Goal: Task Accomplishment & Management: Complete application form

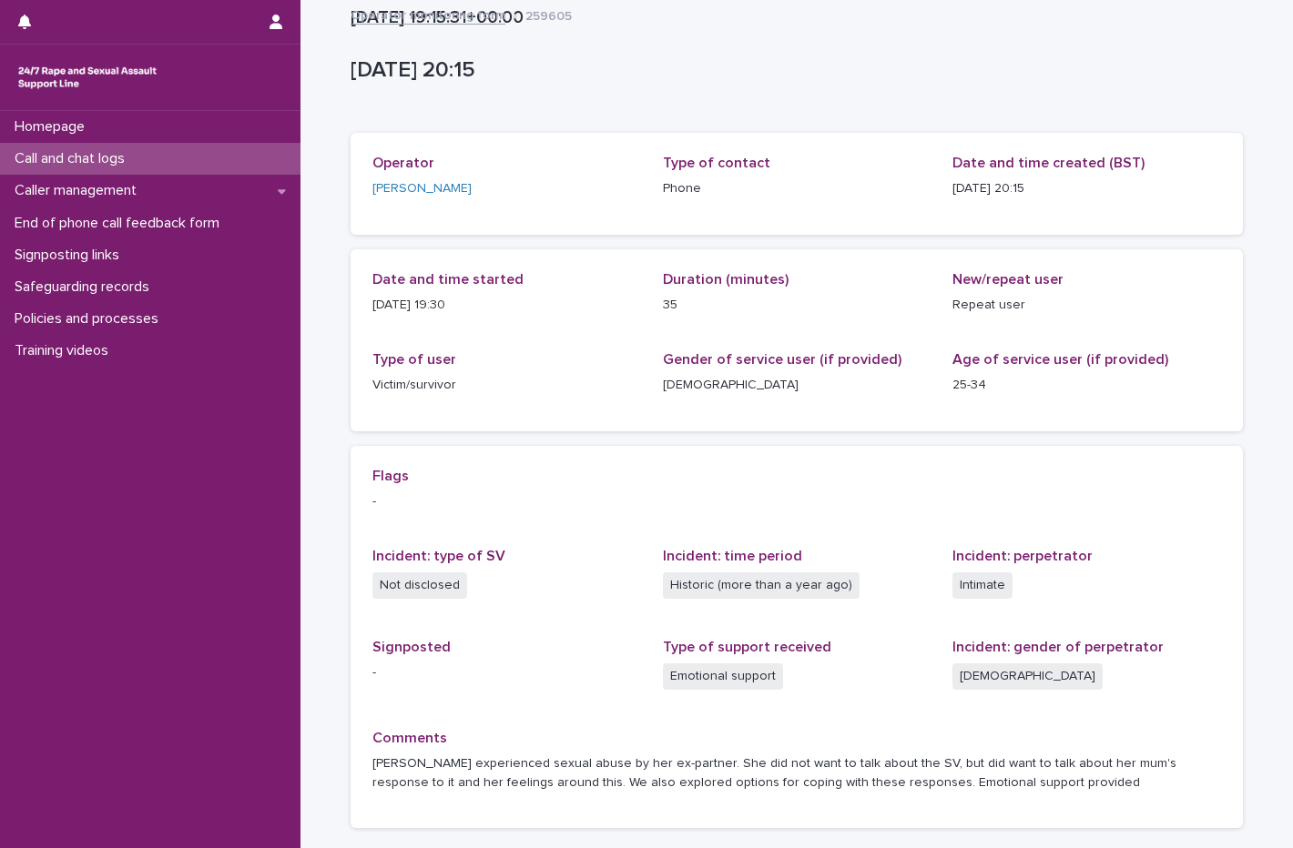
scroll to position [137, 0]
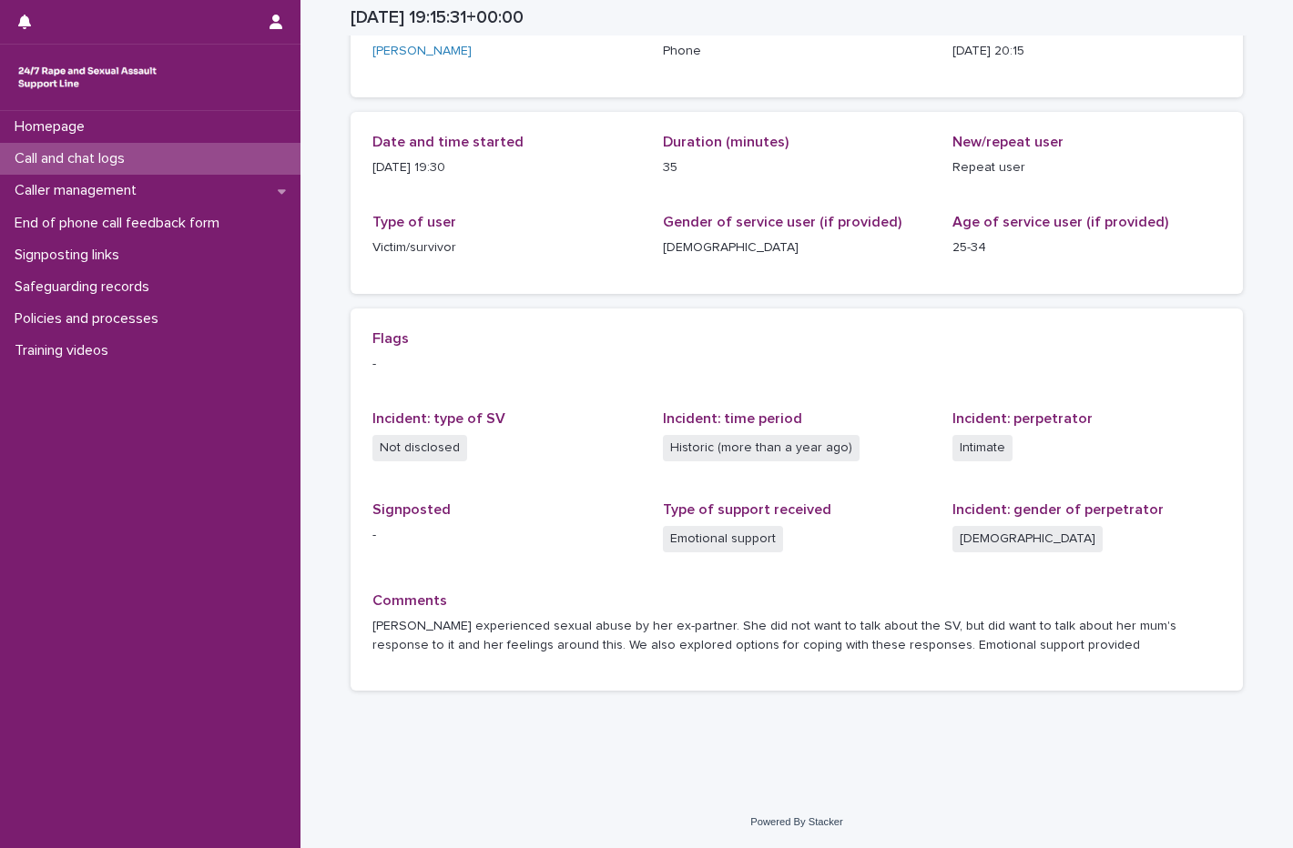
drag, startPoint x: 0, startPoint y: 0, endPoint x: 76, endPoint y: 157, distance: 173.8
click at [76, 157] on p "Call and chat logs" at bounding box center [73, 158] width 132 height 17
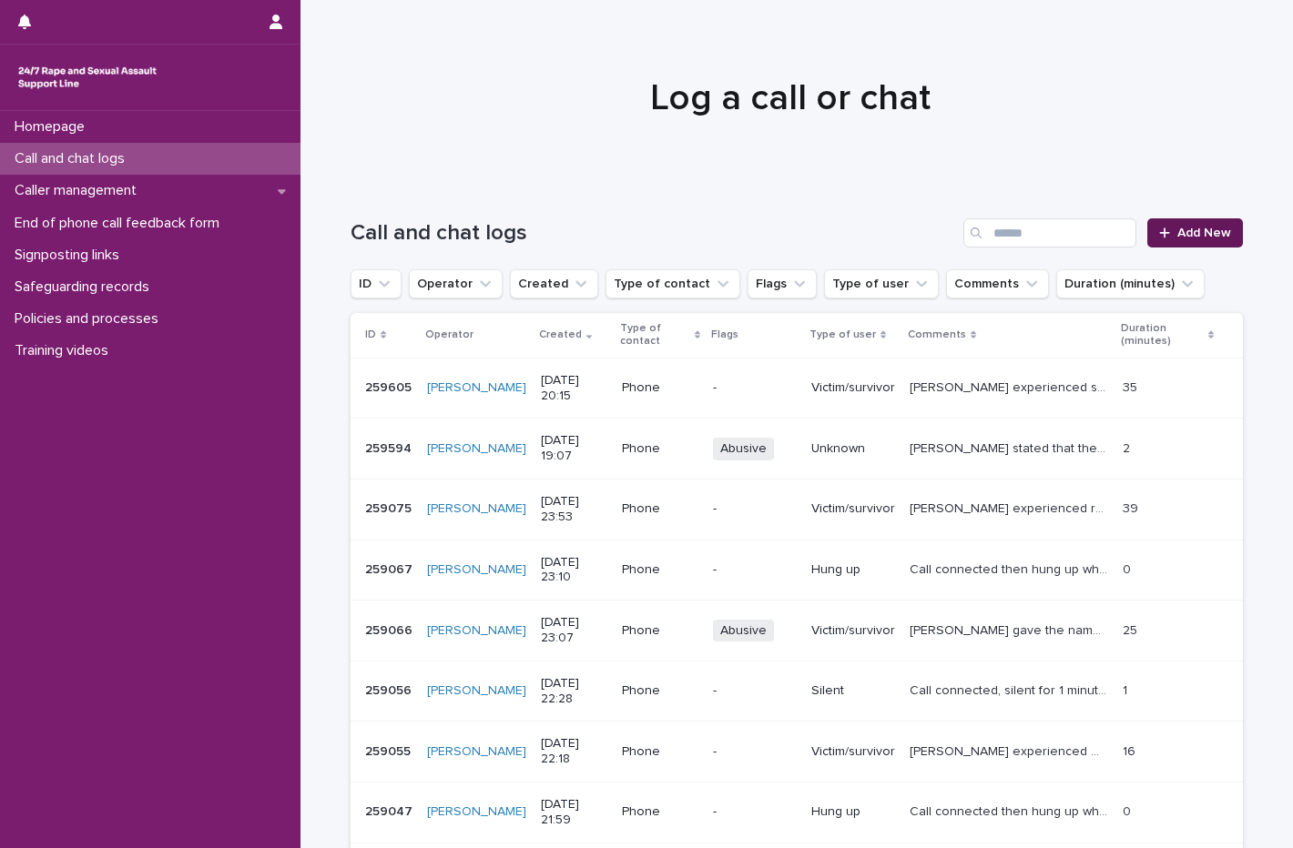
click at [1186, 236] on span "Add New" at bounding box center [1204, 233] width 54 height 13
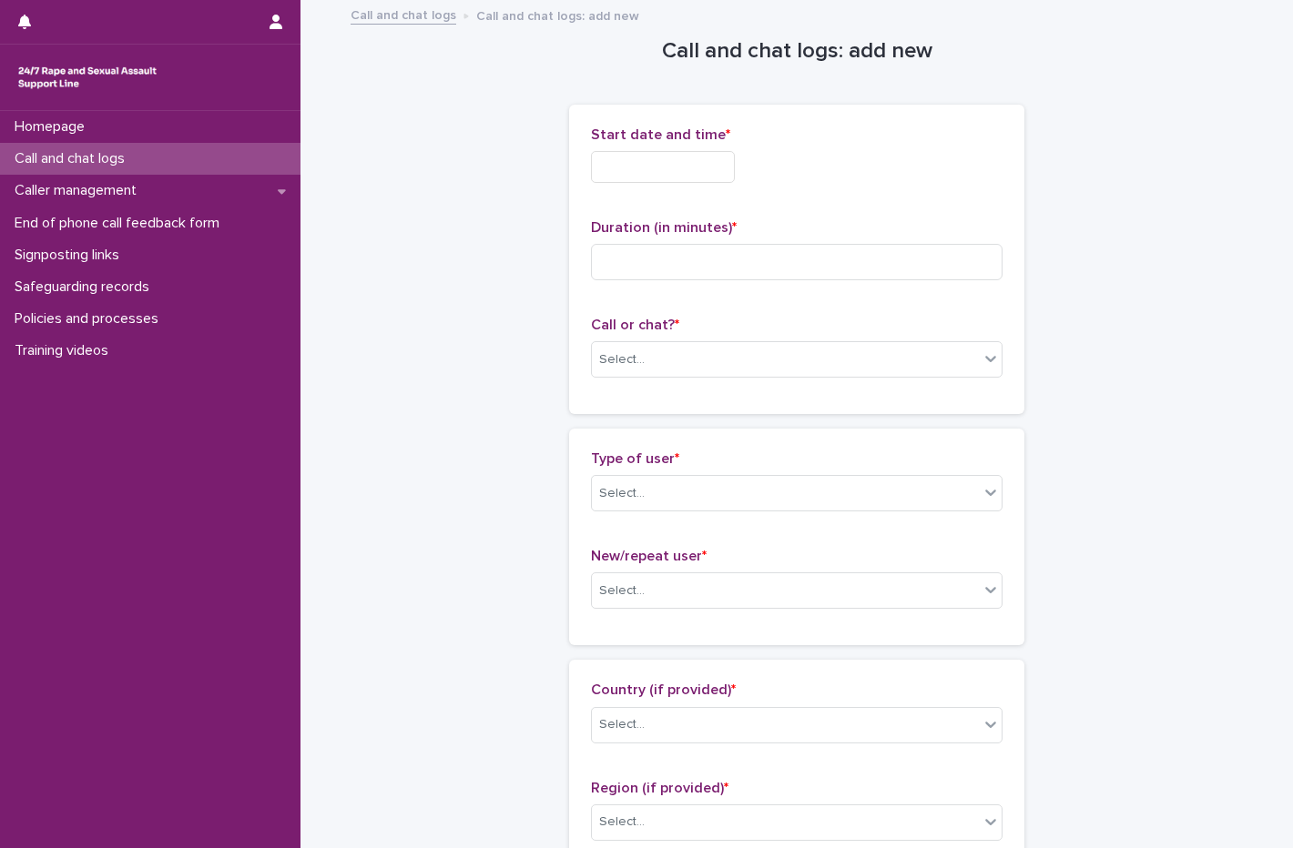
click at [656, 160] on input "text" at bounding box center [663, 167] width 144 height 32
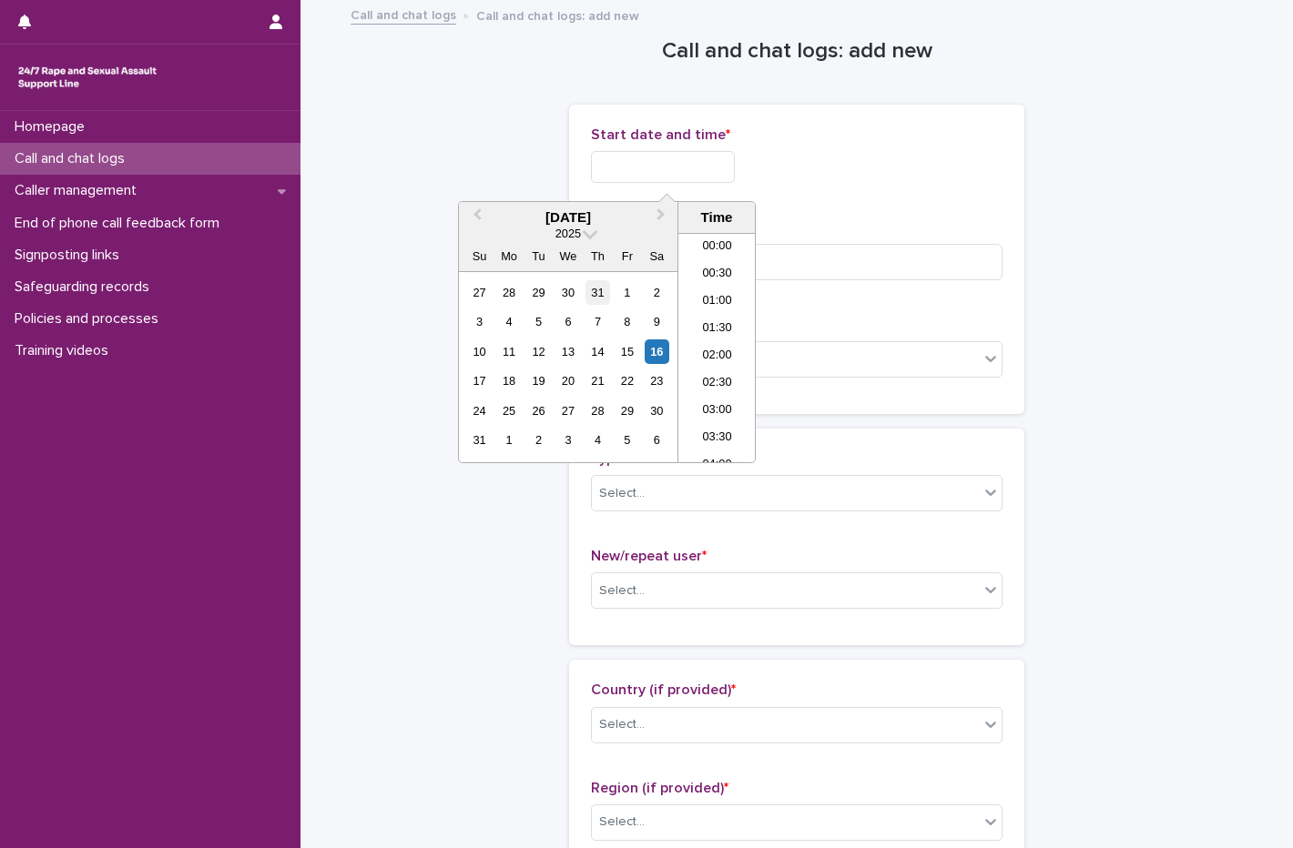
scroll to position [1020, 0]
click at [655, 350] on div "16" at bounding box center [656, 352] width 25 height 25
click at [715, 324] on li "20:00" at bounding box center [716, 320] width 77 height 27
click at [725, 158] on input "**********" at bounding box center [663, 167] width 144 height 32
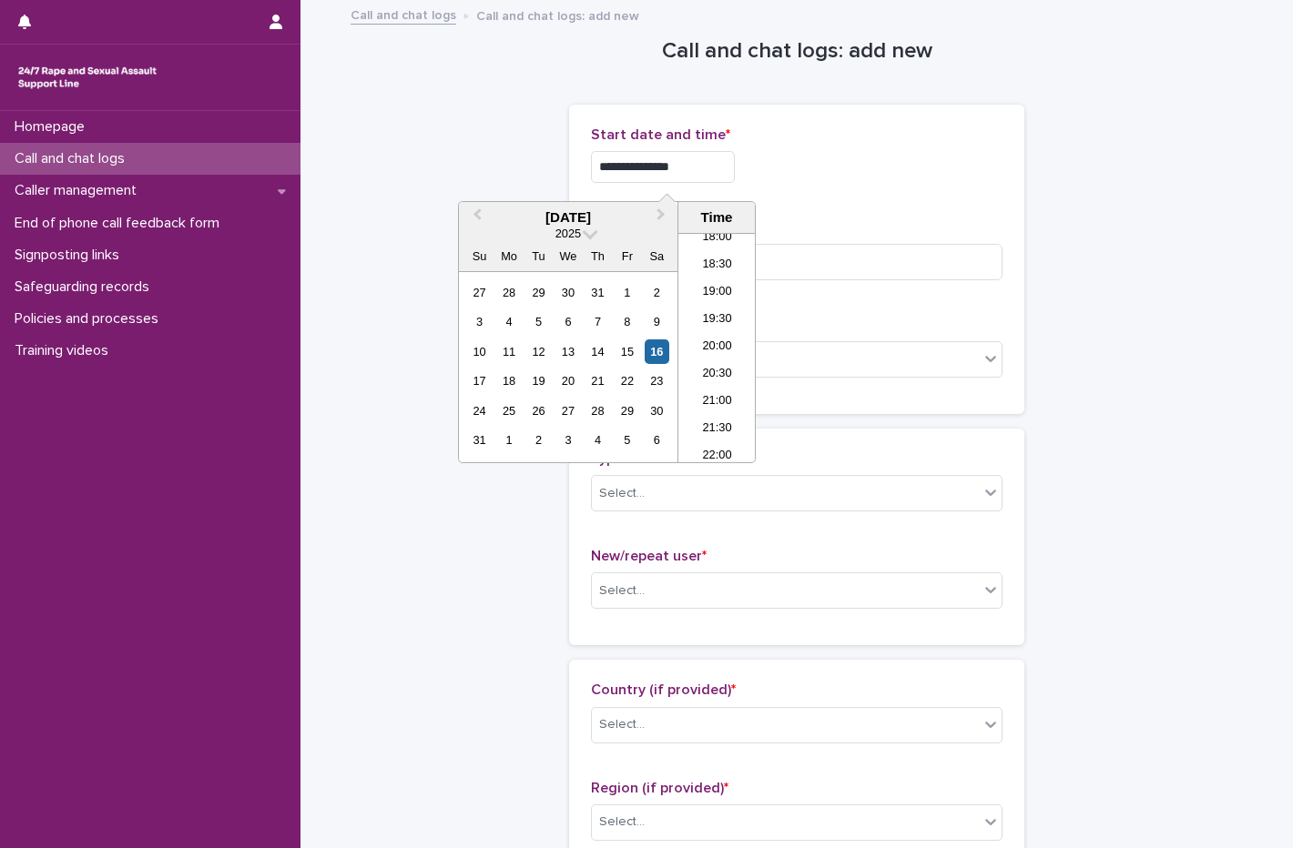
type input "**********"
click at [861, 202] on div "**********" at bounding box center [796, 260] width 411 height 266
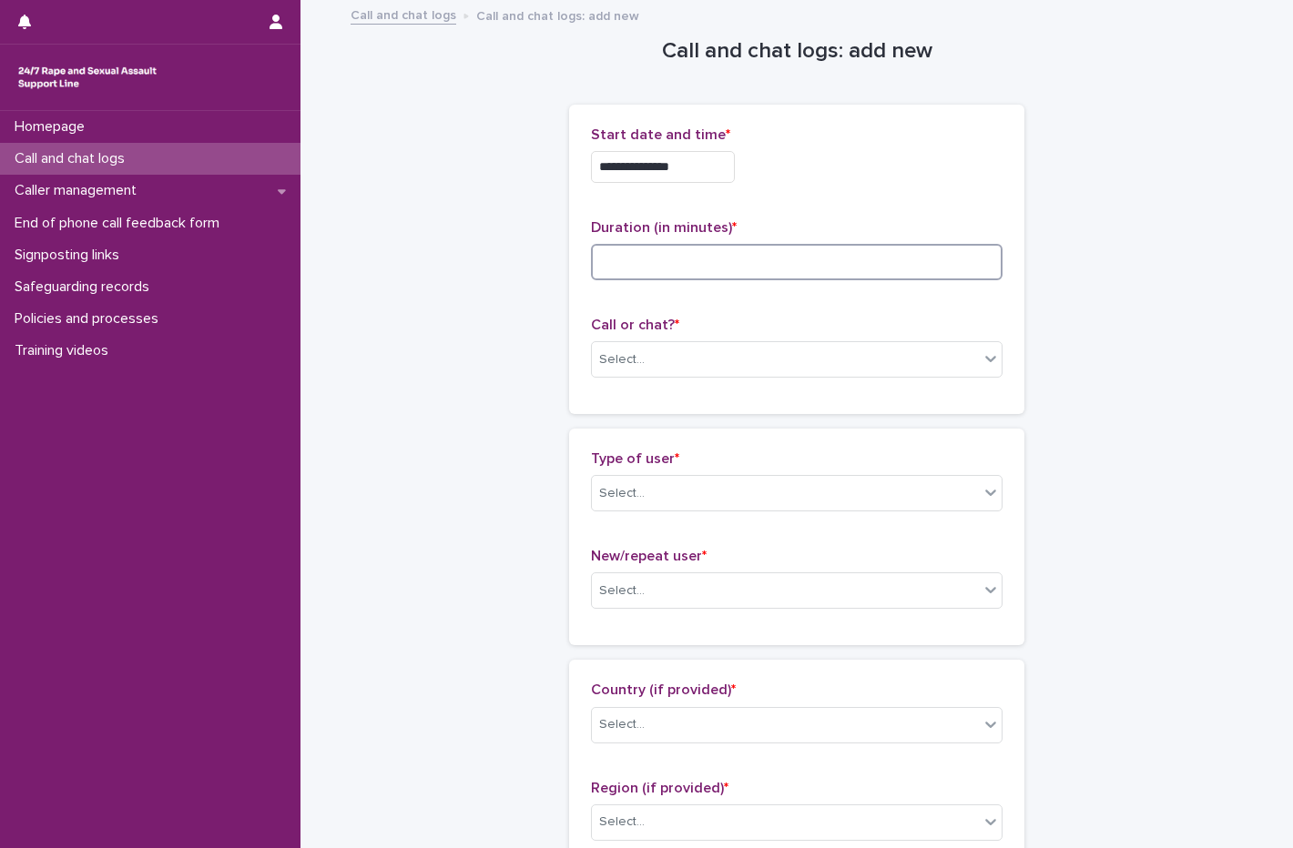
click at [636, 264] on input at bounding box center [796, 262] width 411 height 36
type input "**"
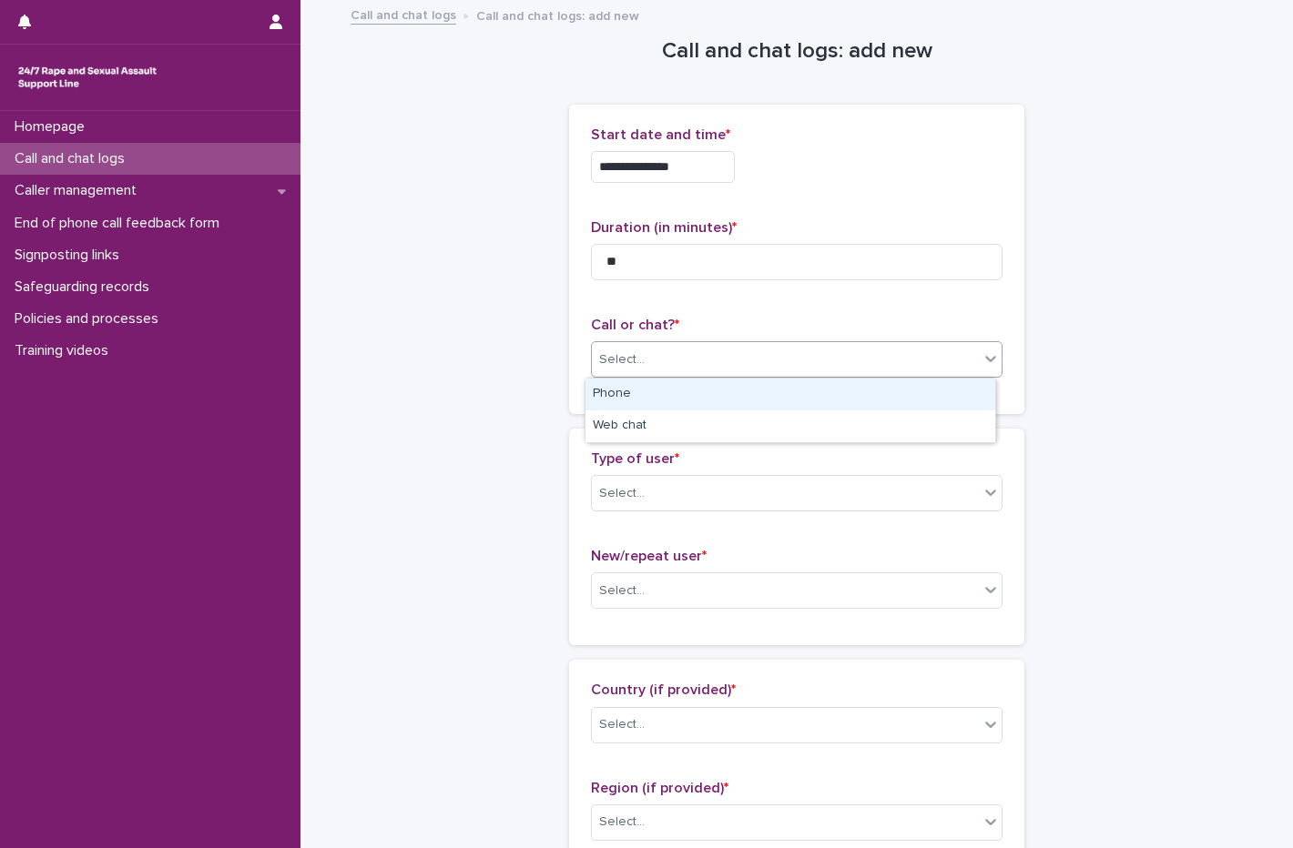
click at [725, 360] on div "Select..." at bounding box center [785, 360] width 387 height 30
click at [695, 390] on div "Phone" at bounding box center [790, 395] width 410 height 32
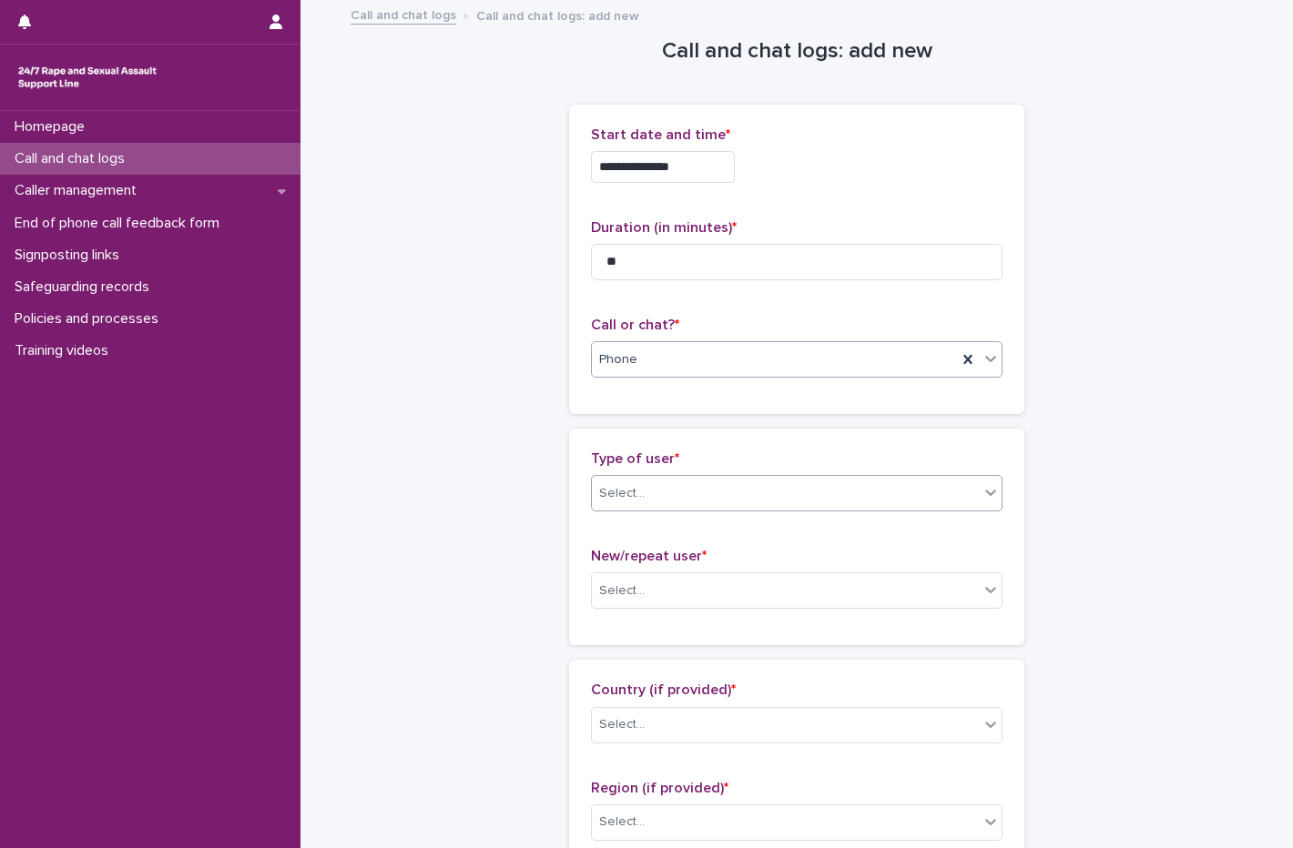
click at [670, 503] on div "Select..." at bounding box center [785, 494] width 387 height 30
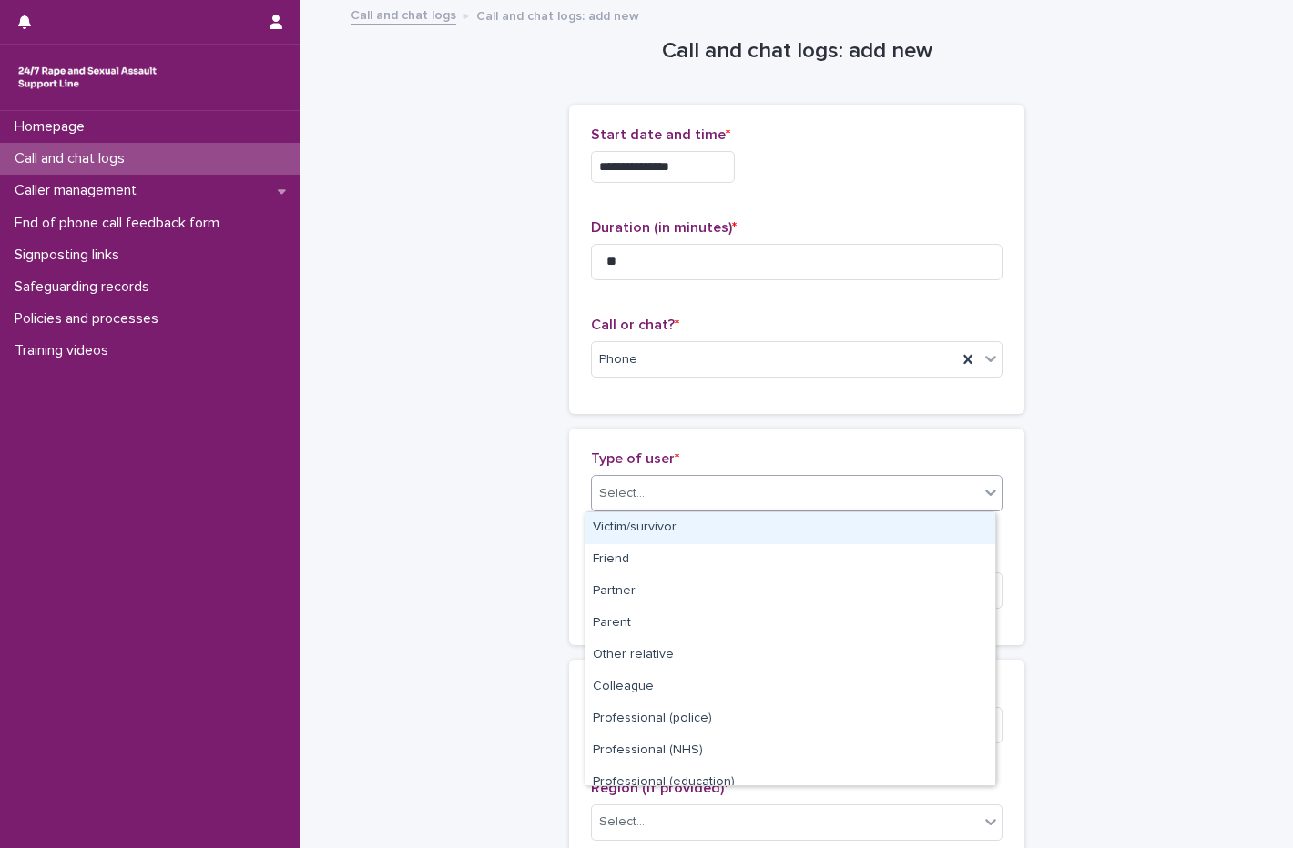
click at [666, 533] on div "Victim/survivor" at bounding box center [790, 528] width 410 height 32
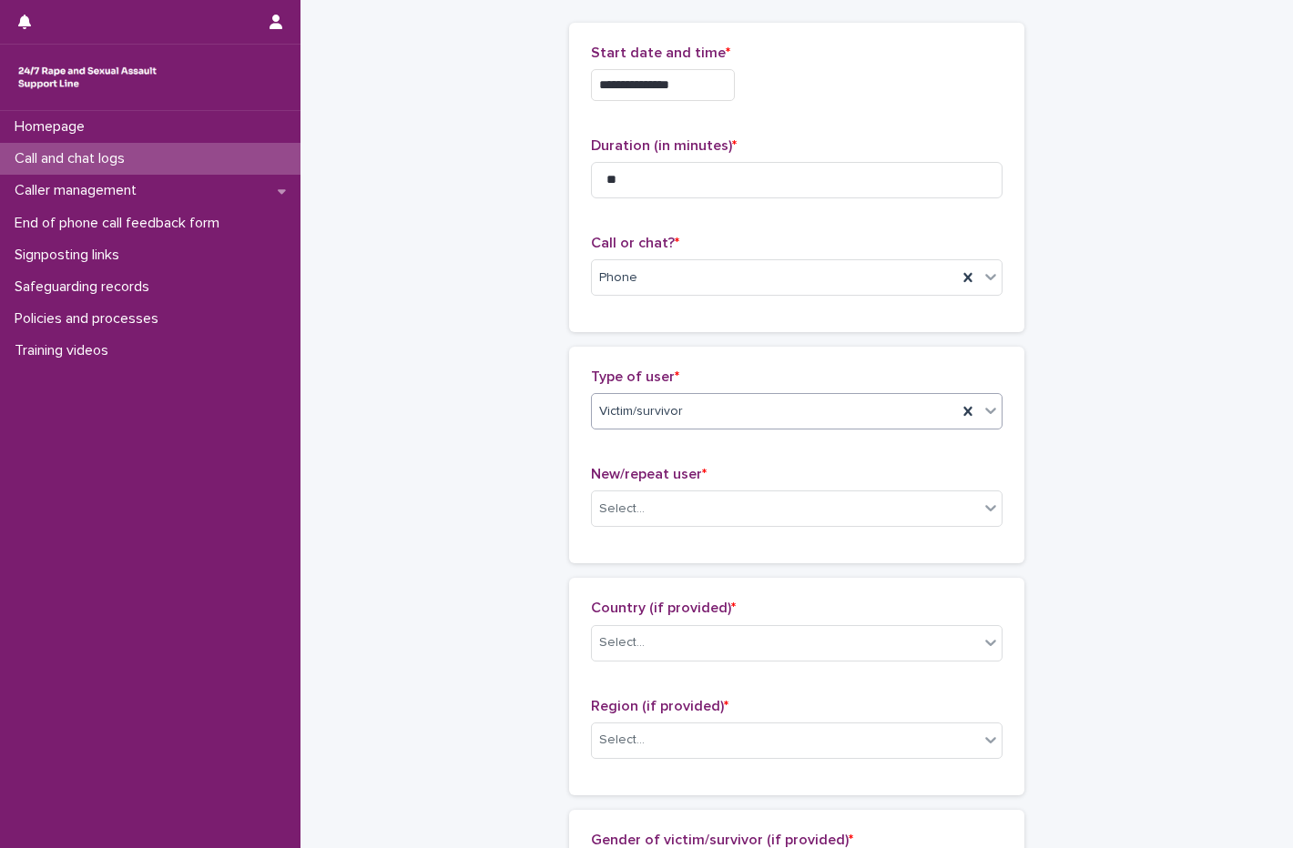
scroll to position [182, 0]
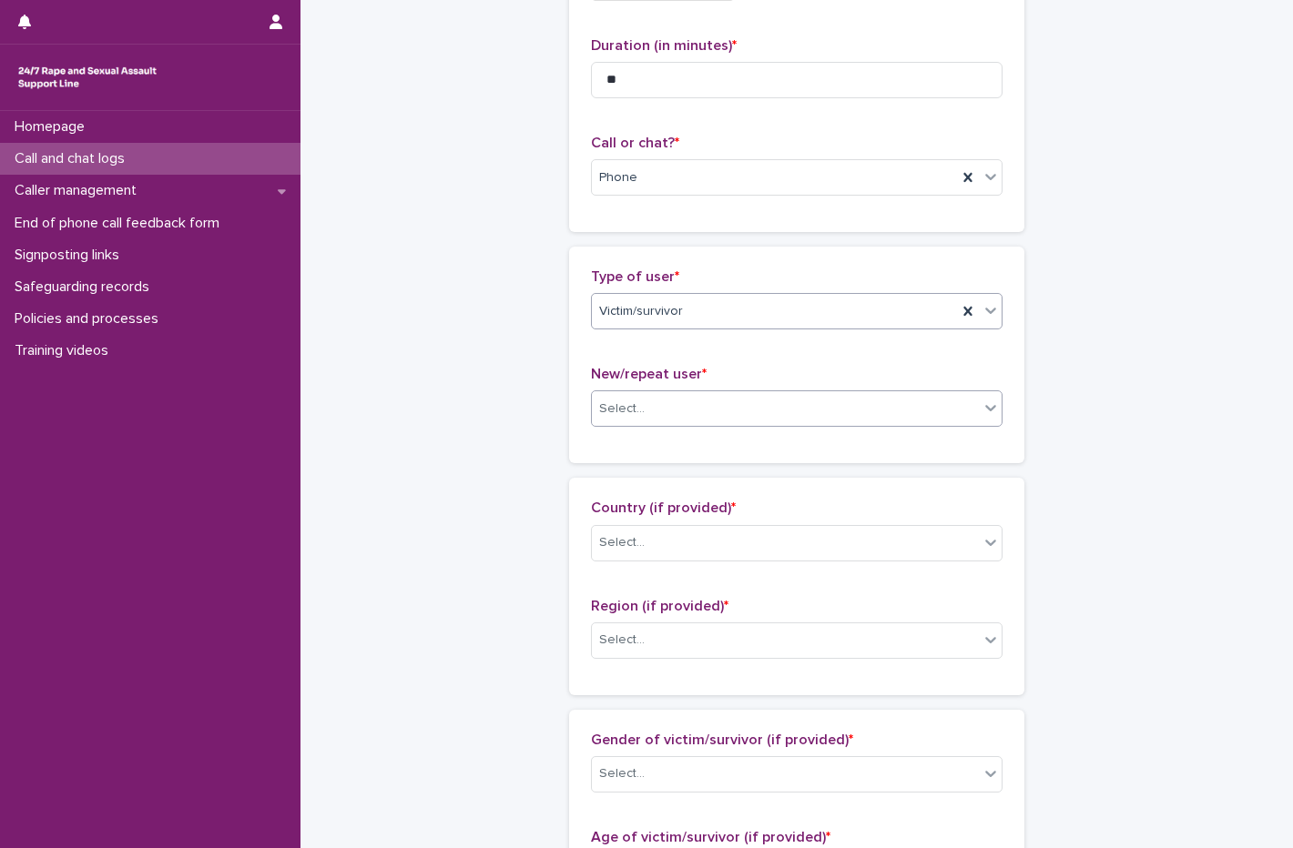
click at [650, 401] on div "Select..." at bounding box center [785, 409] width 387 height 30
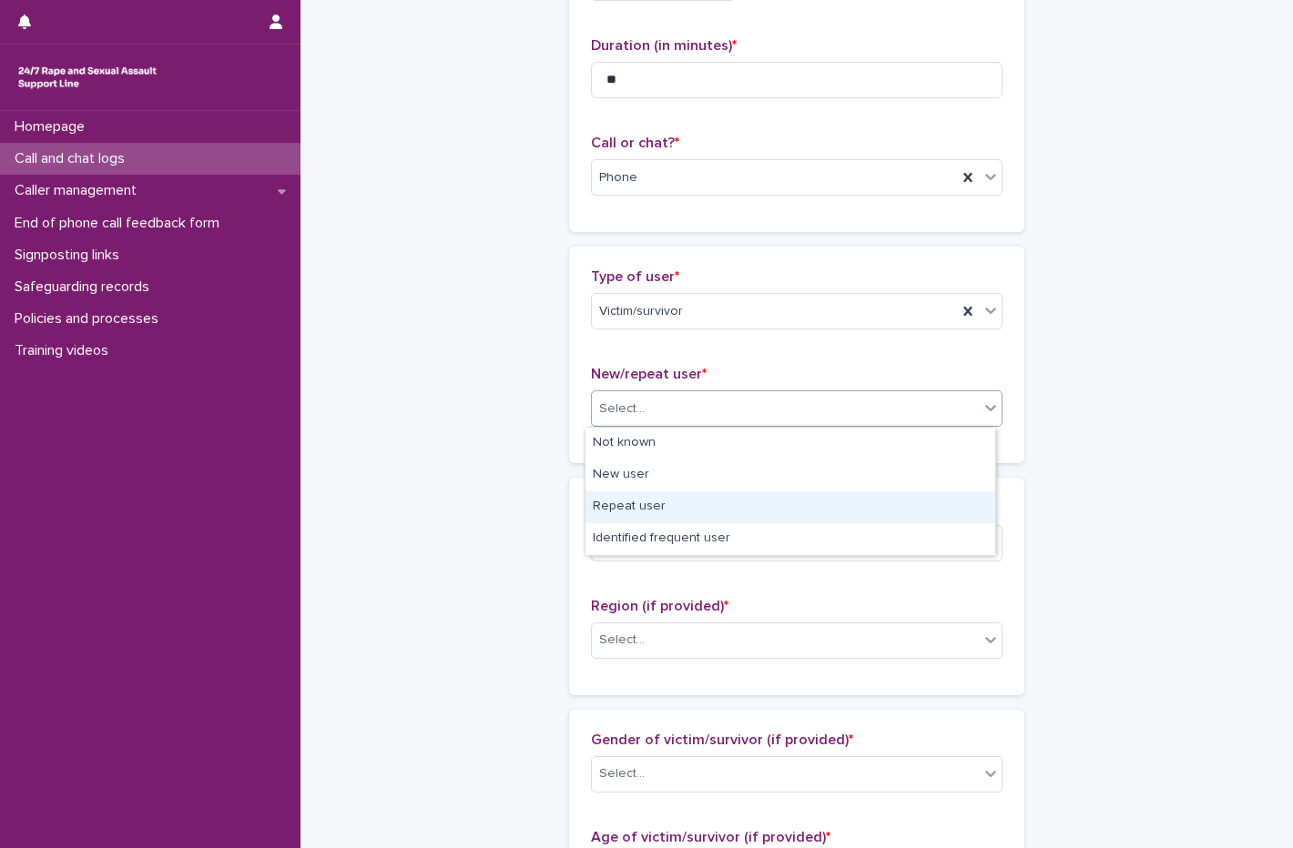
click at [637, 496] on div "Repeat user" at bounding box center [790, 508] width 410 height 32
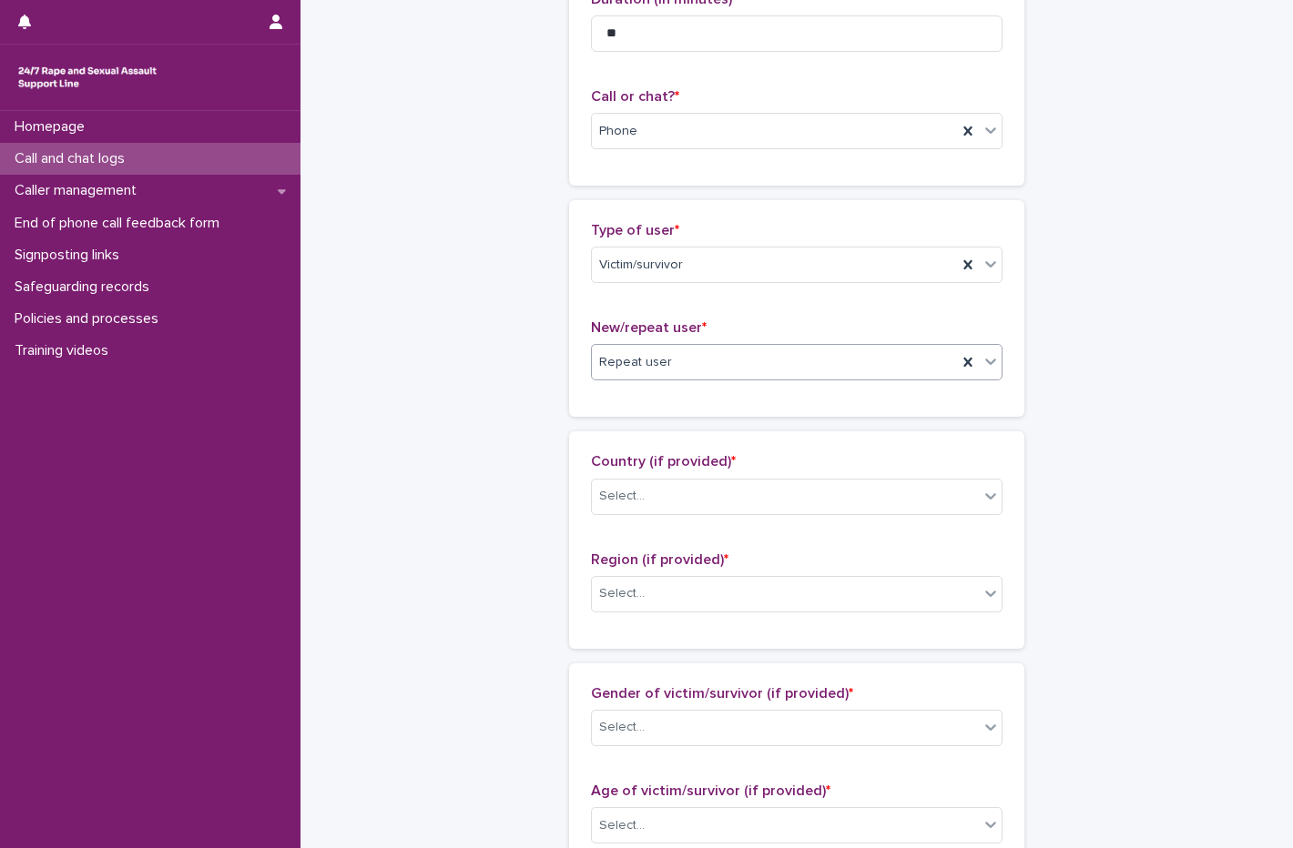
scroll to position [273, 0]
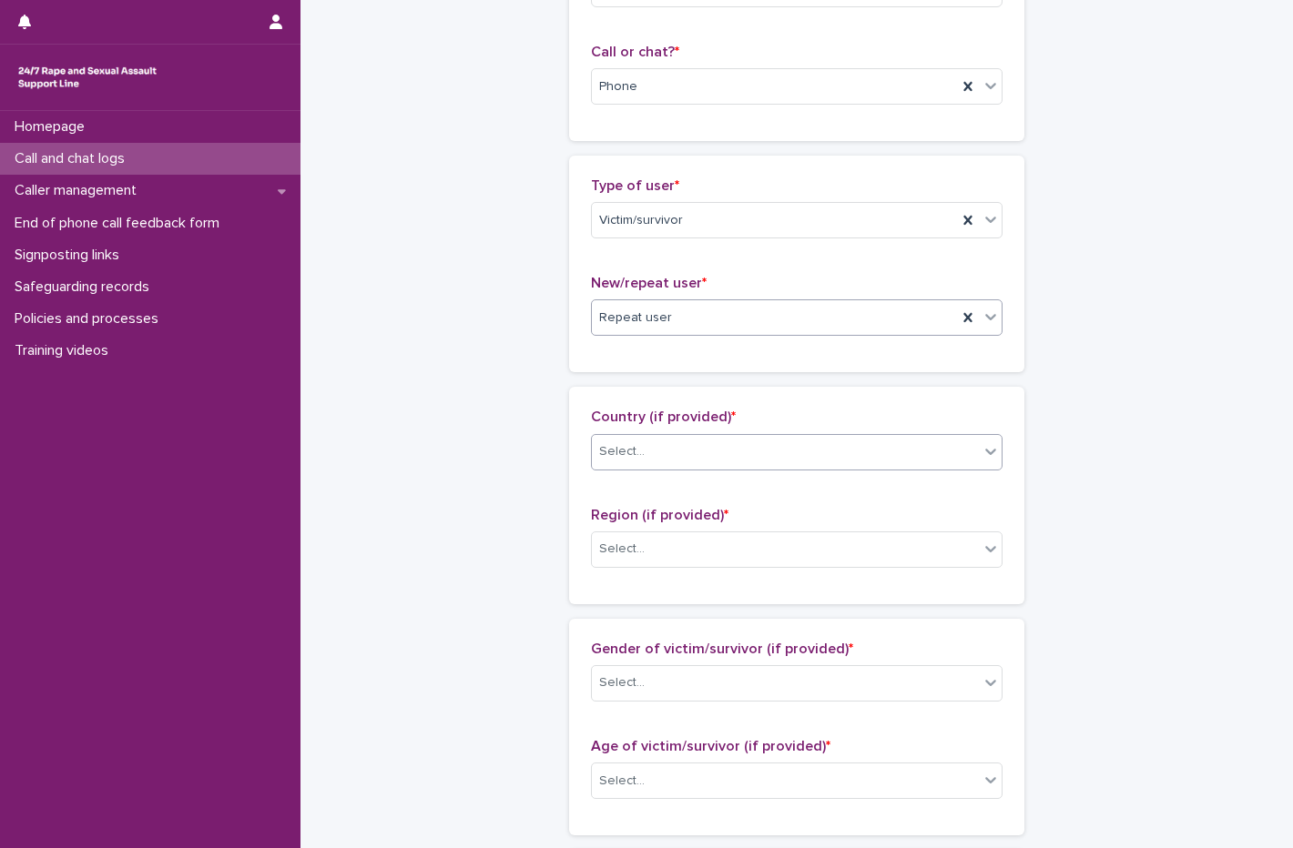
click at [659, 451] on div "Select..." at bounding box center [785, 452] width 387 height 30
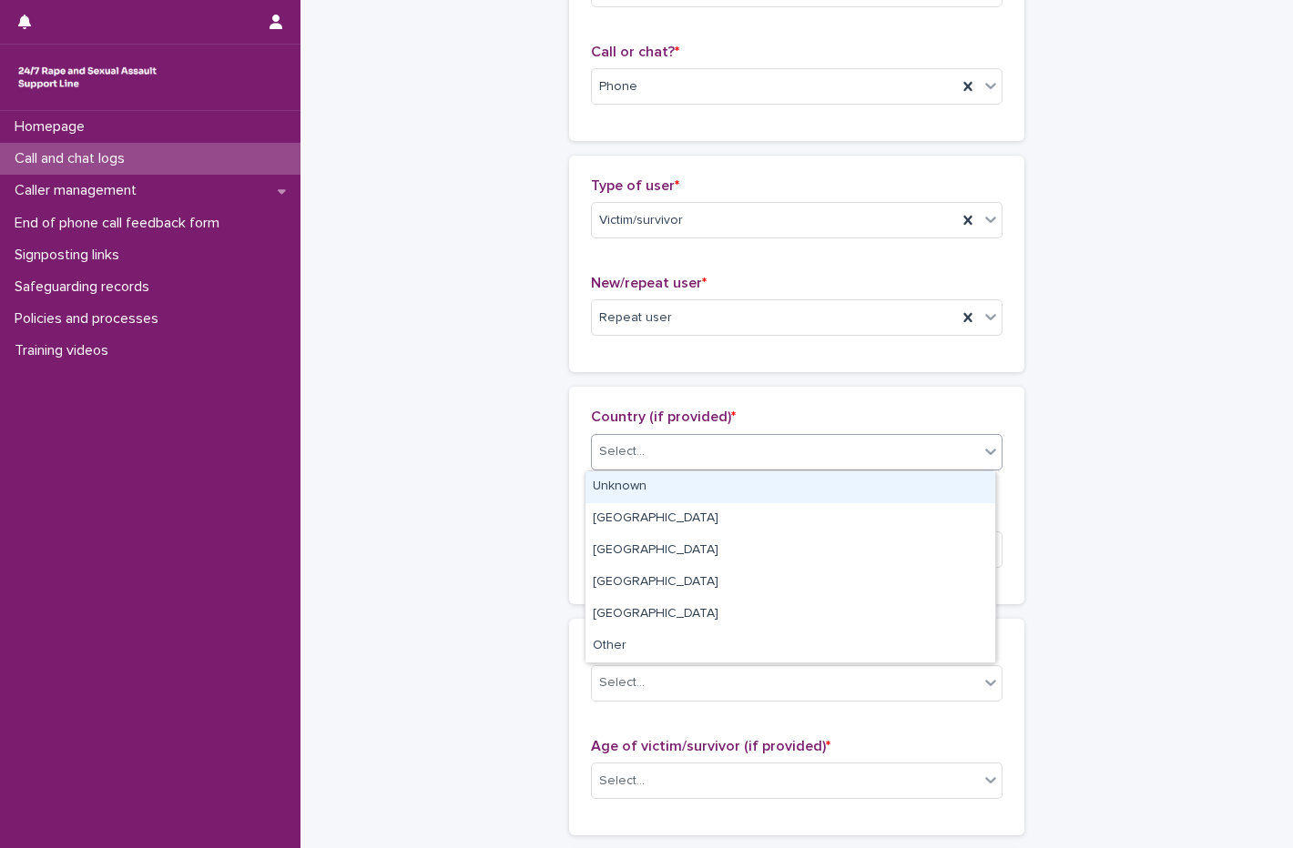
click at [653, 487] on div "Unknown" at bounding box center [790, 488] width 410 height 32
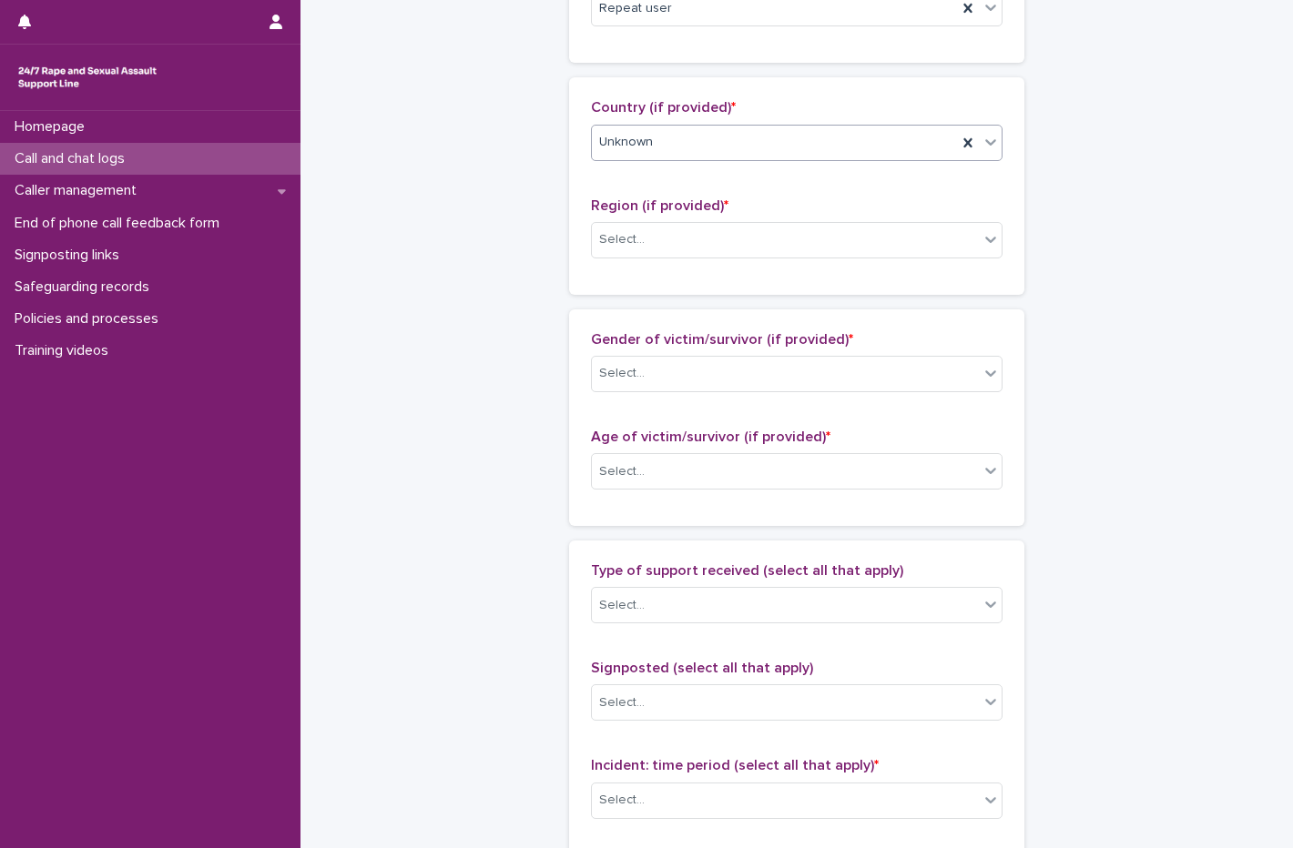
scroll to position [637, 0]
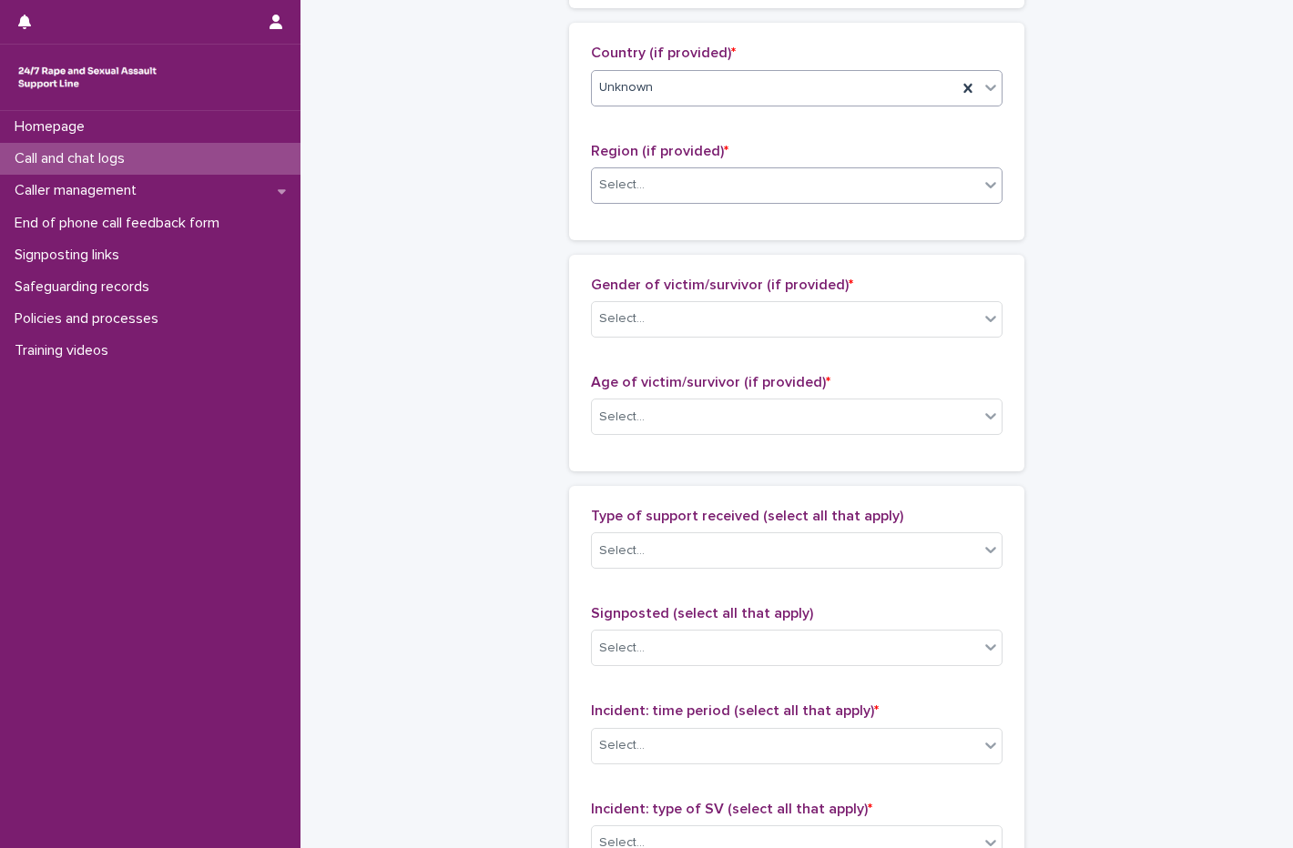
click at [673, 194] on div "Select..." at bounding box center [785, 185] width 387 height 30
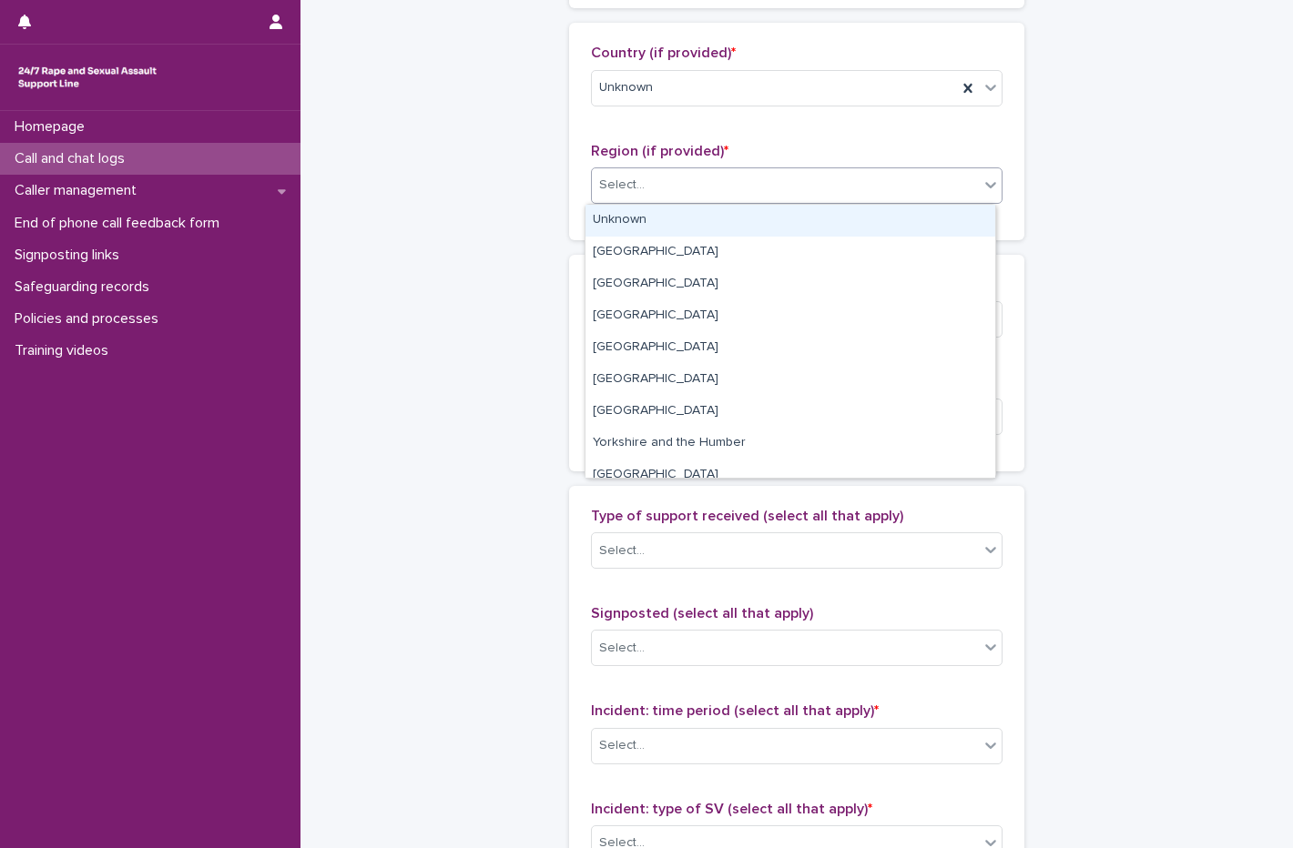
click at [660, 222] on div "Unknown" at bounding box center [790, 221] width 410 height 32
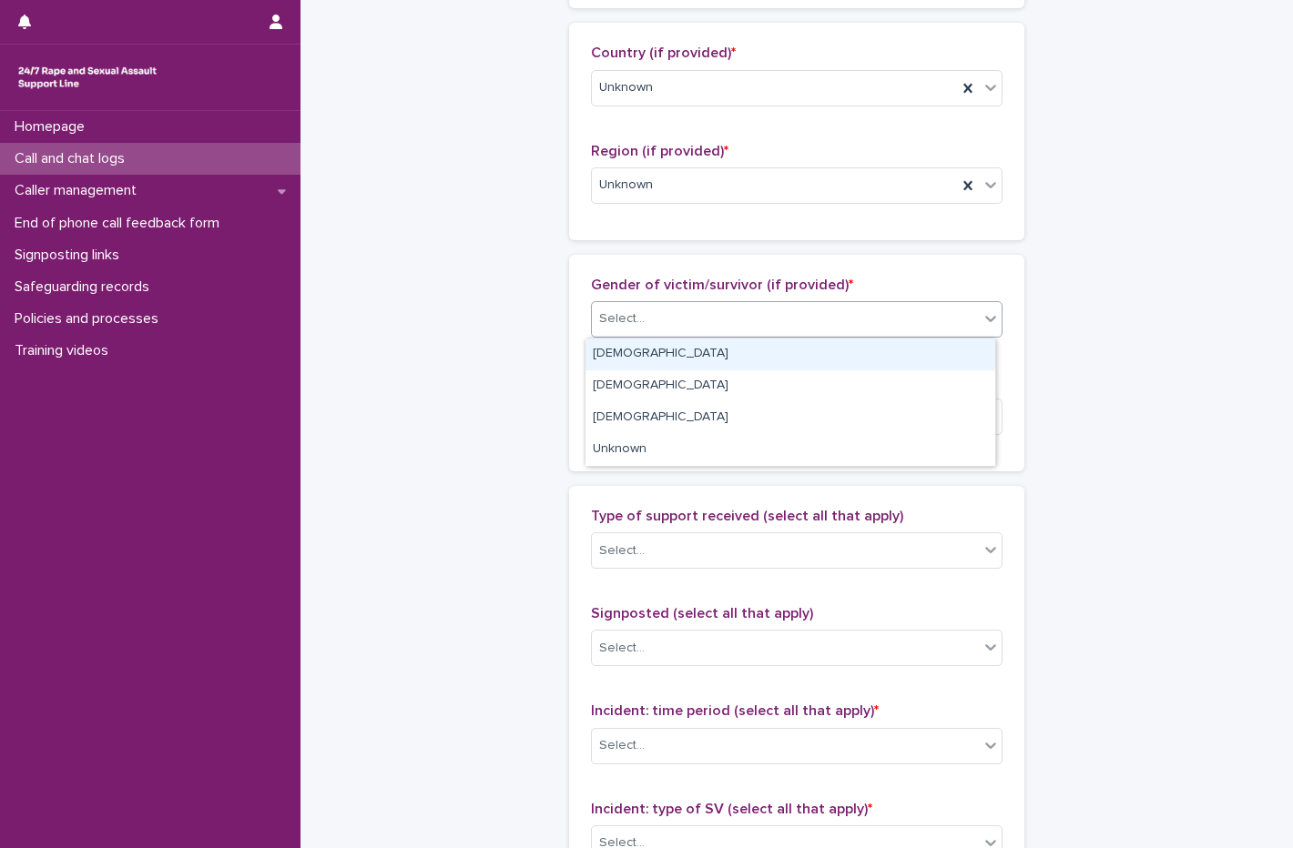
click at [668, 327] on div "Select..." at bounding box center [785, 319] width 387 height 30
click at [641, 362] on div "[DEMOGRAPHIC_DATA]" at bounding box center [790, 355] width 410 height 32
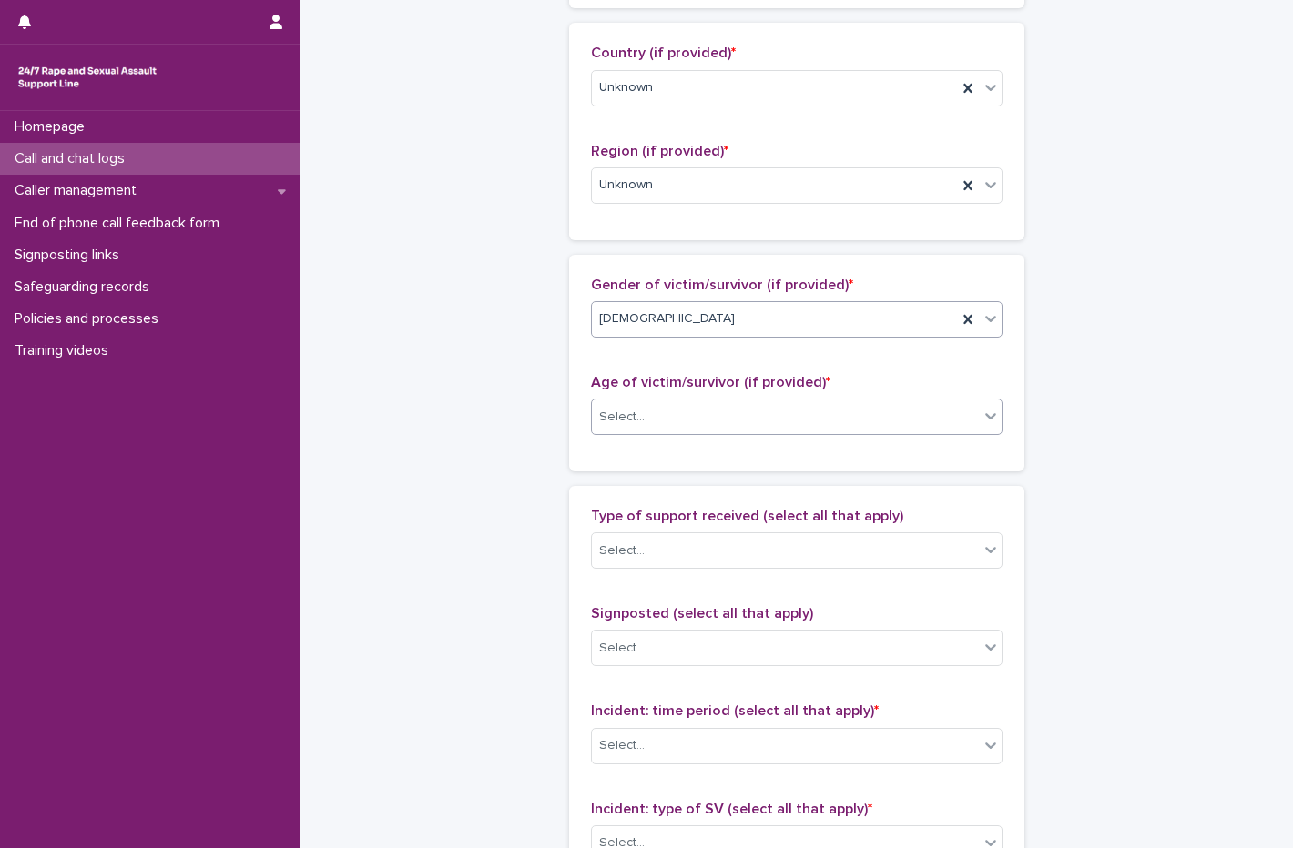
click at [669, 408] on div "Select..." at bounding box center [785, 417] width 387 height 30
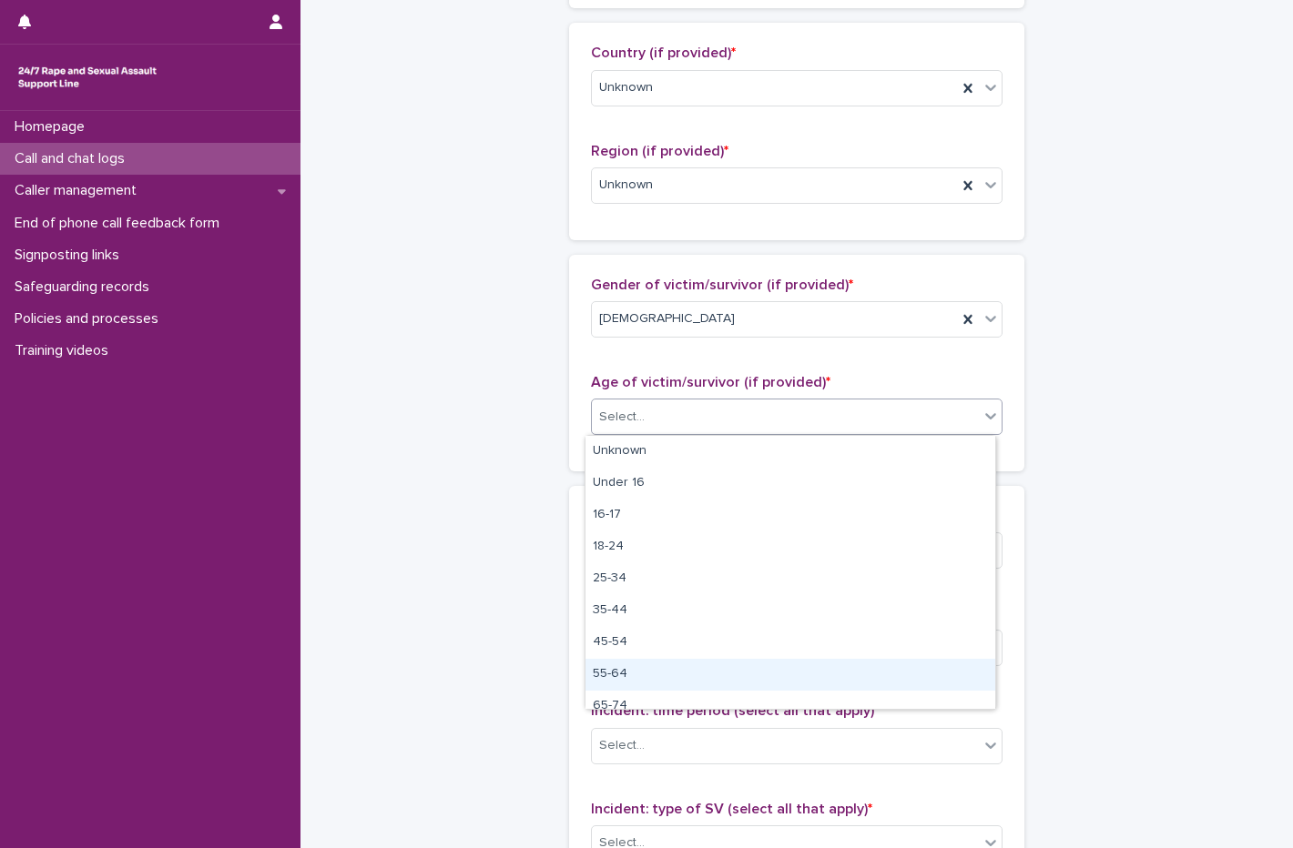
scroll to position [46, 0]
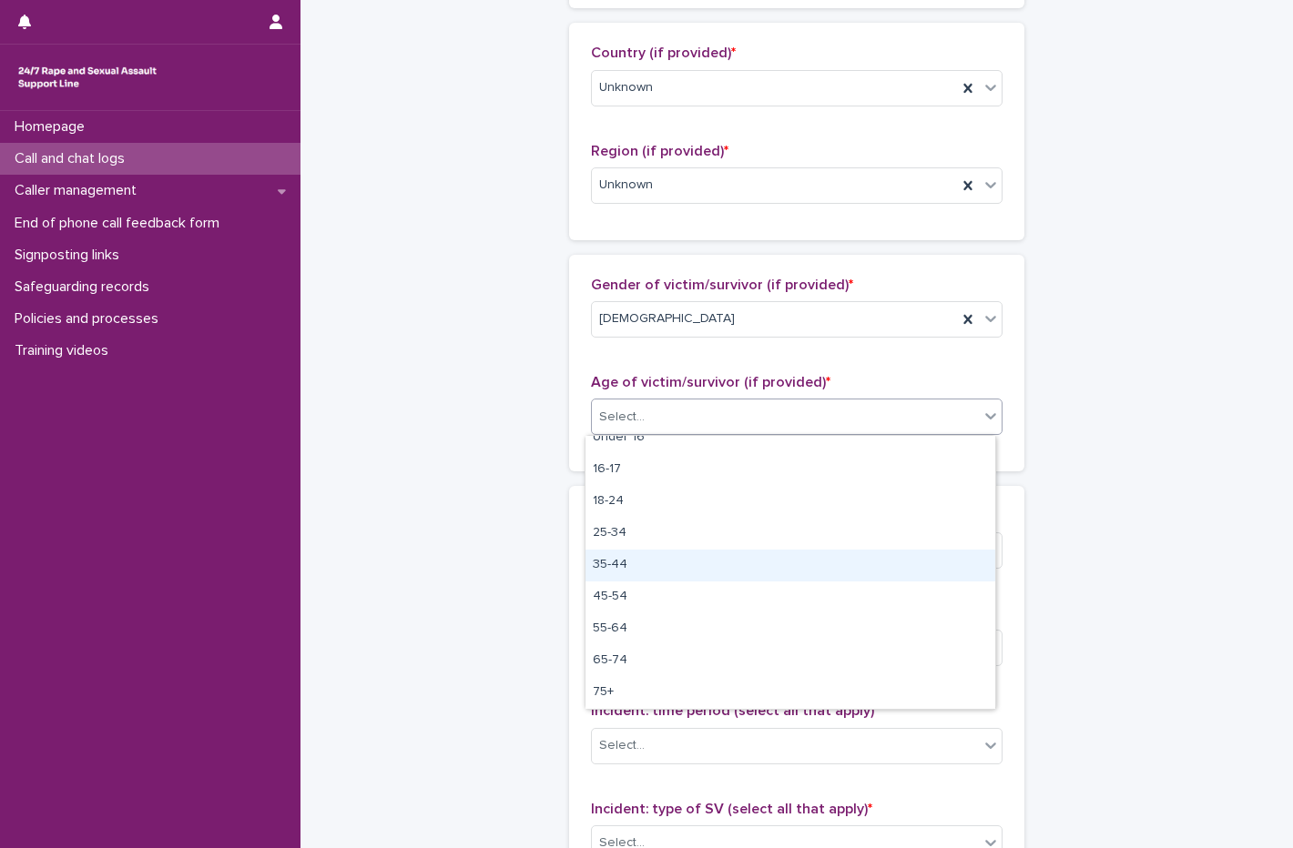
click at [675, 563] on div "35-44" at bounding box center [790, 566] width 410 height 32
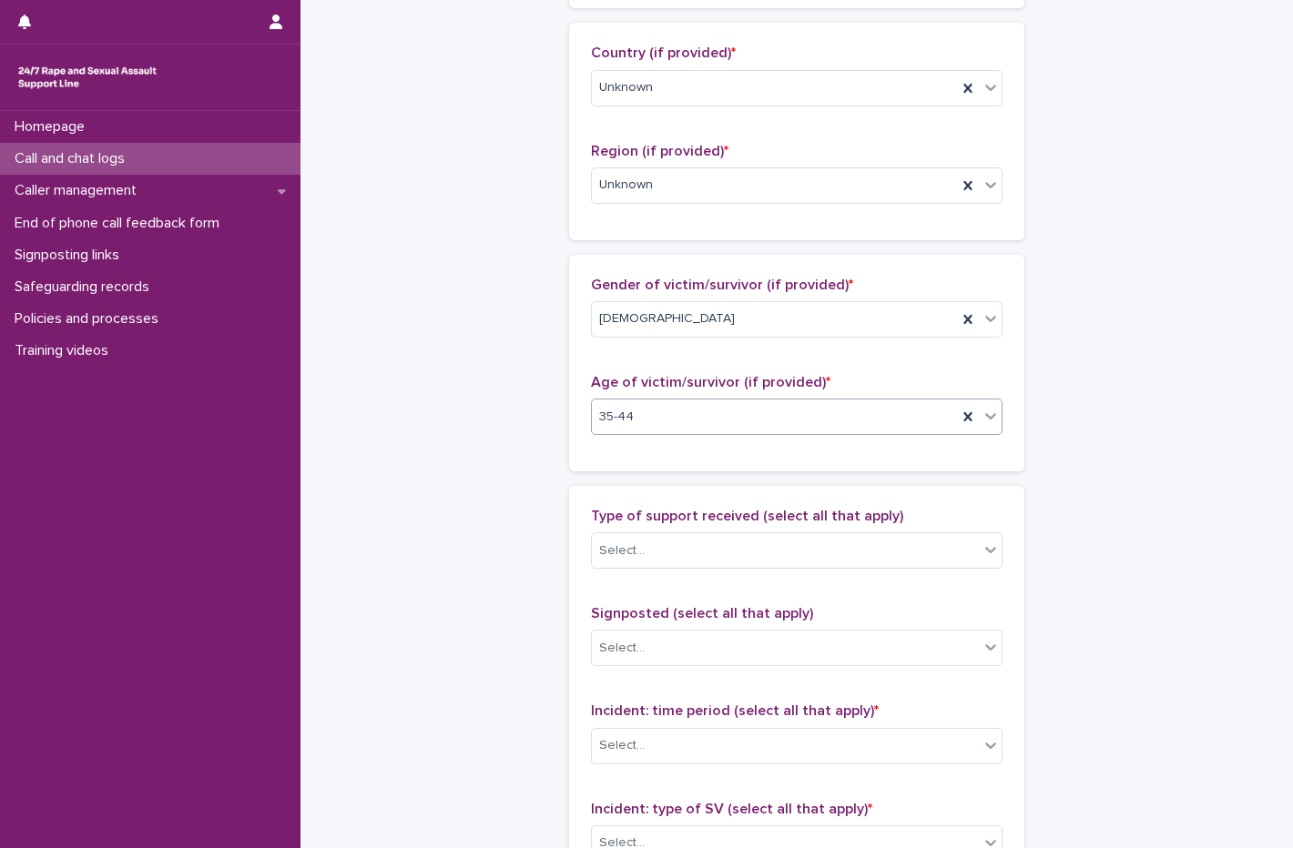
click at [675, 563] on div "Select..." at bounding box center [785, 551] width 387 height 30
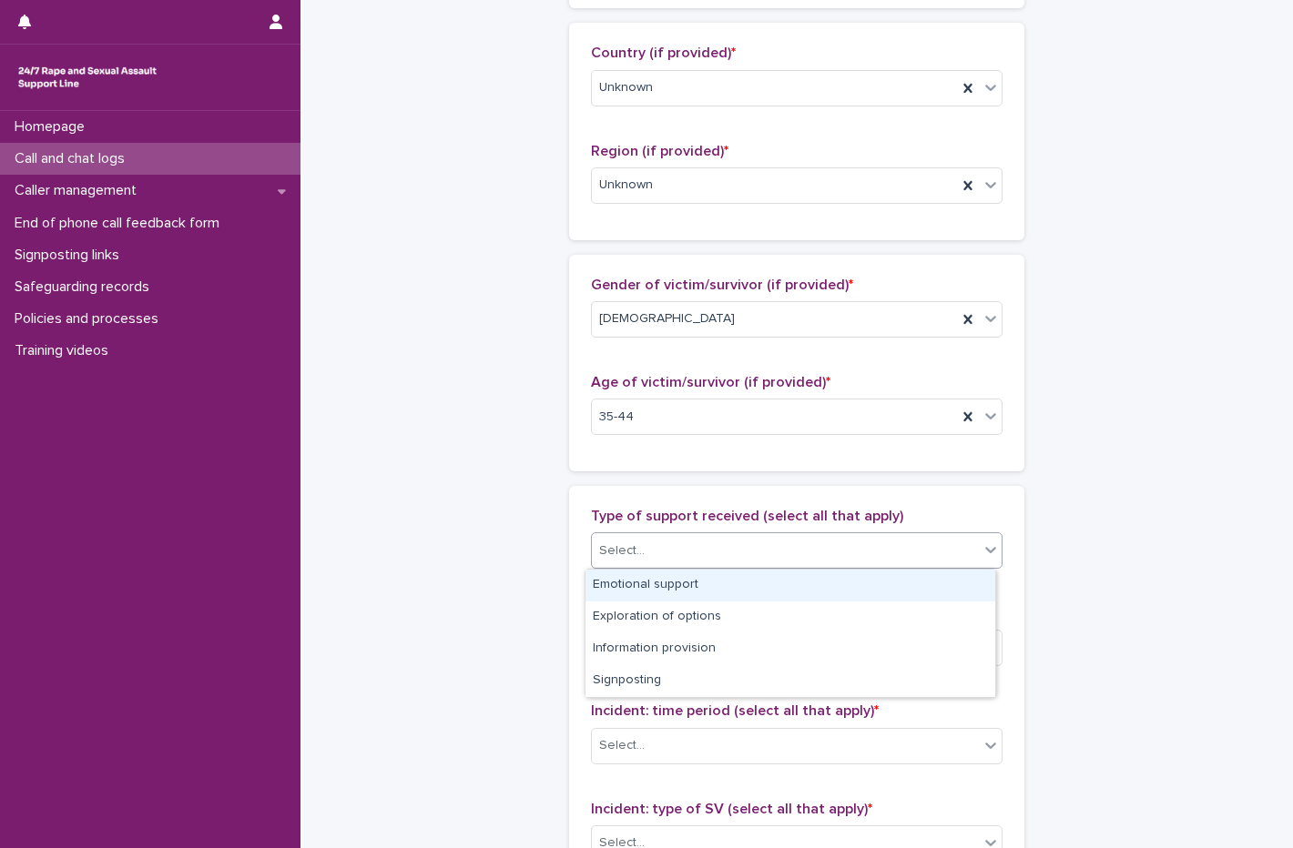
click at [671, 583] on div "Emotional support" at bounding box center [790, 586] width 410 height 32
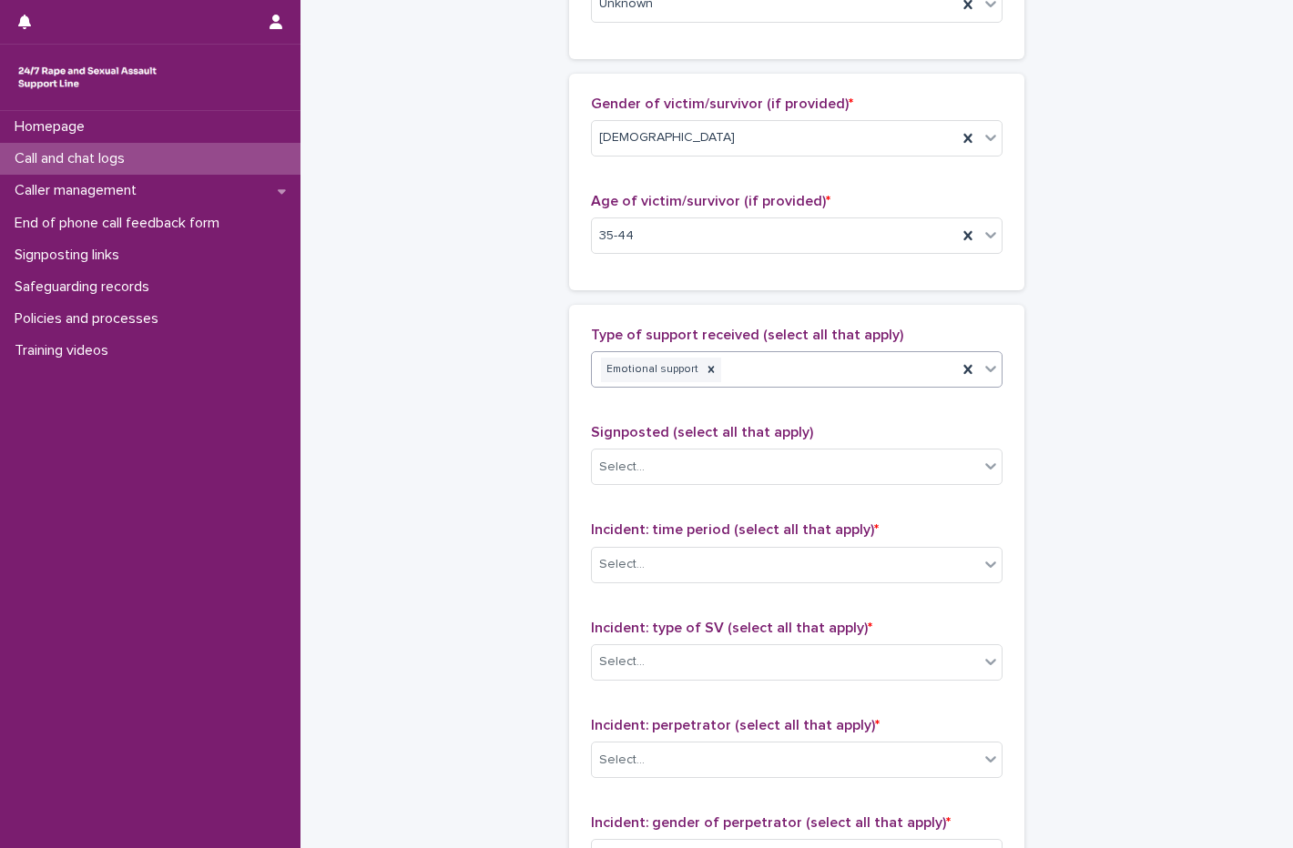
scroll to position [819, 0]
click at [730, 454] on div "Select..." at bounding box center [785, 466] width 387 height 30
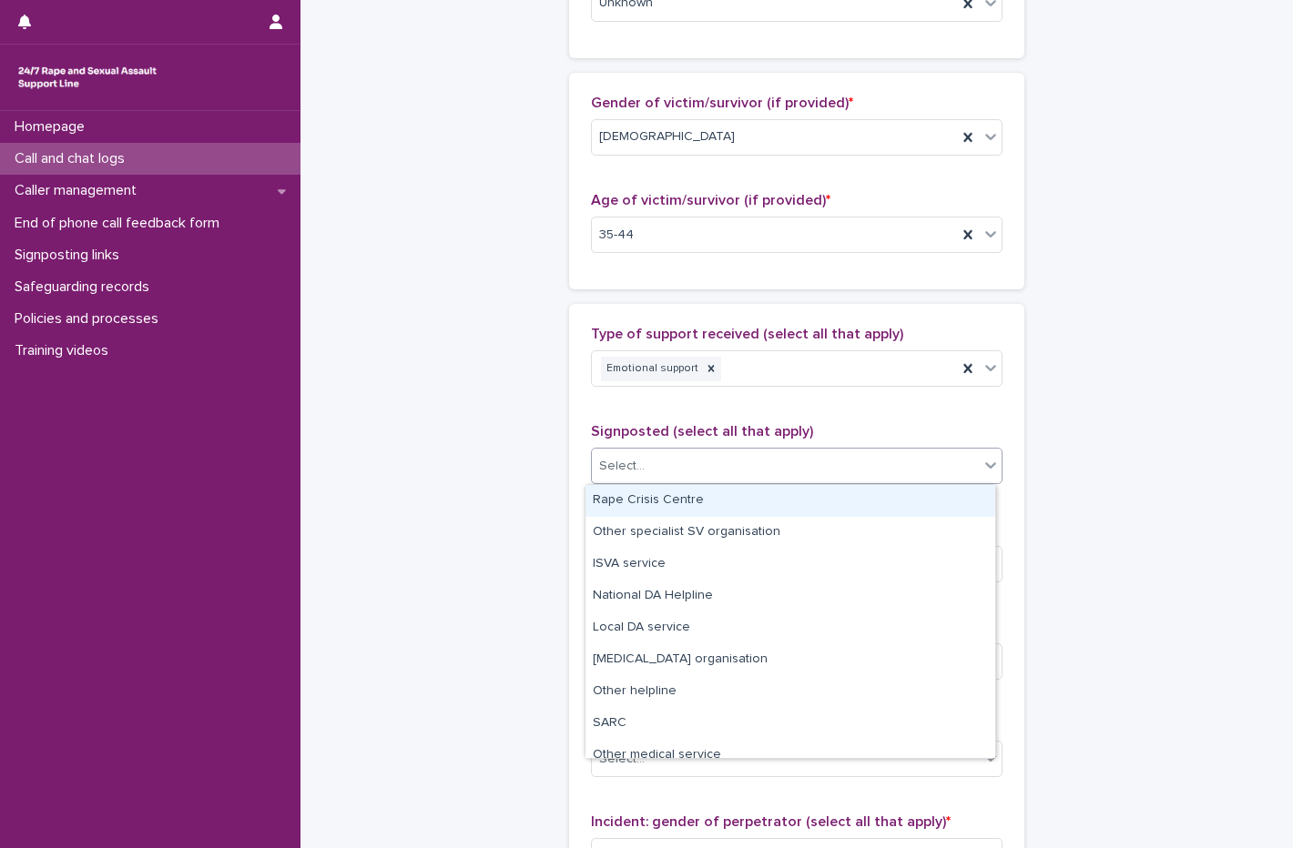
click at [730, 454] on div "Select..." at bounding box center [785, 466] width 387 height 30
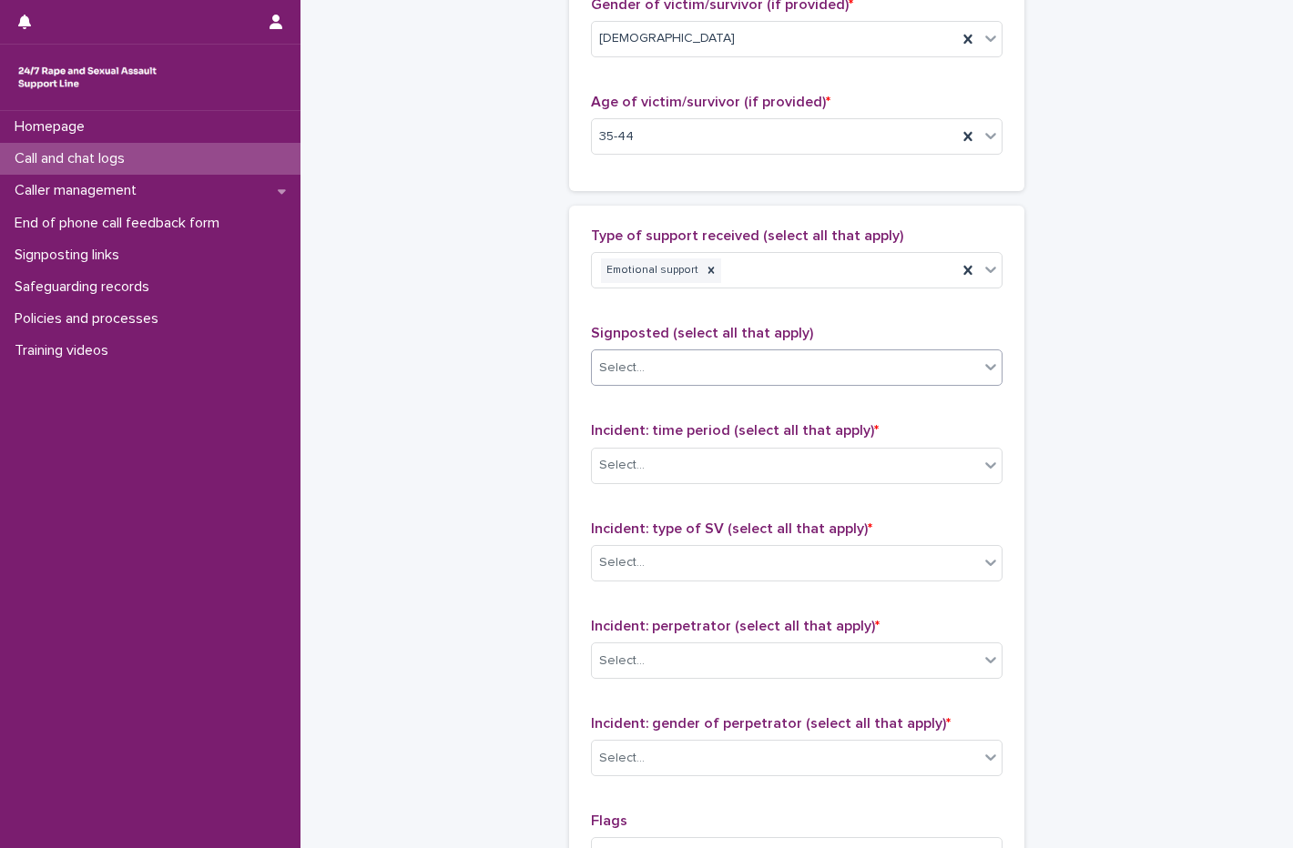
scroll to position [1092, 0]
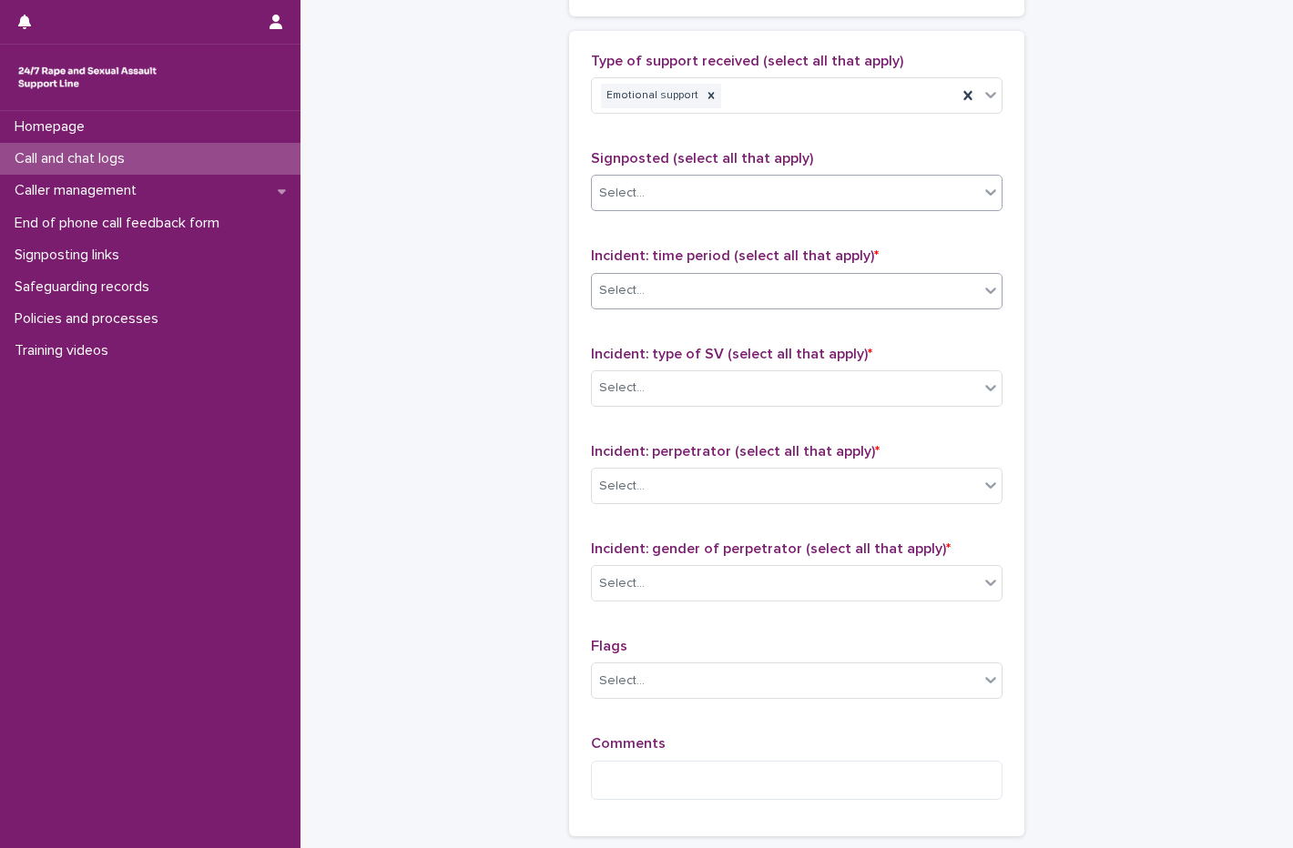
click at [694, 289] on div "Select..." at bounding box center [785, 291] width 387 height 30
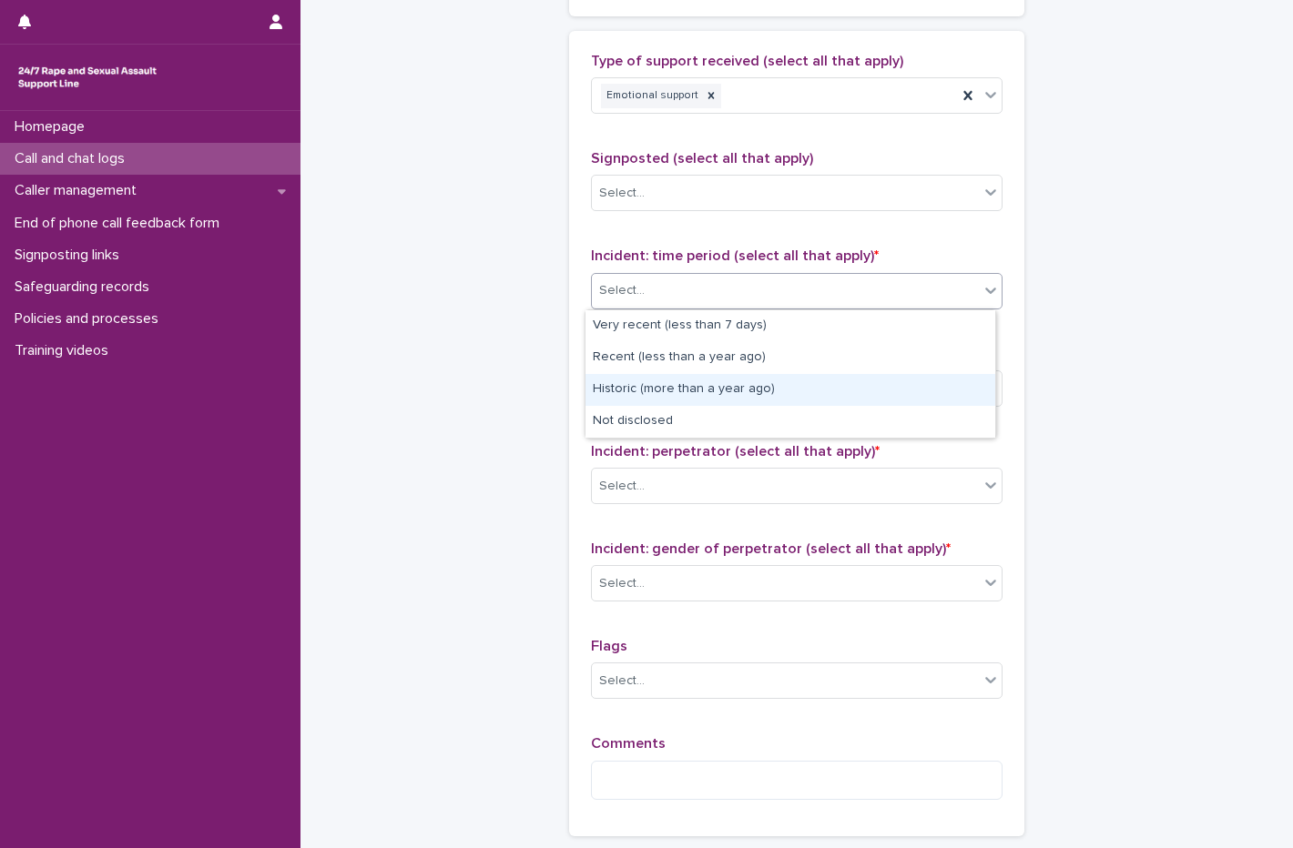
click at [668, 400] on div "Historic (more than a year ago)" at bounding box center [790, 390] width 410 height 32
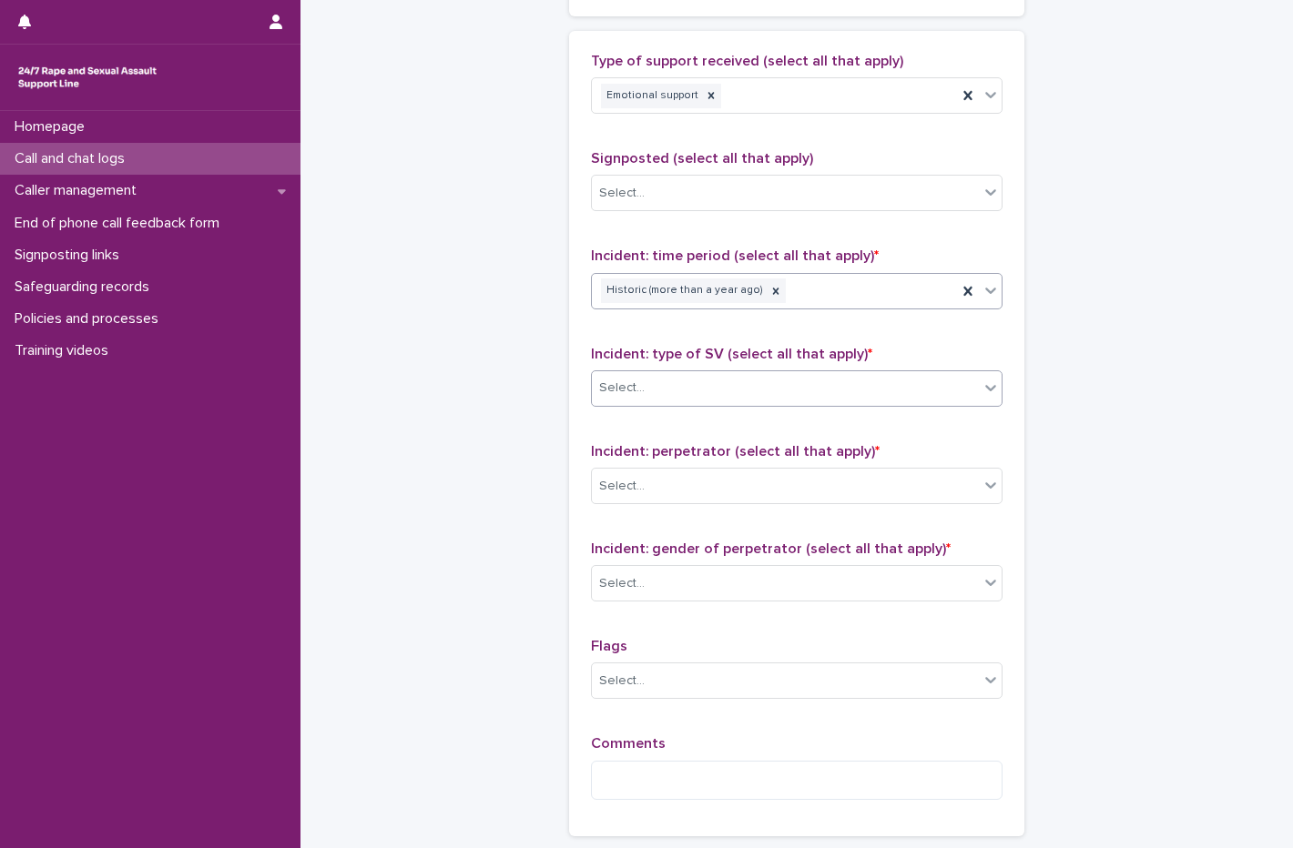
click at [704, 395] on div "Select..." at bounding box center [785, 388] width 387 height 30
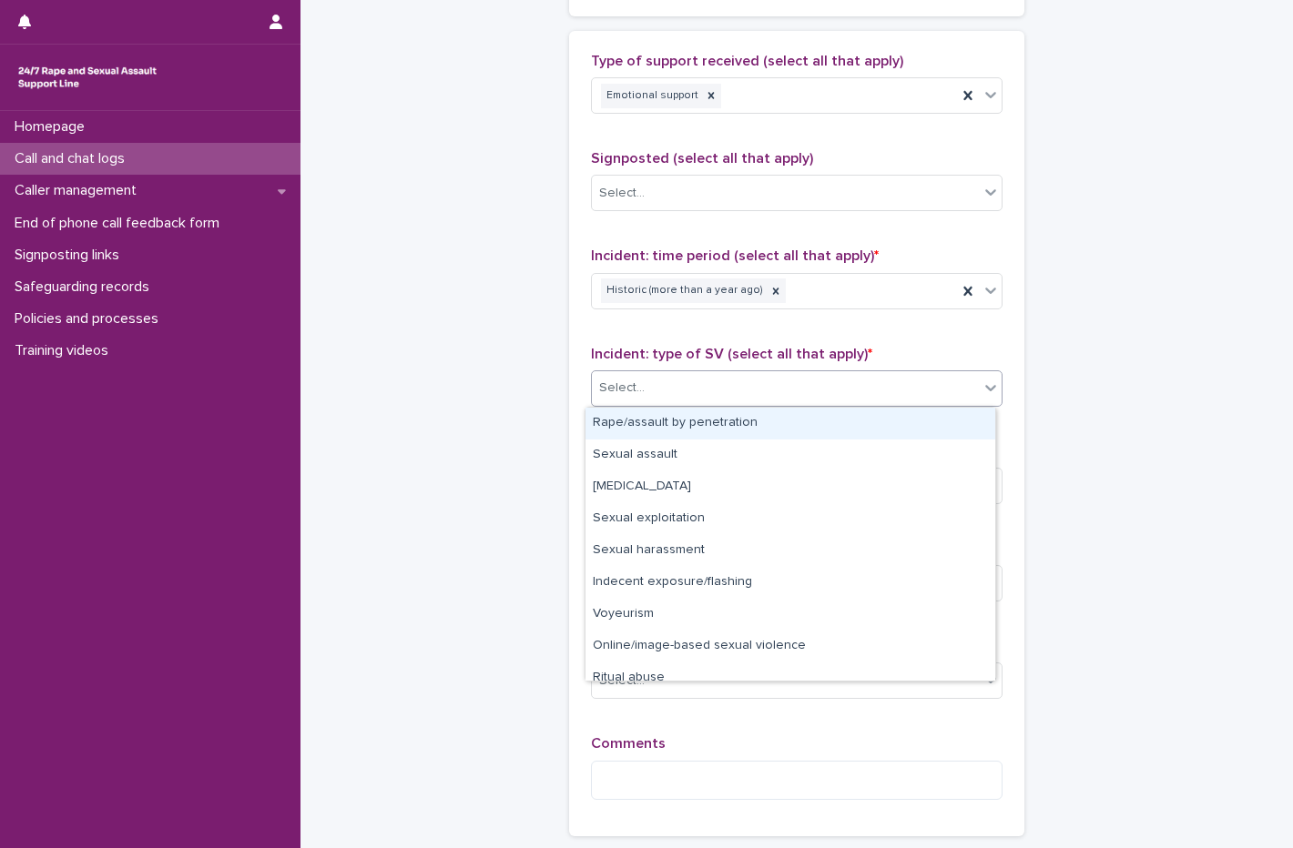
click at [648, 423] on div "Rape/assault by penetration" at bounding box center [790, 424] width 410 height 32
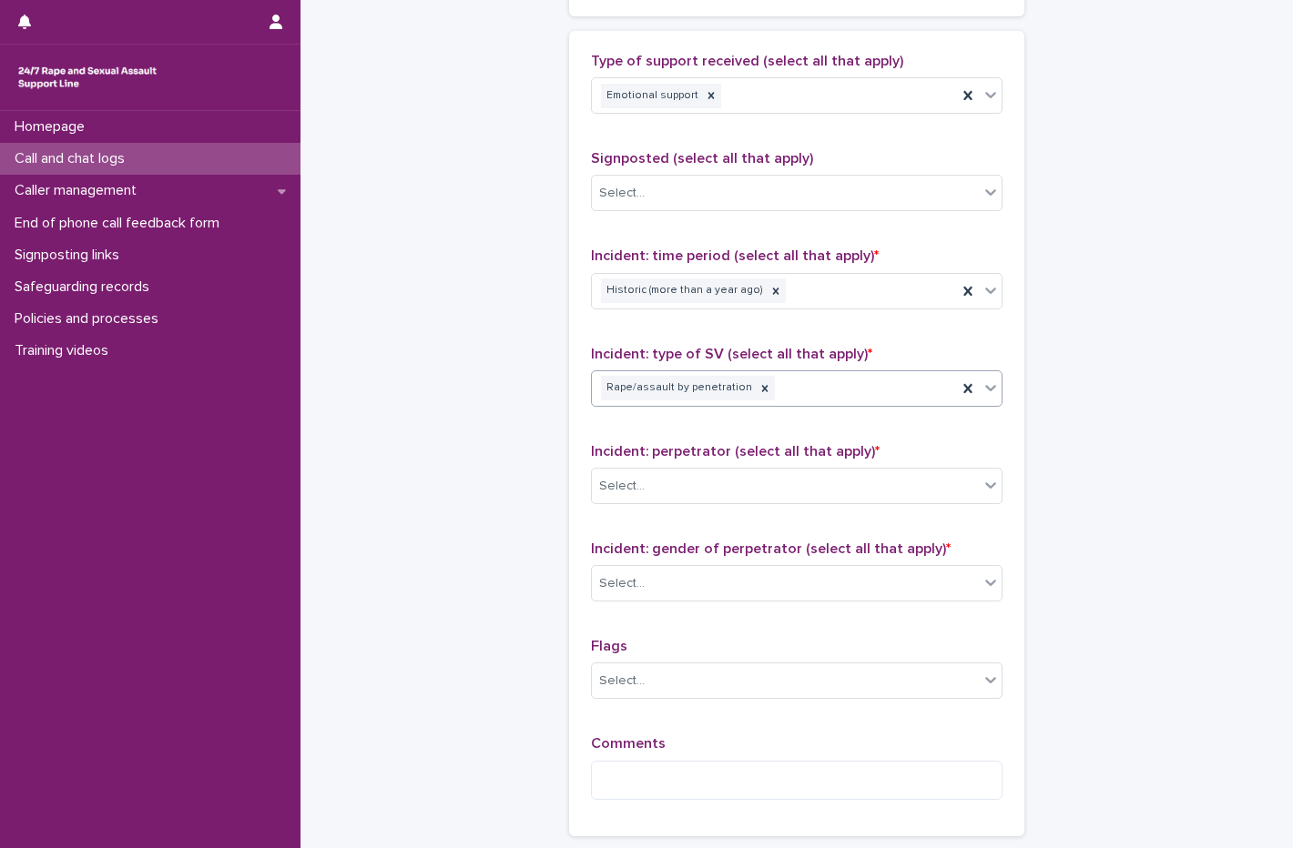
click at [823, 378] on div "Rape/assault by penetration" at bounding box center [774, 388] width 365 height 32
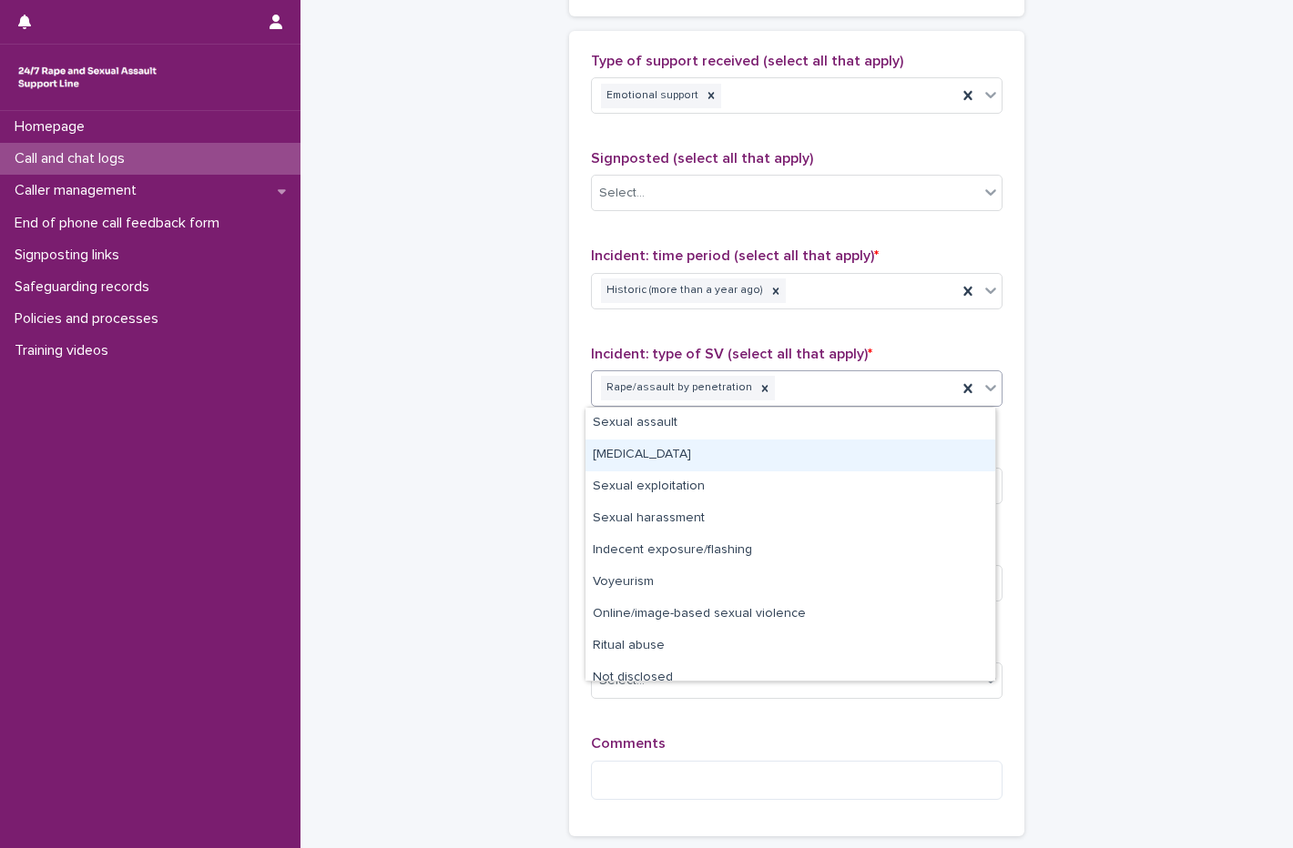
click at [676, 456] on div "[MEDICAL_DATA]" at bounding box center [790, 456] width 410 height 32
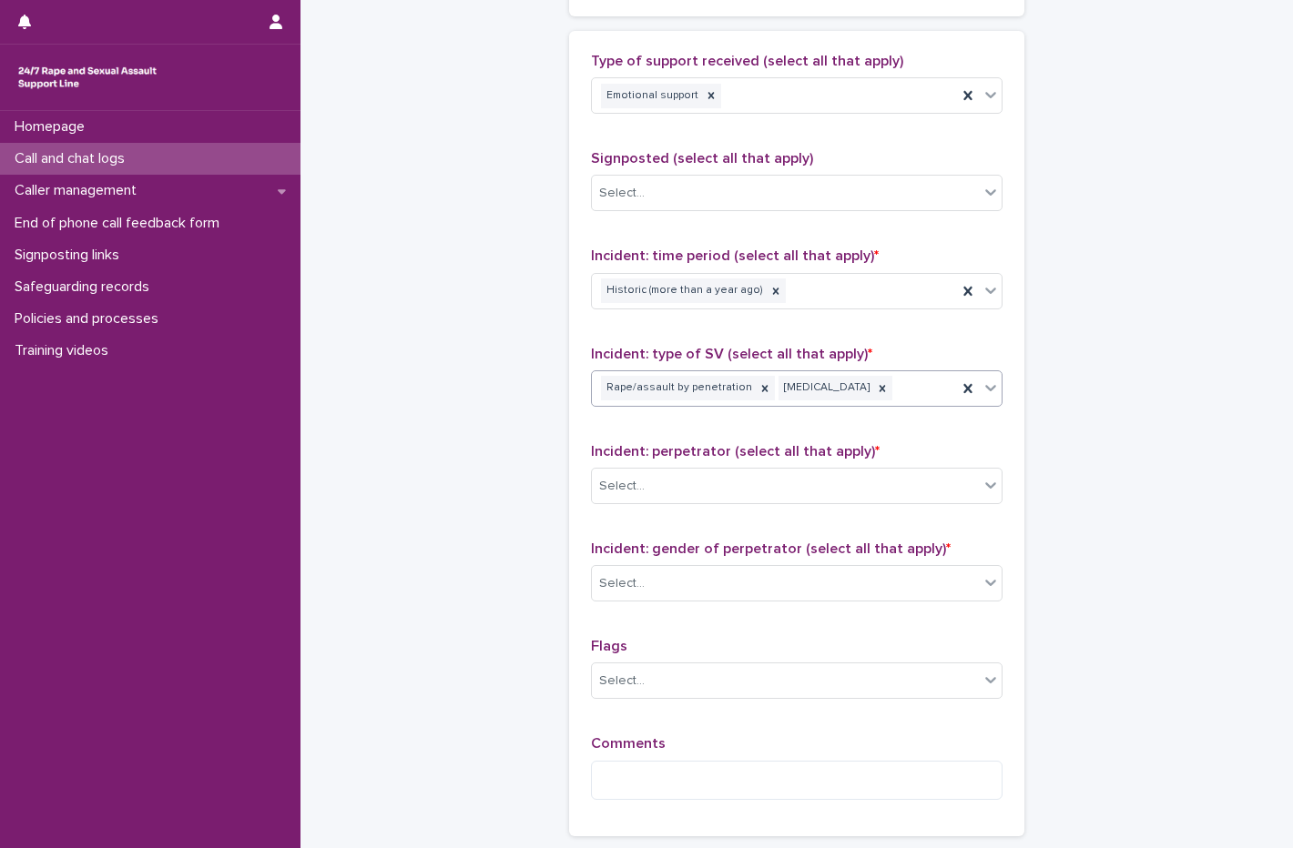
click at [910, 381] on div "Rape/assault by penetration Child sexual abuse" at bounding box center [774, 388] width 365 height 32
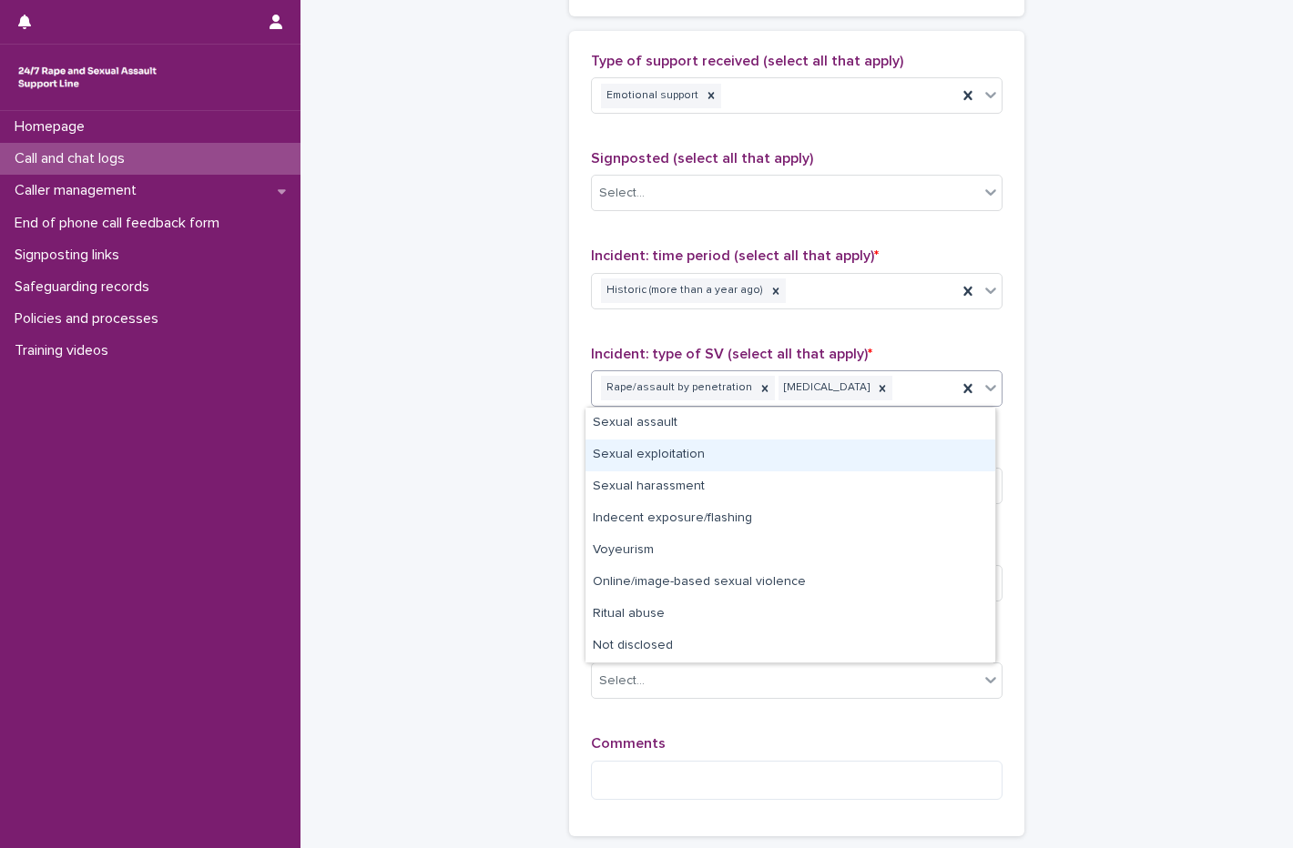
click at [742, 457] on div "Sexual exploitation" at bounding box center [790, 456] width 410 height 32
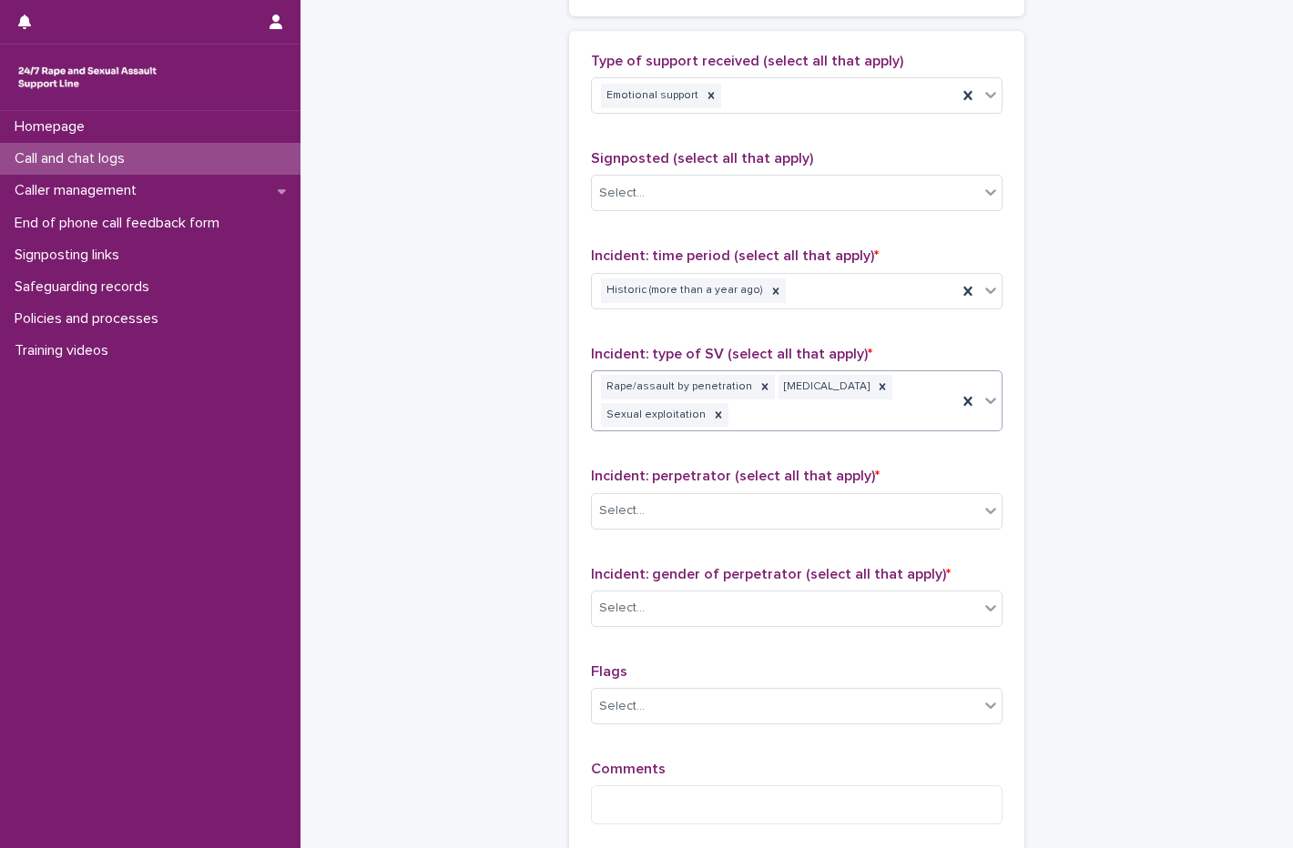
click at [789, 416] on div "Rape/assault by penetration Child sexual abuse Sexual exploitation" at bounding box center [774, 401] width 365 height 60
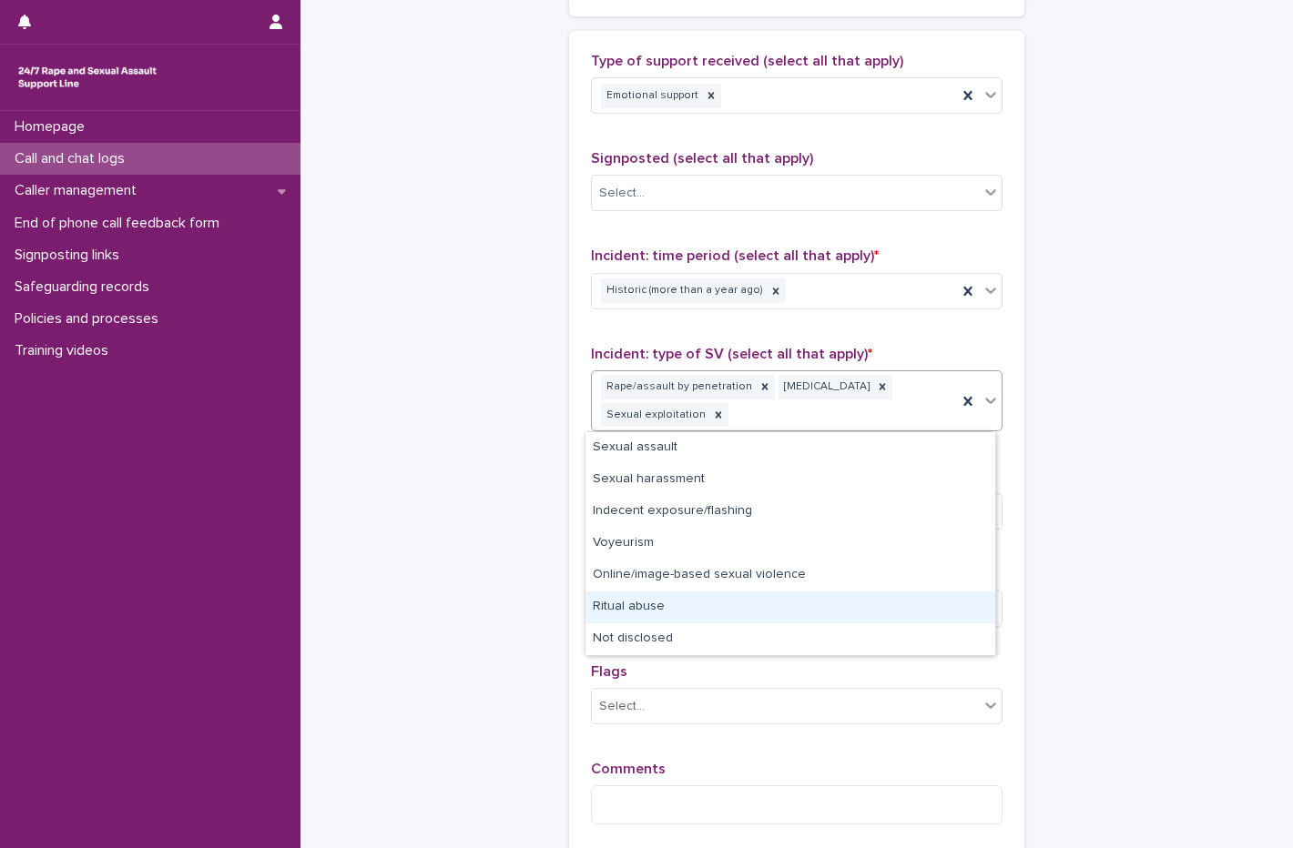
drag, startPoint x: 742, startPoint y: 560, endPoint x: 686, endPoint y: 607, distance: 73.0
click at [686, 607] on div "Ritual abuse" at bounding box center [790, 608] width 410 height 32
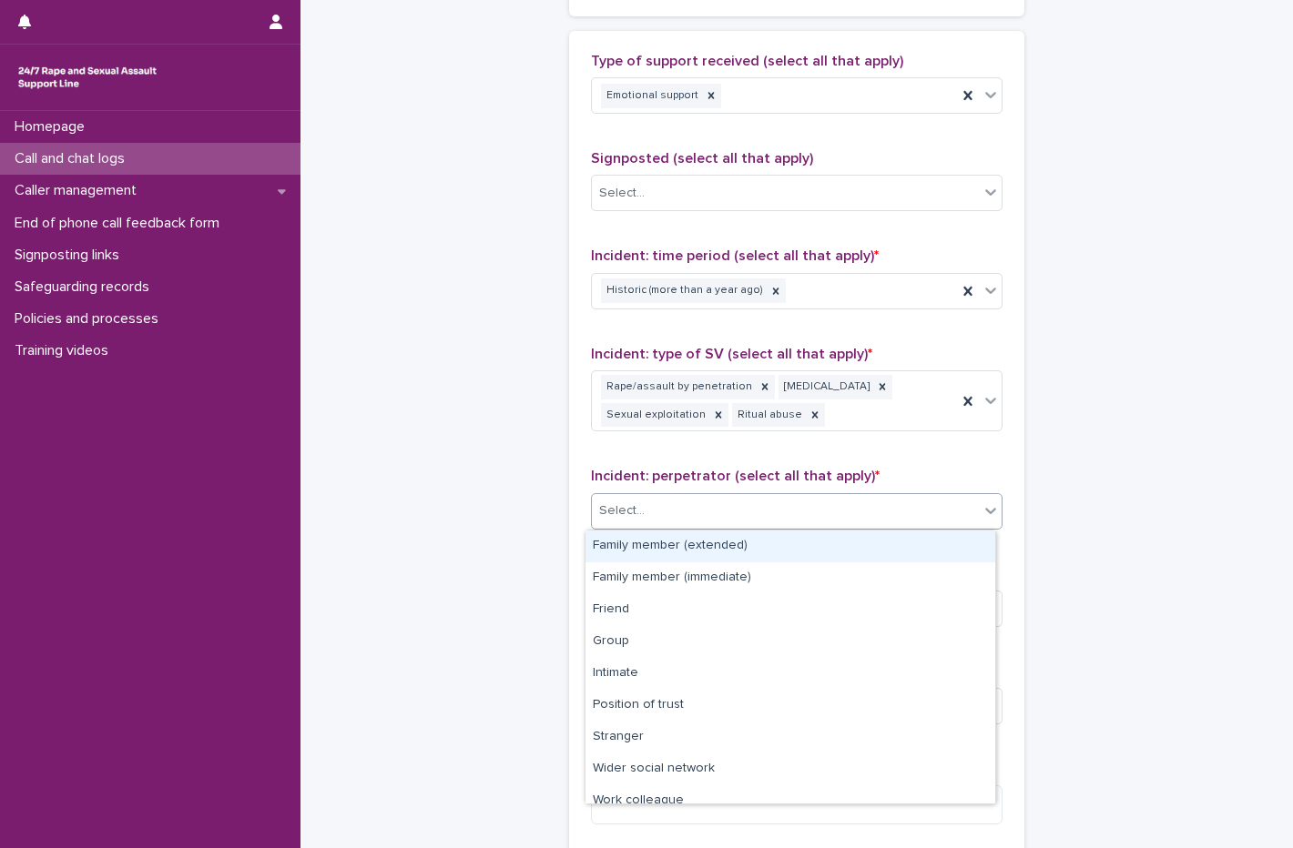
click at [675, 505] on div "Select..." at bounding box center [785, 511] width 387 height 30
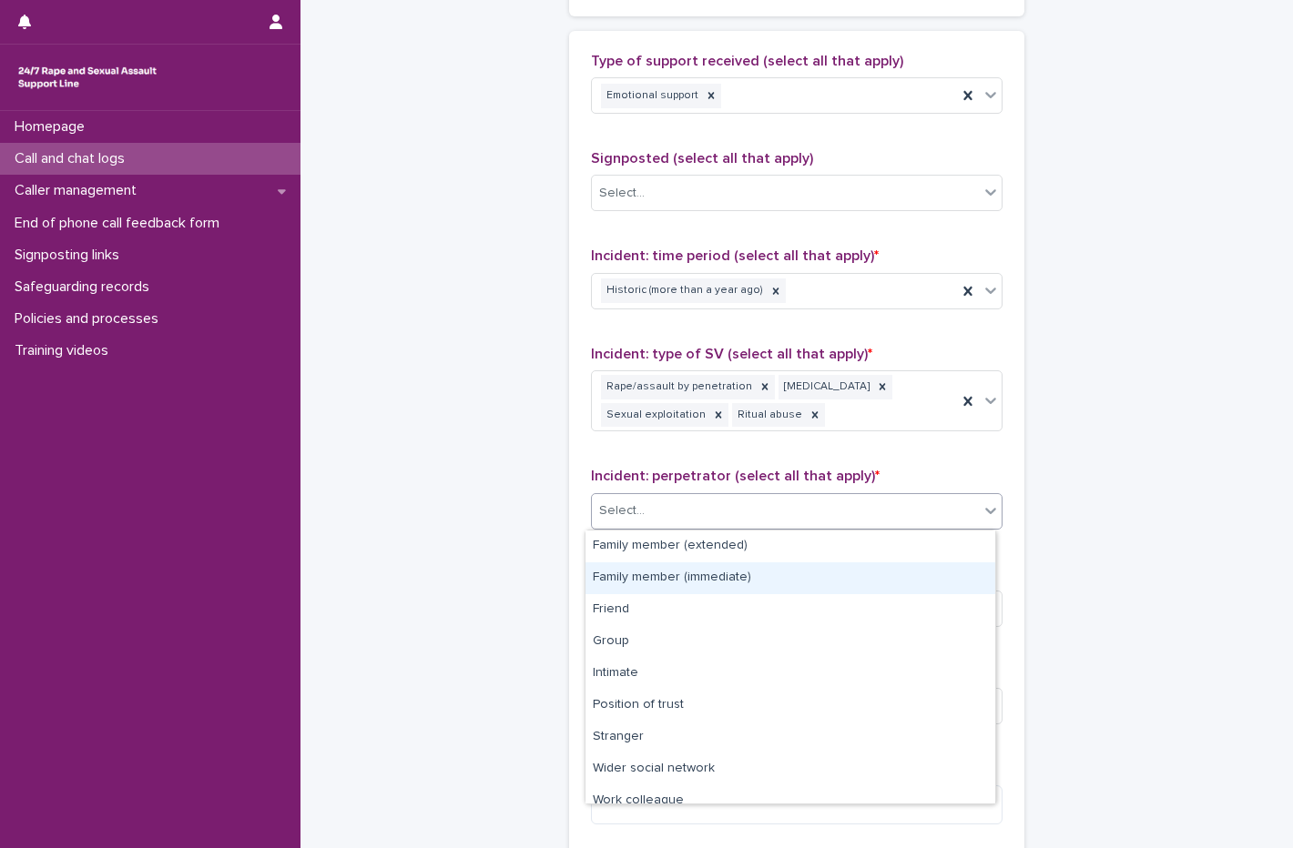
click at [647, 583] on div "Family member (immediate)" at bounding box center [790, 579] width 410 height 32
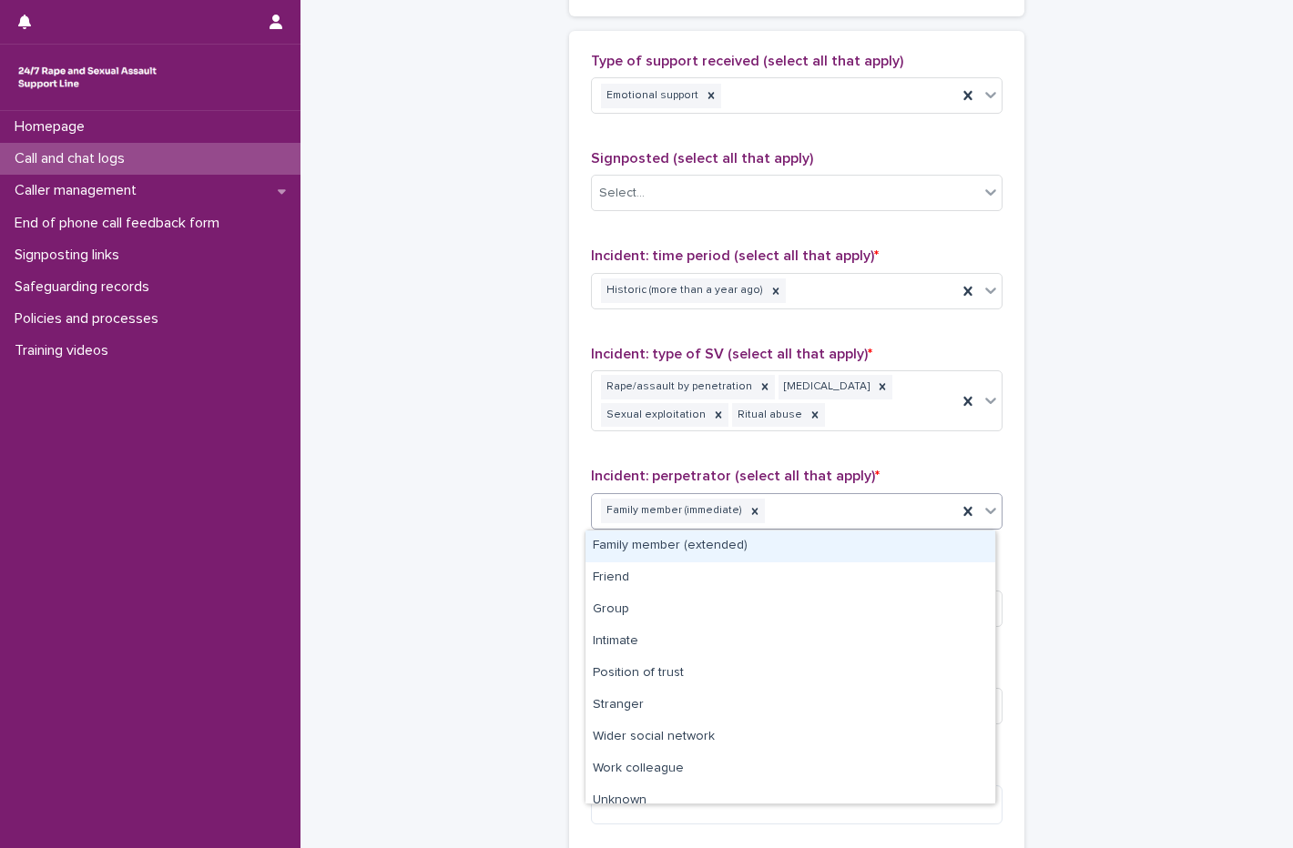
click at [847, 512] on div "Family member (immediate)" at bounding box center [774, 511] width 365 height 32
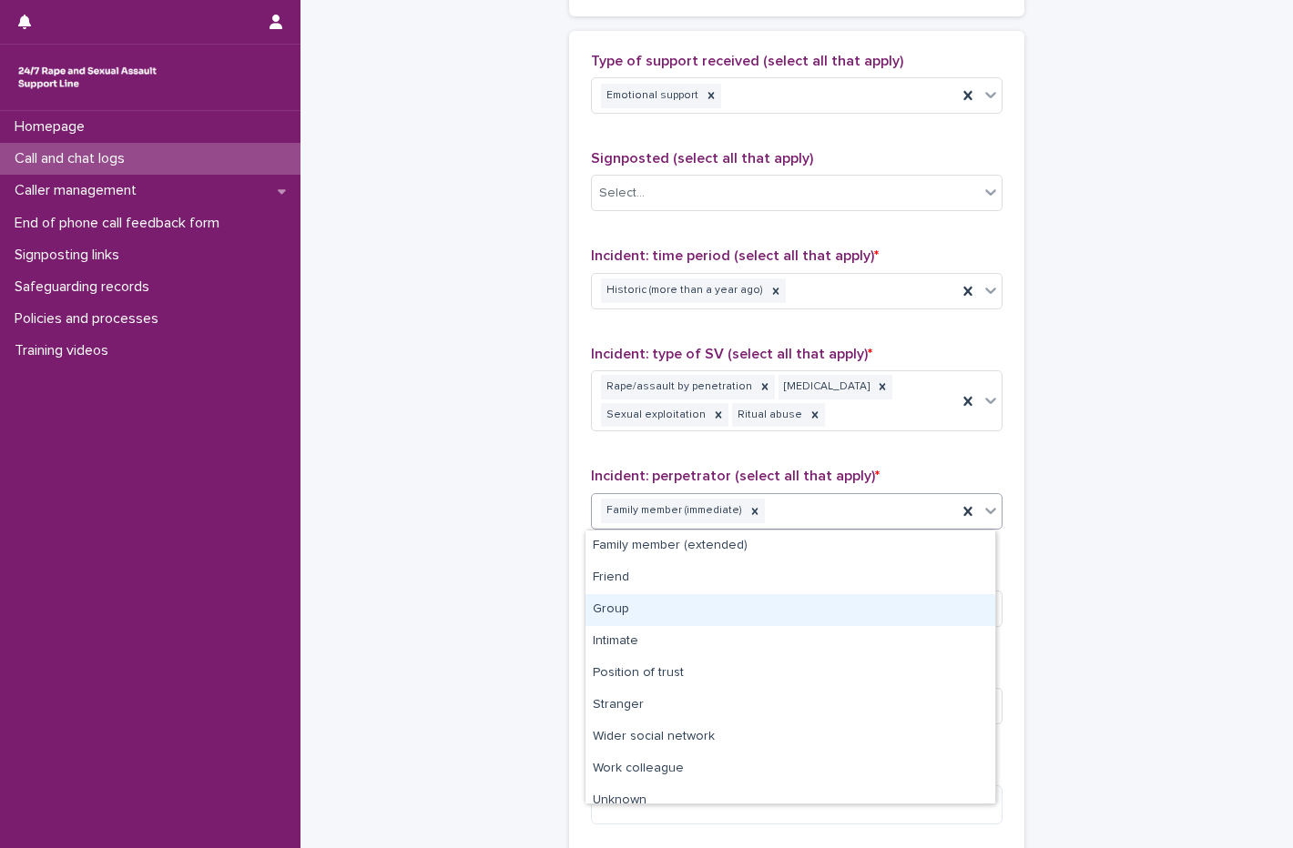
click at [689, 611] on div "Group" at bounding box center [790, 610] width 410 height 32
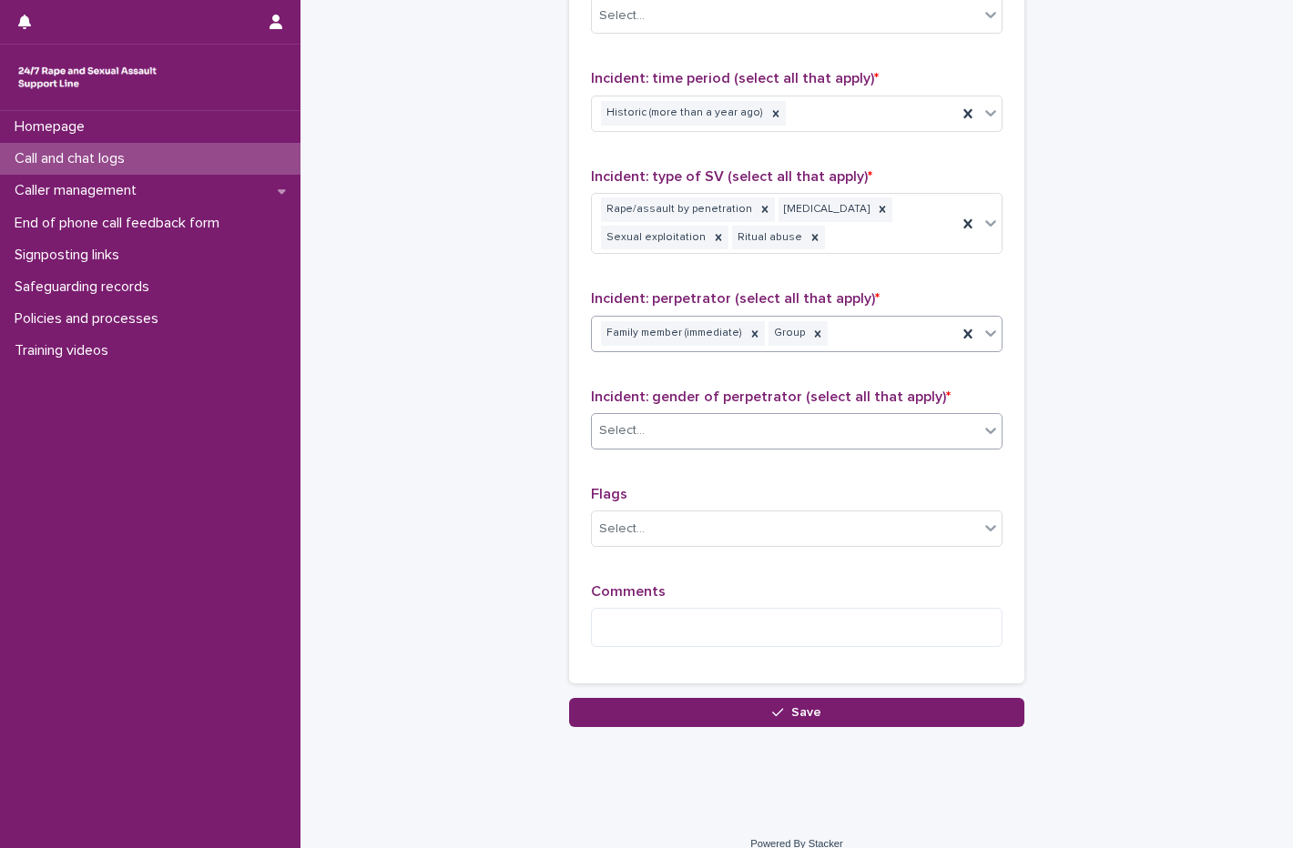
scroll to position [1274, 0]
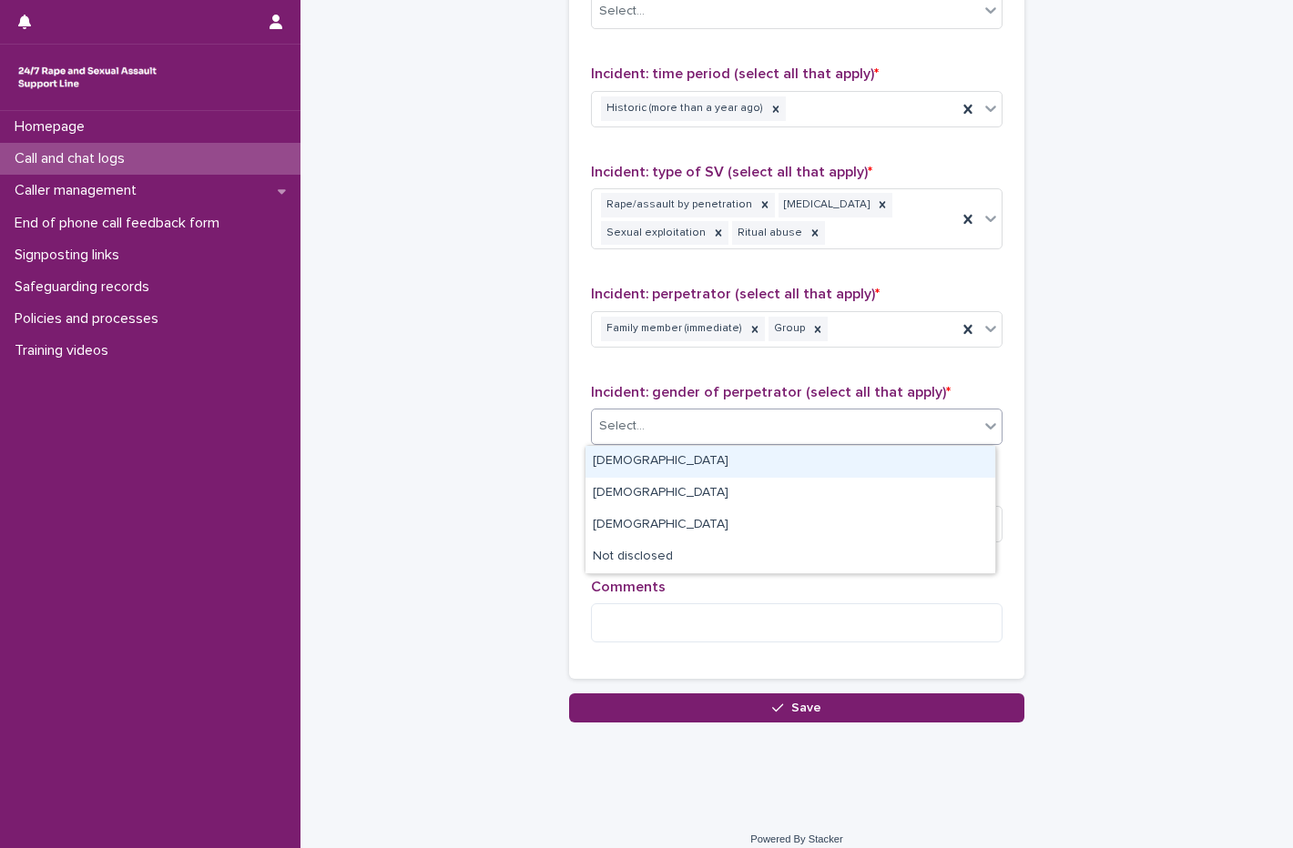
click at [653, 416] on div "Select..." at bounding box center [785, 426] width 387 height 30
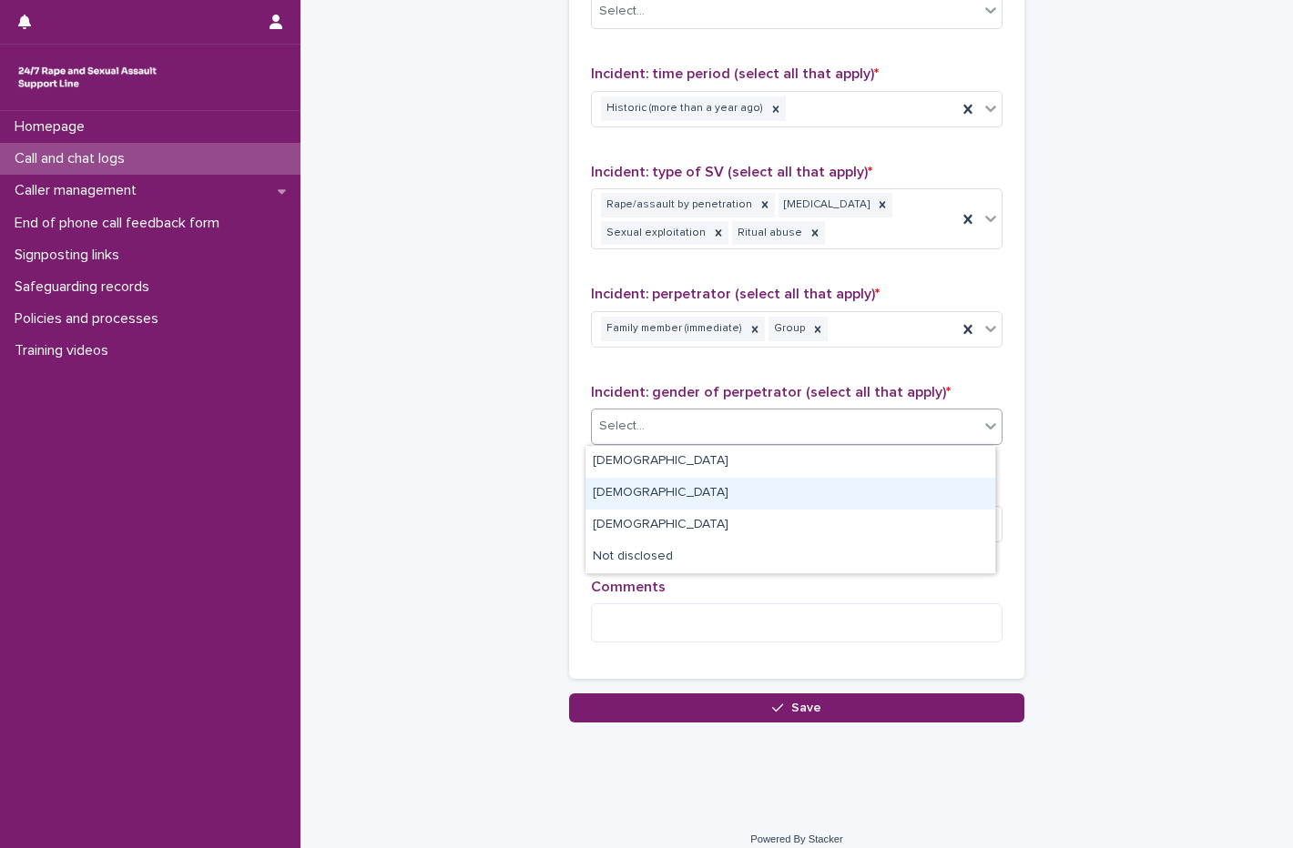
click at [619, 503] on div "[DEMOGRAPHIC_DATA]" at bounding box center [790, 494] width 410 height 32
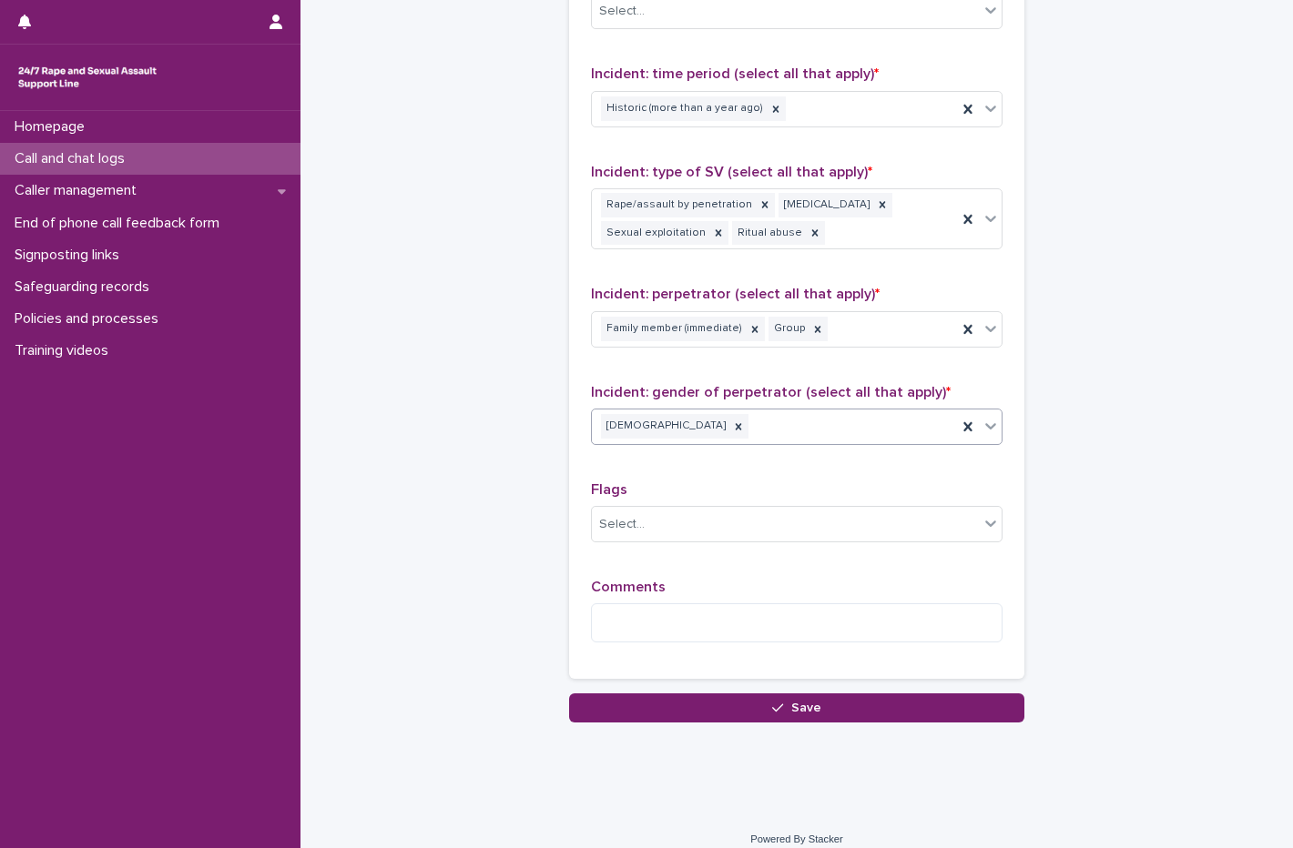
click at [705, 424] on div "[DEMOGRAPHIC_DATA]" at bounding box center [774, 427] width 365 height 32
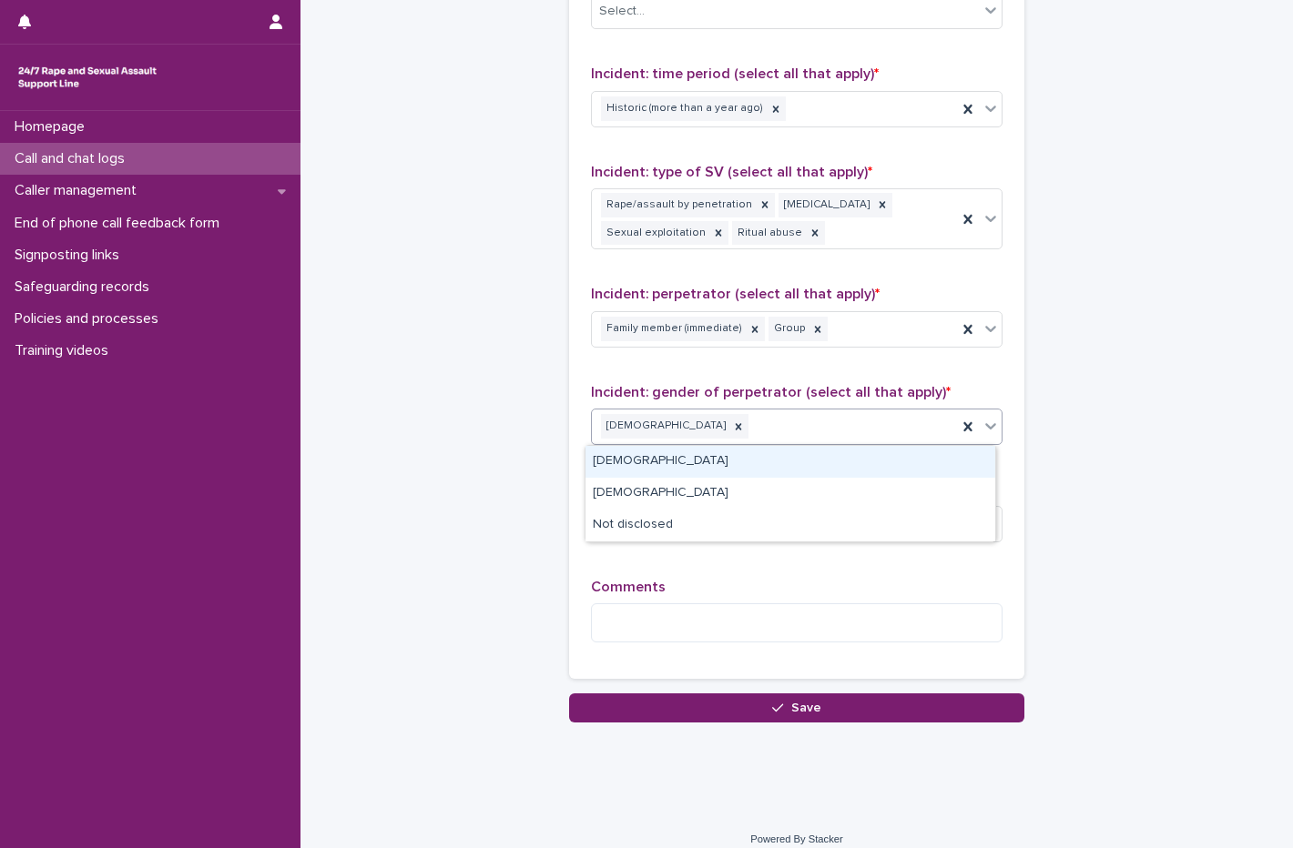
click at [654, 475] on div "[DEMOGRAPHIC_DATA]" at bounding box center [790, 462] width 410 height 32
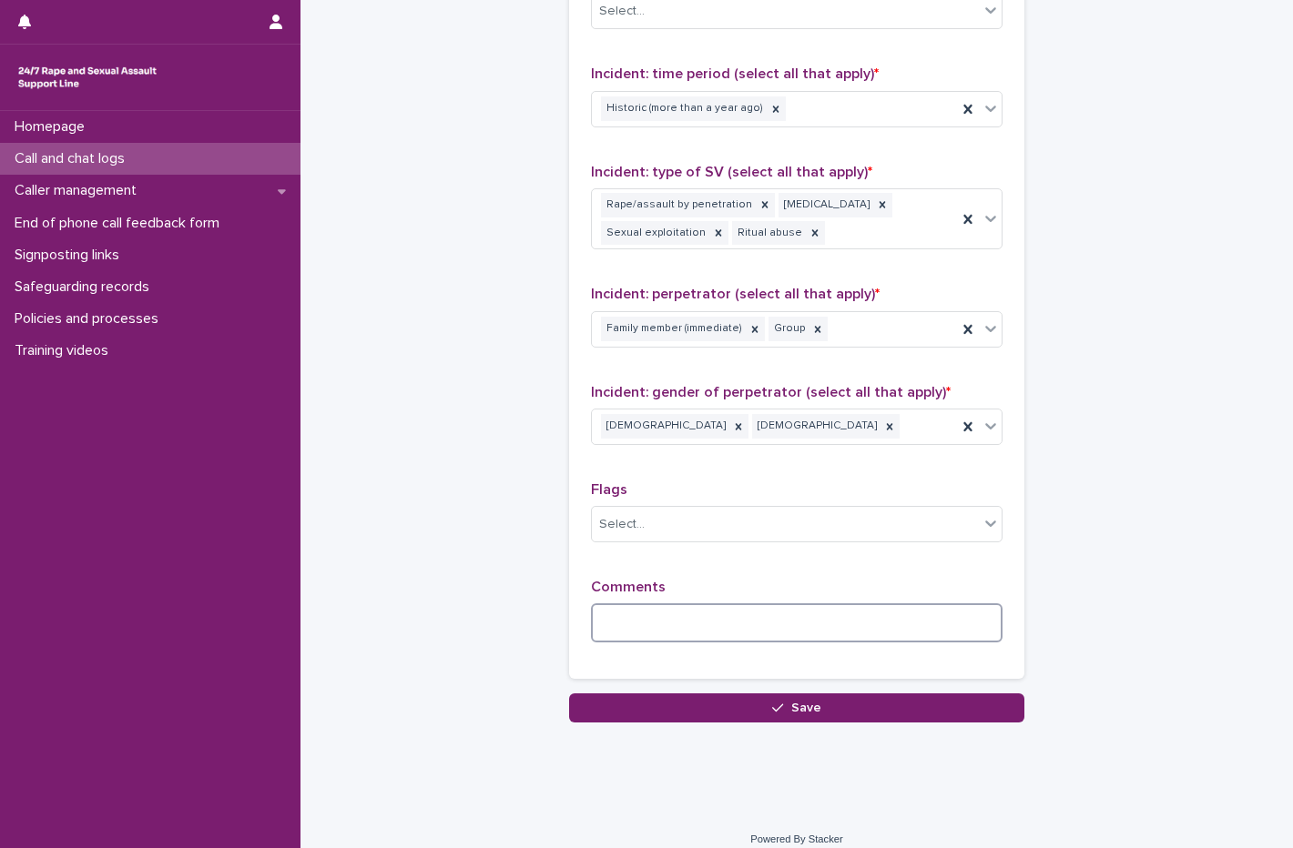
click at [648, 614] on textarea at bounding box center [796, 623] width 411 height 39
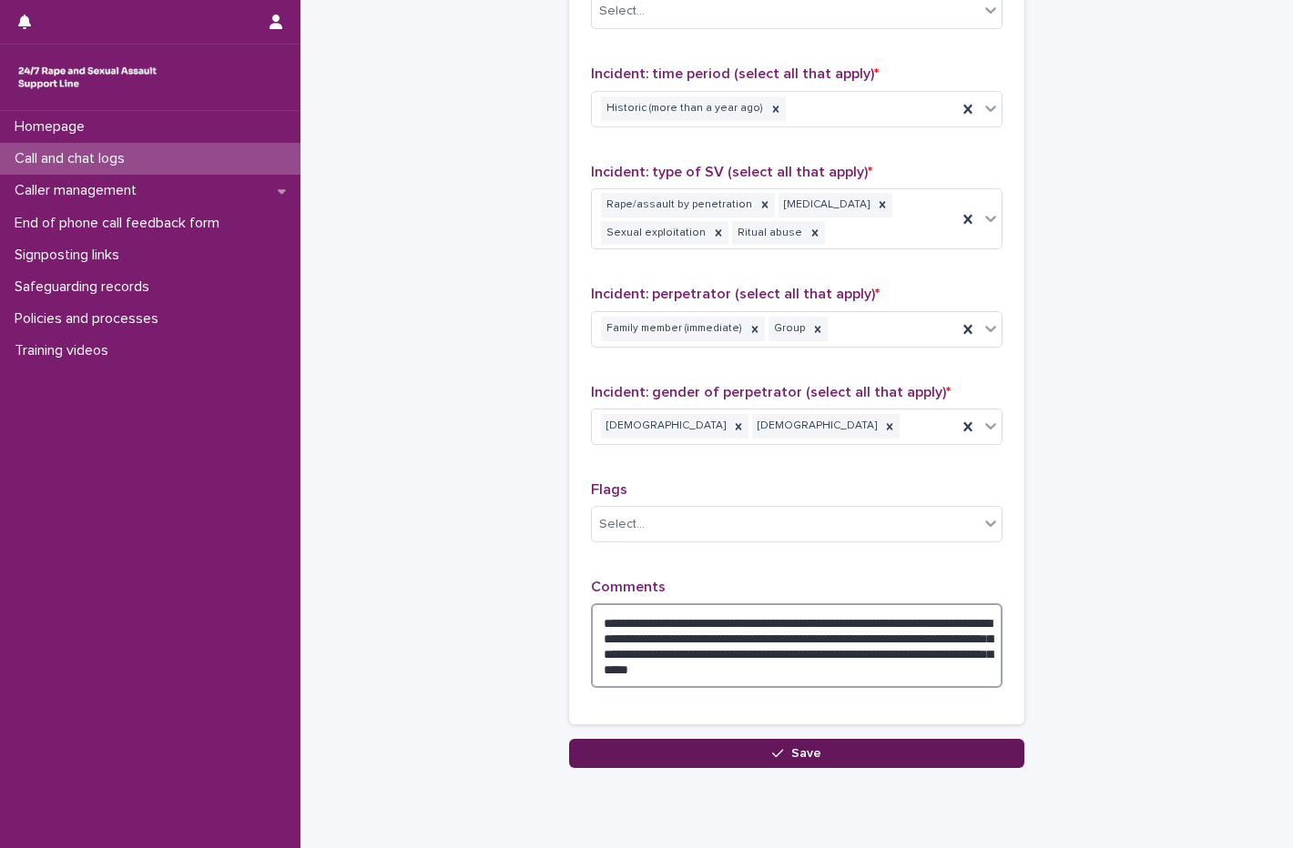
type textarea "**********"
click at [831, 761] on button "Save" at bounding box center [796, 753] width 455 height 29
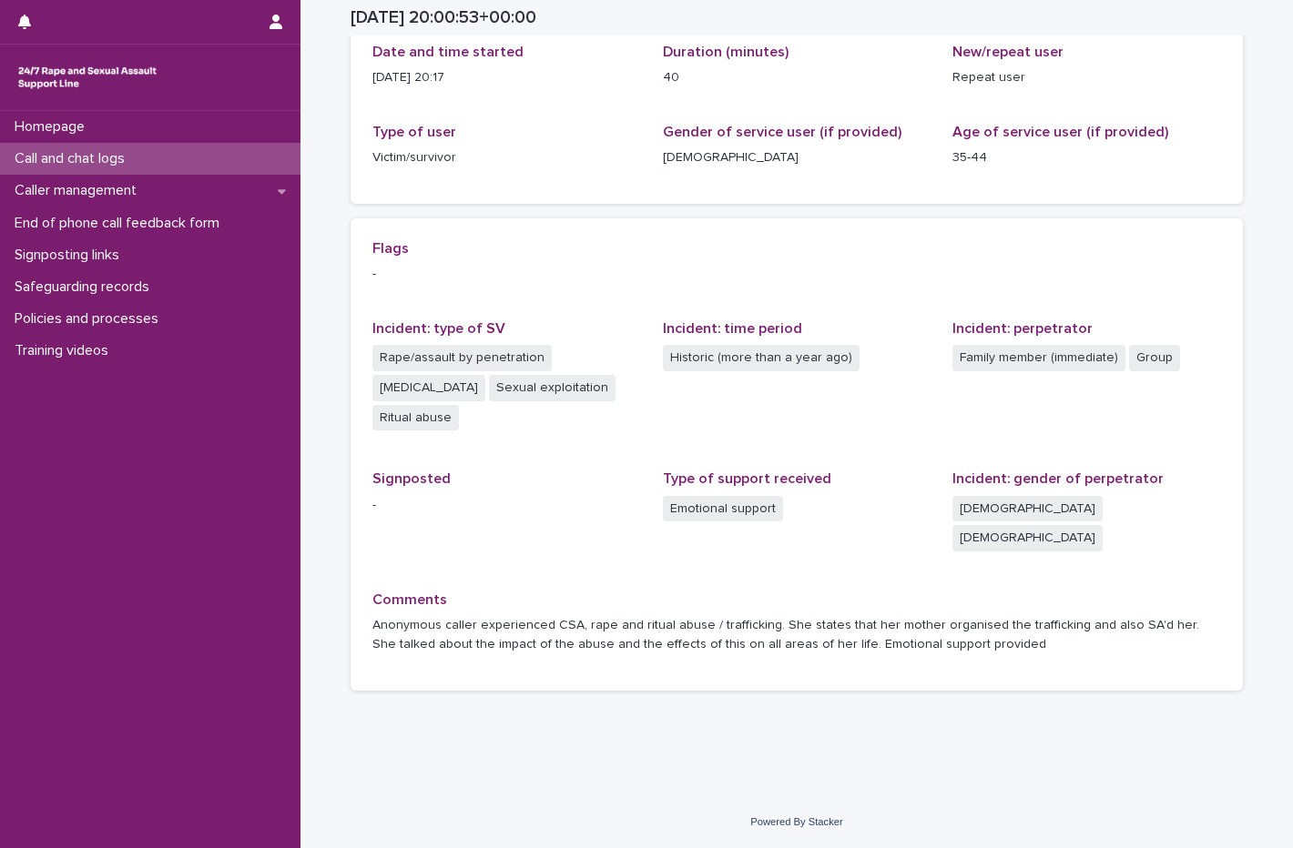
scroll to position [198, 0]
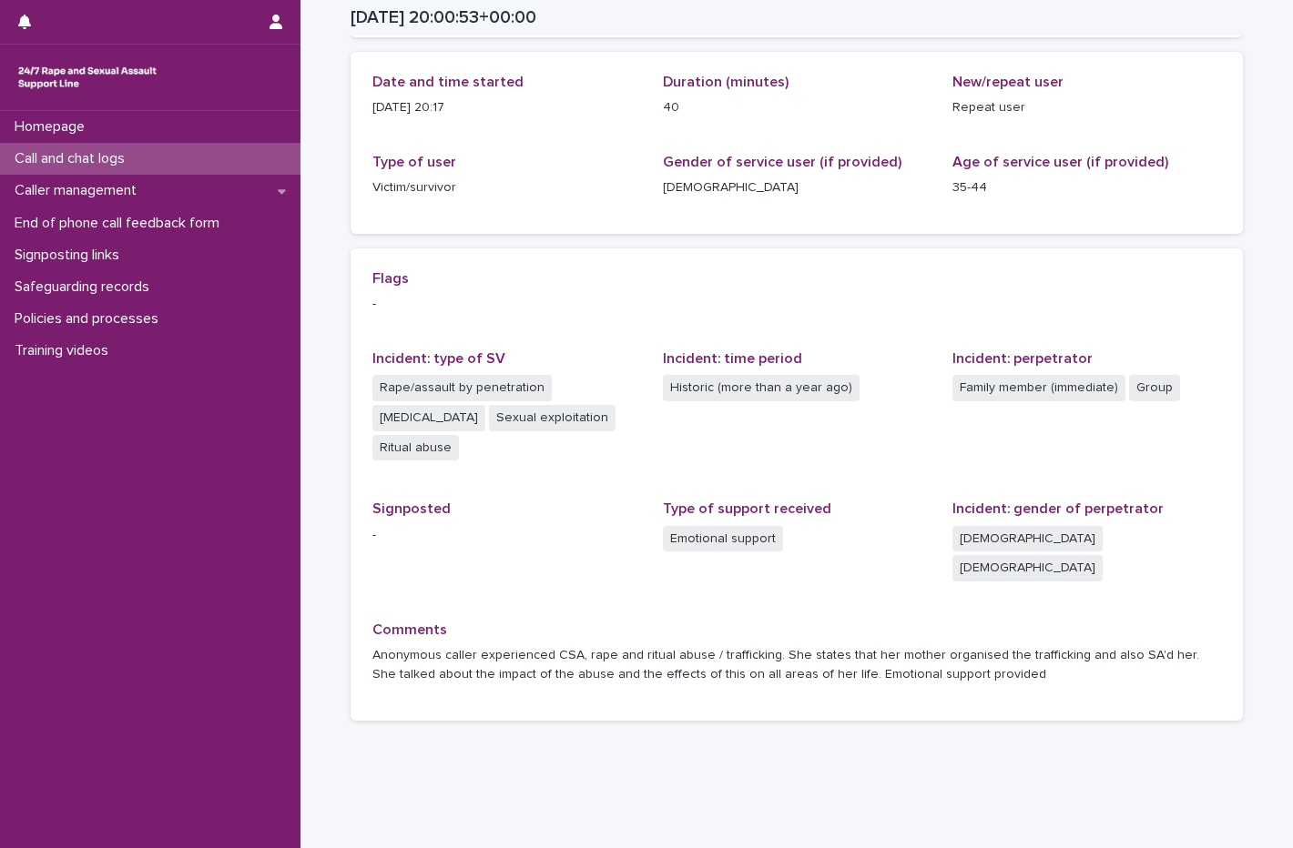
click at [60, 165] on p "Call and chat logs" at bounding box center [73, 158] width 132 height 17
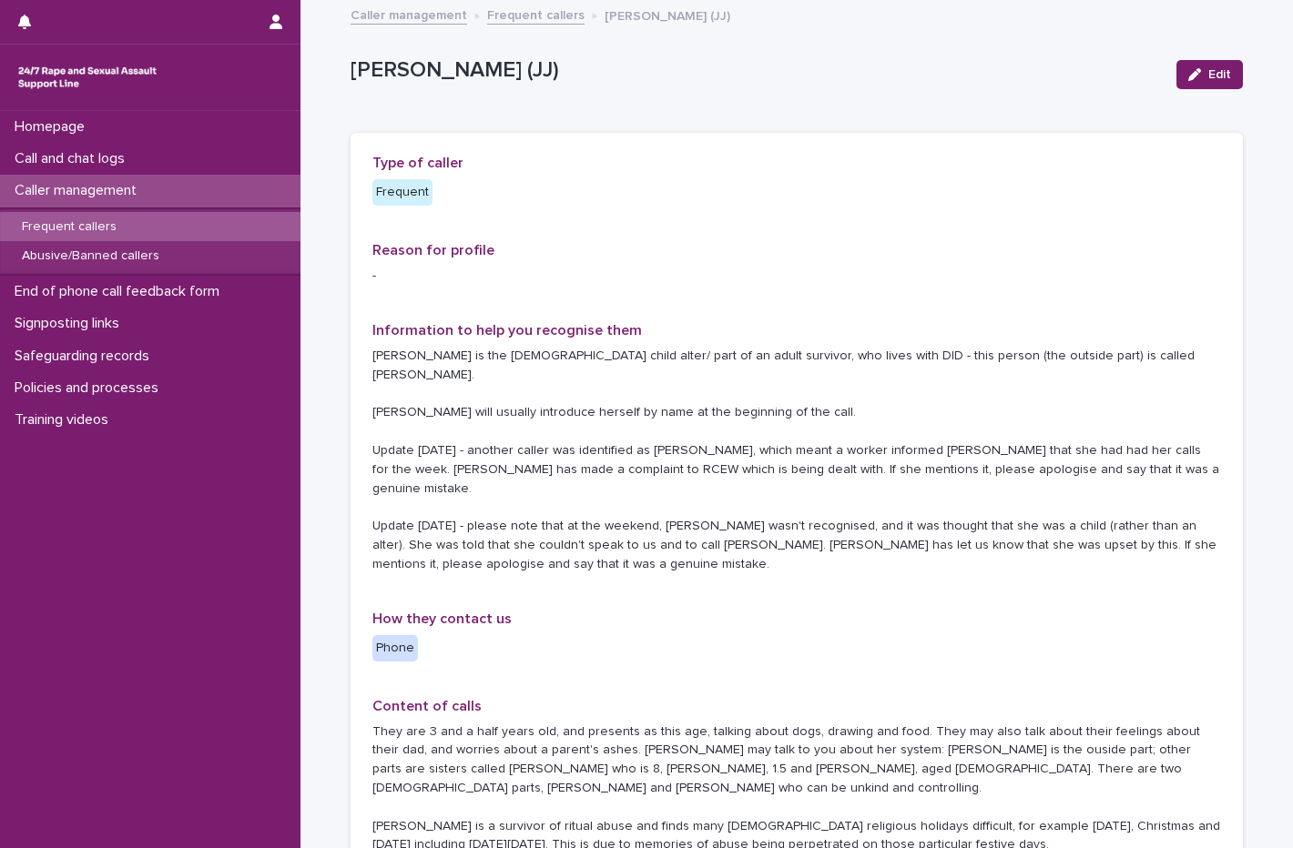
click at [141, 228] on div "Frequent callers" at bounding box center [150, 227] width 300 height 30
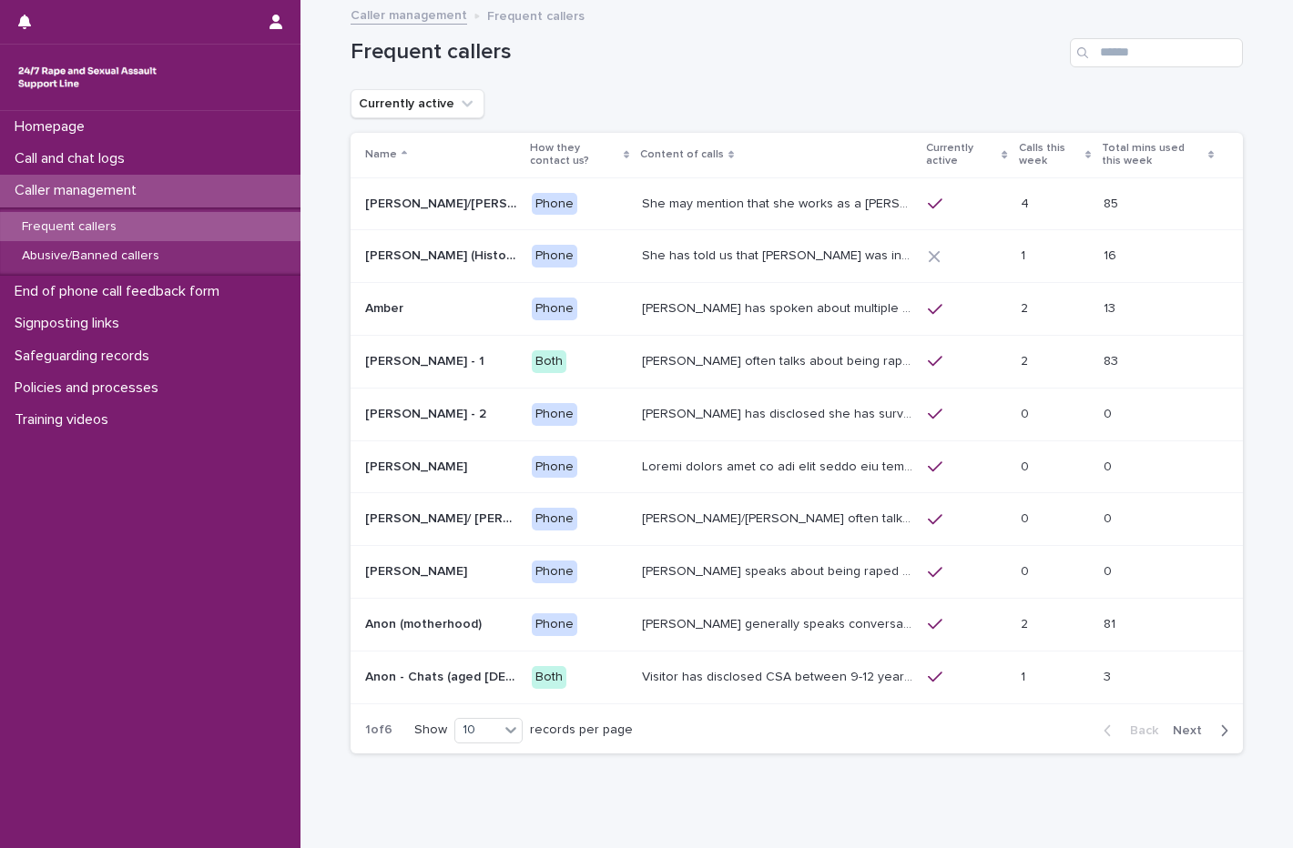
click at [703, 367] on p "Amy often talks about being raped a night before or 2 weeks ago or a month ago.…" at bounding box center [779, 359] width 275 height 19
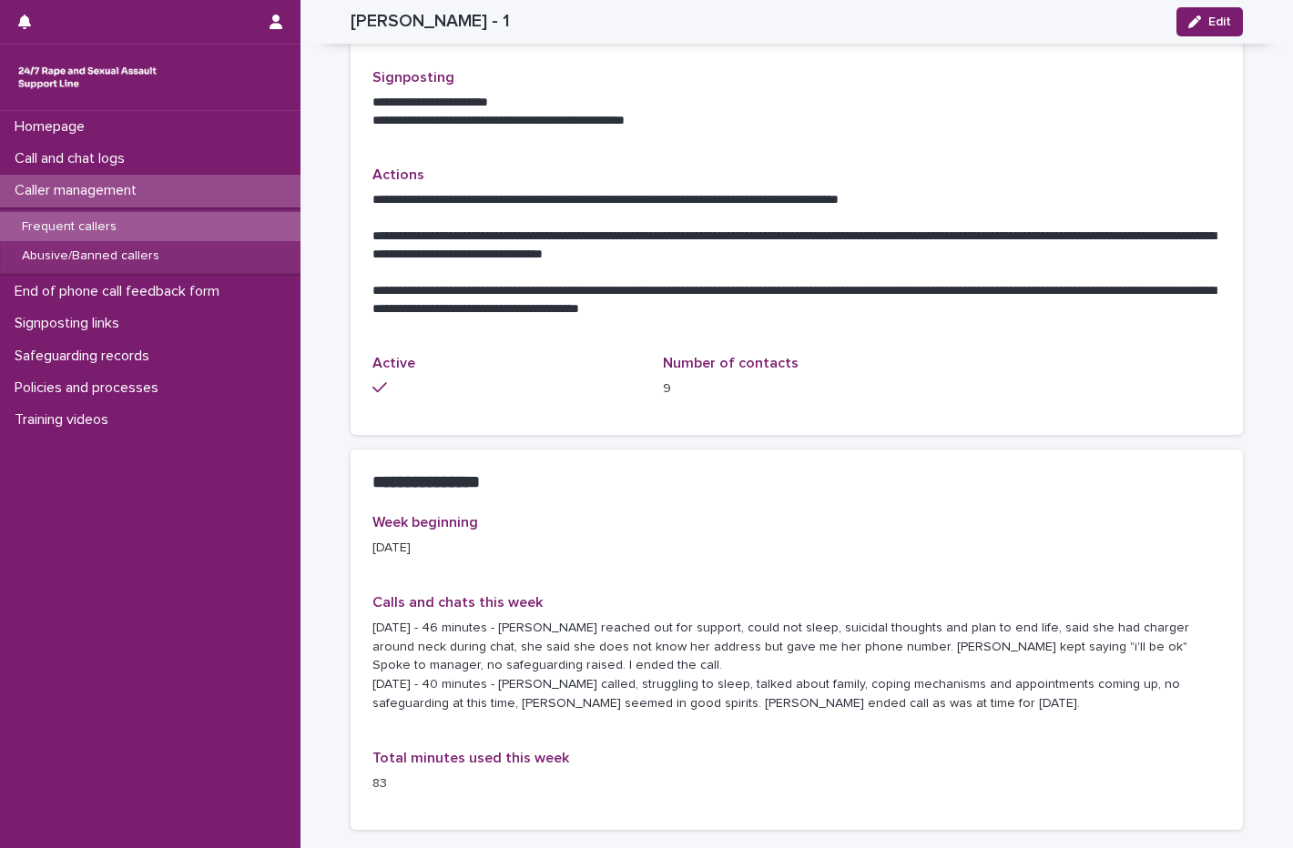
scroll to position [637, 0]
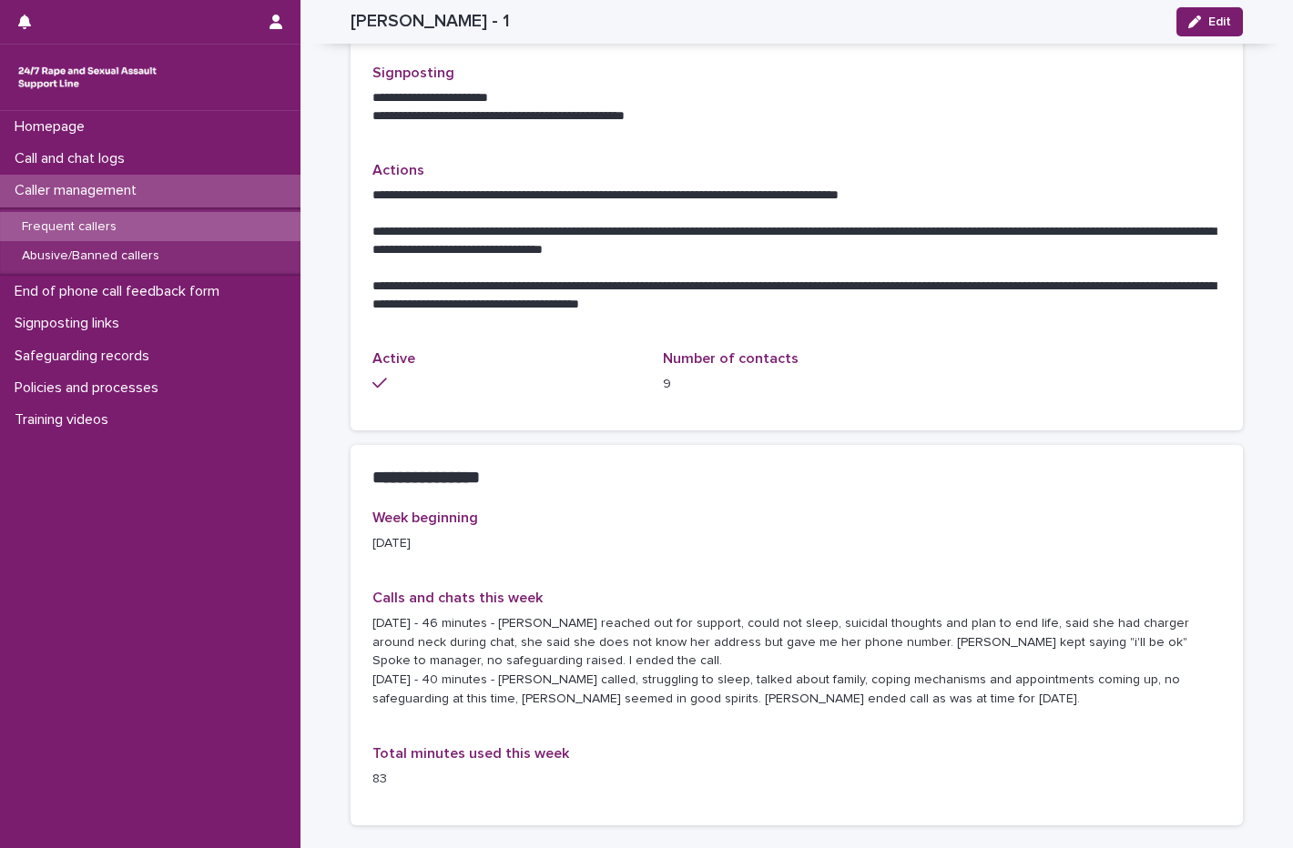
click at [146, 223] on div "Frequent callers" at bounding box center [150, 227] width 300 height 30
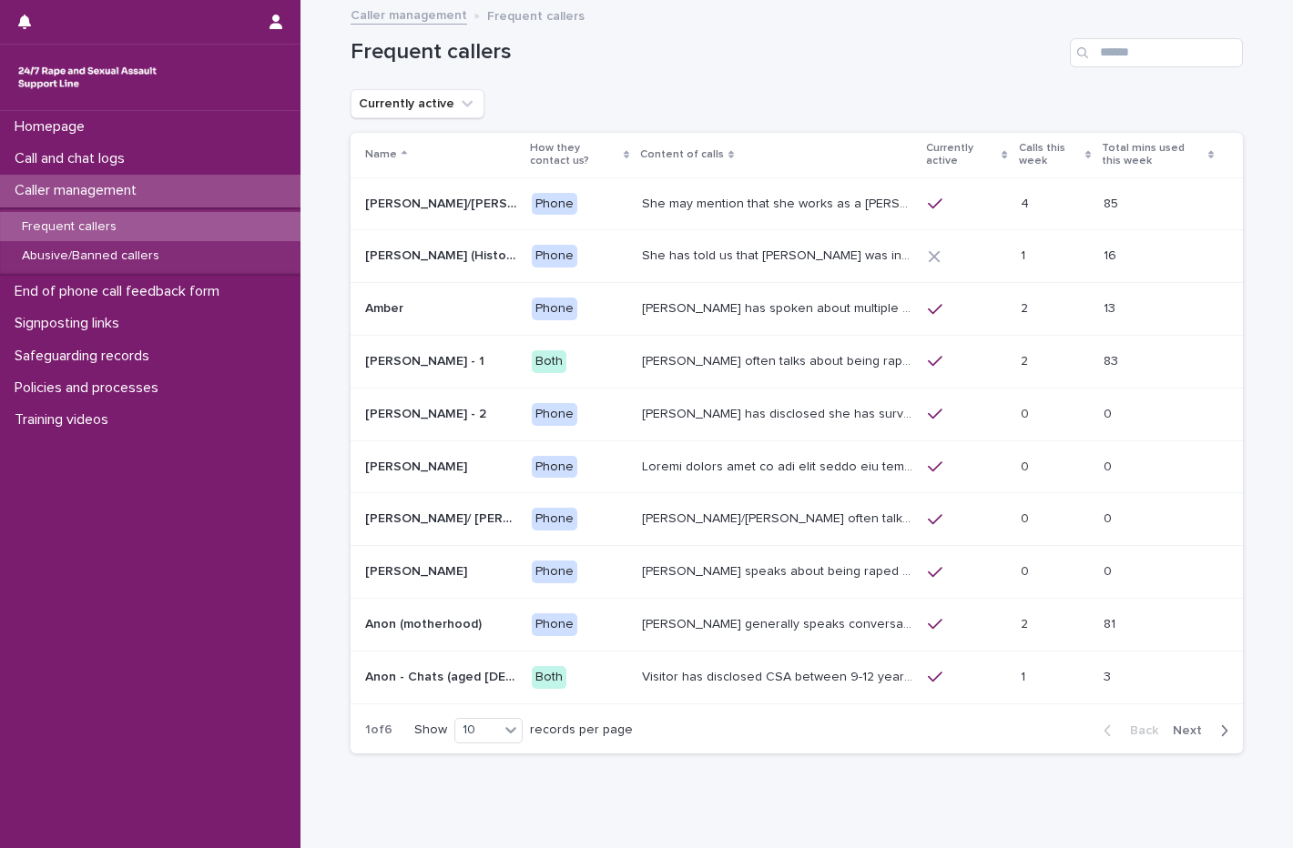
click at [454, 423] on div "Amy - 2 Amy - 2" at bounding box center [441, 415] width 152 height 30
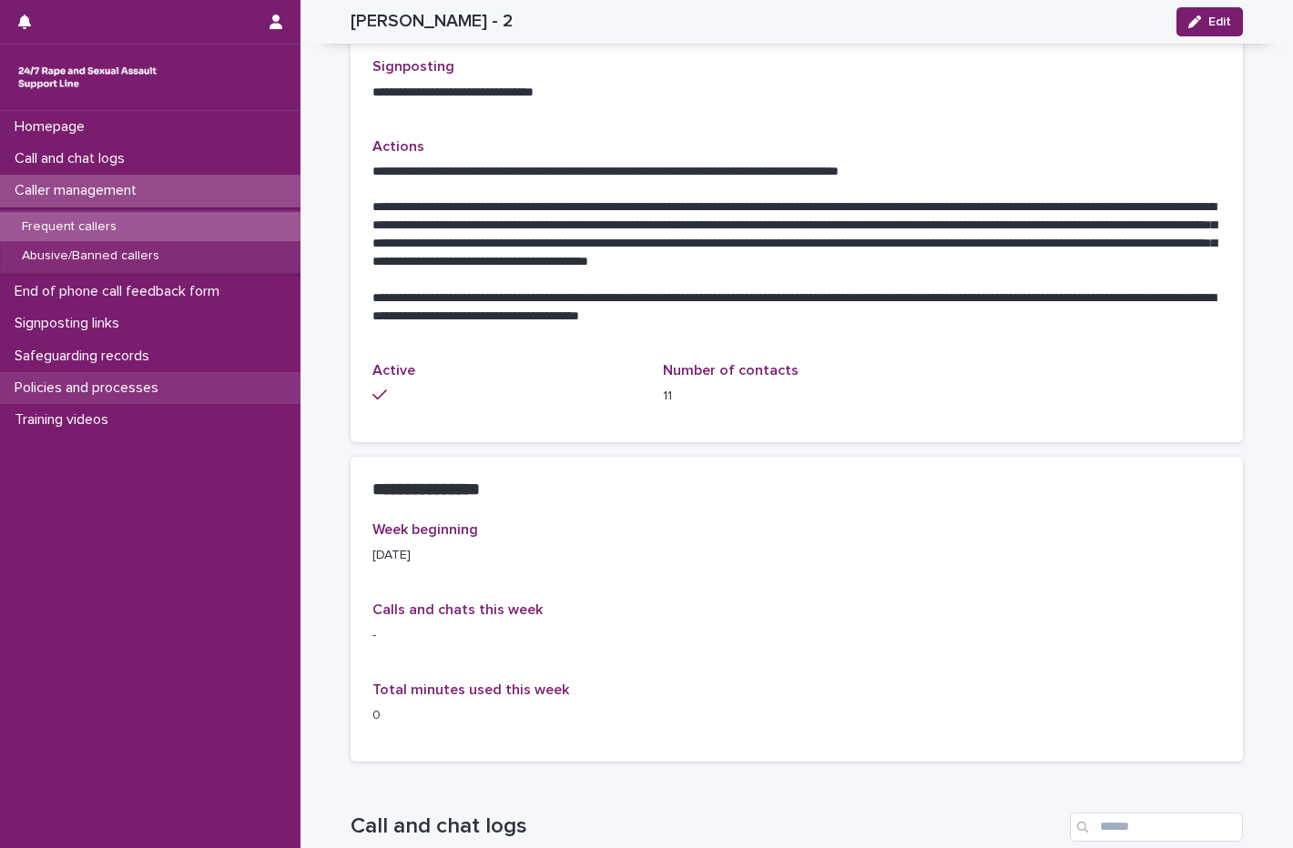
scroll to position [689, 0]
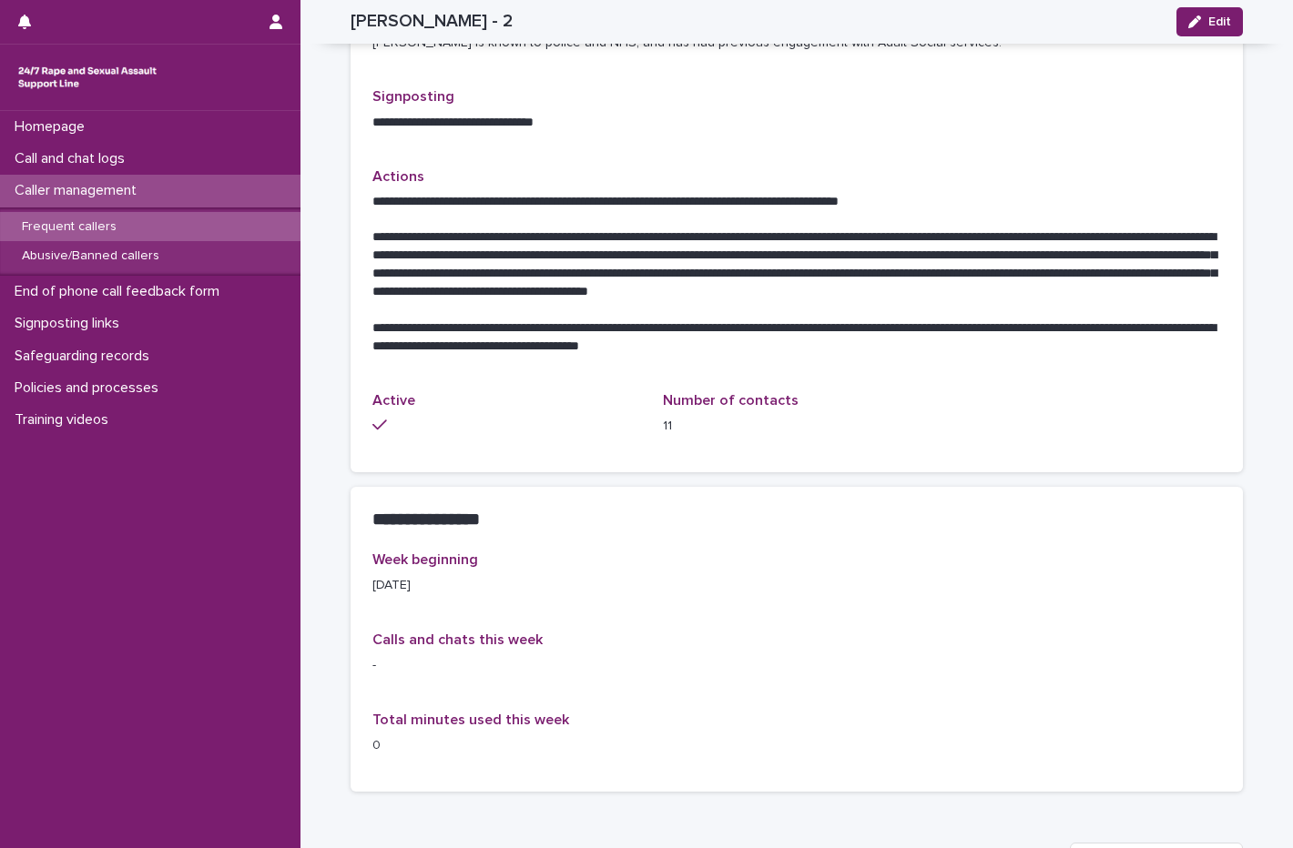
click at [118, 219] on p "Frequent callers" at bounding box center [69, 226] width 124 height 15
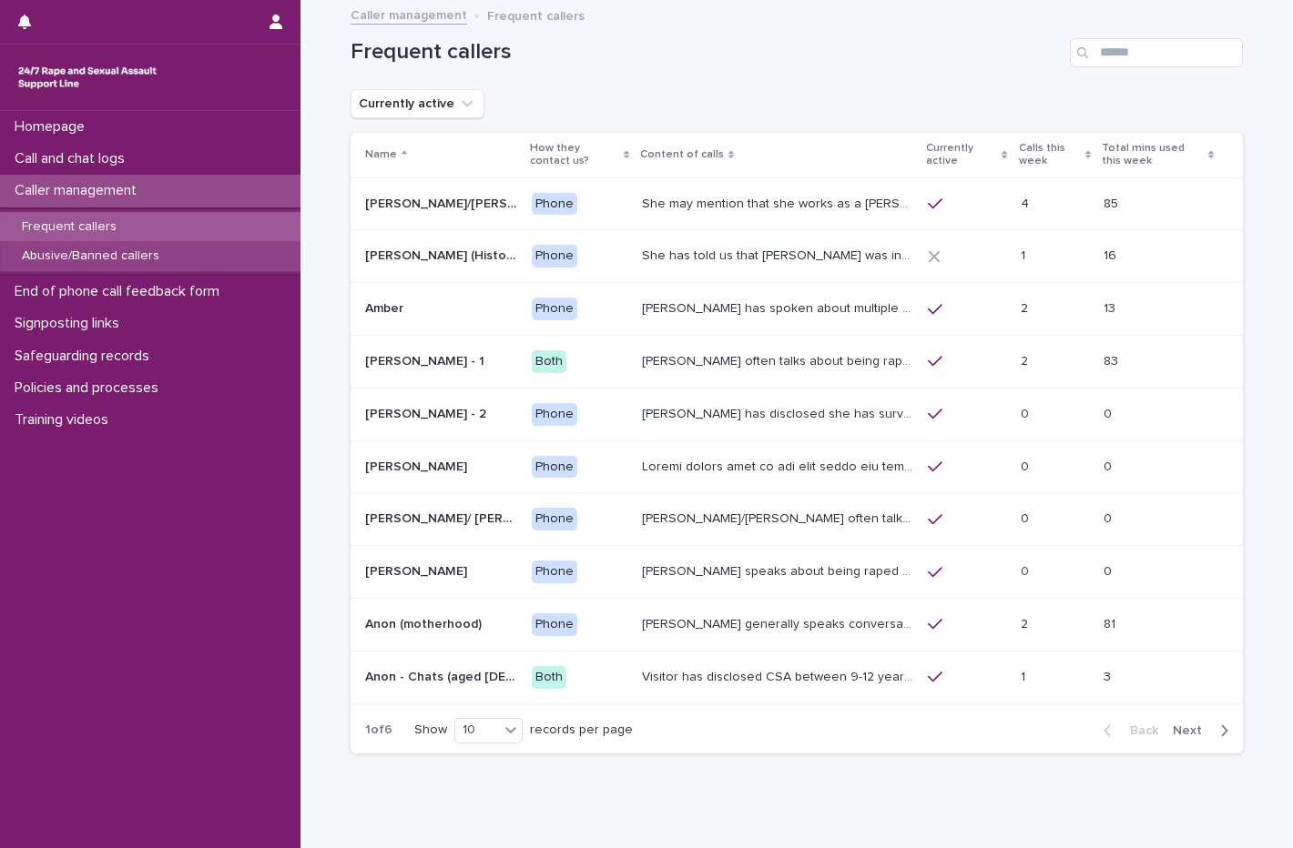
click at [85, 250] on p "Abusive/Banned callers" at bounding box center [90, 256] width 167 height 15
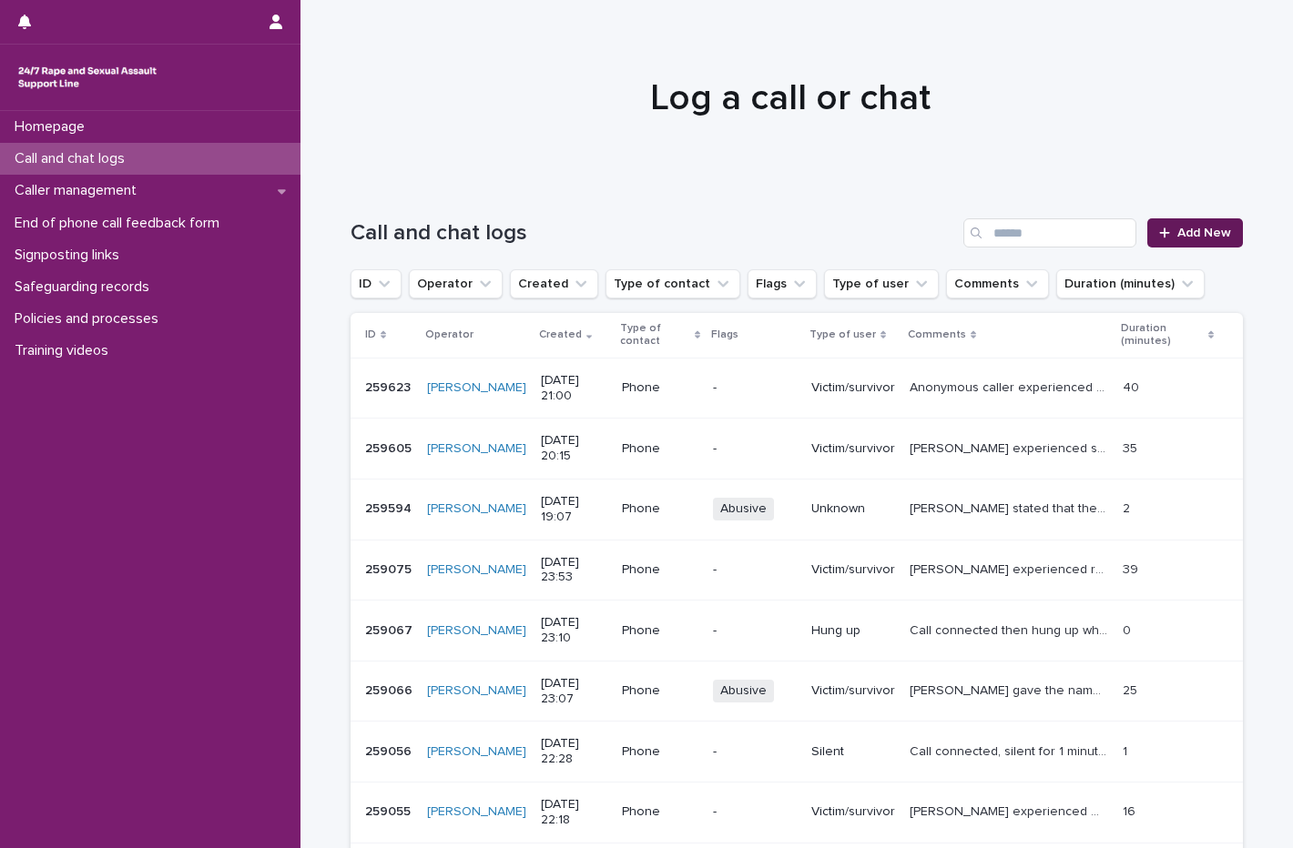
click at [1176, 239] on link "Add New" at bounding box center [1195, 232] width 96 height 29
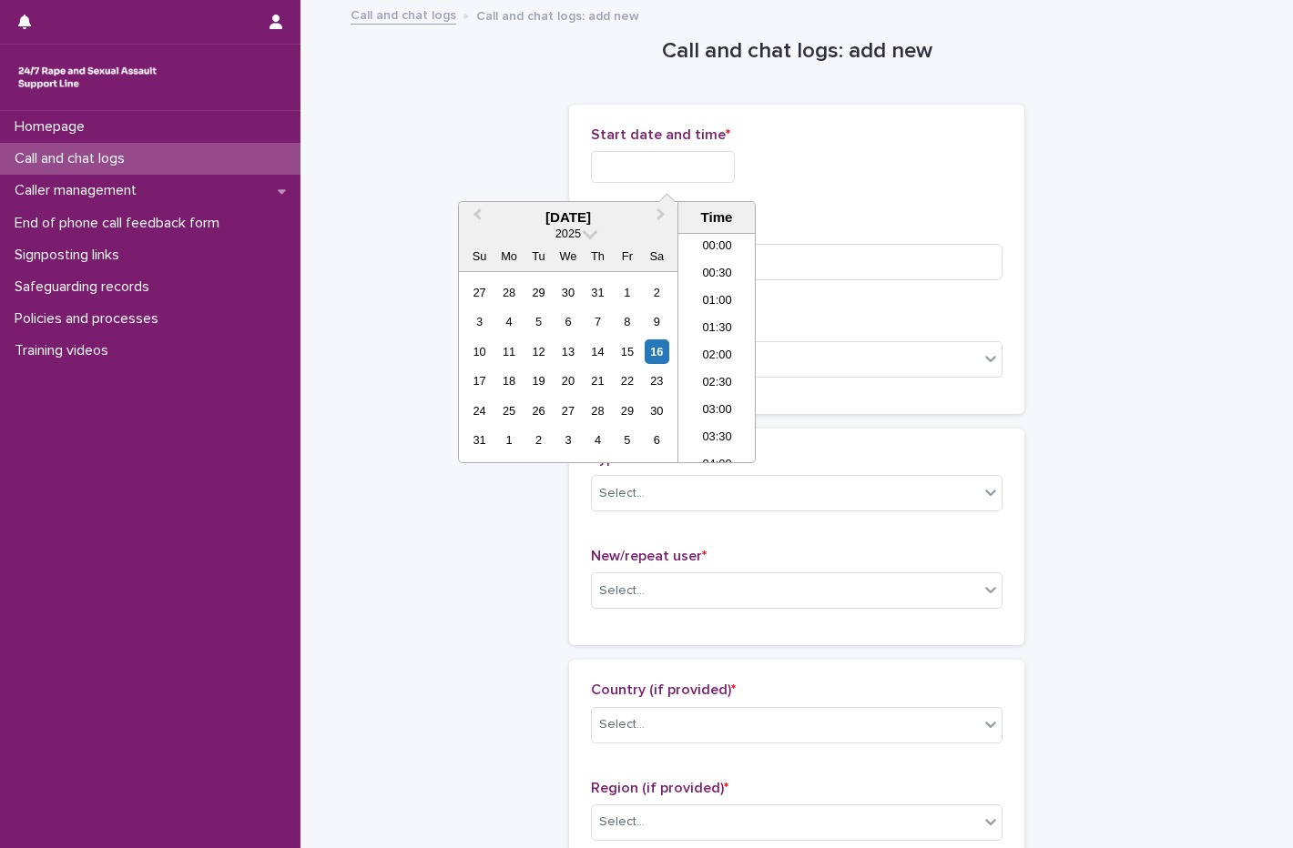
click at [655, 163] on input "text" at bounding box center [663, 167] width 144 height 32
click at [658, 358] on div "16" at bounding box center [656, 352] width 25 height 25
click at [721, 309] on li "21:00" at bounding box center [716, 320] width 77 height 27
click at [707, 163] on input "**********" at bounding box center [663, 167] width 144 height 32
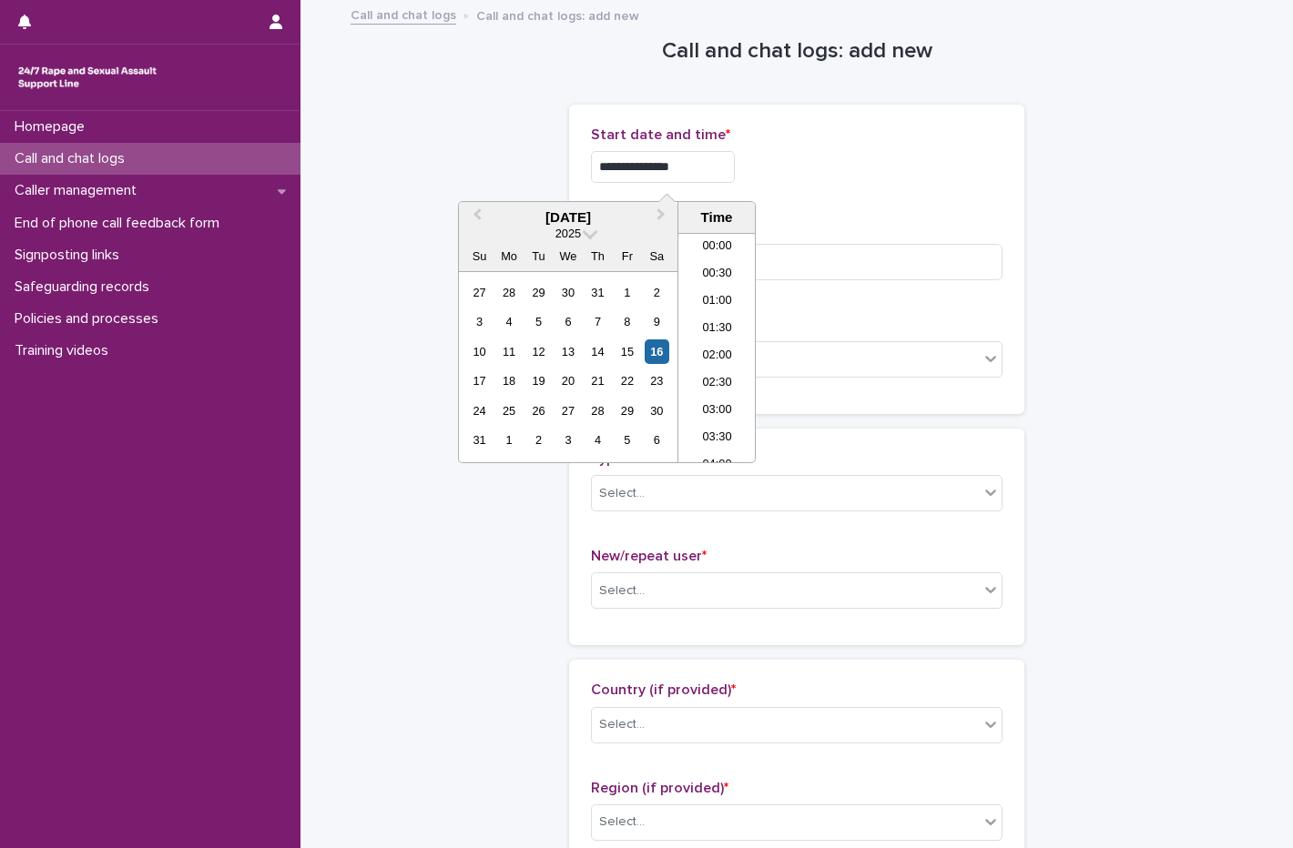
scroll to position [1047, 0]
type input "**********"
click at [934, 111] on div "**********" at bounding box center [796, 259] width 455 height 309
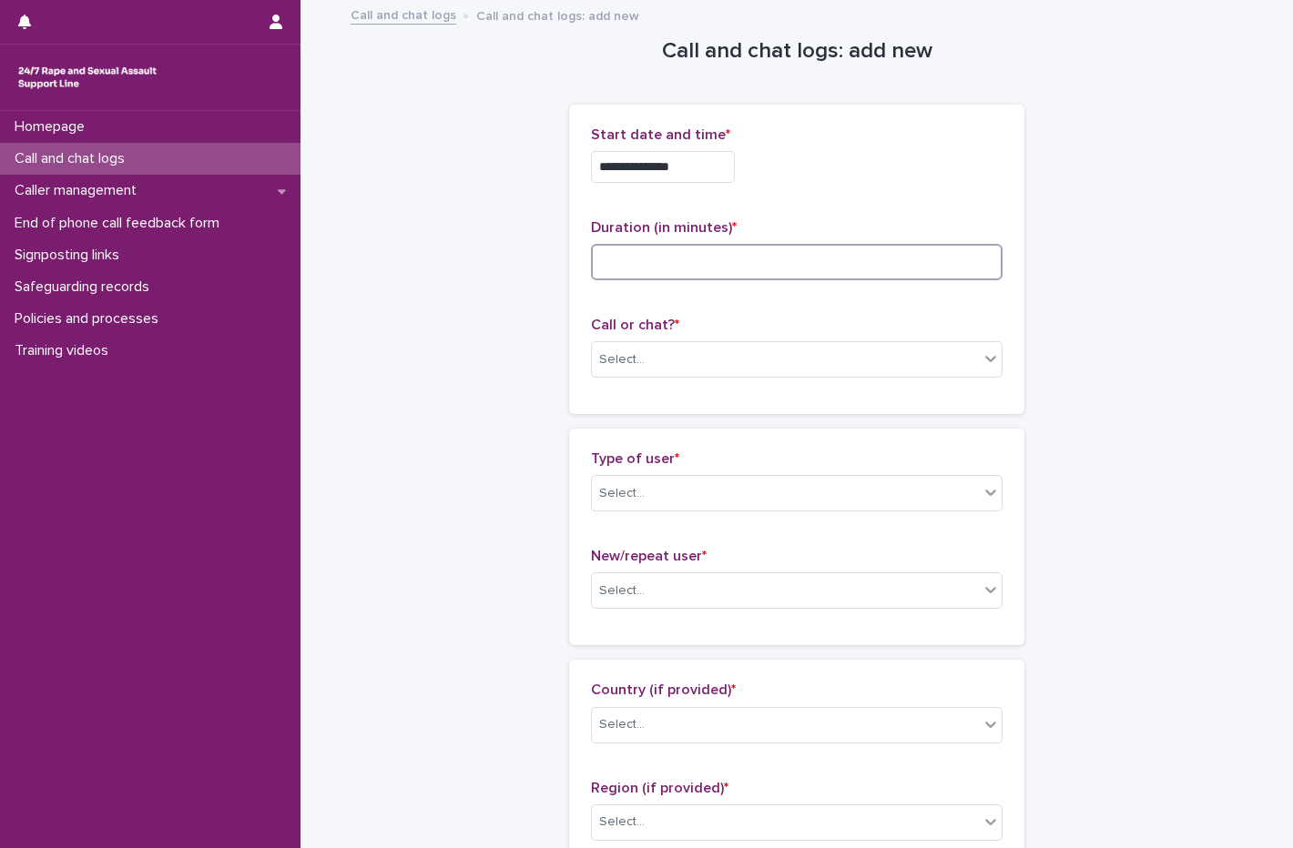
click at [678, 269] on input at bounding box center [796, 262] width 411 height 36
type input "**"
click at [742, 354] on div "Select..." at bounding box center [785, 360] width 387 height 30
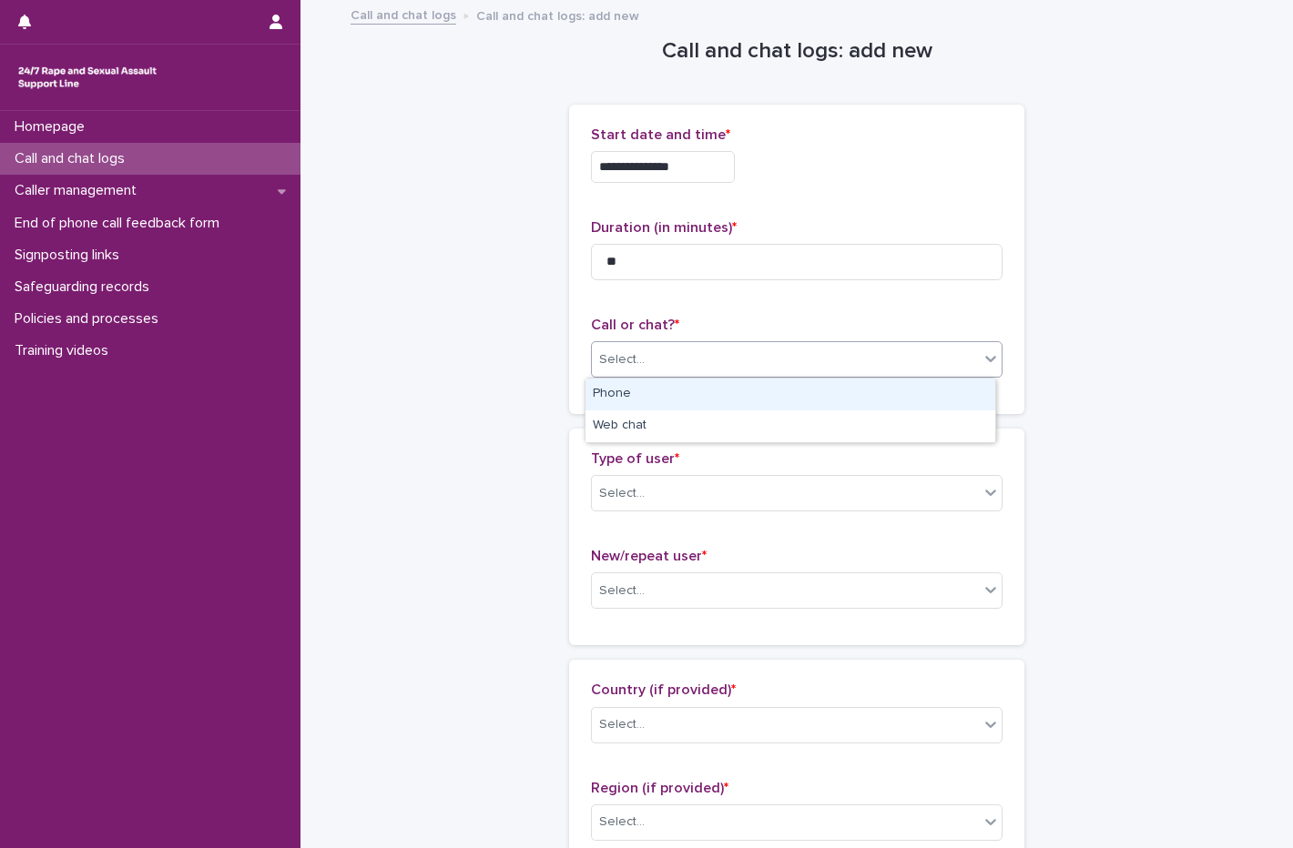
click at [669, 384] on div "Phone" at bounding box center [790, 395] width 410 height 32
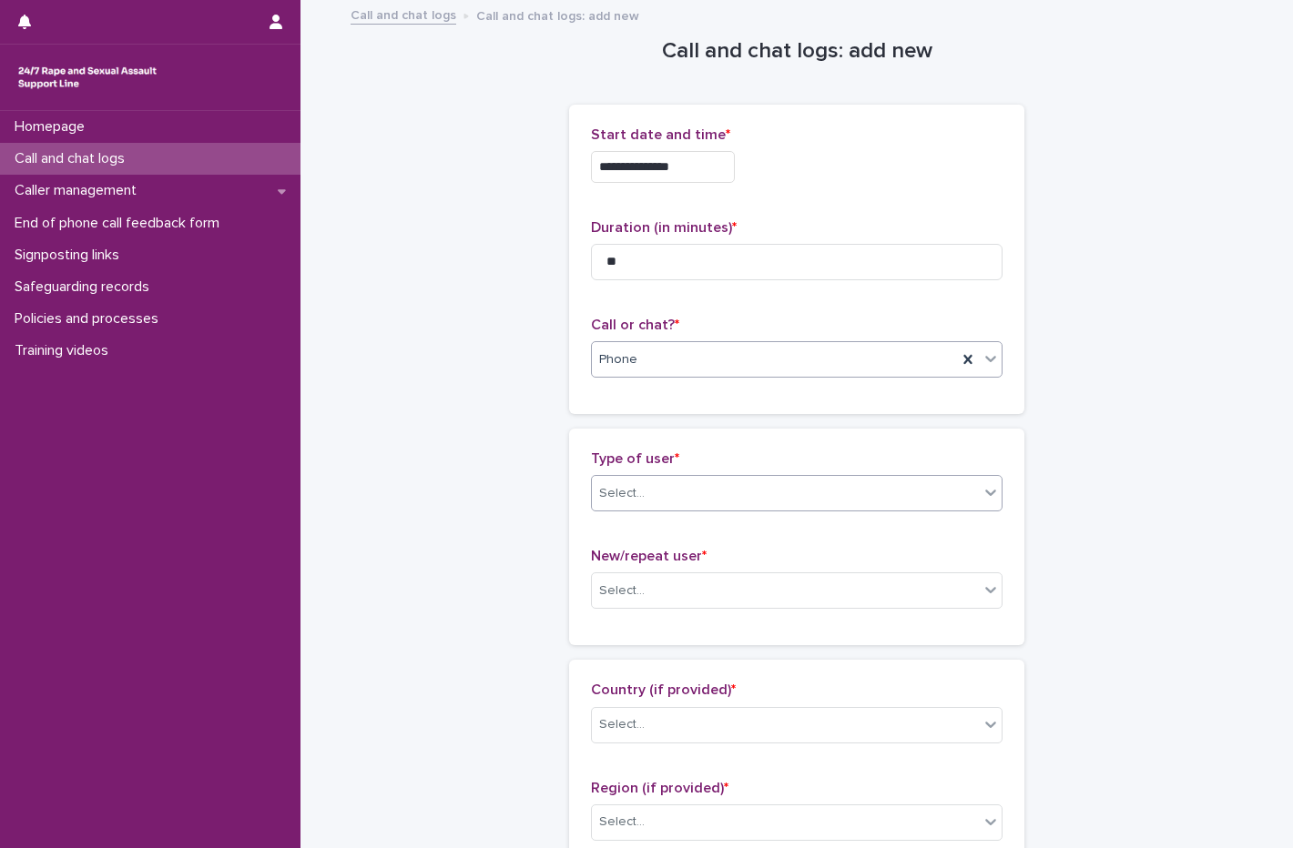
click at [634, 494] on div "Select..." at bounding box center [622, 493] width 46 height 19
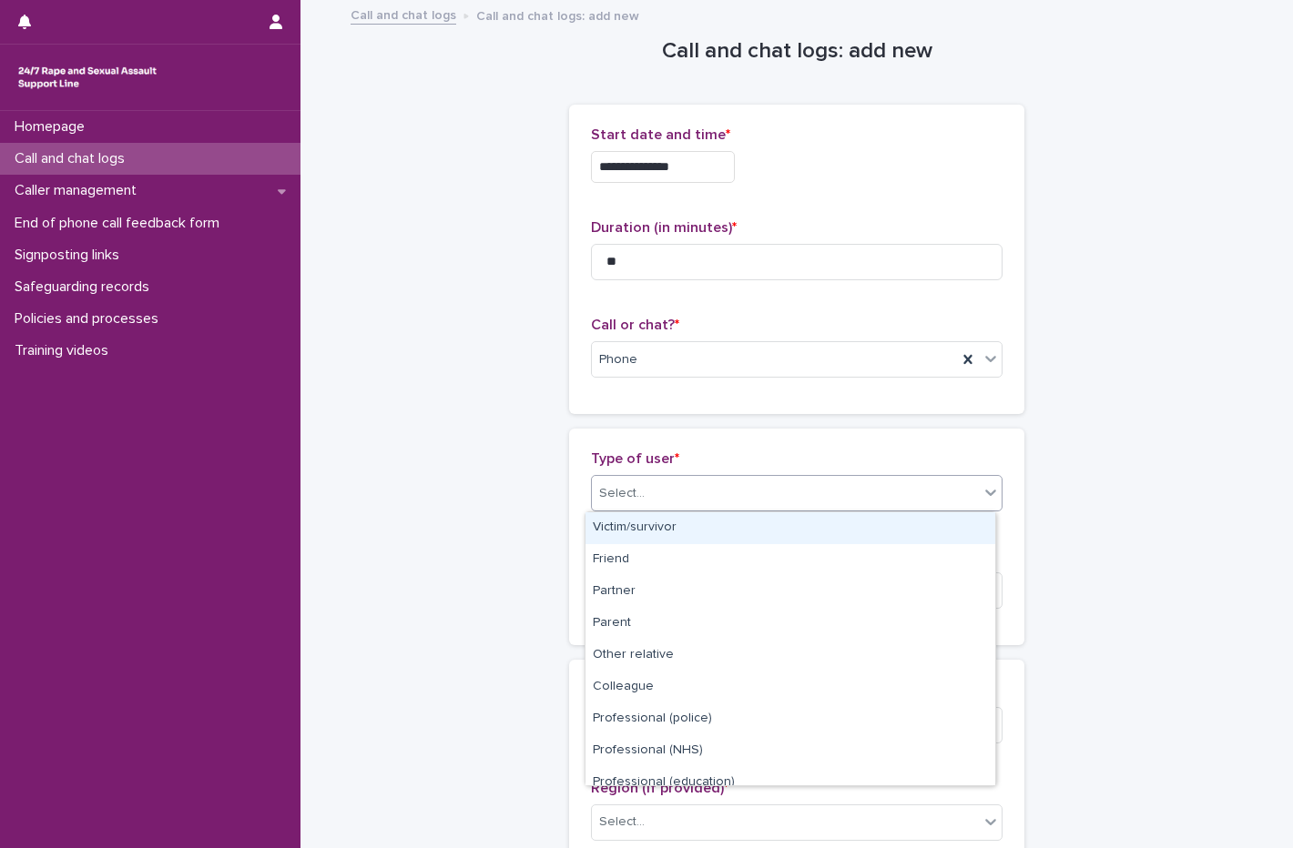
click at [637, 536] on div "Victim/survivor" at bounding box center [790, 528] width 410 height 32
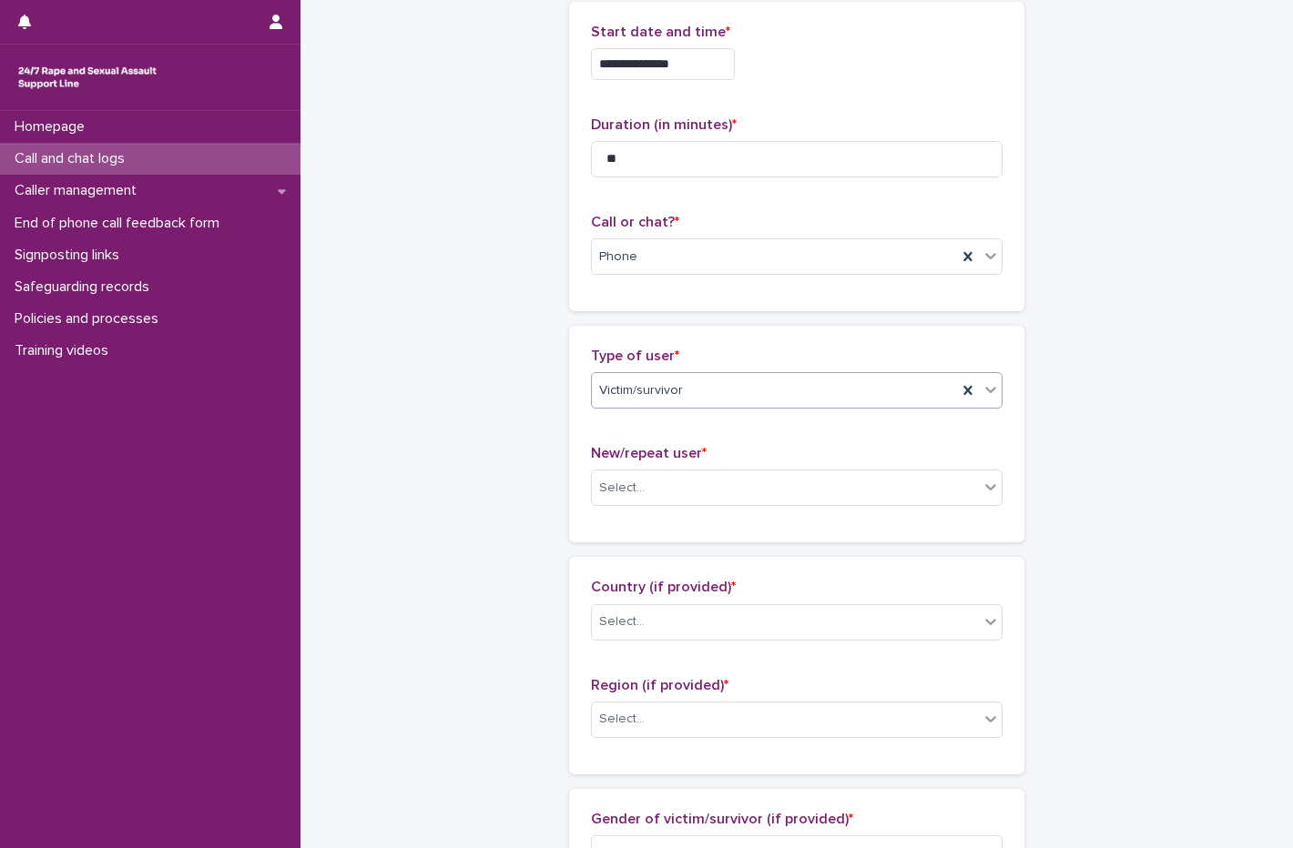
scroll to position [364, 0]
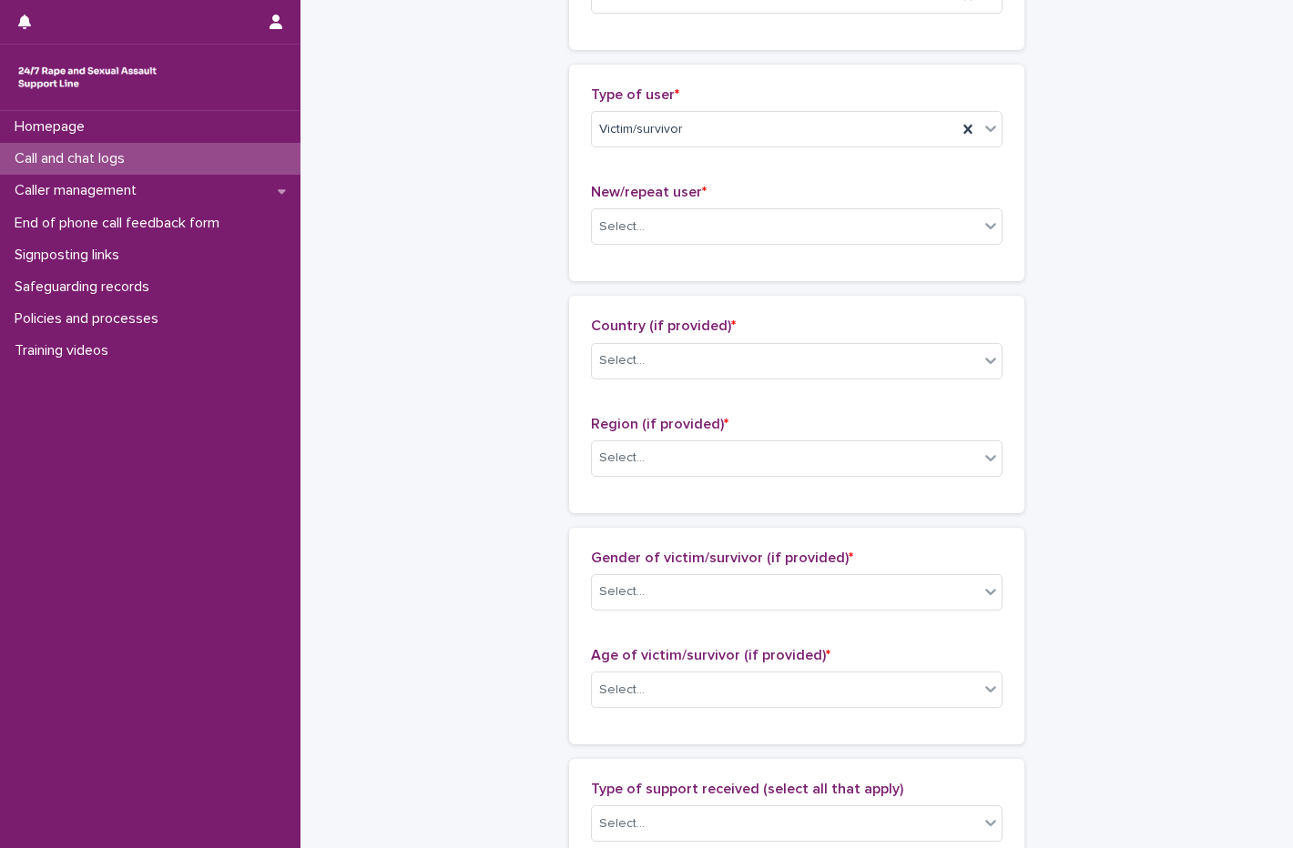
click at [681, 201] on p "New/repeat user *" at bounding box center [796, 192] width 411 height 17
click at [675, 225] on div "Select..." at bounding box center [785, 227] width 387 height 30
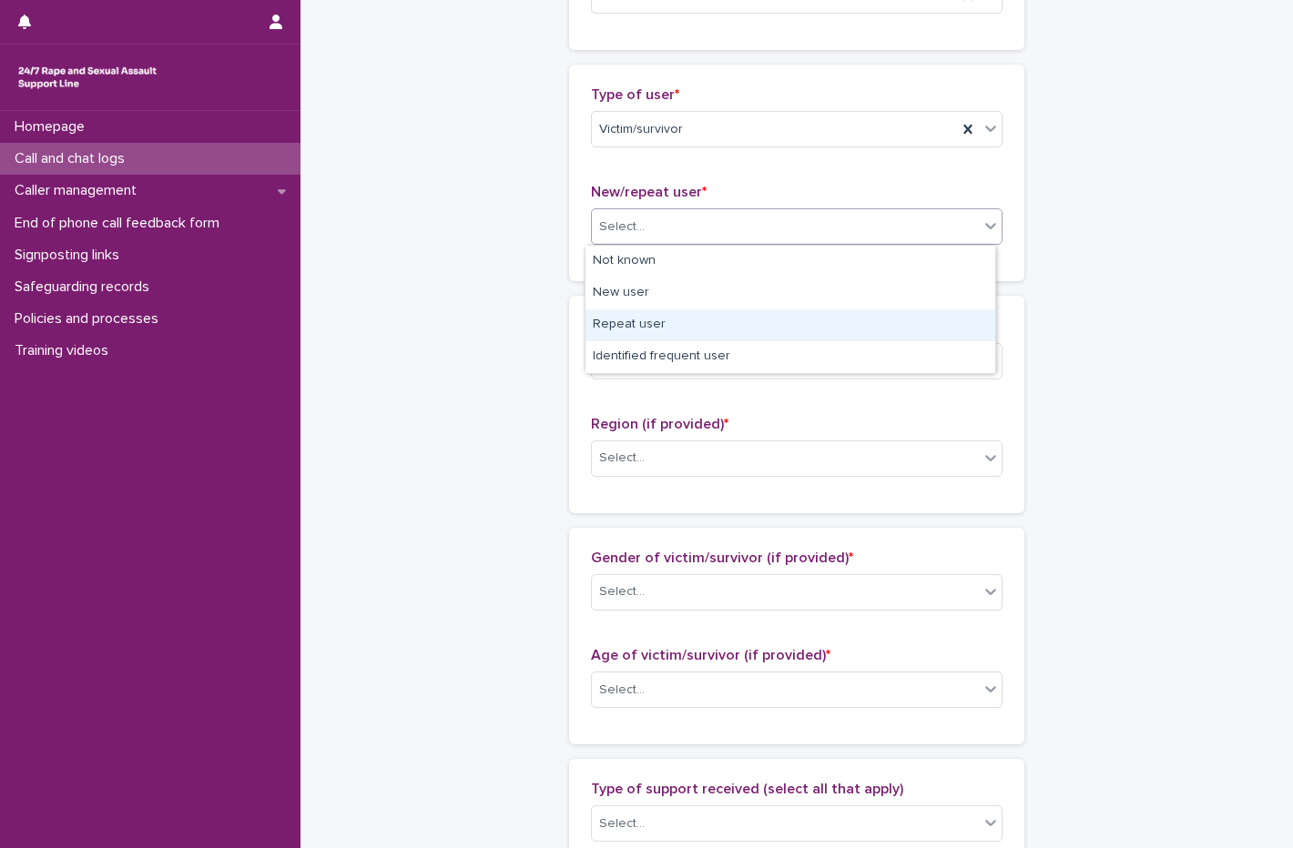
click at [654, 333] on div "Repeat user" at bounding box center [790, 325] width 410 height 32
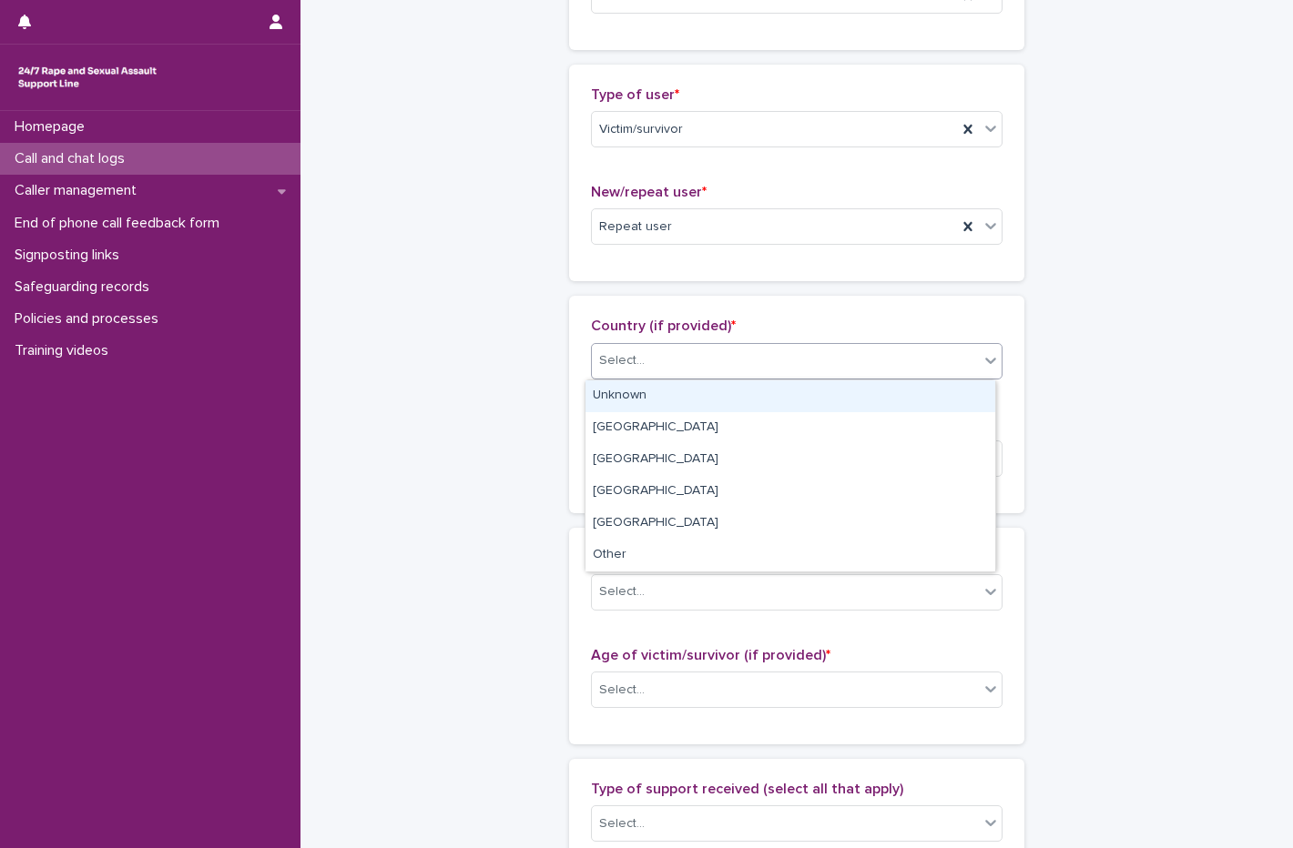
click at [654, 370] on div "Select..." at bounding box center [785, 361] width 387 height 30
click at [646, 402] on div "Unknown" at bounding box center [790, 396] width 410 height 32
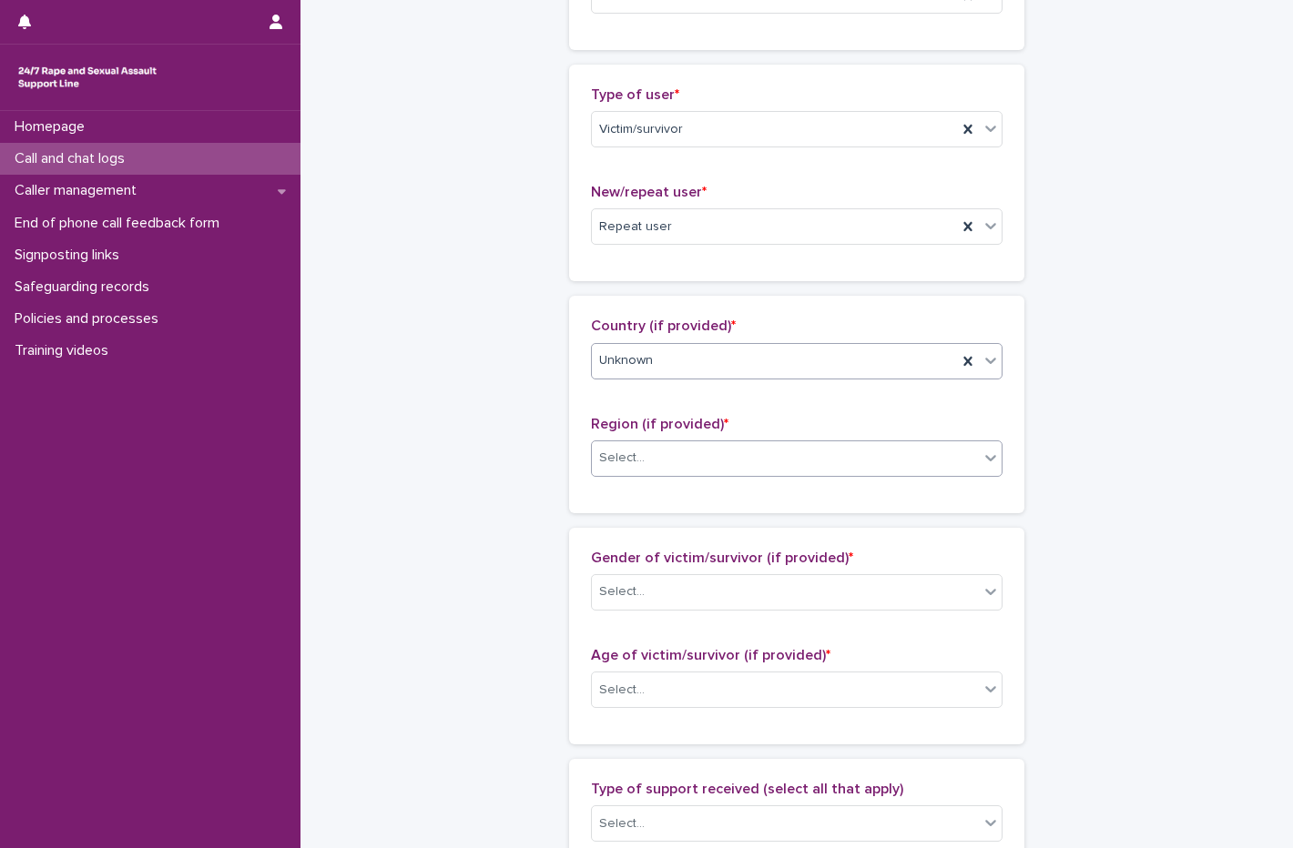
click at [645, 460] on div "Select..." at bounding box center [785, 458] width 387 height 30
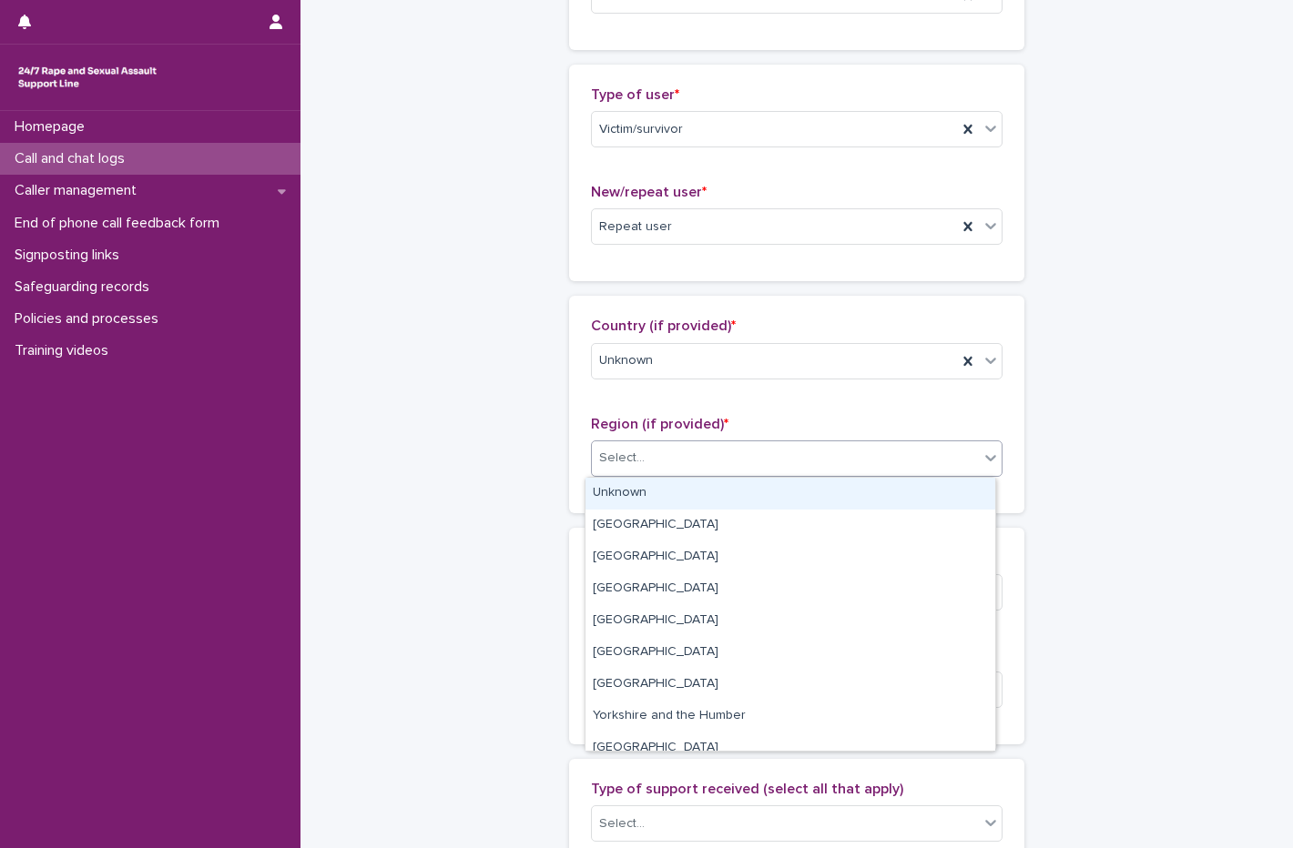
click at [644, 492] on div "Unknown" at bounding box center [790, 494] width 410 height 32
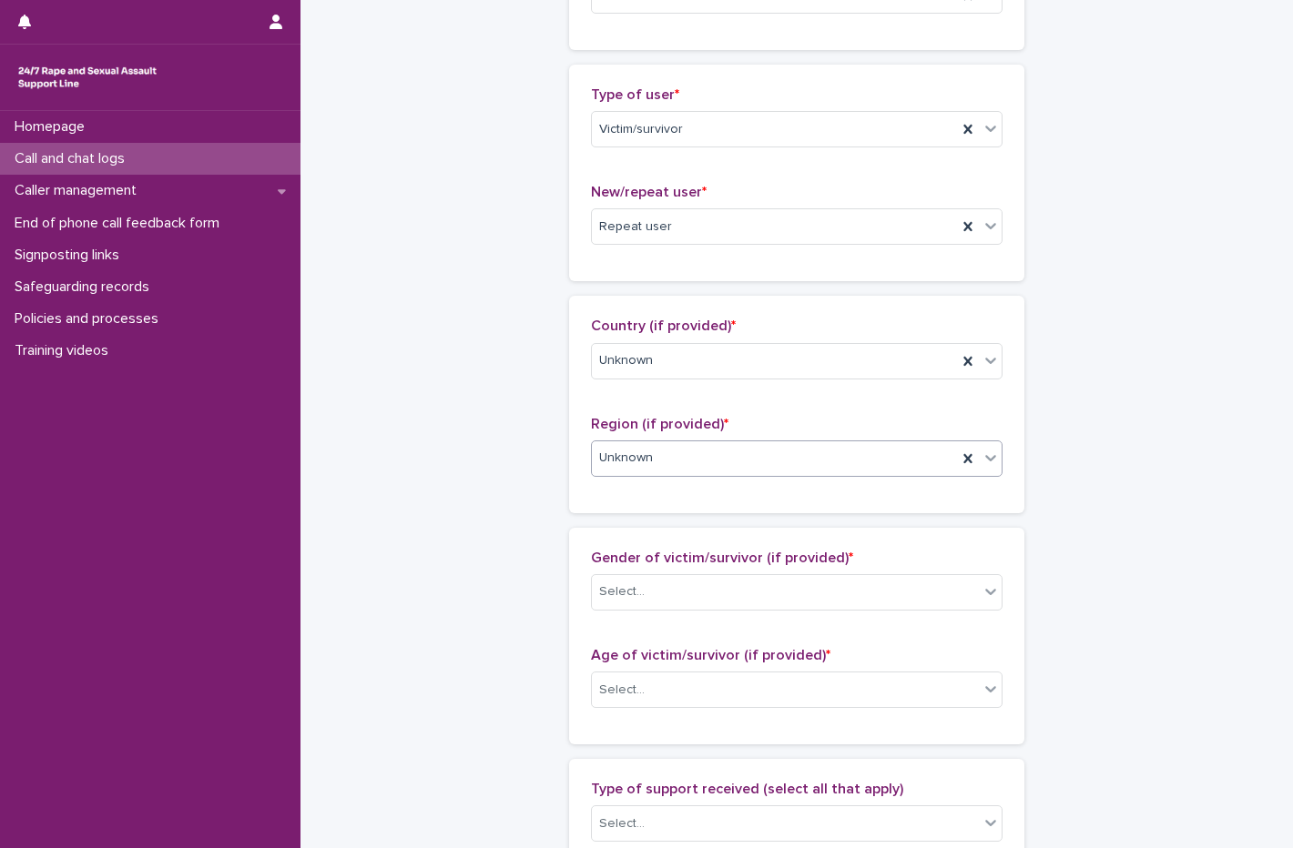
scroll to position [637, 0]
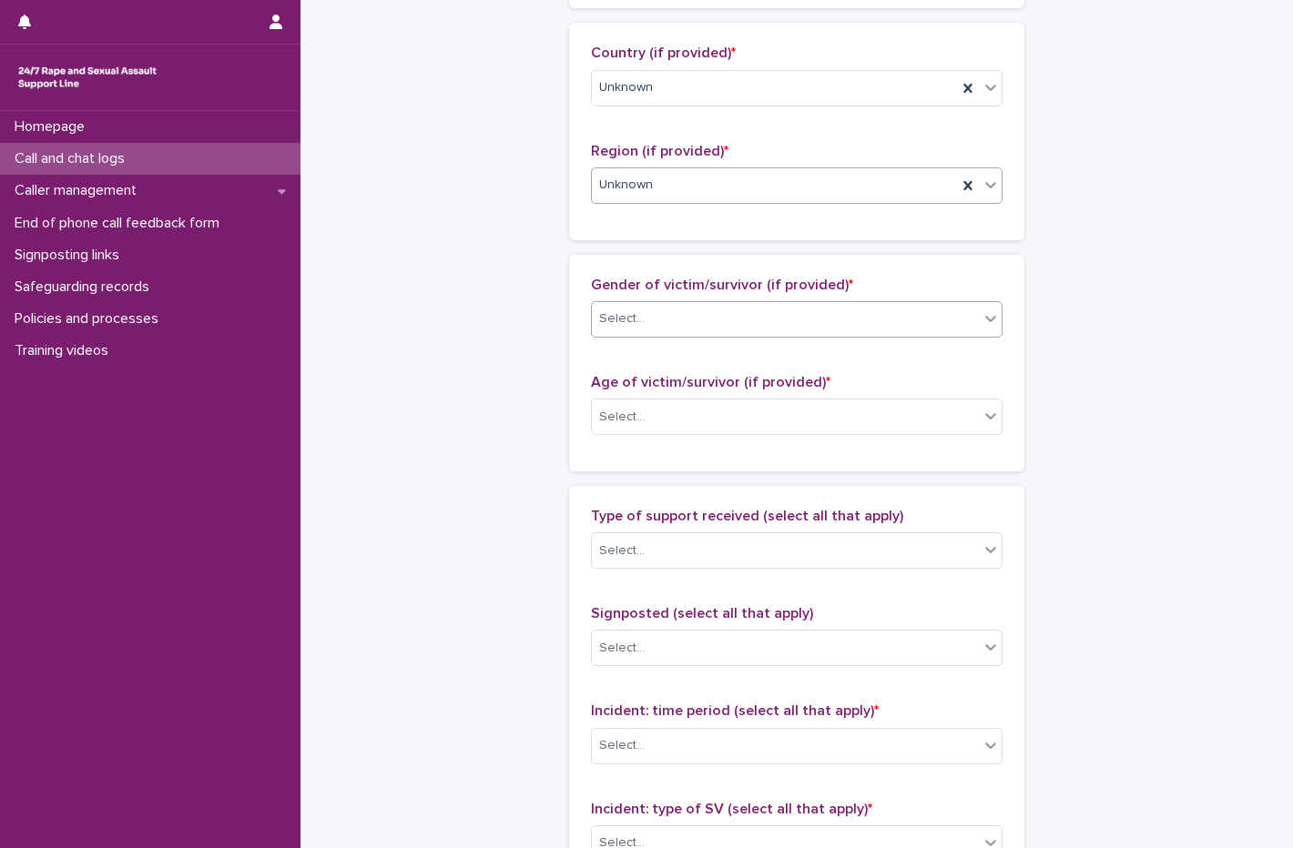
click at [650, 317] on div "Select..." at bounding box center [785, 319] width 387 height 30
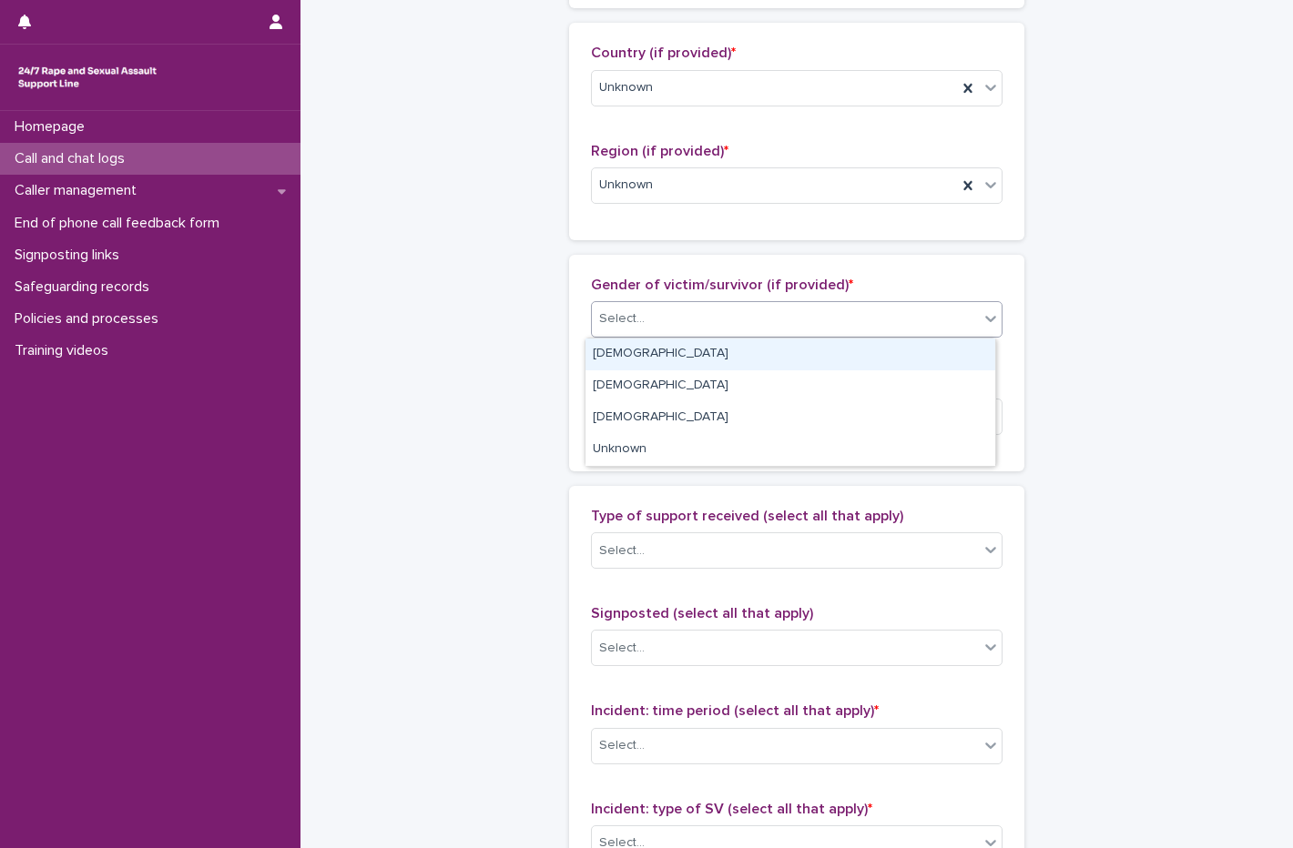
click at [634, 349] on div "[DEMOGRAPHIC_DATA]" at bounding box center [790, 355] width 410 height 32
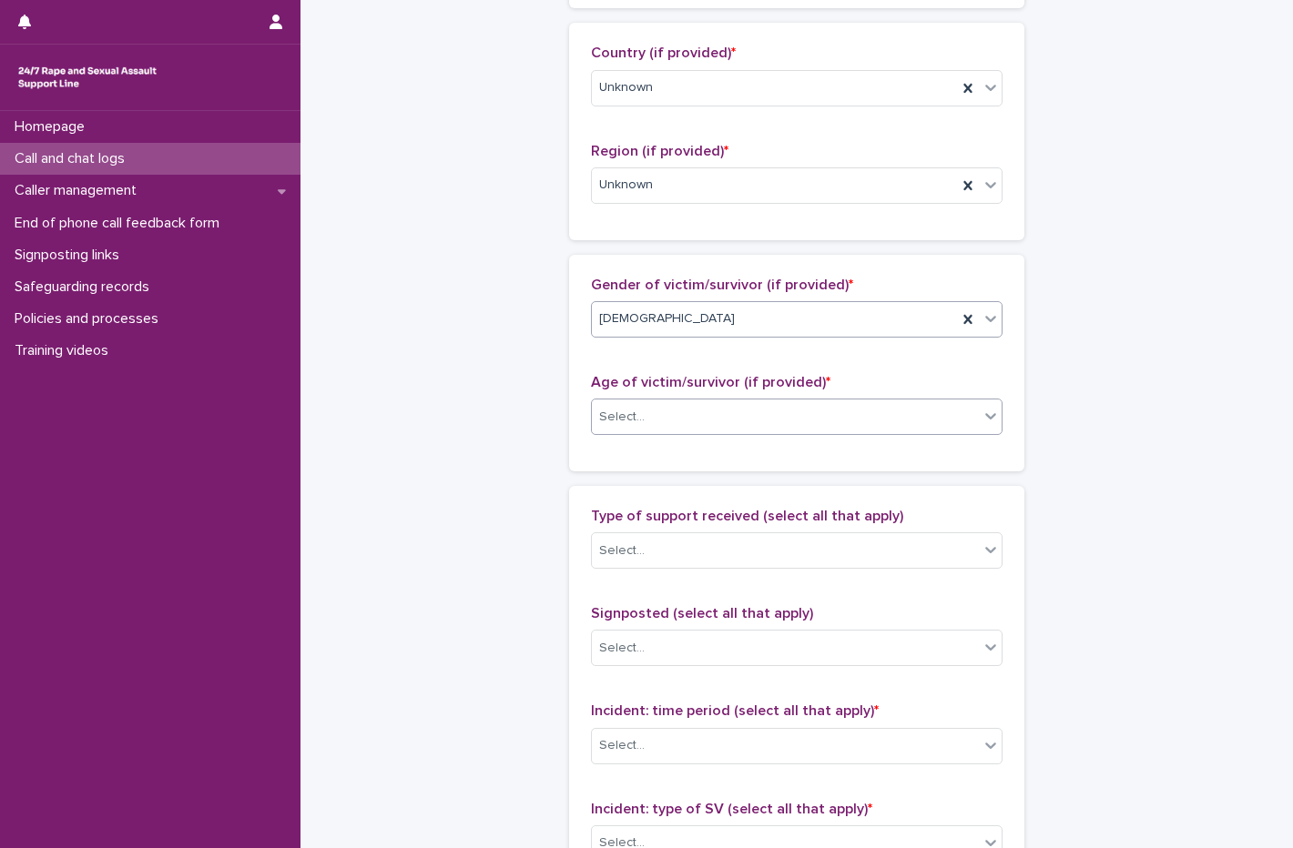
click at [649, 417] on div "Select..." at bounding box center [785, 417] width 387 height 30
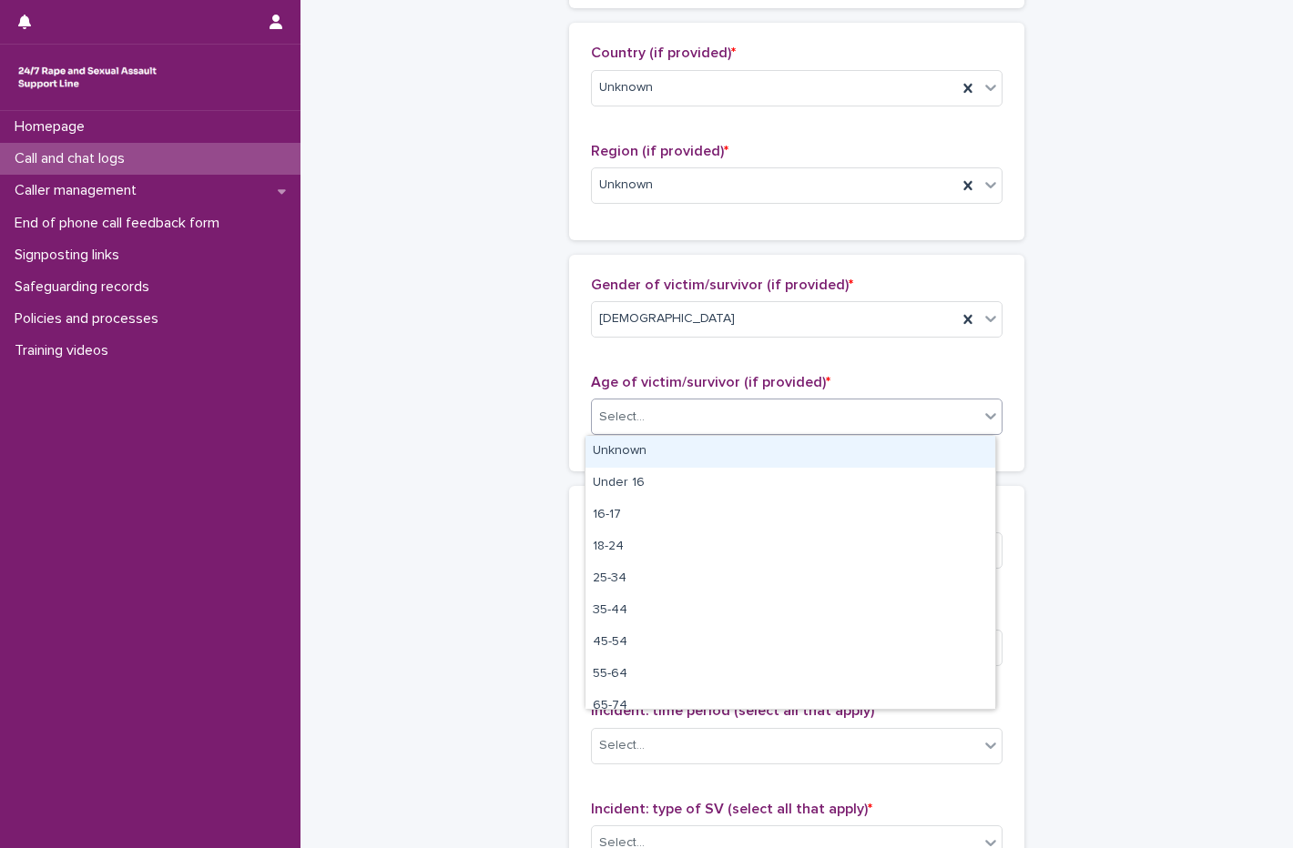
click at [646, 451] on div "Unknown" at bounding box center [790, 452] width 410 height 32
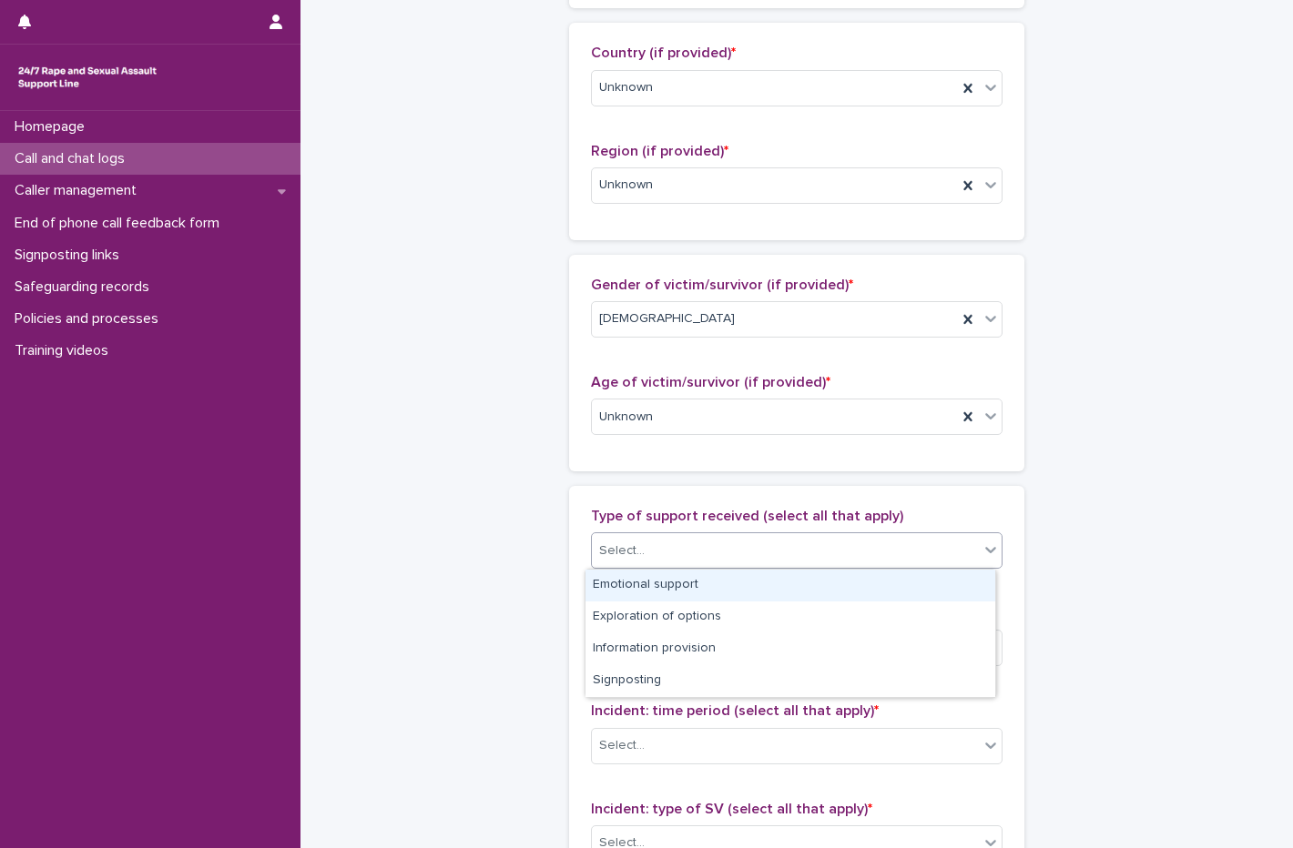
click at [709, 554] on div "Select..." at bounding box center [785, 551] width 387 height 30
click at [674, 585] on div "Emotional support" at bounding box center [790, 586] width 410 height 32
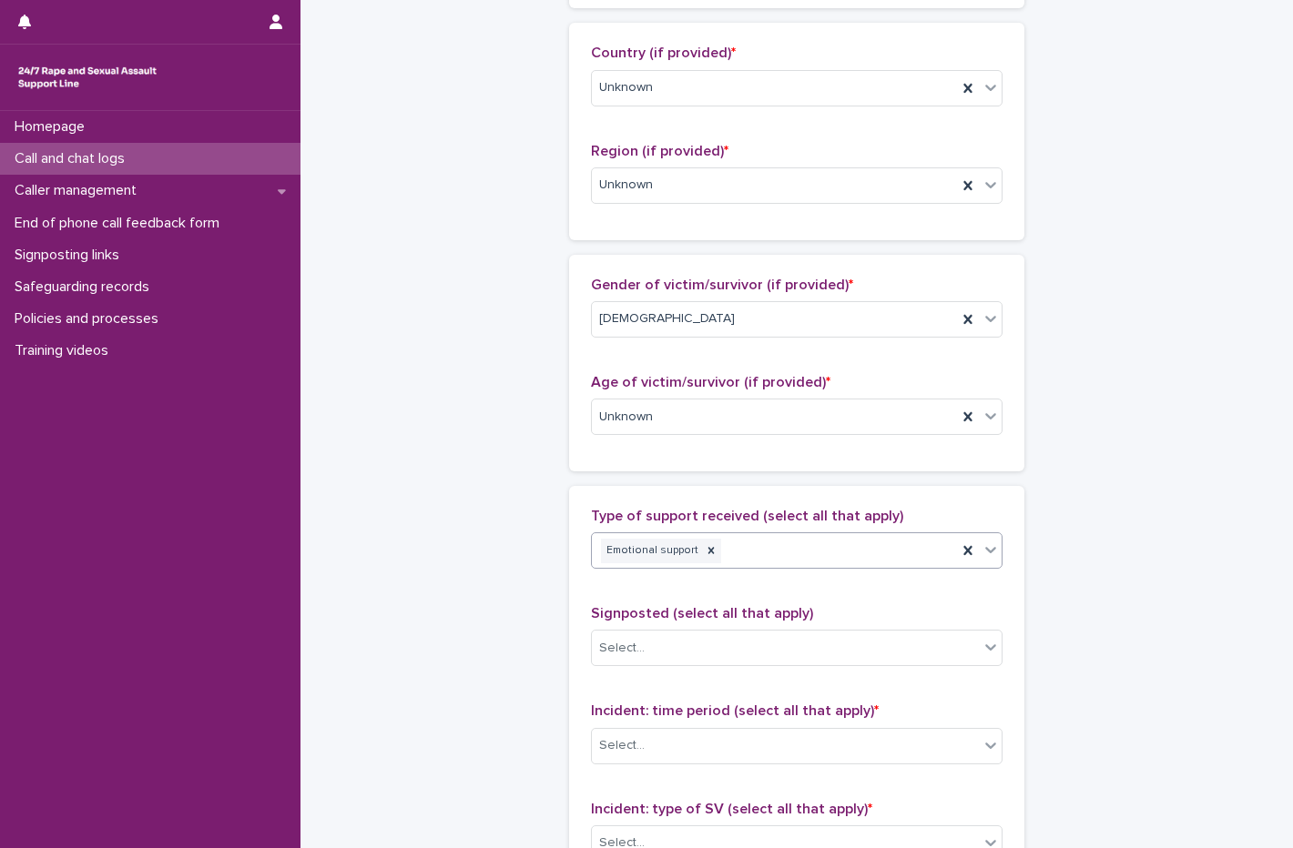
scroll to position [910, 0]
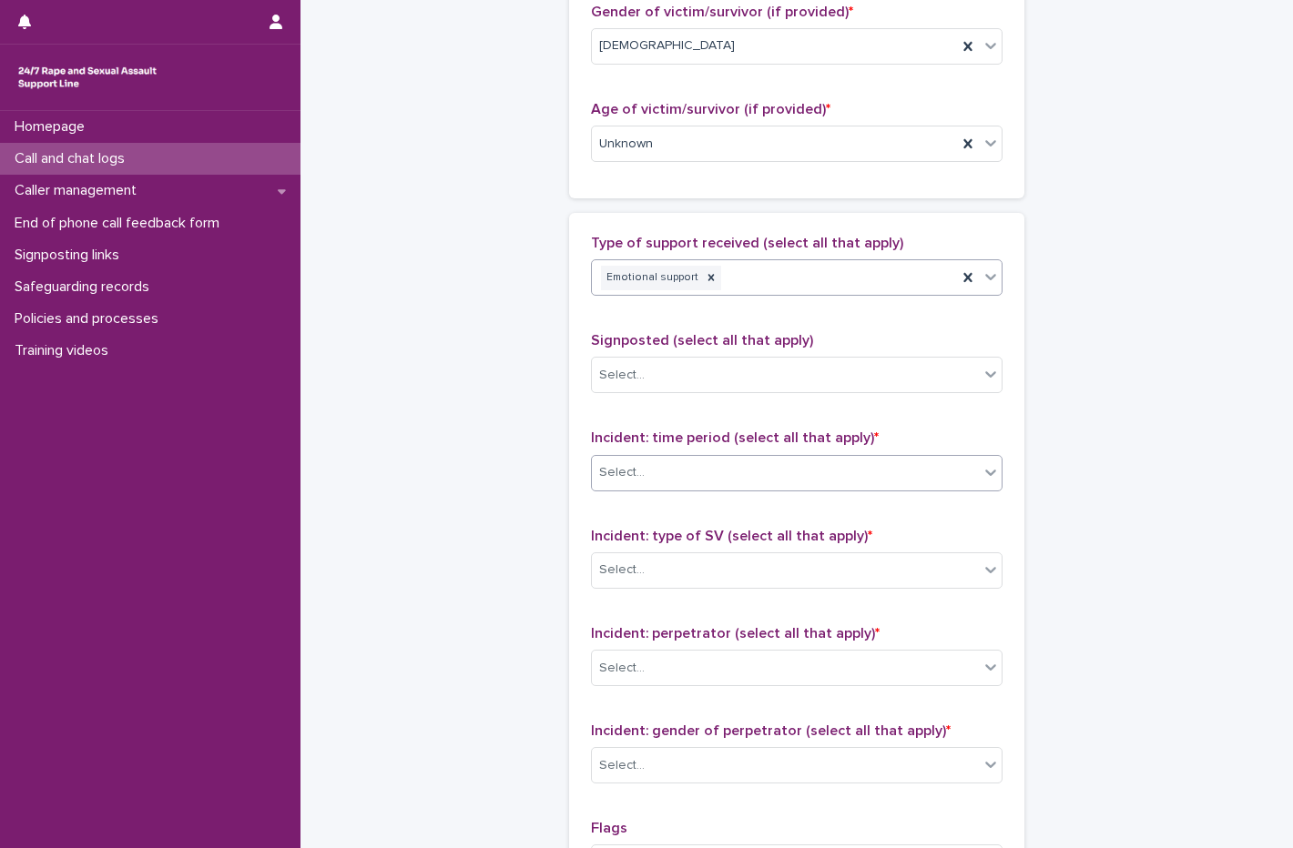
click at [675, 472] on div "Select..." at bounding box center [785, 473] width 387 height 30
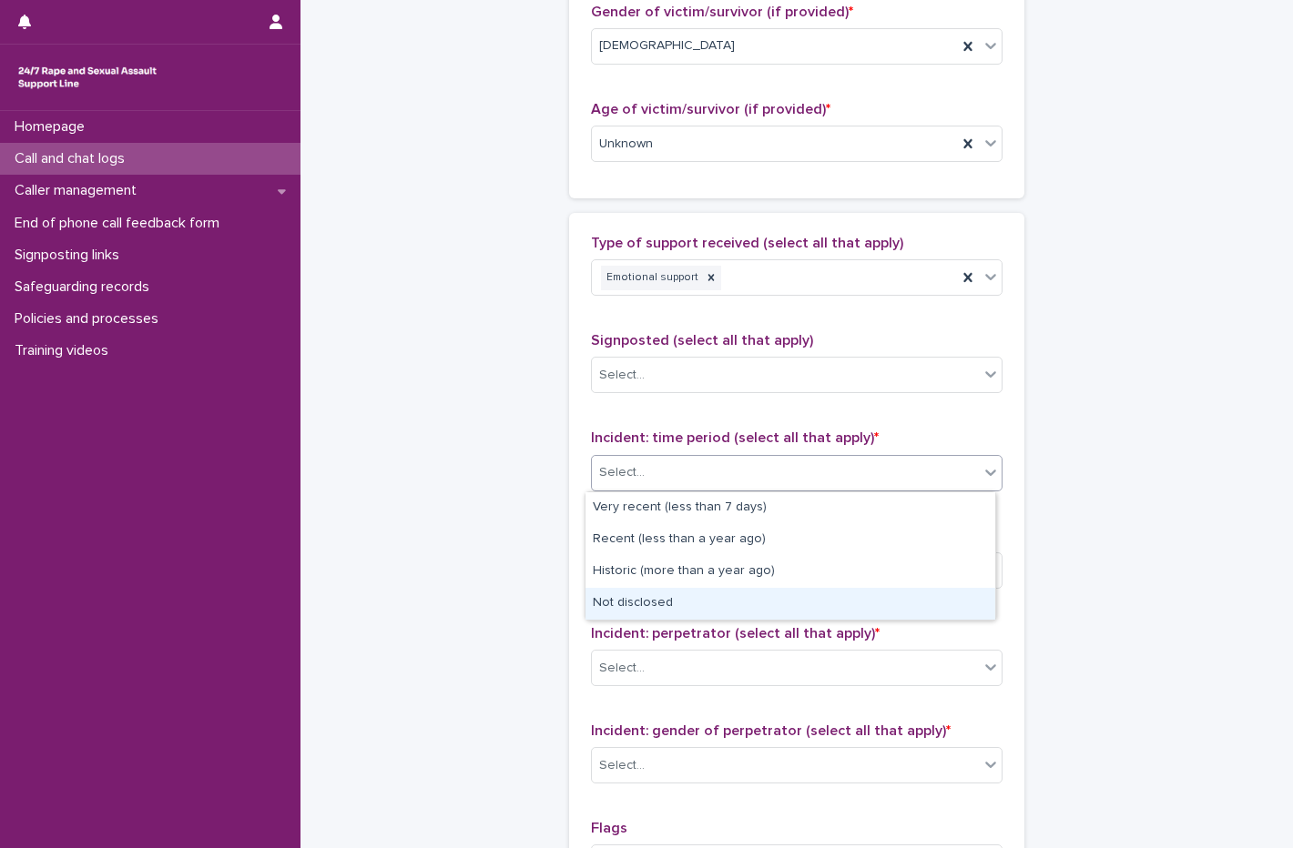
click at [655, 604] on div "Not disclosed" at bounding box center [790, 604] width 410 height 32
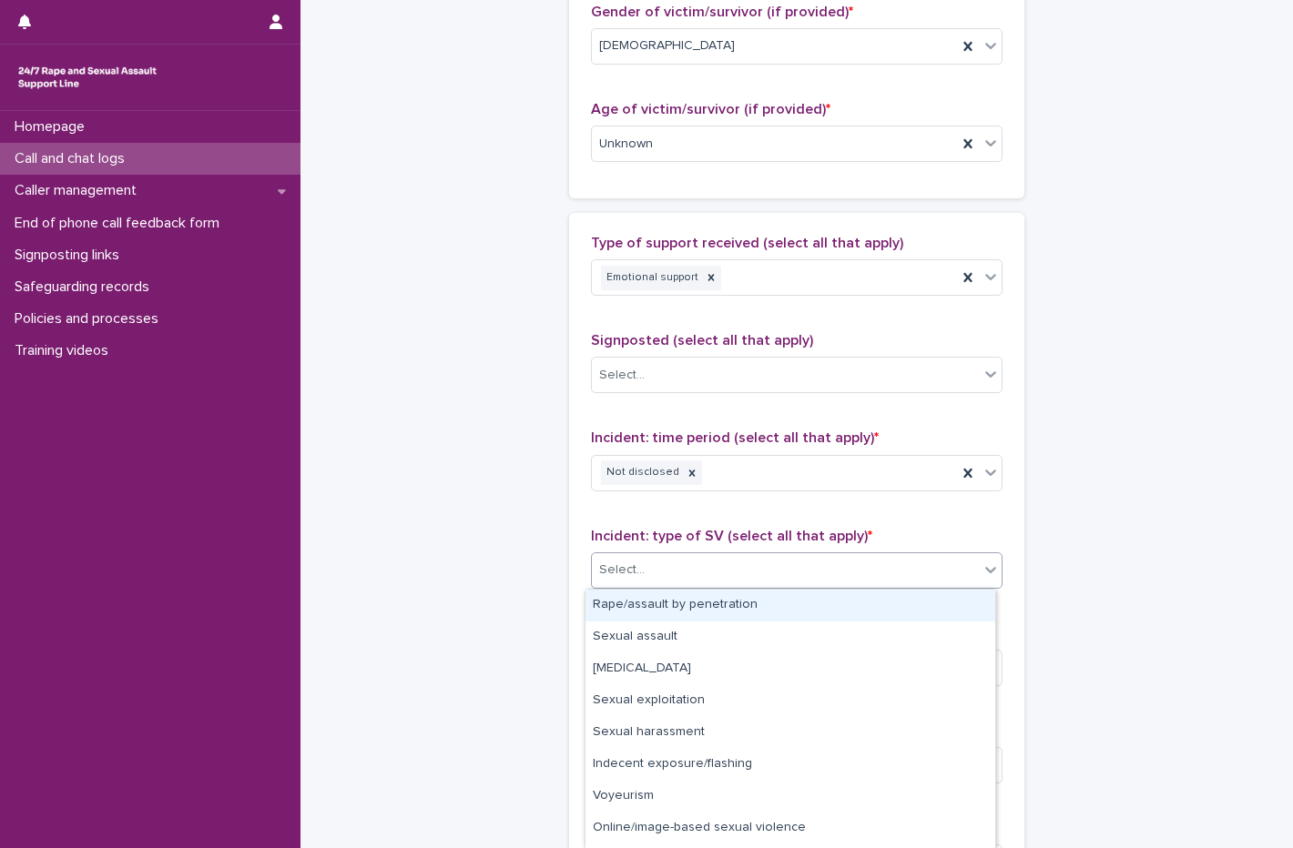
click at [655, 579] on div "Select..." at bounding box center [785, 570] width 387 height 30
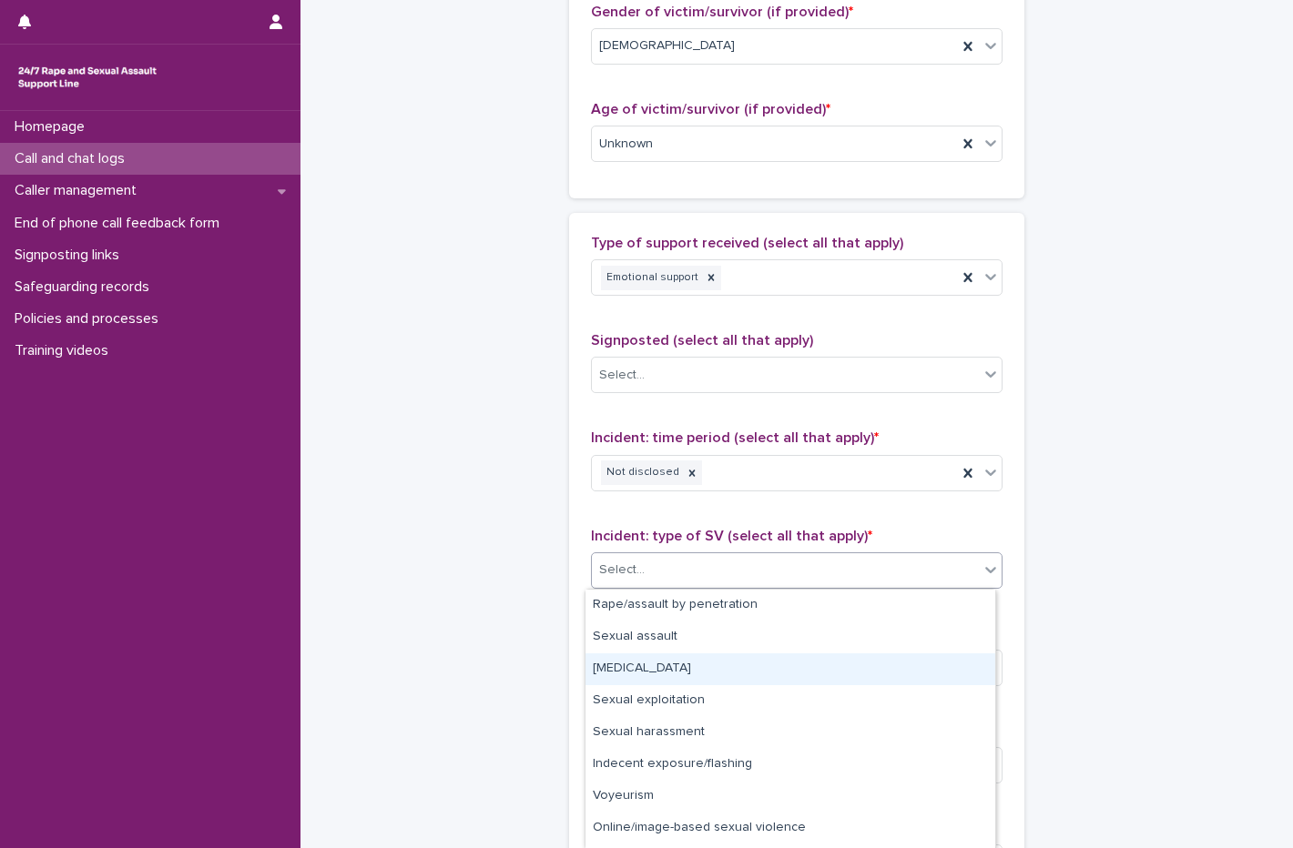
scroll to position [59, 0]
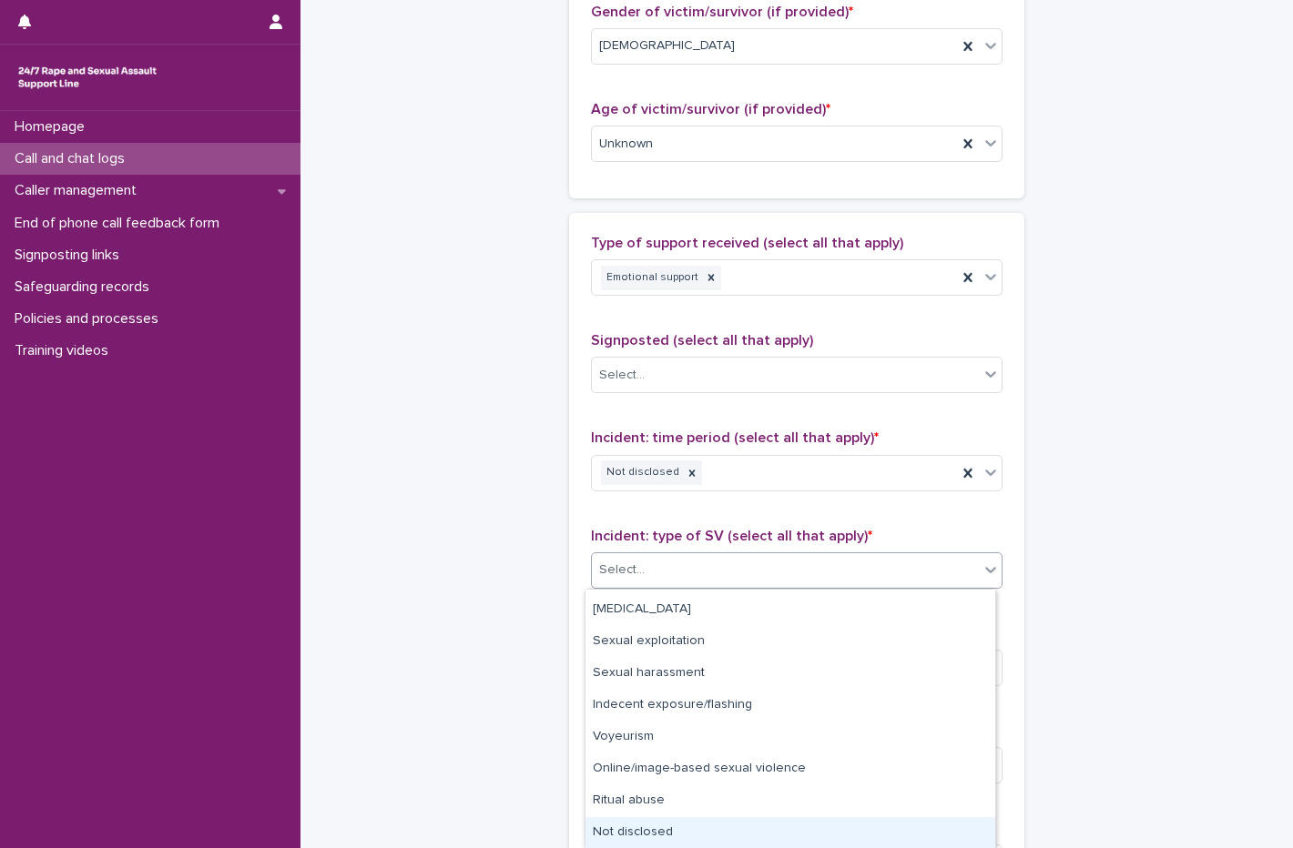
click at [655, 834] on div "Not disclosed" at bounding box center [790, 833] width 410 height 32
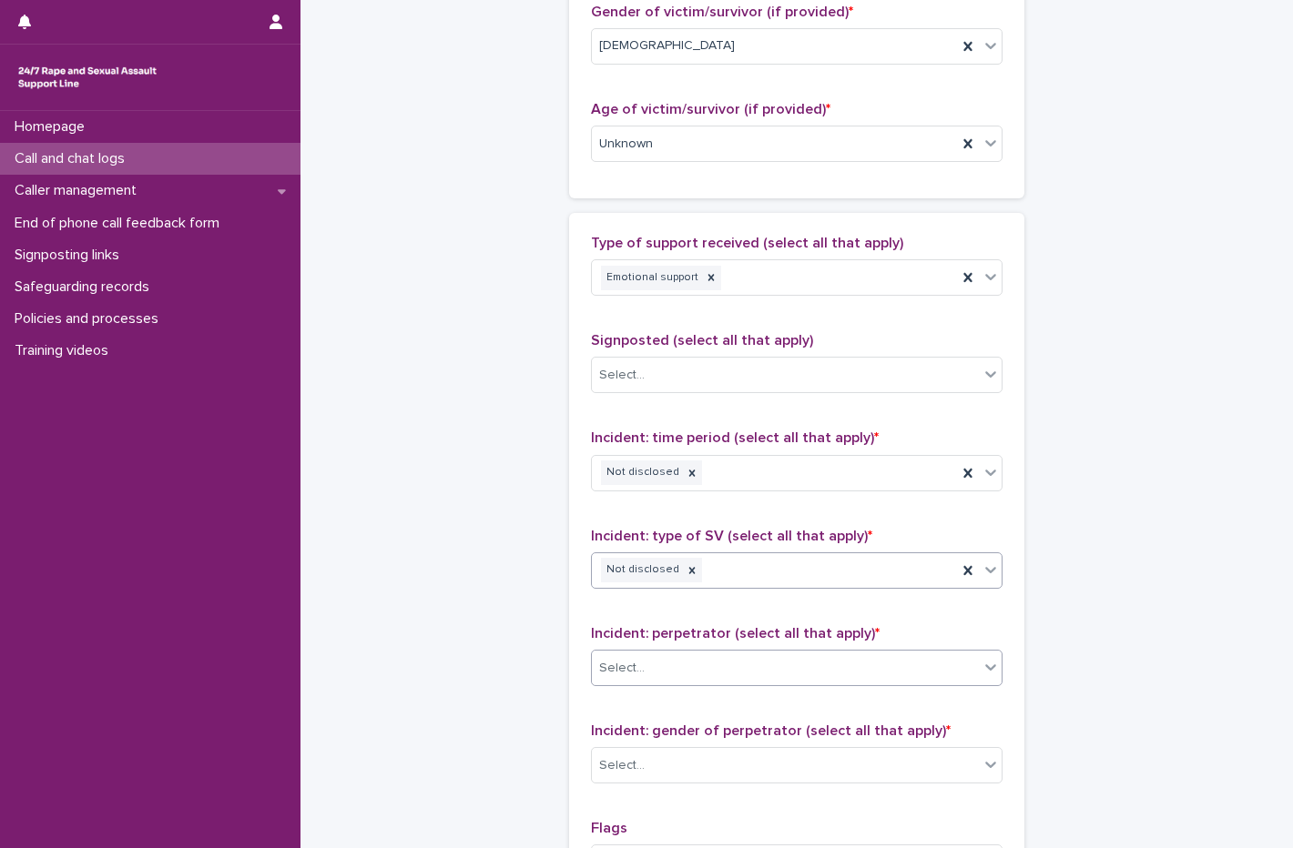
click at [654, 674] on div "Select..." at bounding box center [785, 669] width 387 height 30
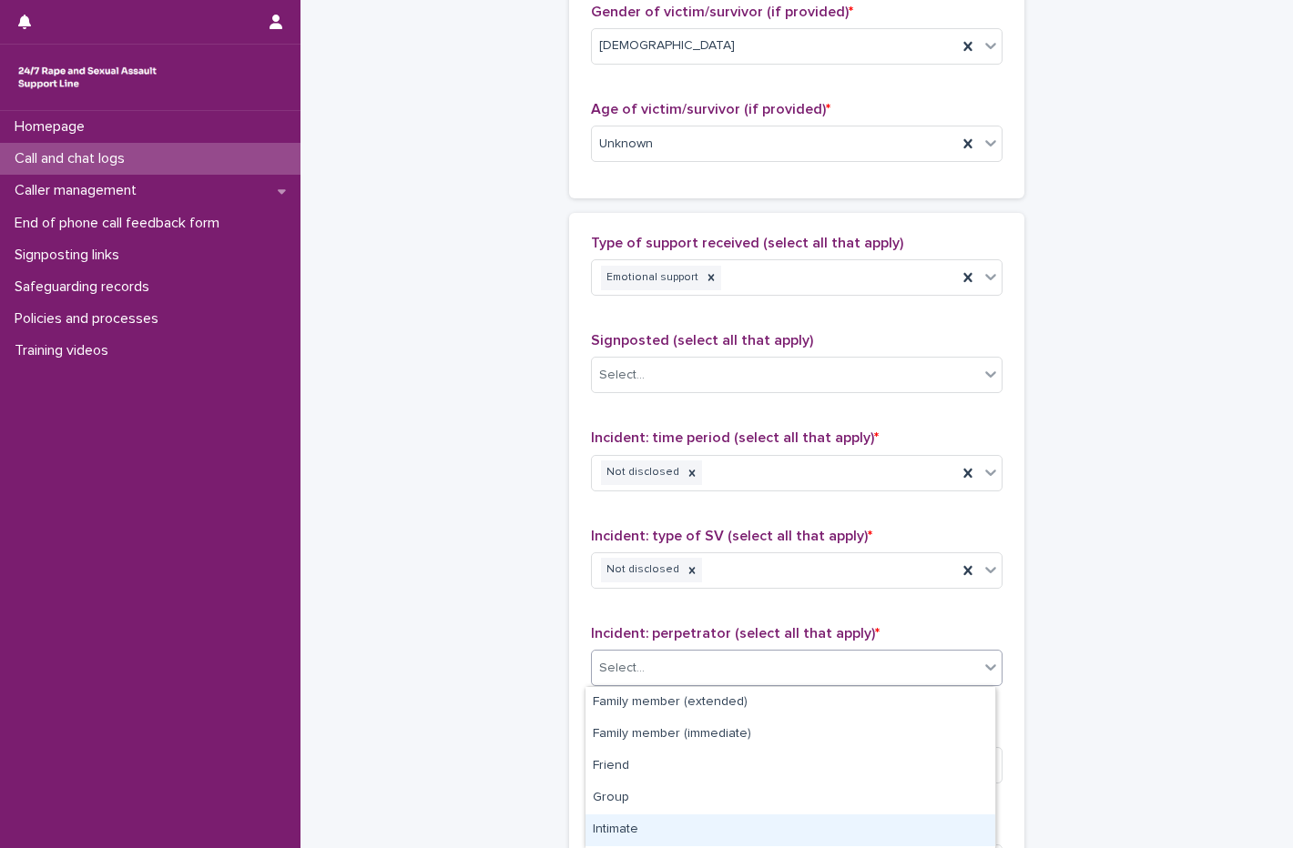
scroll to position [188, 0]
click at [654, 841] on div "Not disclosed" at bounding box center [790, 833] width 410 height 32
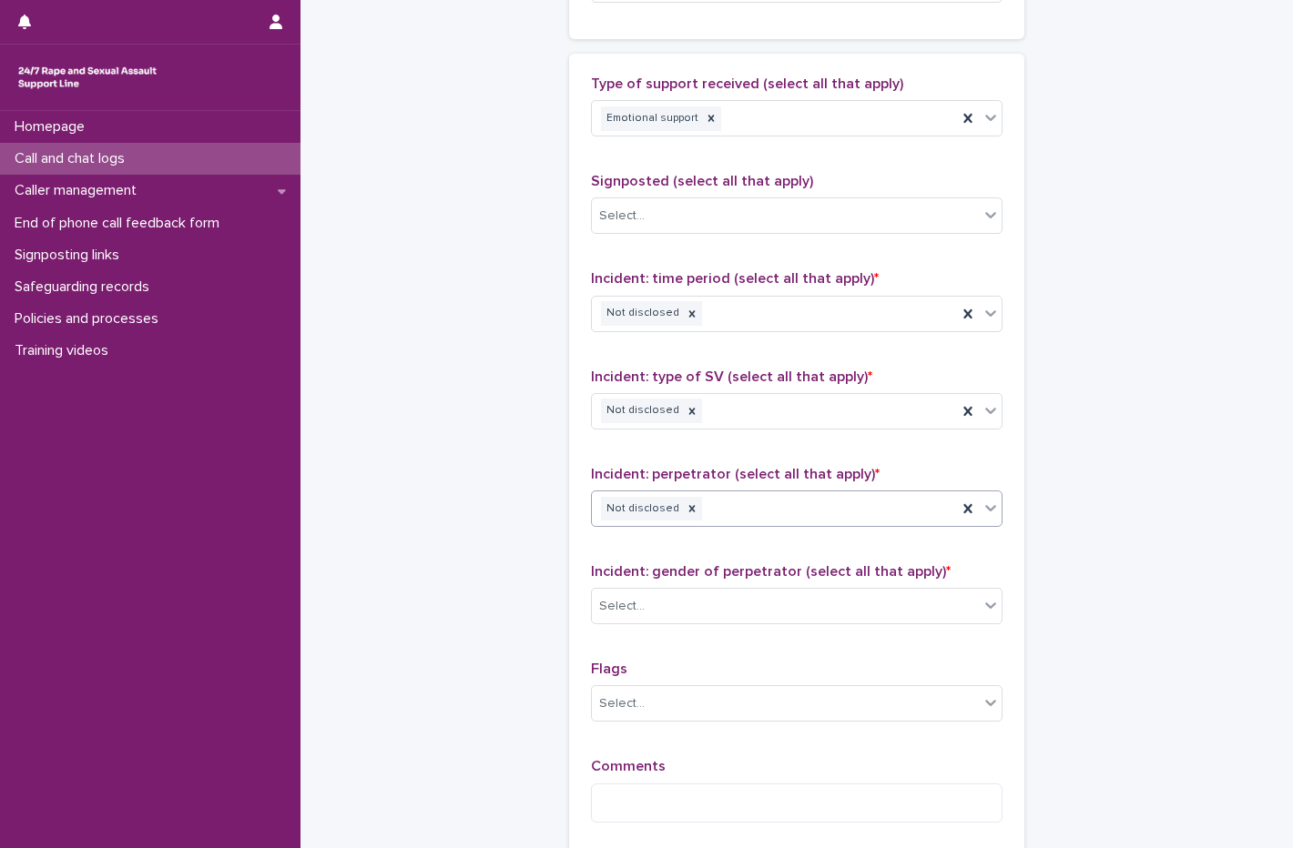
scroll to position [1266, 0]
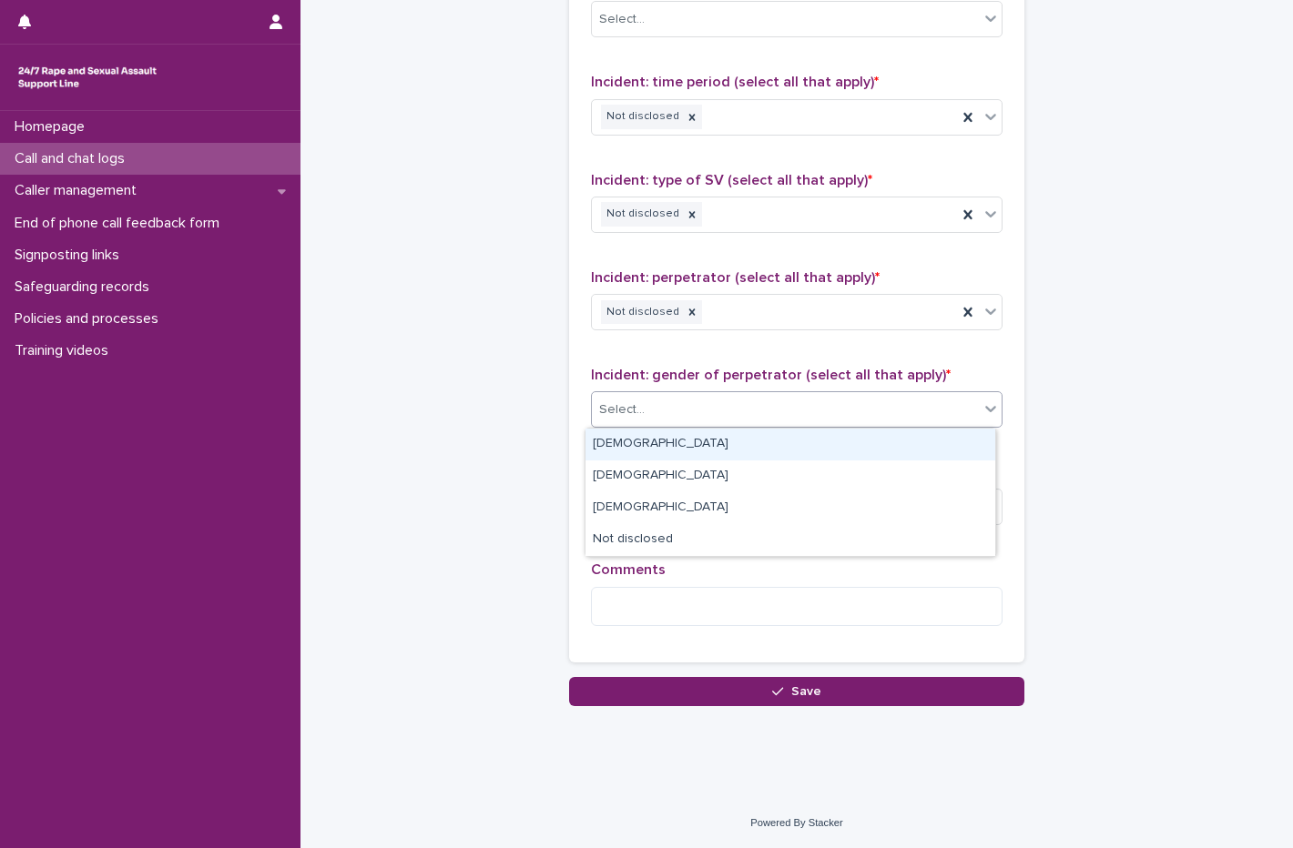
click at [665, 415] on div "Select..." at bounding box center [785, 410] width 387 height 30
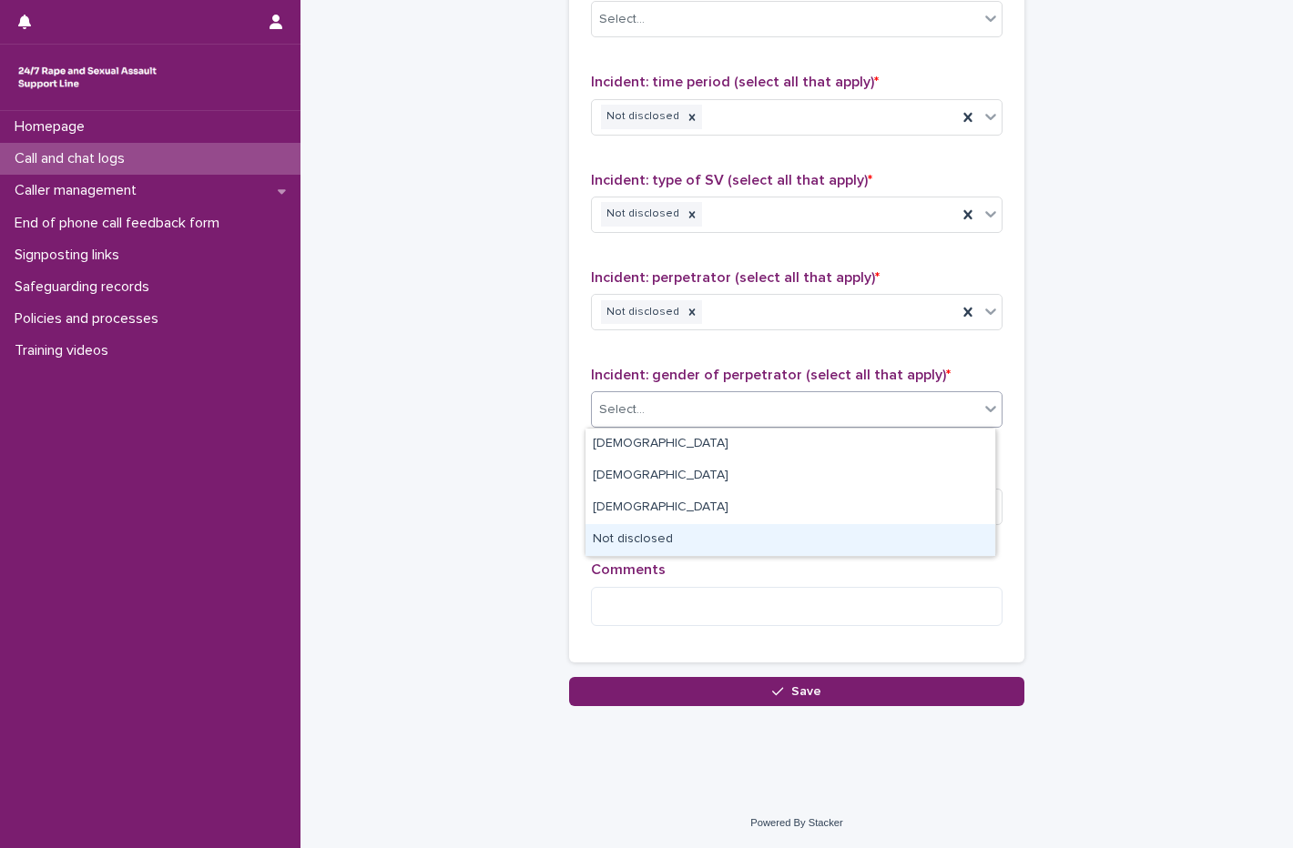
click at [661, 547] on div "Not disclosed" at bounding box center [790, 540] width 410 height 32
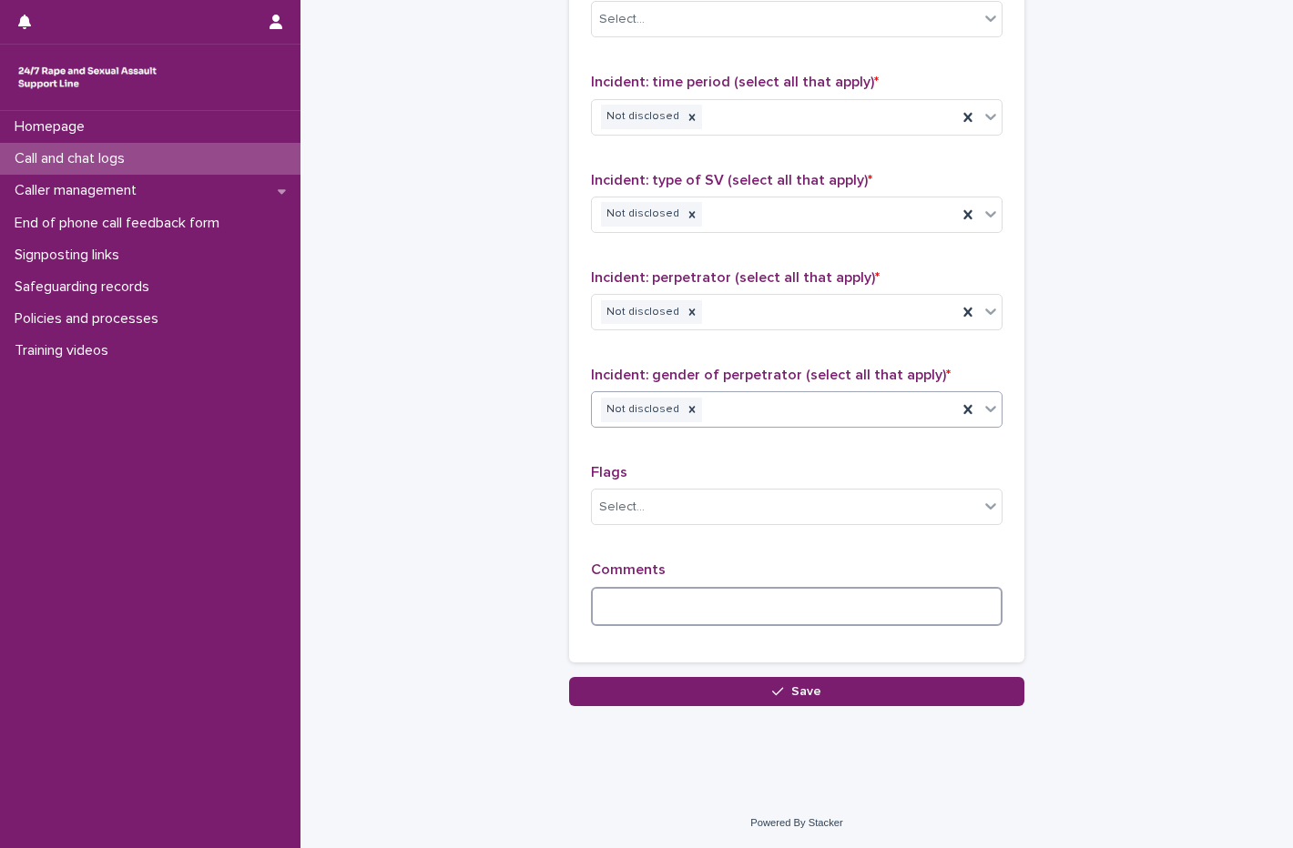
click at [664, 617] on textarea at bounding box center [796, 606] width 411 height 39
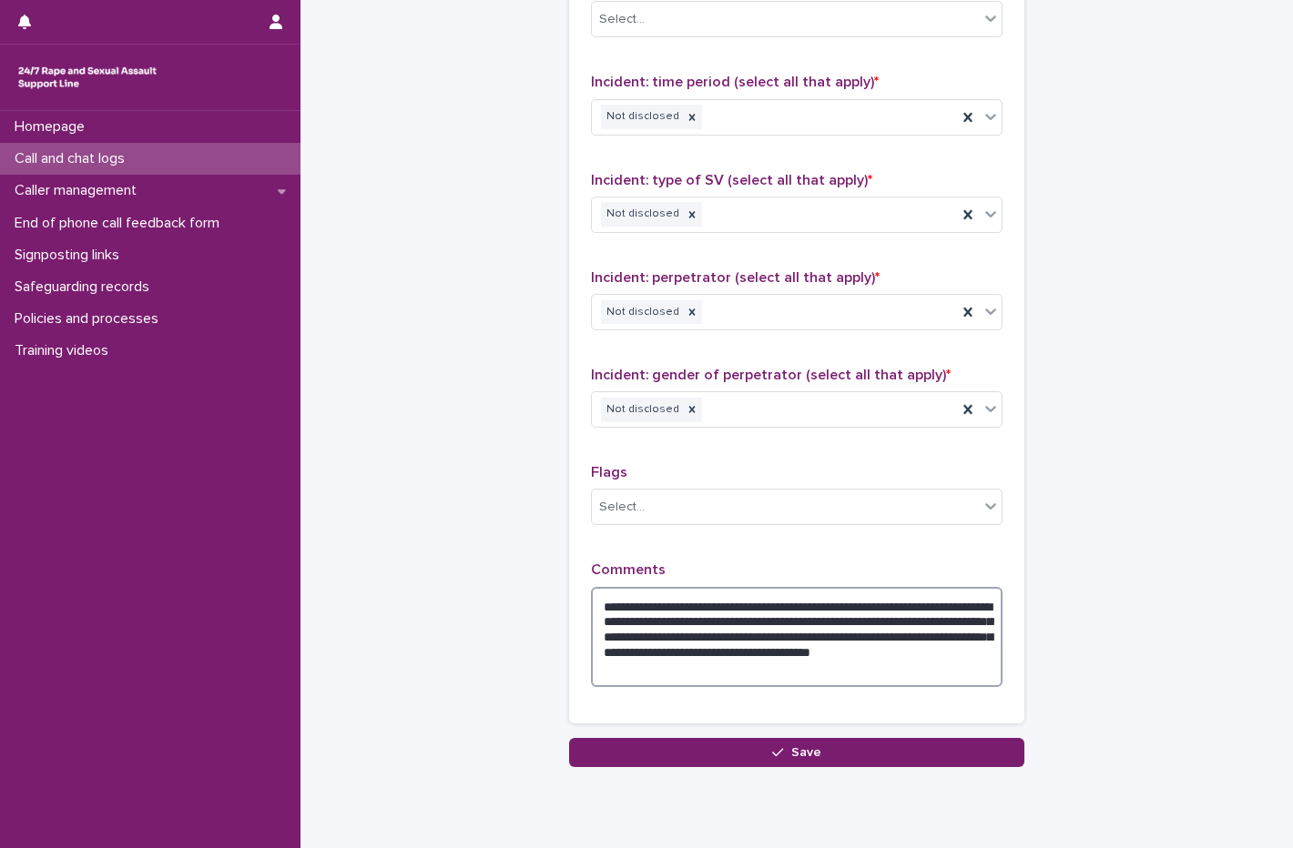
click at [784, 669] on textarea "**********" at bounding box center [796, 637] width 411 height 100
type textarea "**********"
click at [800, 749] on span "Save" at bounding box center [806, 752] width 30 height 13
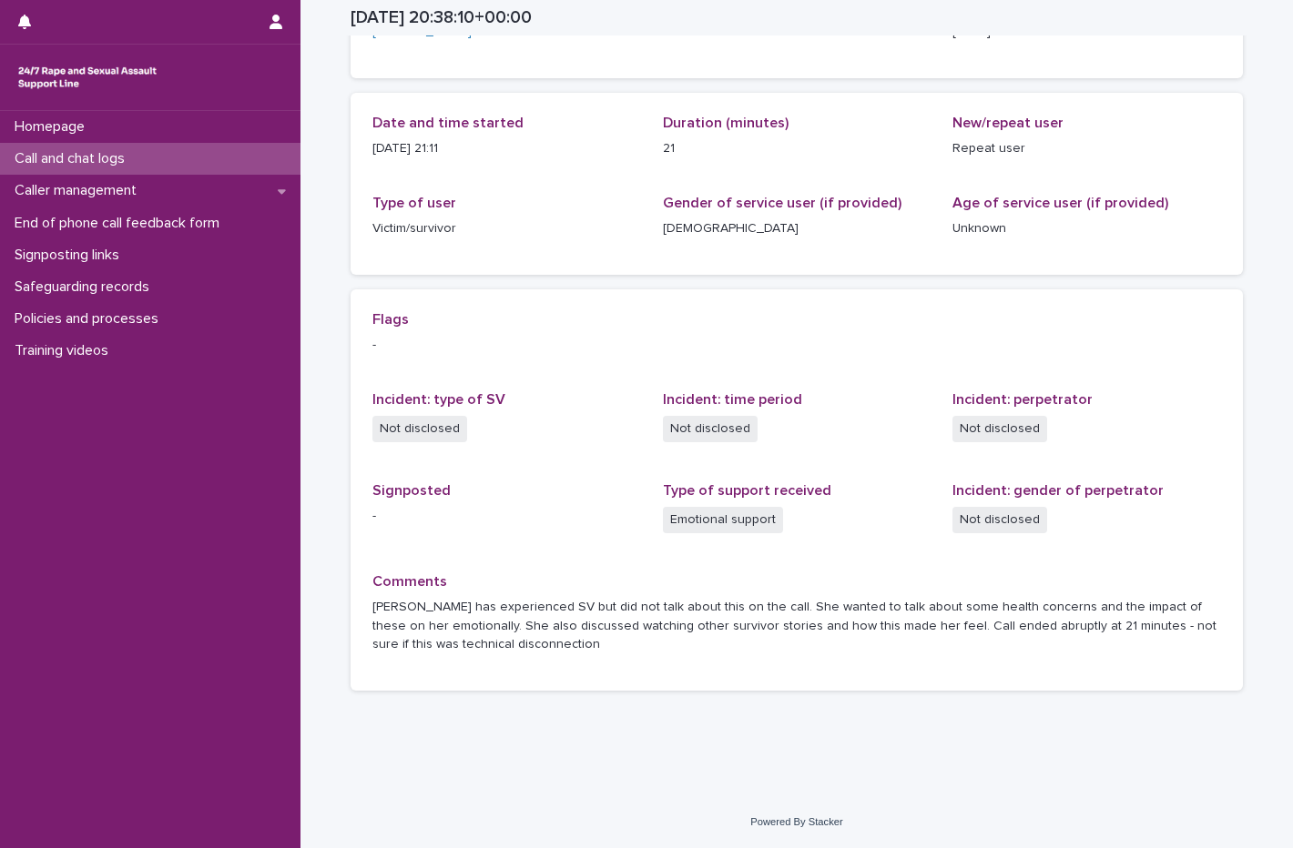
scroll to position [157, 0]
click at [139, 160] on p "Call and chat logs" at bounding box center [73, 158] width 132 height 17
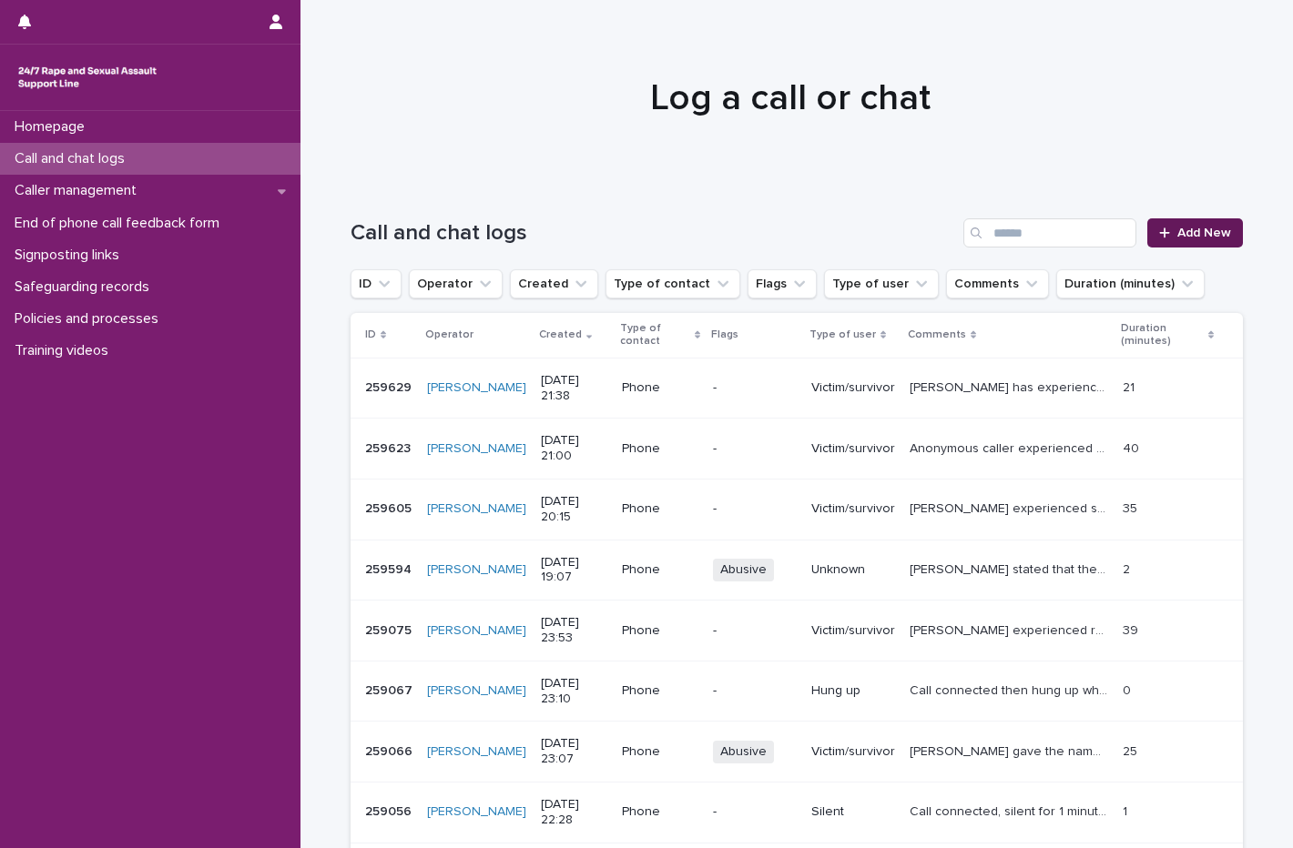
click at [1201, 238] on span "Add New" at bounding box center [1204, 233] width 54 height 13
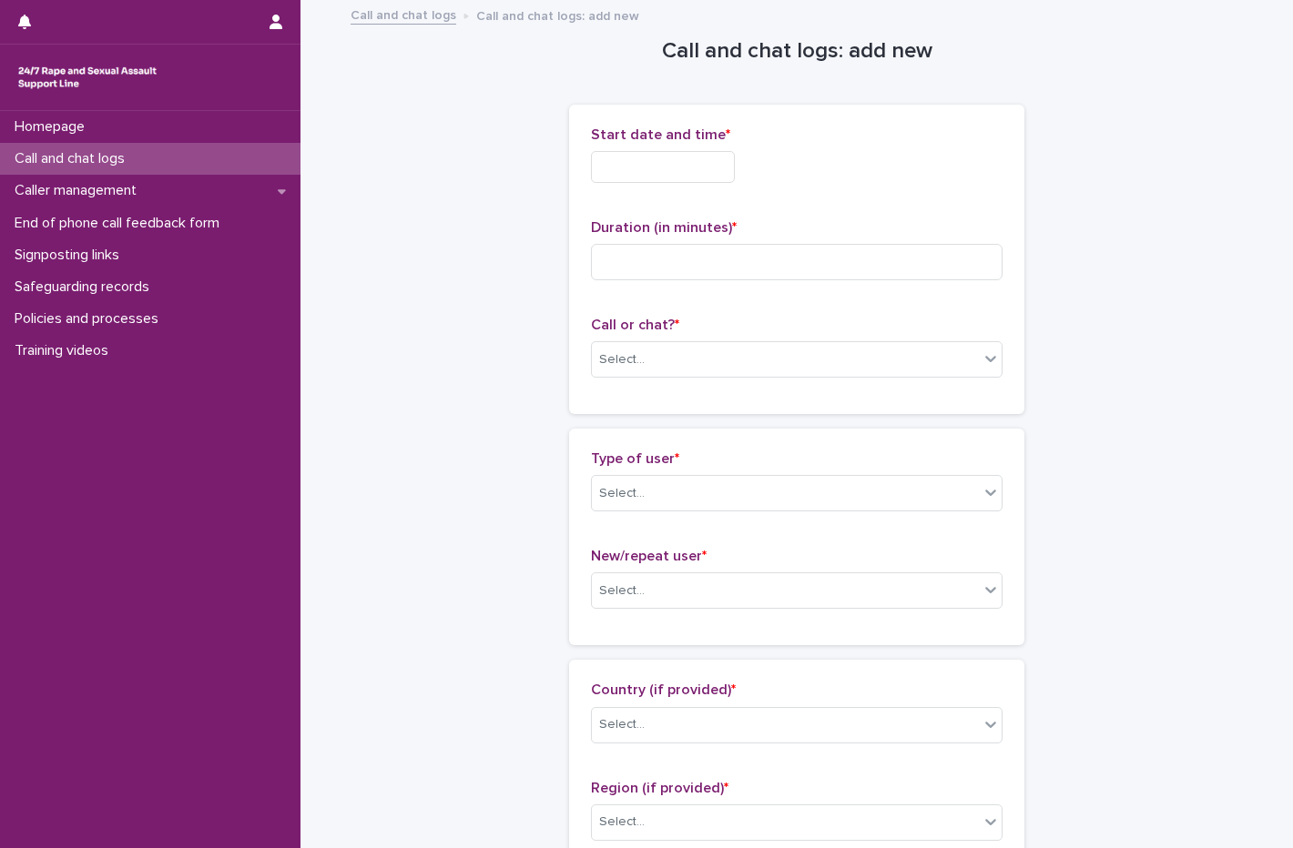
click at [651, 168] on input "text" at bounding box center [663, 167] width 144 height 32
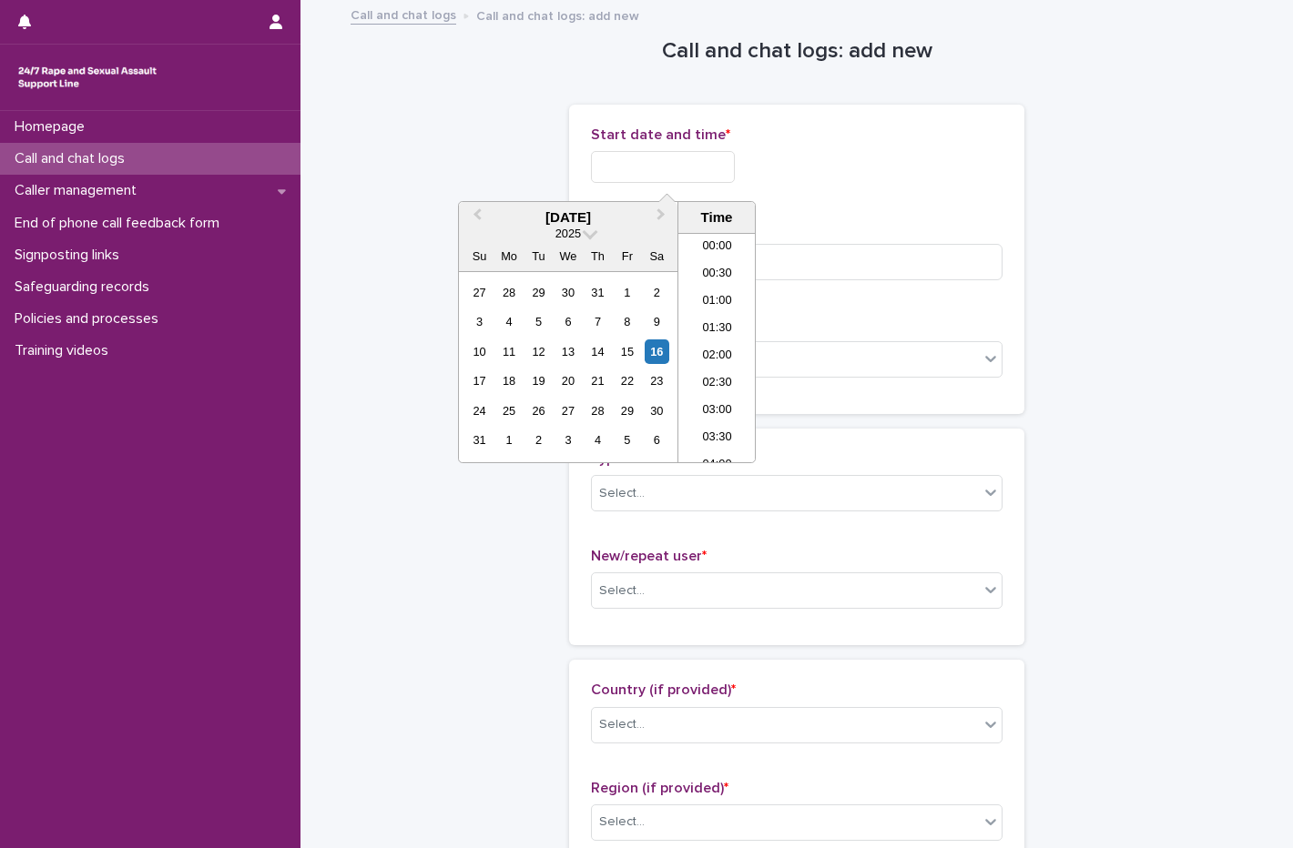
scroll to position [1074, 0]
click at [665, 357] on div "16" at bounding box center [656, 352] width 25 height 25
click at [720, 320] on li "21:00" at bounding box center [716, 320] width 77 height 27
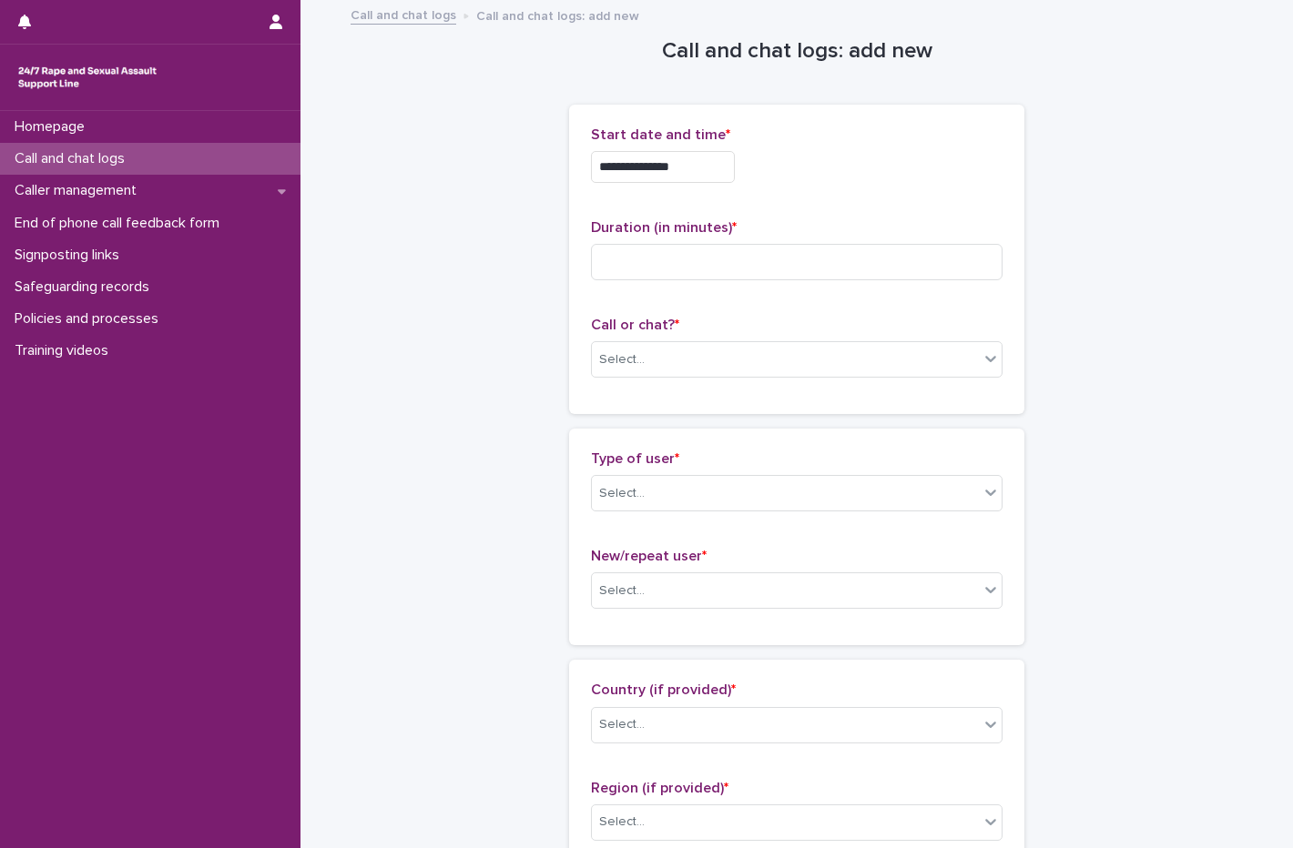
click at [701, 173] on input "**********" at bounding box center [663, 167] width 144 height 32
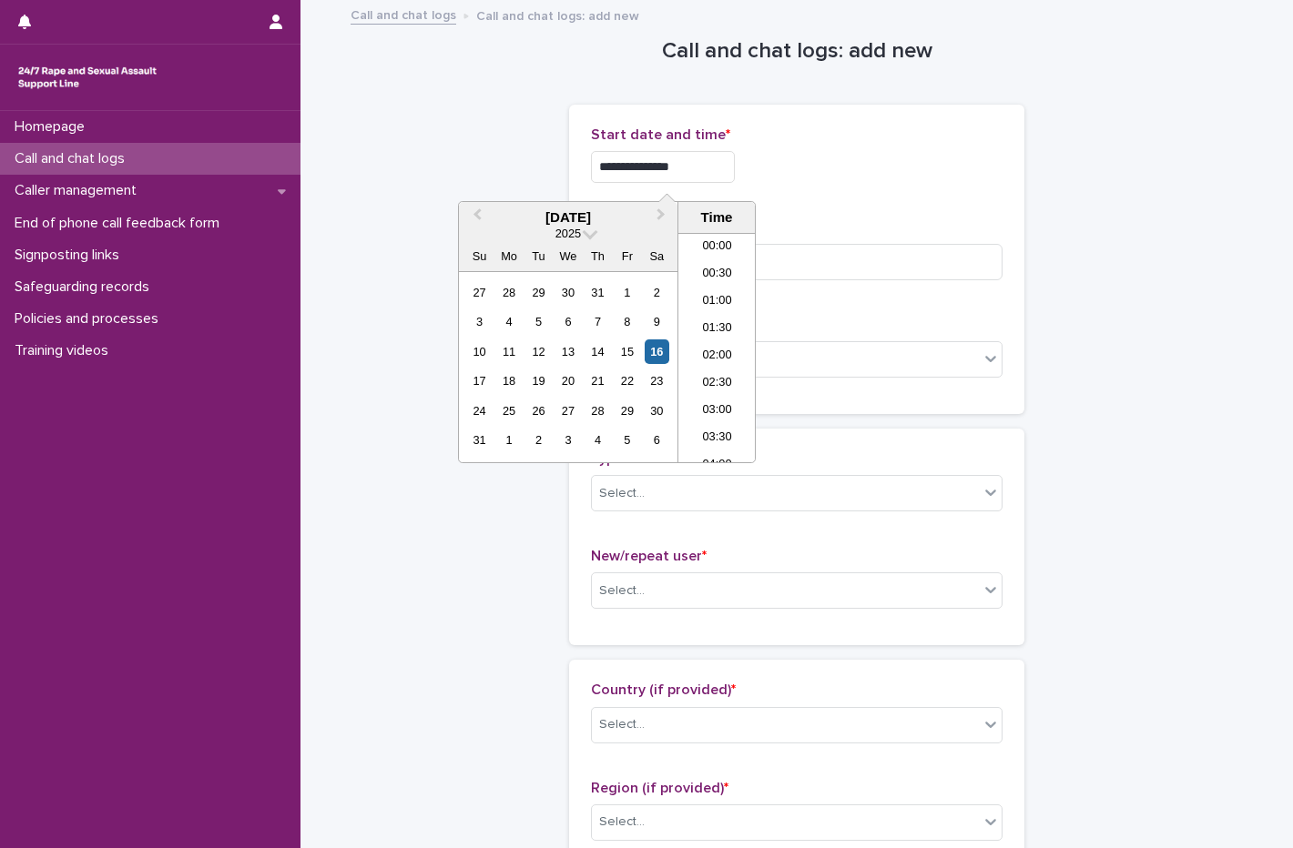
scroll to position [1047, 0]
type input "**********"
click at [873, 161] on div "**********" at bounding box center [796, 167] width 411 height 32
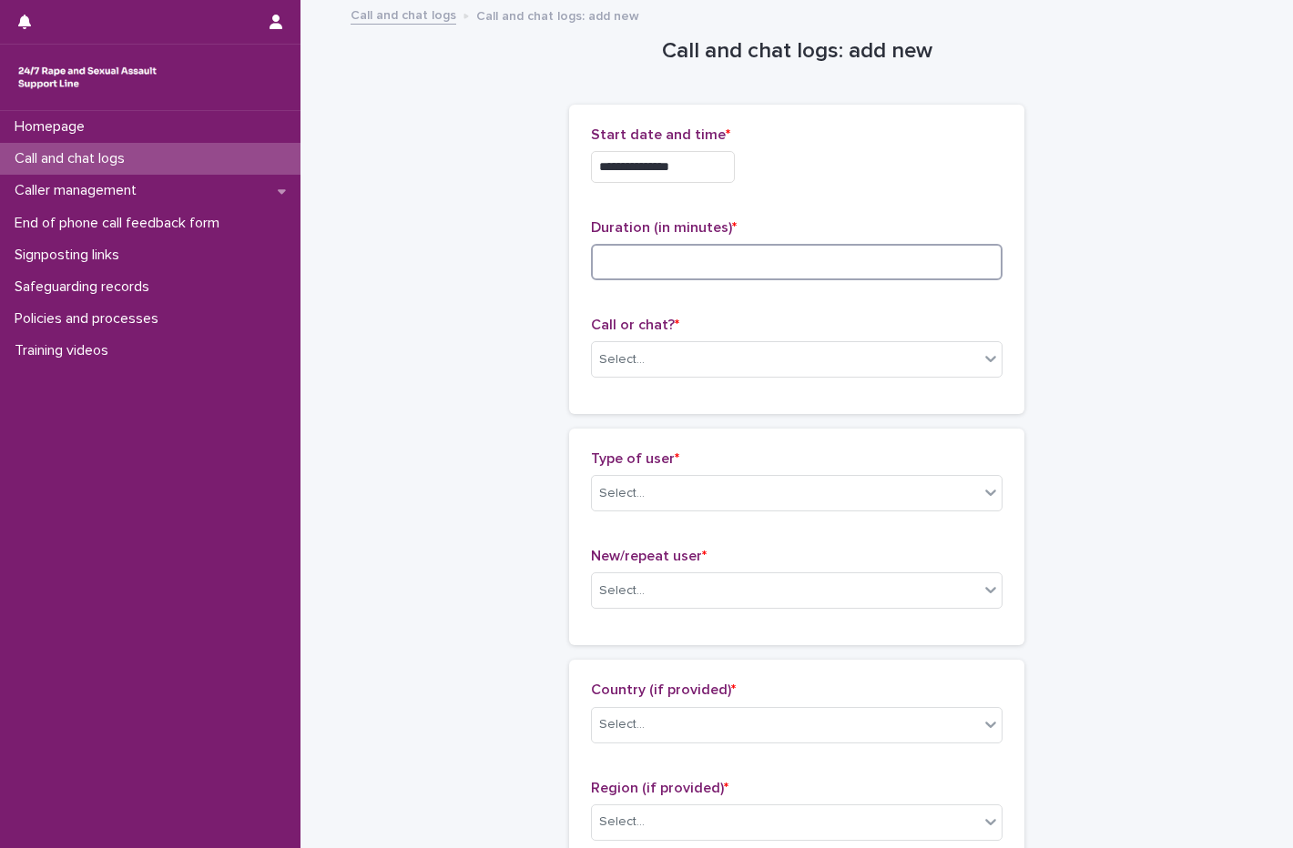
click at [641, 278] on input at bounding box center [796, 262] width 411 height 36
type input "*"
click at [681, 351] on div "Select..." at bounding box center [785, 360] width 387 height 30
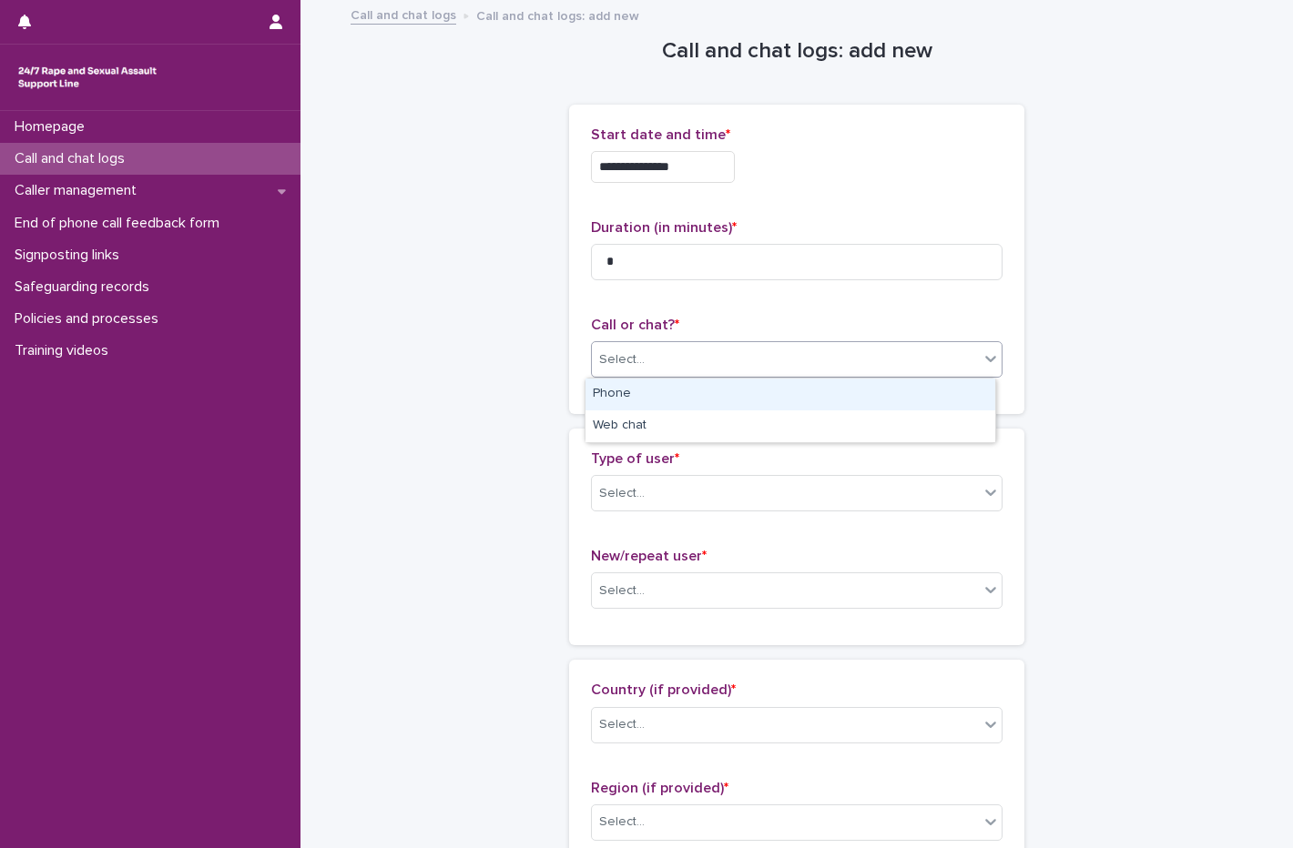
click at [604, 391] on div "Phone" at bounding box center [790, 395] width 410 height 32
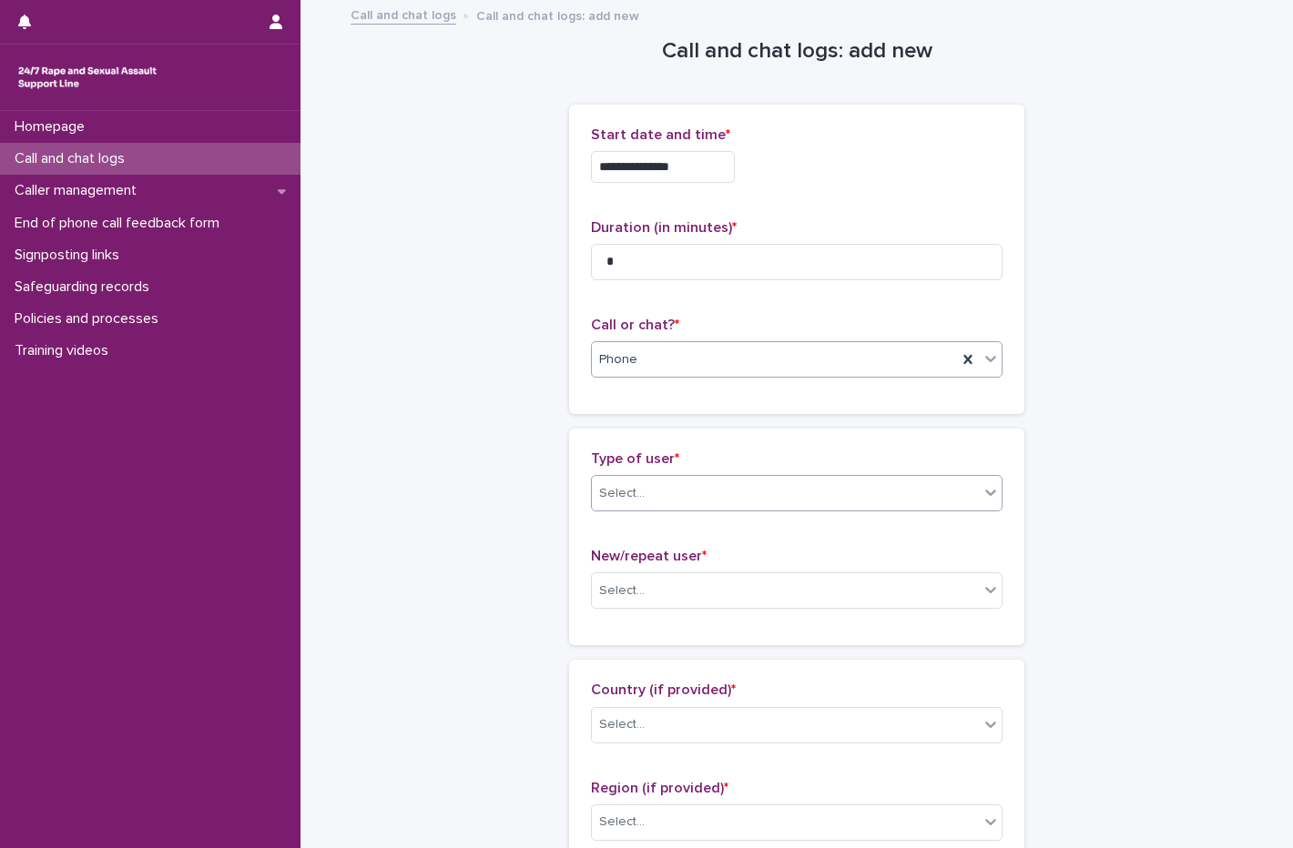
click at [608, 503] on div "Select..." at bounding box center [785, 494] width 387 height 30
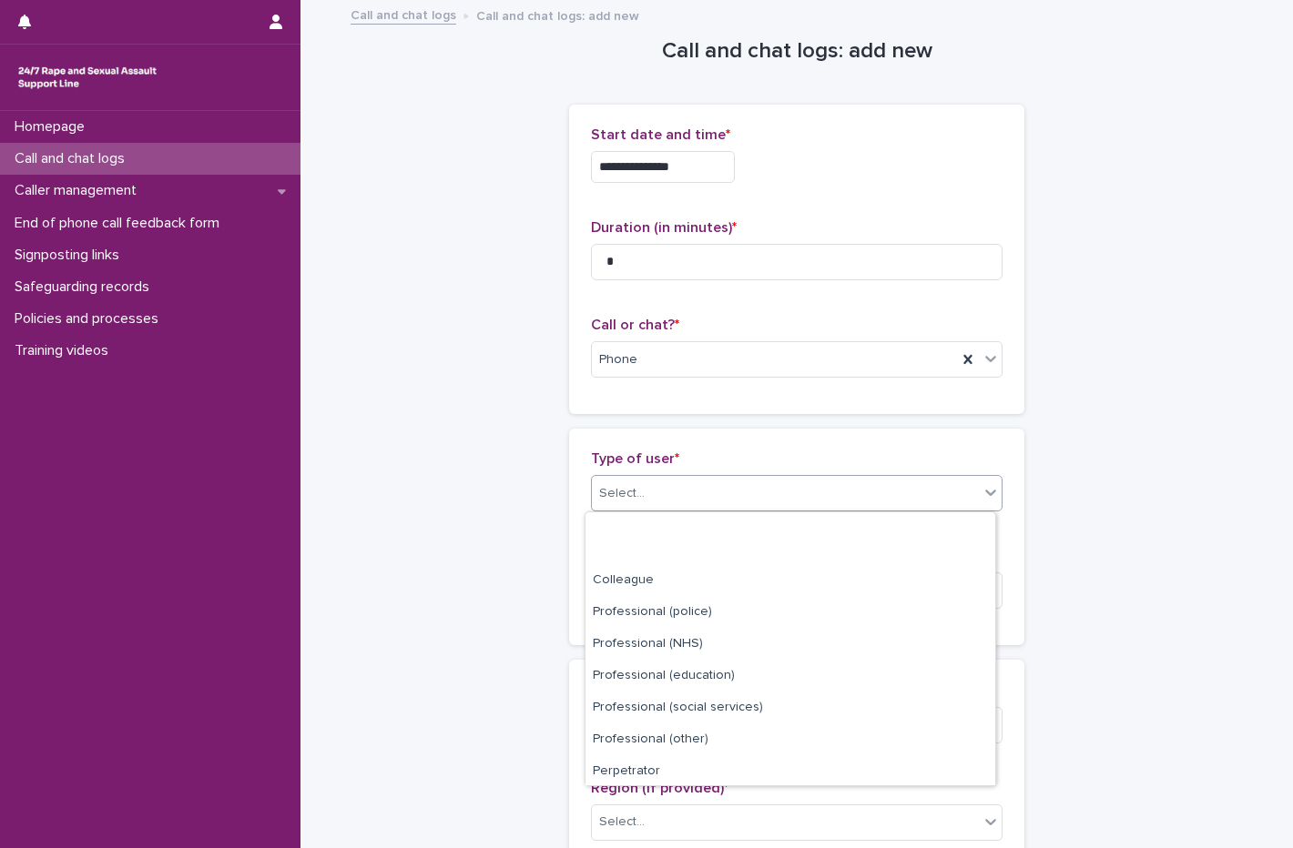
scroll to position [205, 0]
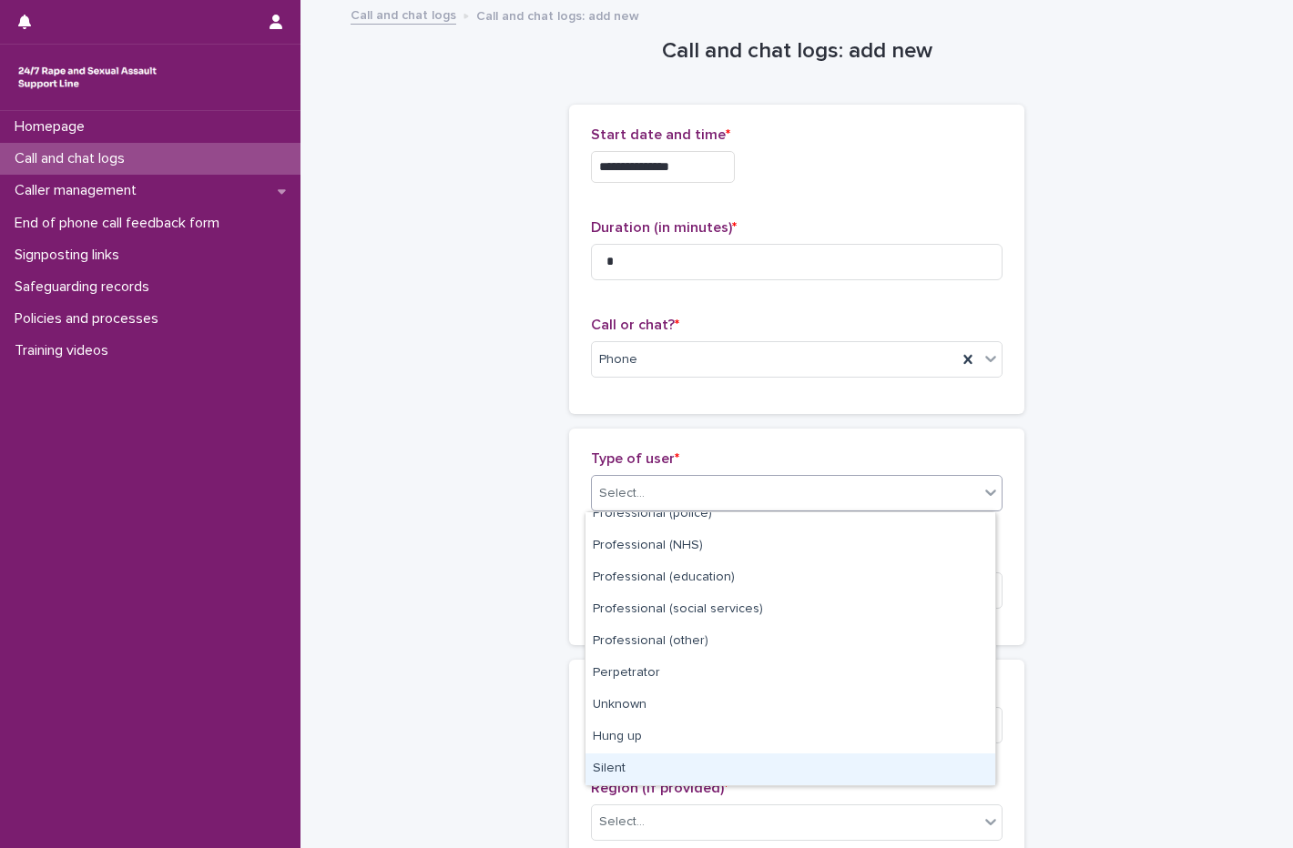
click at [628, 765] on div "Silent" at bounding box center [790, 770] width 410 height 32
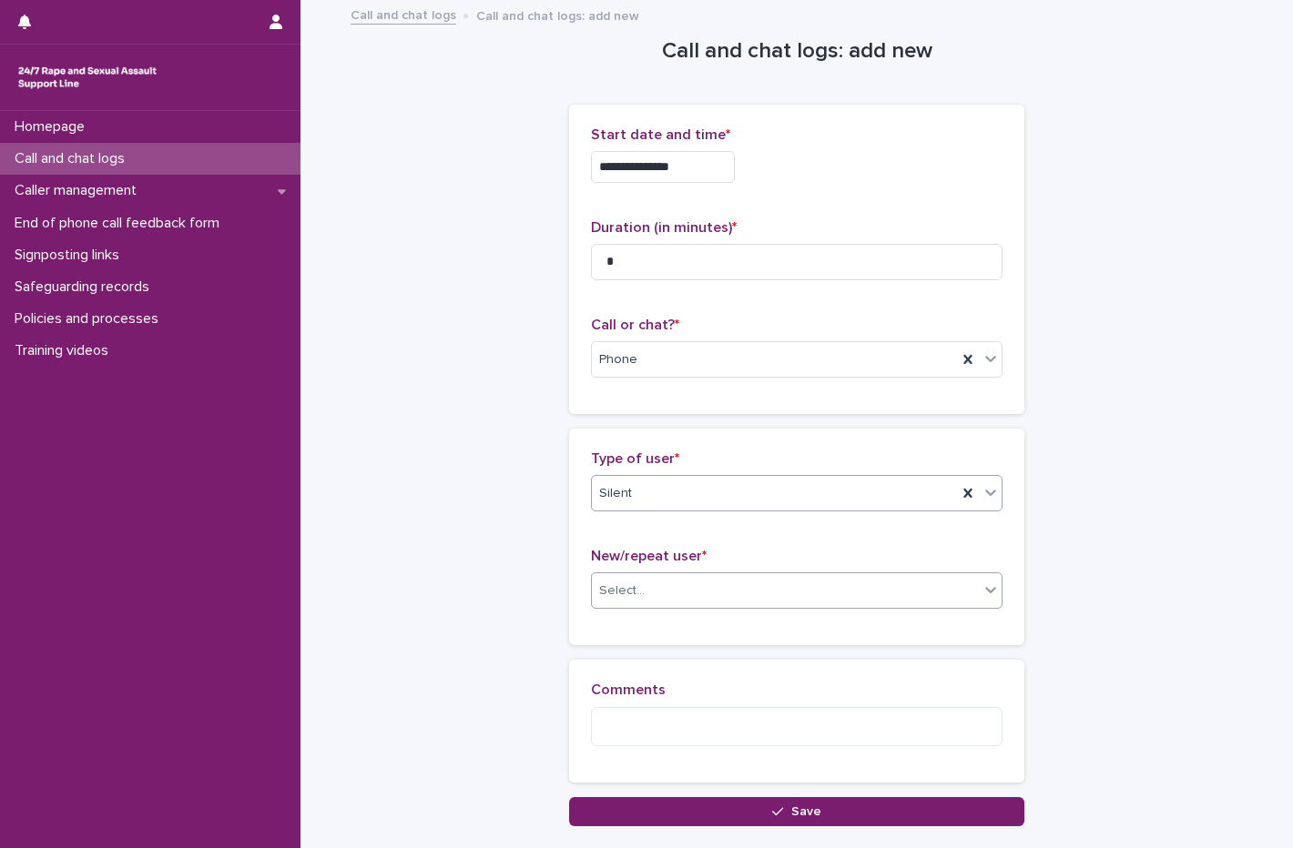
click at [626, 598] on div "Select..." at bounding box center [622, 591] width 46 height 19
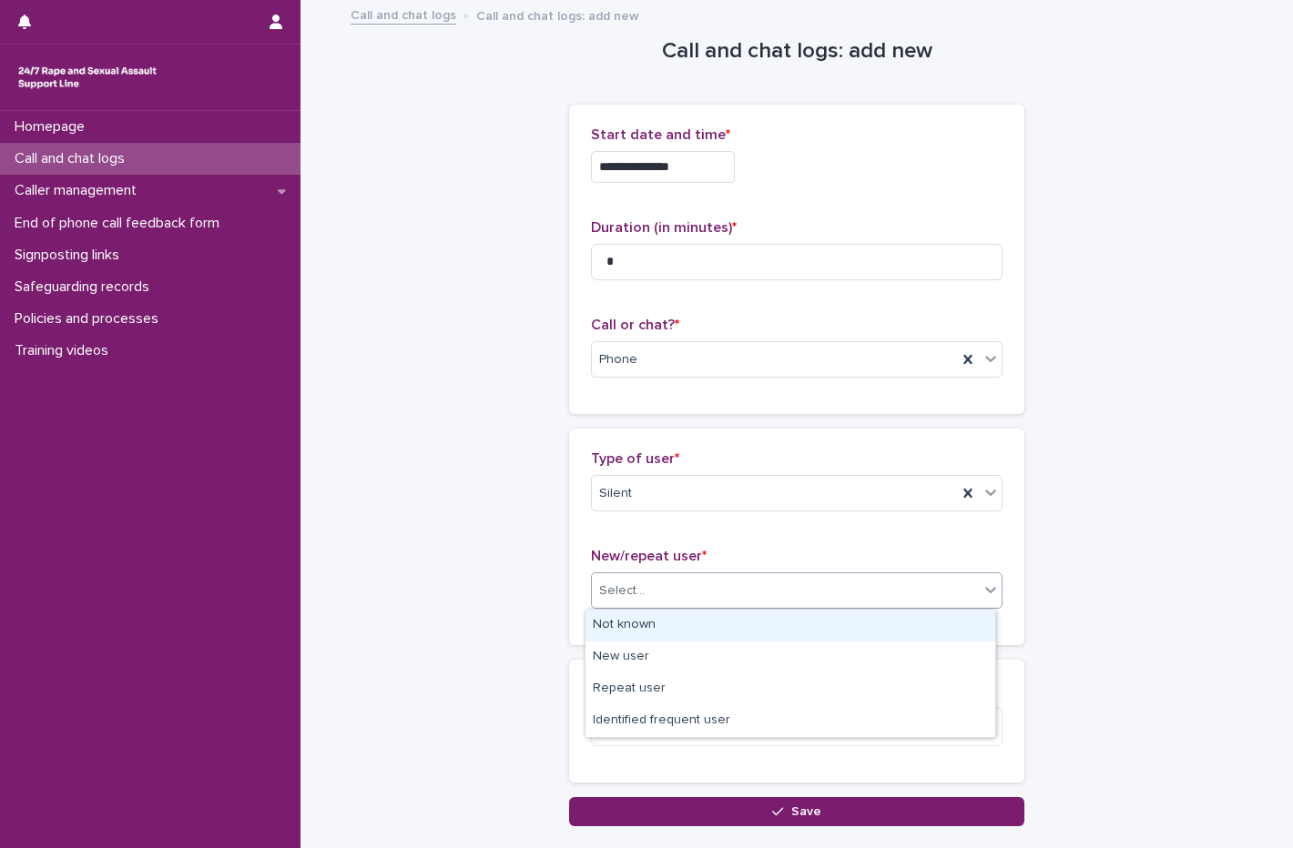
click at [627, 611] on div "Not known" at bounding box center [790, 626] width 410 height 32
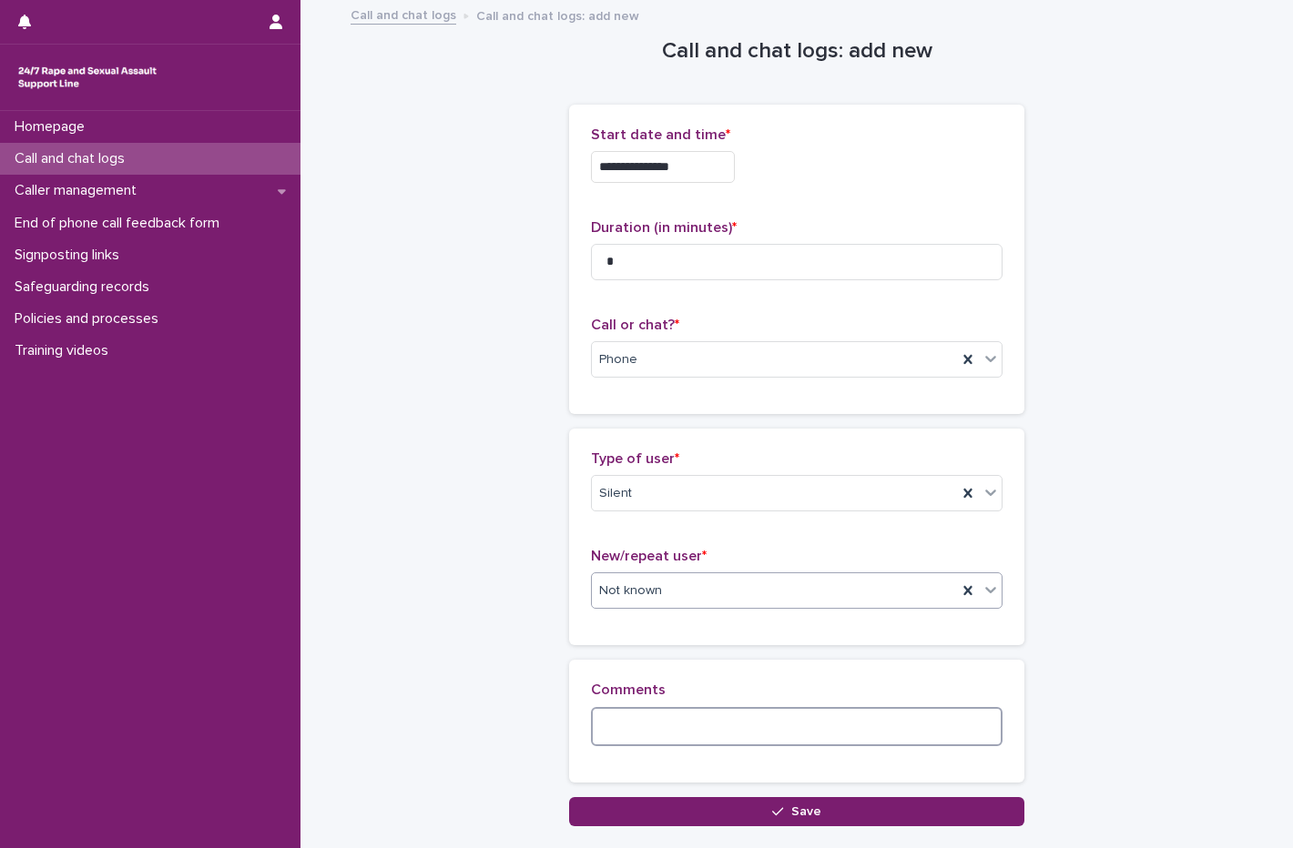
click at [654, 730] on textarea at bounding box center [796, 726] width 411 height 39
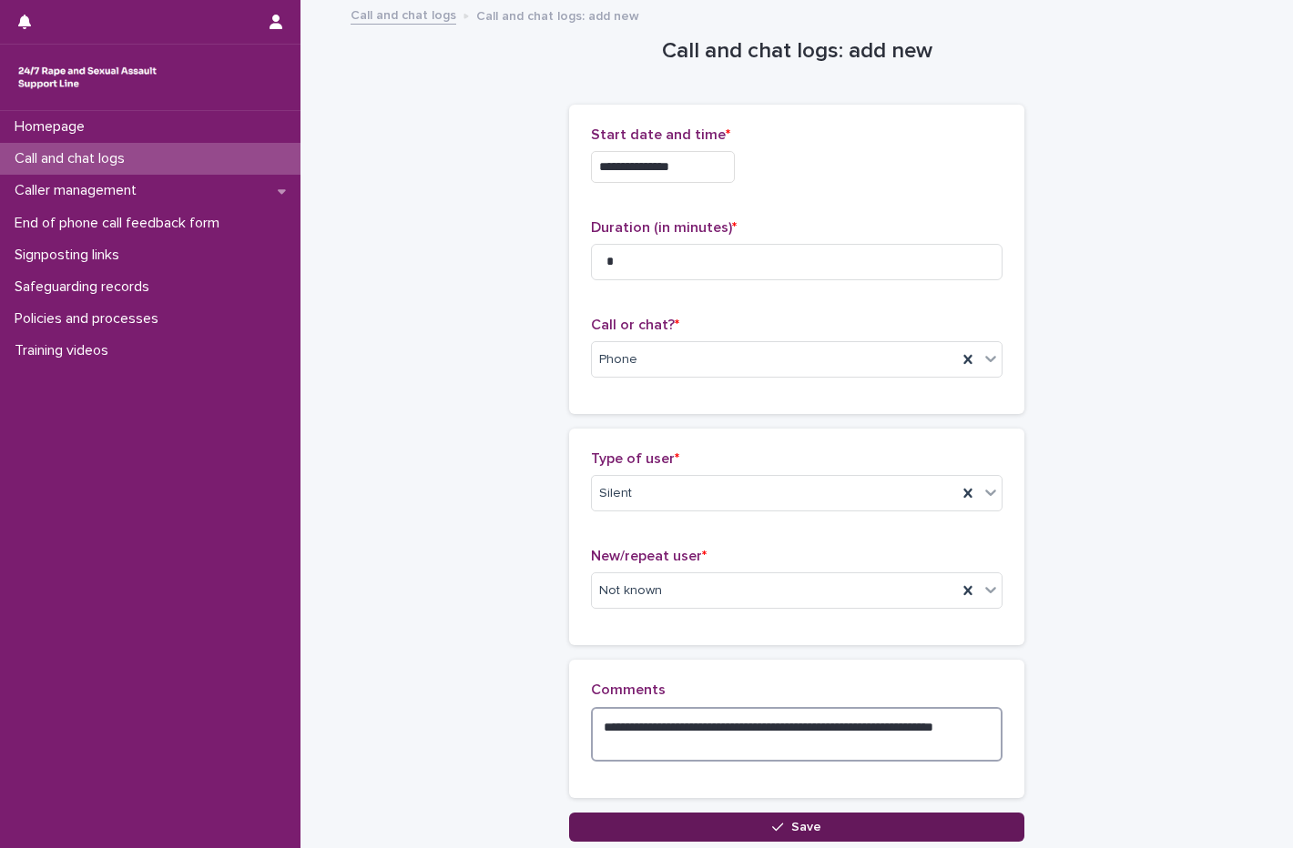
type textarea "**********"
click at [812, 824] on span "Save" at bounding box center [806, 827] width 30 height 13
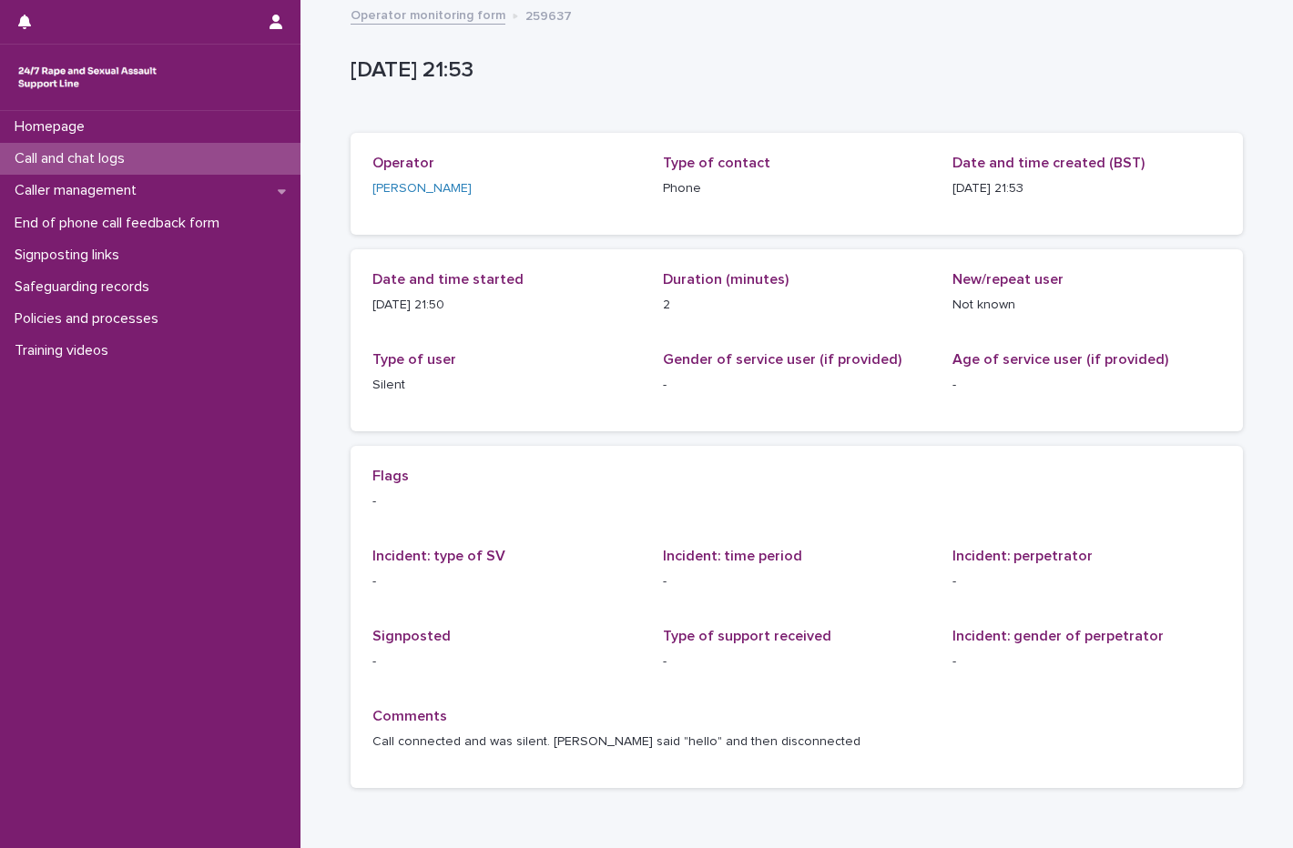
click at [124, 163] on p "Call and chat logs" at bounding box center [73, 158] width 132 height 17
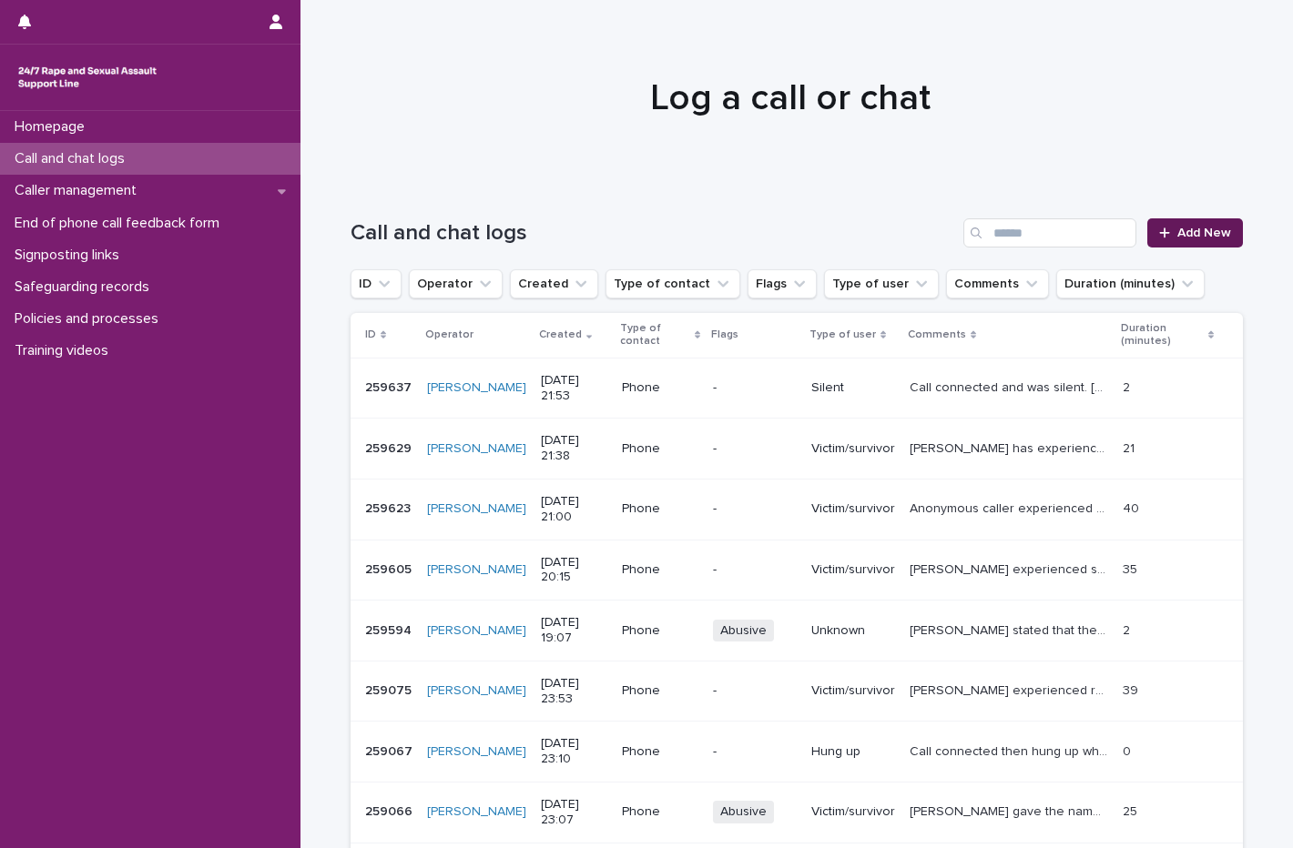
click at [1160, 231] on icon at bounding box center [1164, 233] width 11 height 13
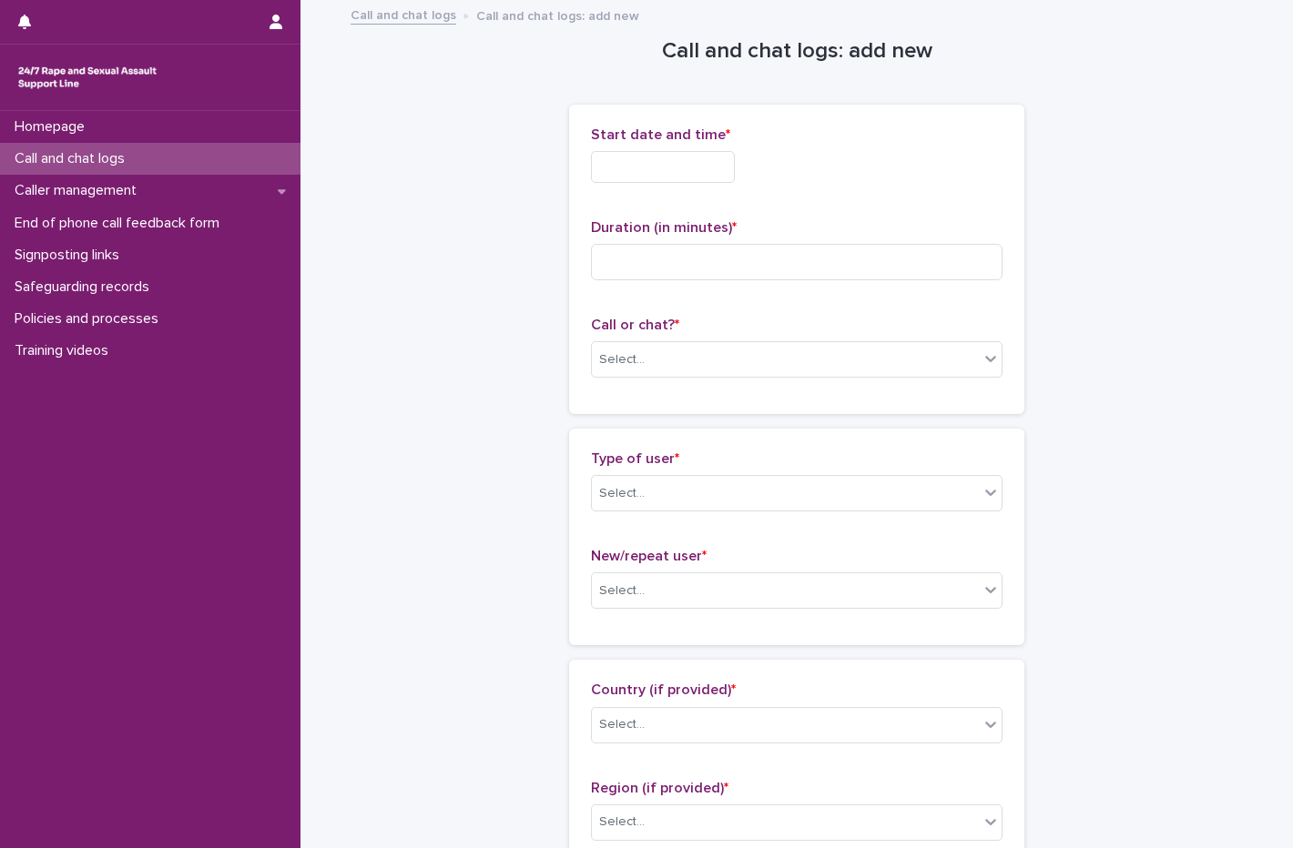
click at [639, 170] on input "text" at bounding box center [663, 167] width 144 height 32
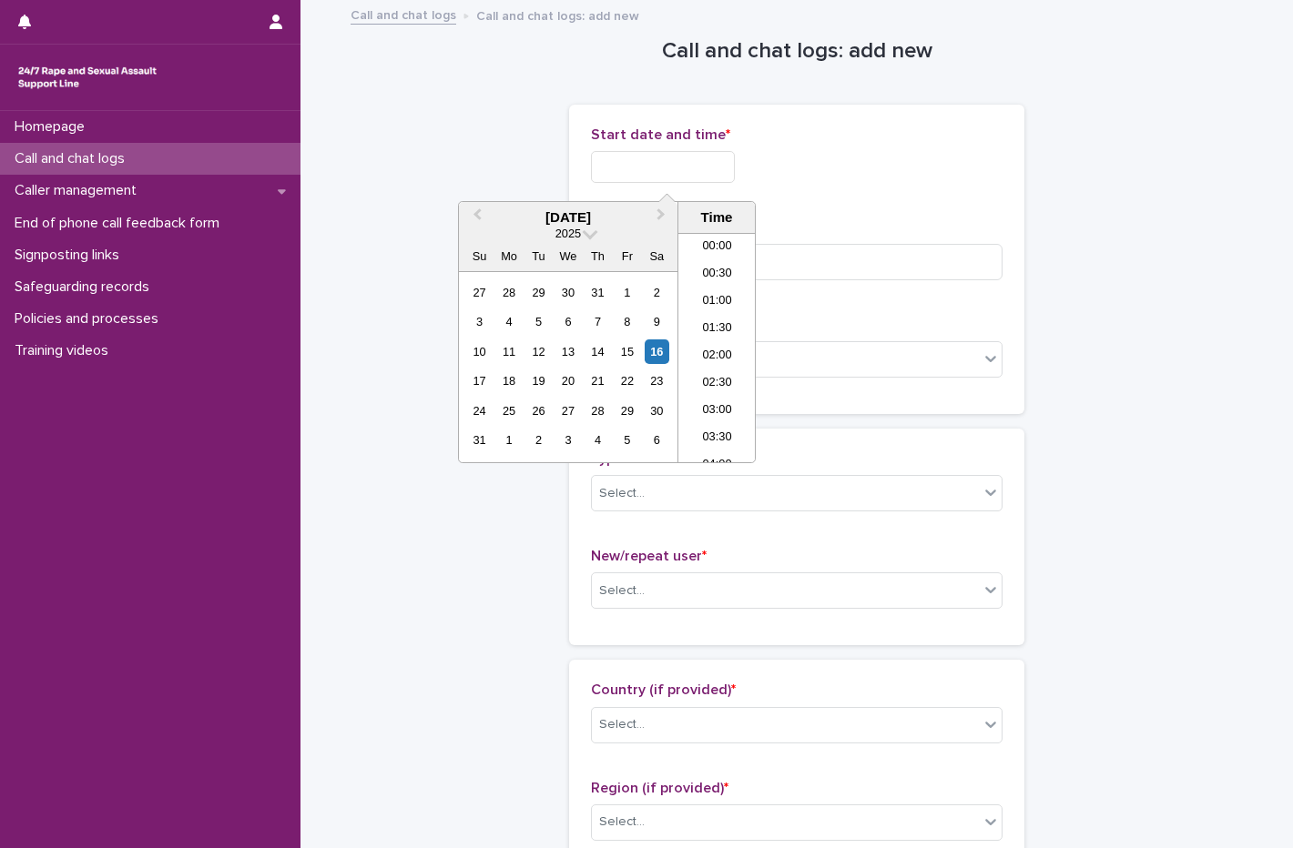
scroll to position [1074, 0]
click at [655, 349] on div "16" at bounding box center [656, 352] width 25 height 25
click at [697, 167] on input "**********" at bounding box center [663, 167] width 144 height 32
click at [720, 312] on li "21:00" at bounding box center [716, 320] width 77 height 27
click at [706, 170] on input "**********" at bounding box center [663, 167] width 144 height 32
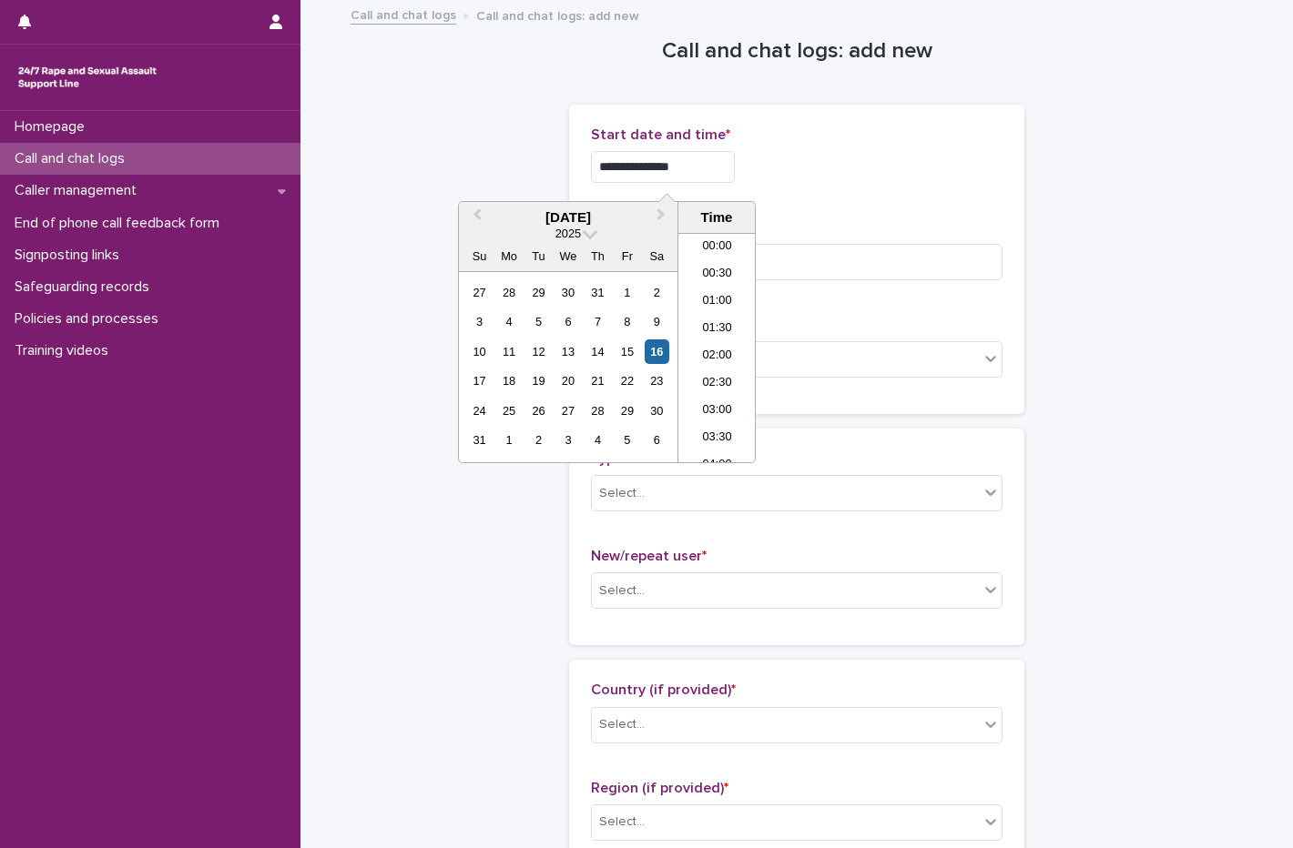
scroll to position [1047, 0]
type input "**********"
click at [870, 193] on div "**********" at bounding box center [796, 162] width 411 height 71
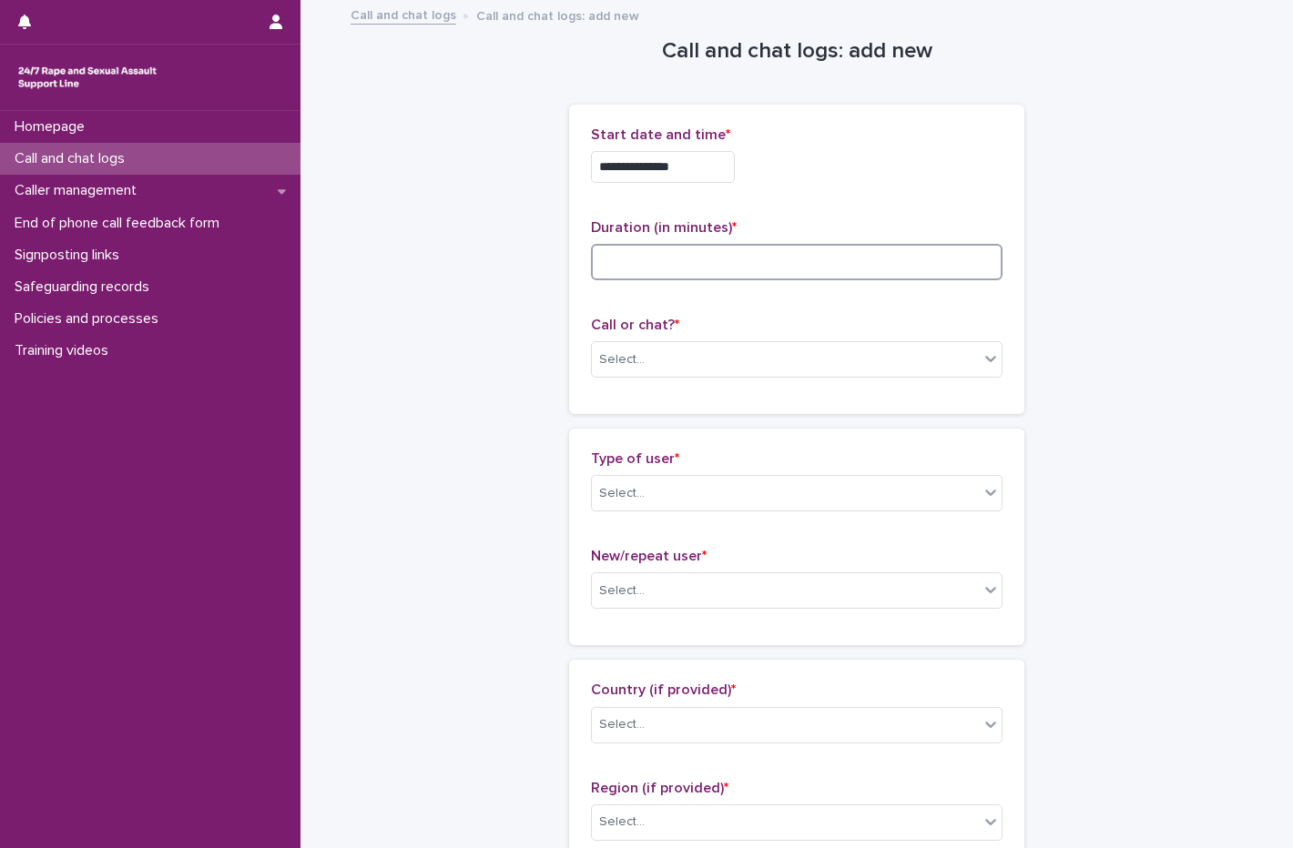
click at [675, 270] on input at bounding box center [796, 262] width 411 height 36
type input "*"
click at [681, 367] on div "Select..." at bounding box center [785, 360] width 387 height 30
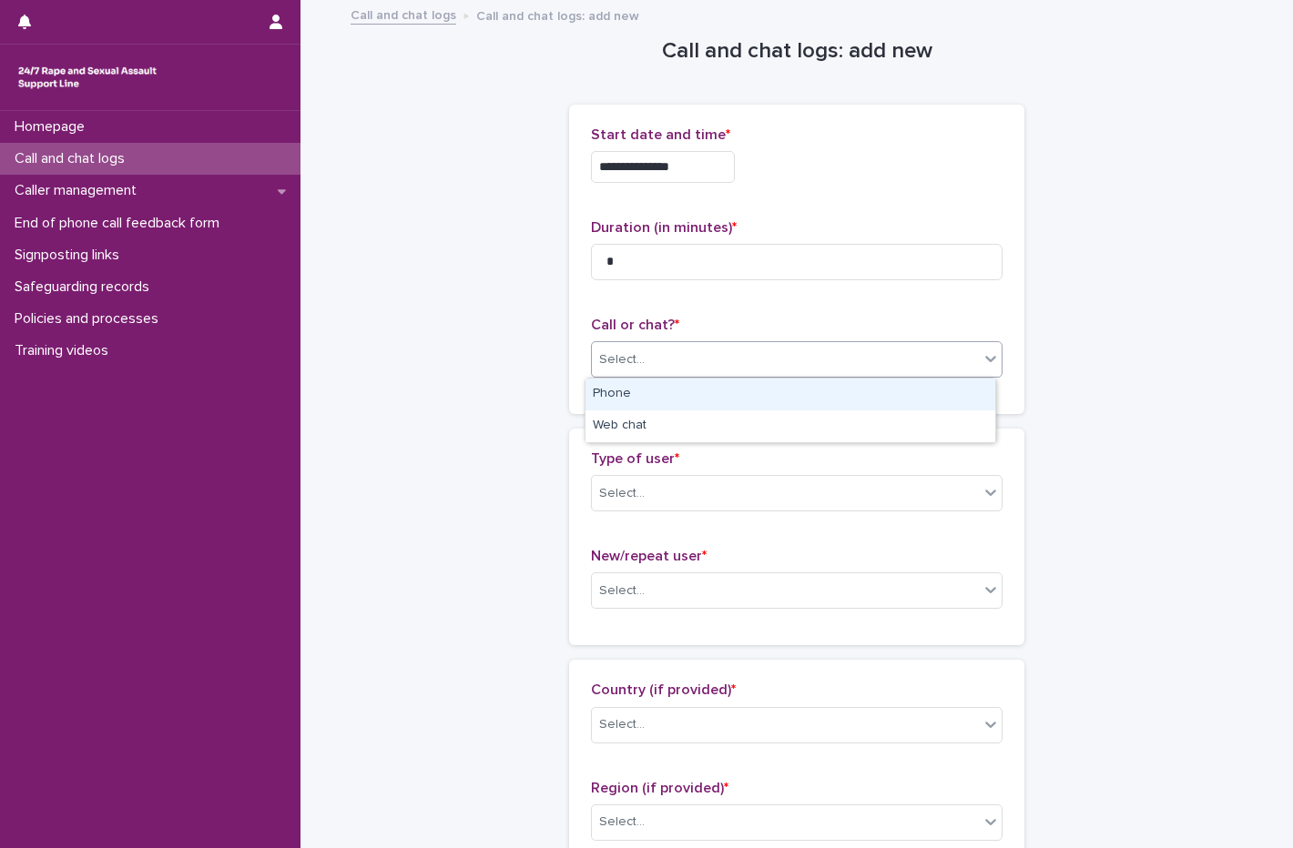
click at [649, 400] on div "Phone" at bounding box center [790, 395] width 410 height 32
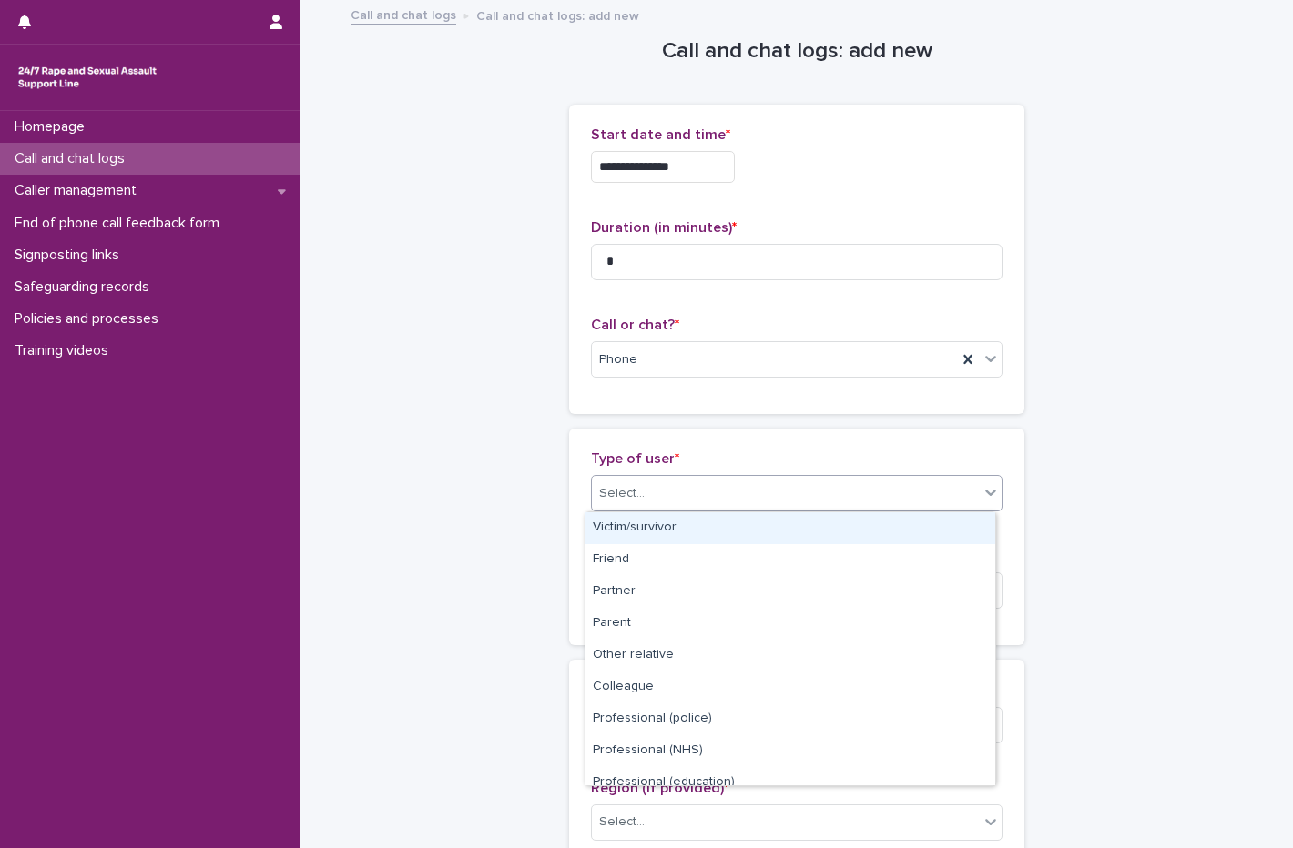
click at [617, 495] on div "Select..." at bounding box center [622, 493] width 46 height 19
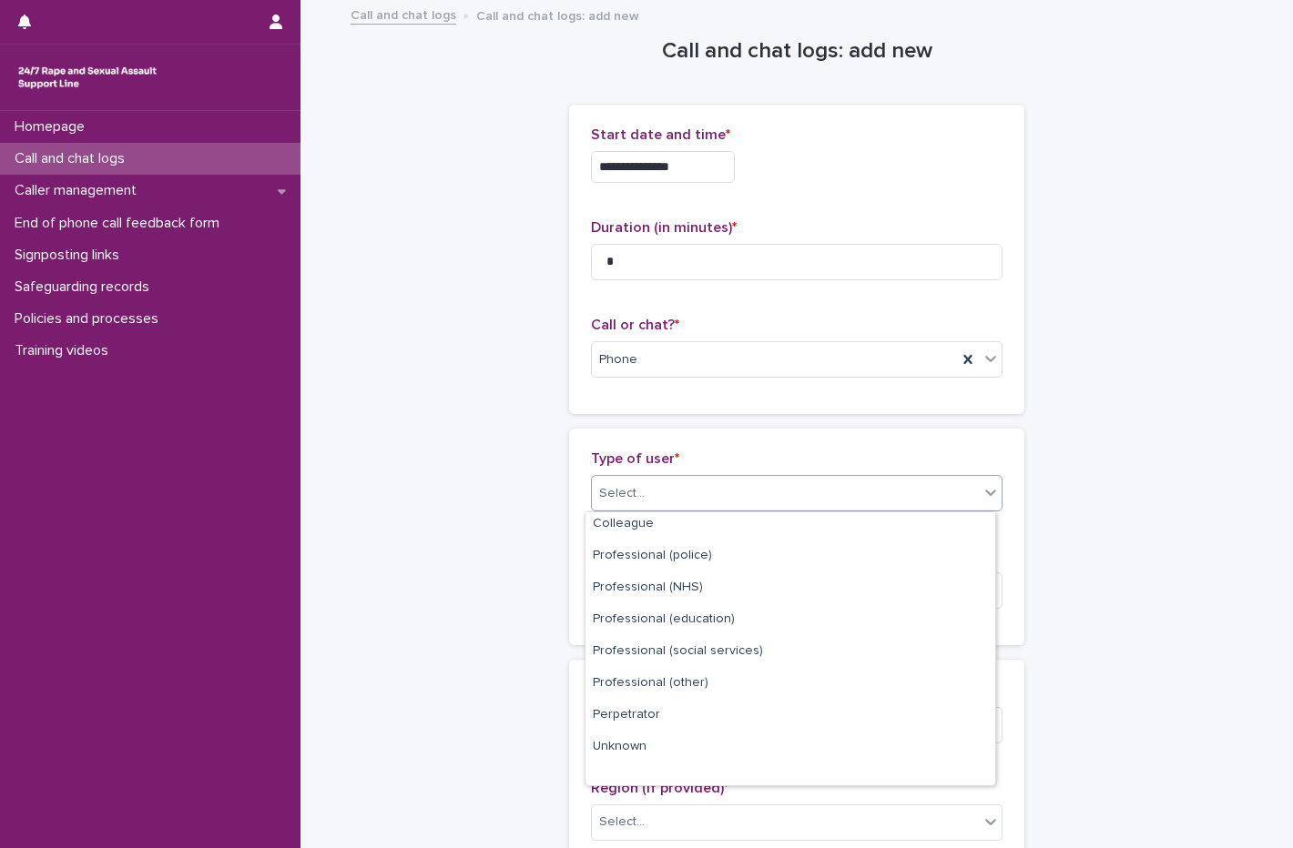
scroll to position [205, 0]
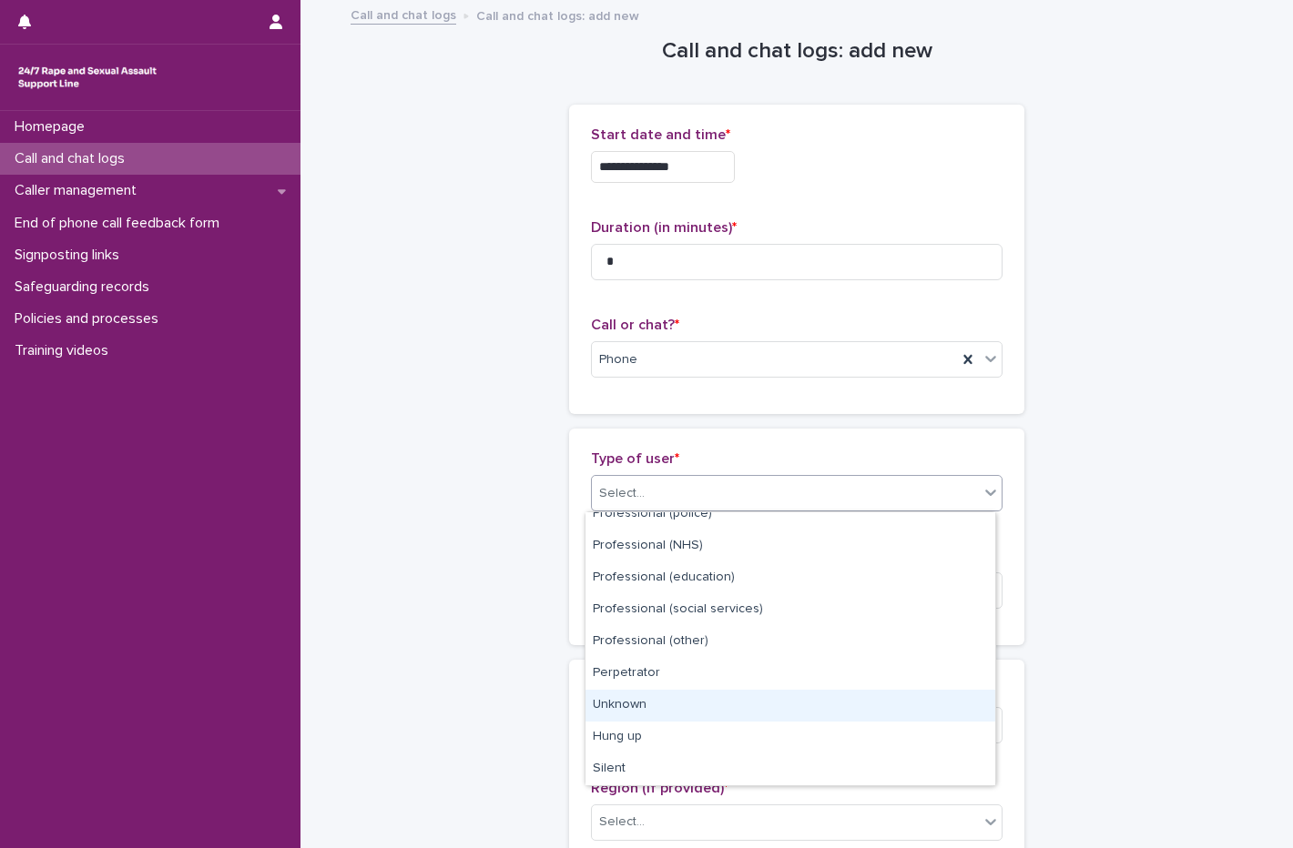
click at [651, 705] on div "Unknown" at bounding box center [790, 706] width 410 height 32
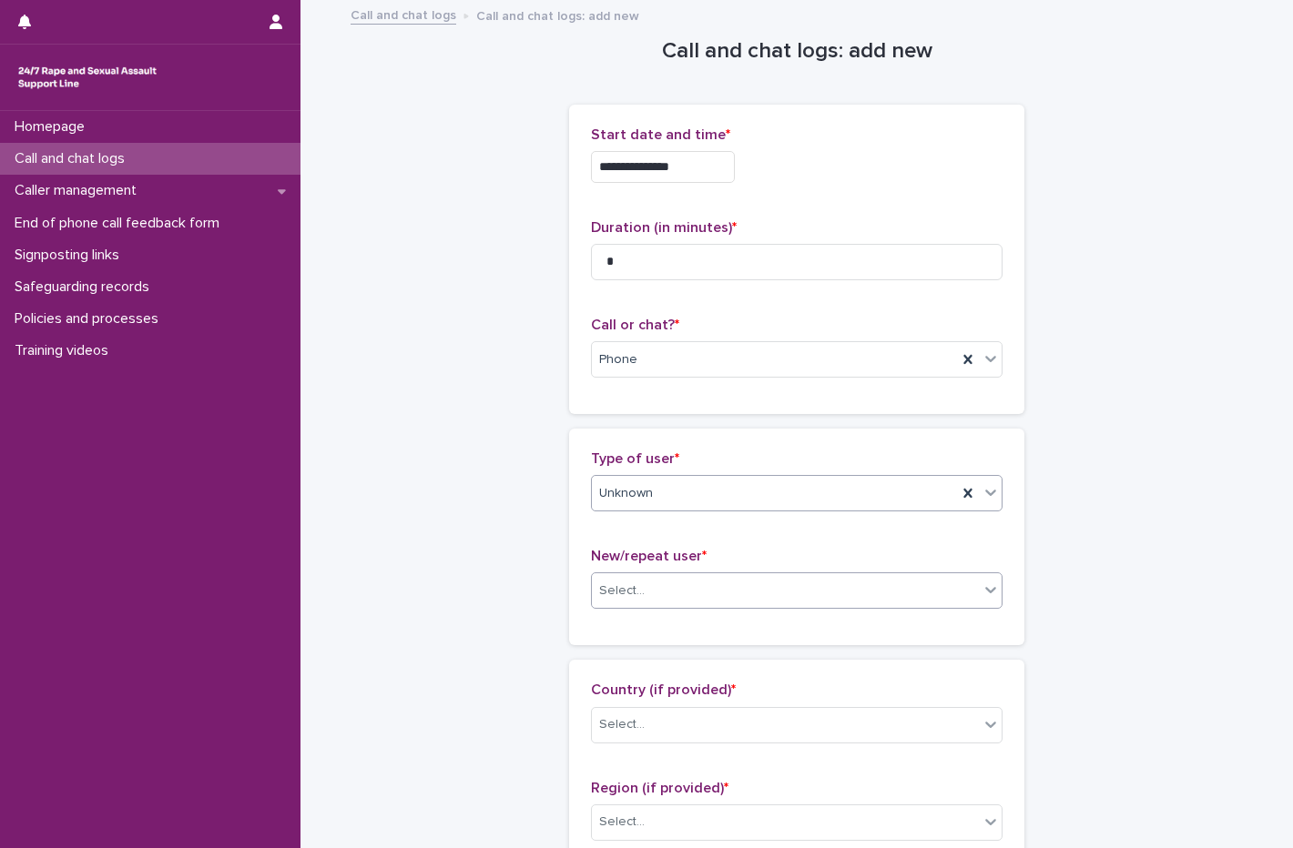
click at [636, 591] on div "Select..." at bounding box center [785, 591] width 387 height 30
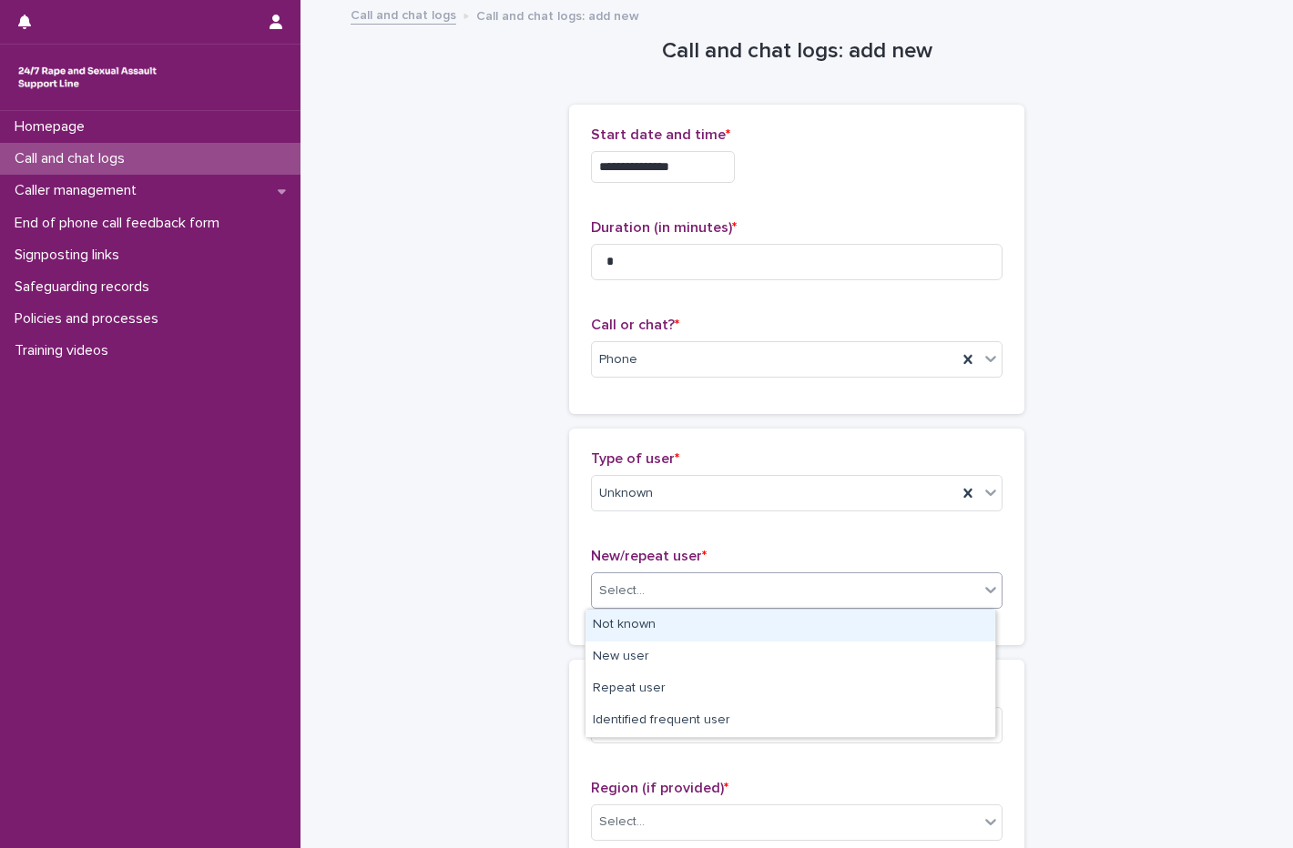
click at [634, 627] on div "Not known" at bounding box center [790, 626] width 410 height 32
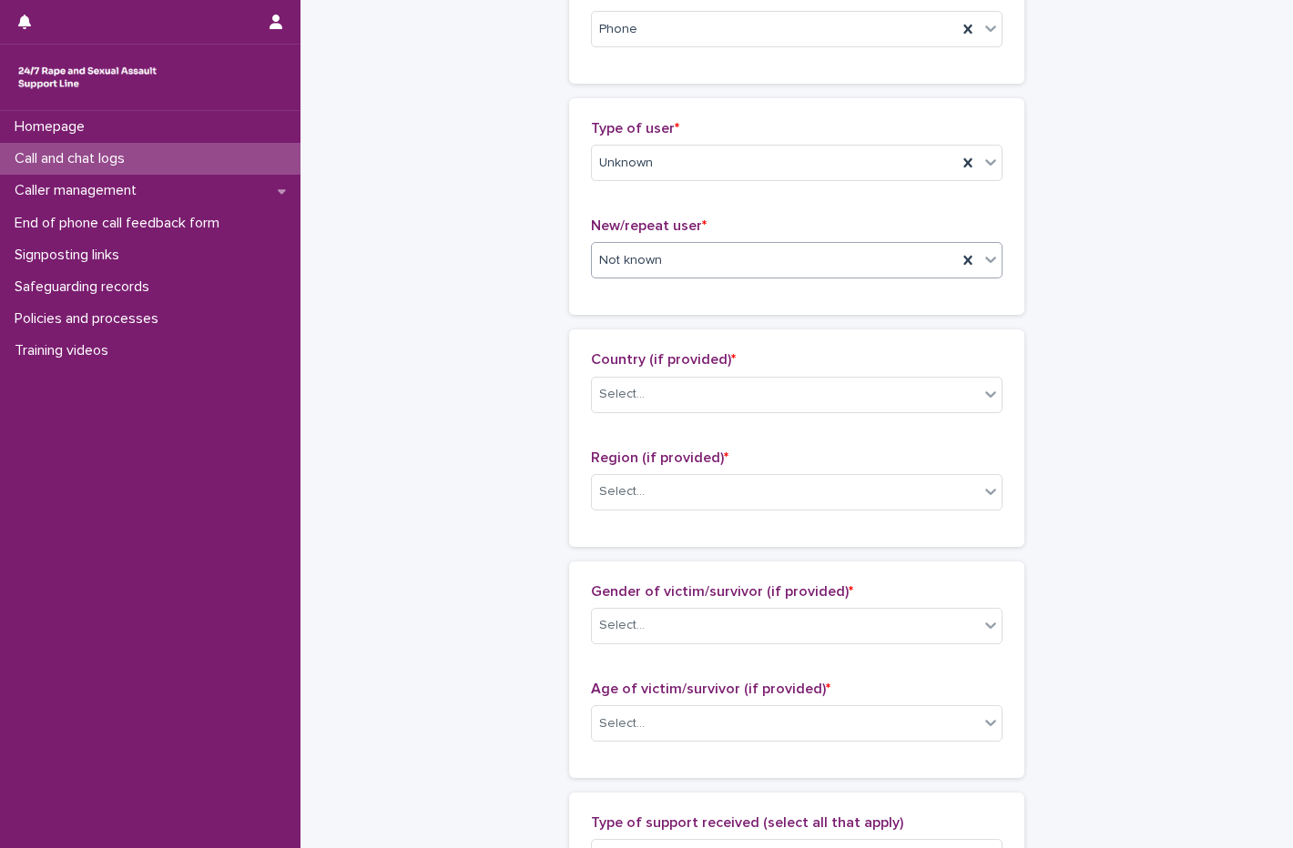
scroll to position [364, 0]
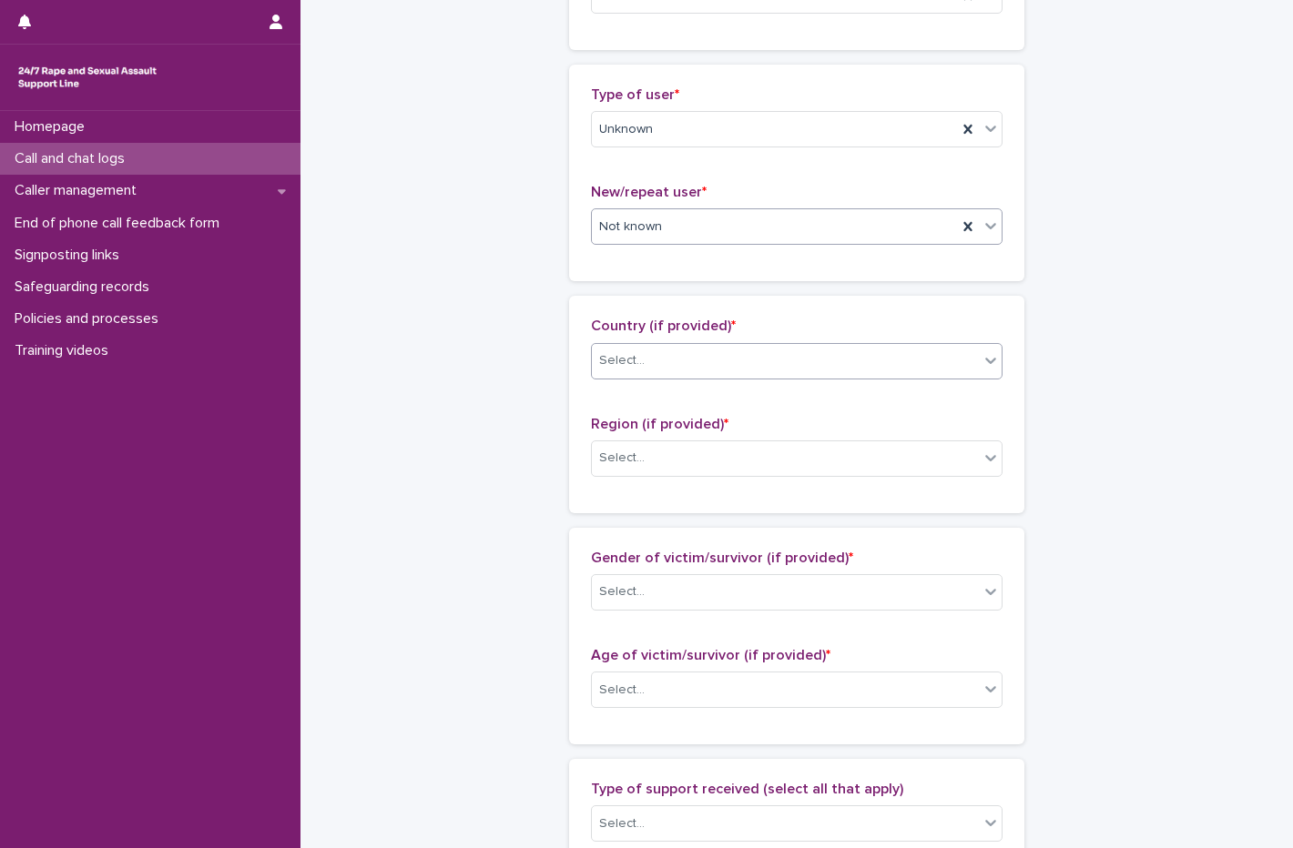
click at [629, 360] on div "Select..." at bounding box center [622, 360] width 46 height 19
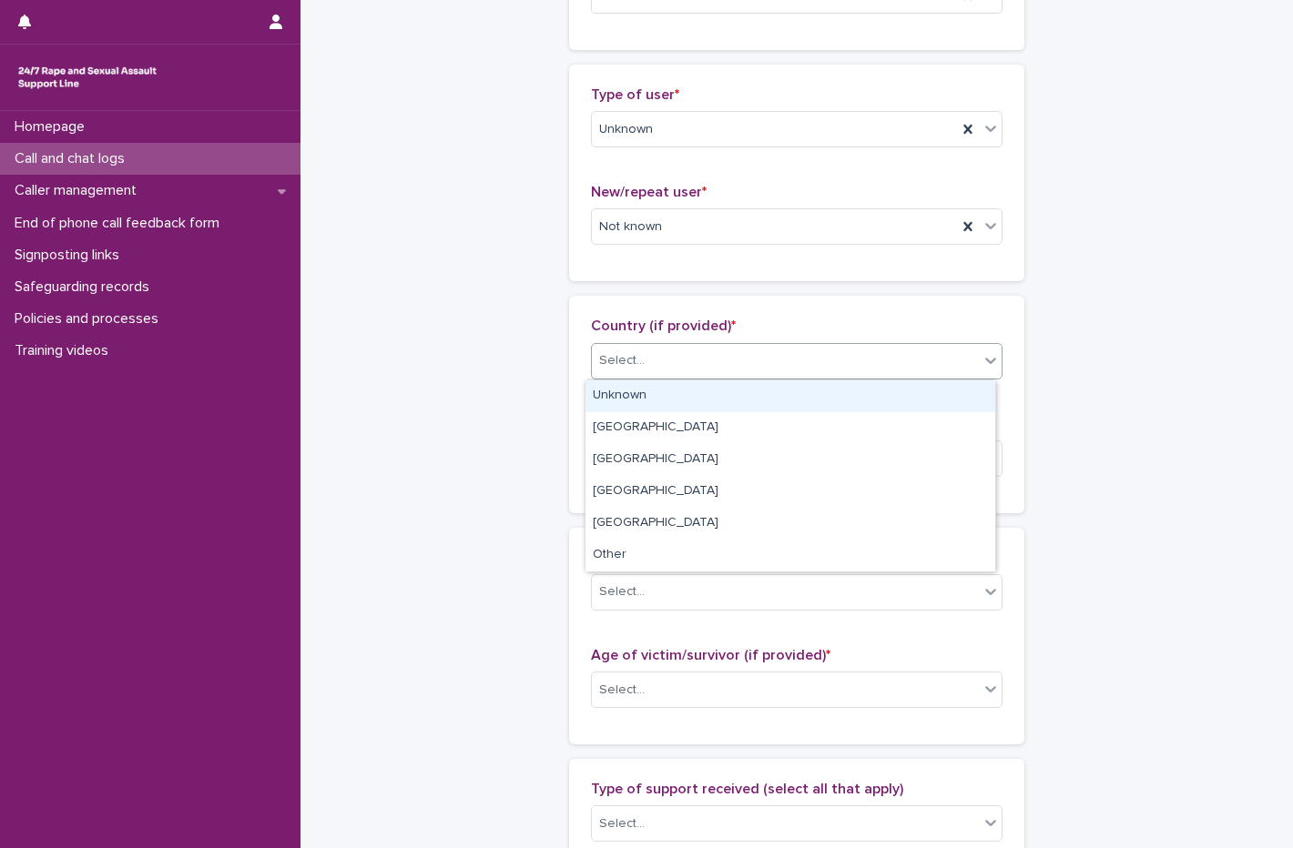
click at [627, 404] on div "Unknown" at bounding box center [790, 396] width 410 height 32
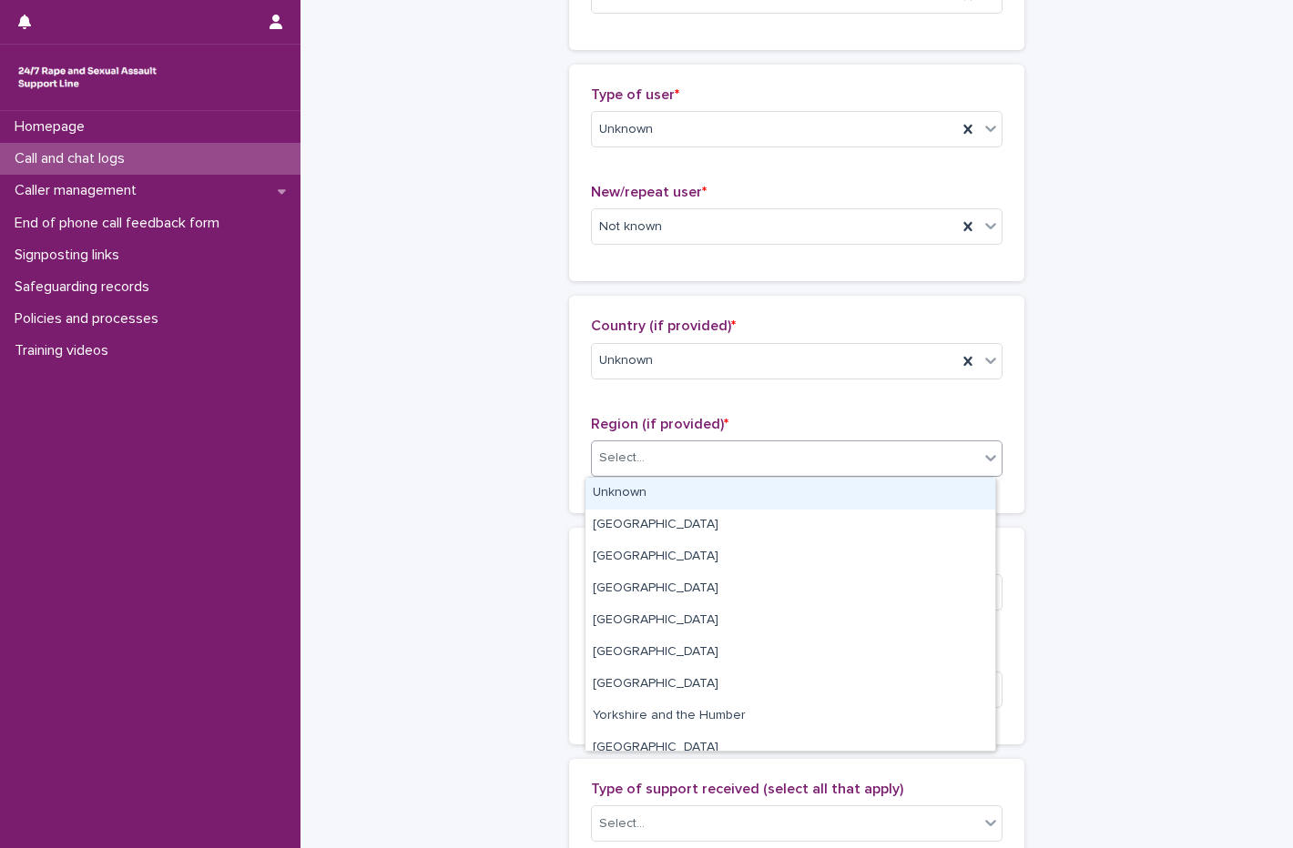
click at [627, 465] on div "Select..." at bounding box center [622, 458] width 46 height 19
click at [633, 497] on div "Unknown" at bounding box center [790, 494] width 410 height 32
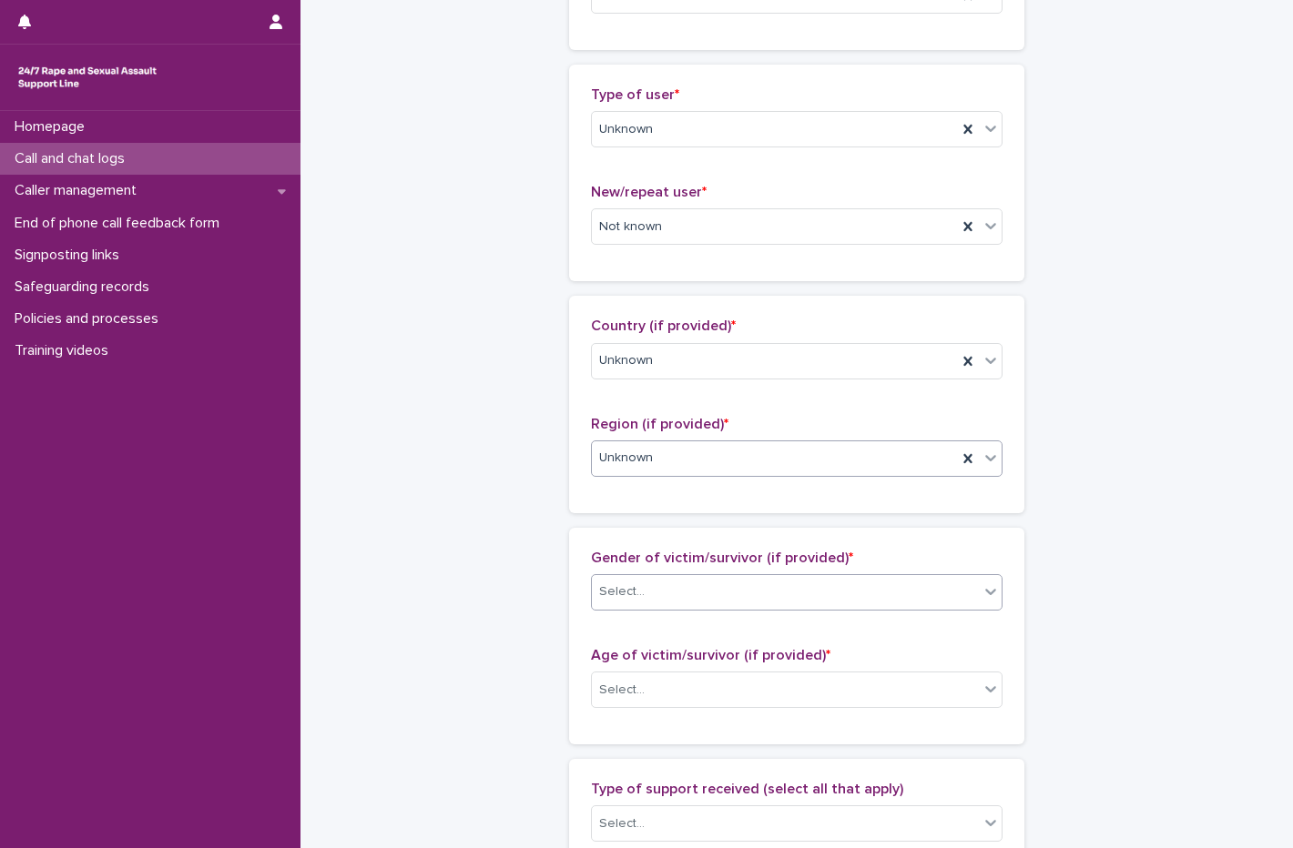
click at [632, 610] on body "**********" at bounding box center [646, 424] width 1293 height 848
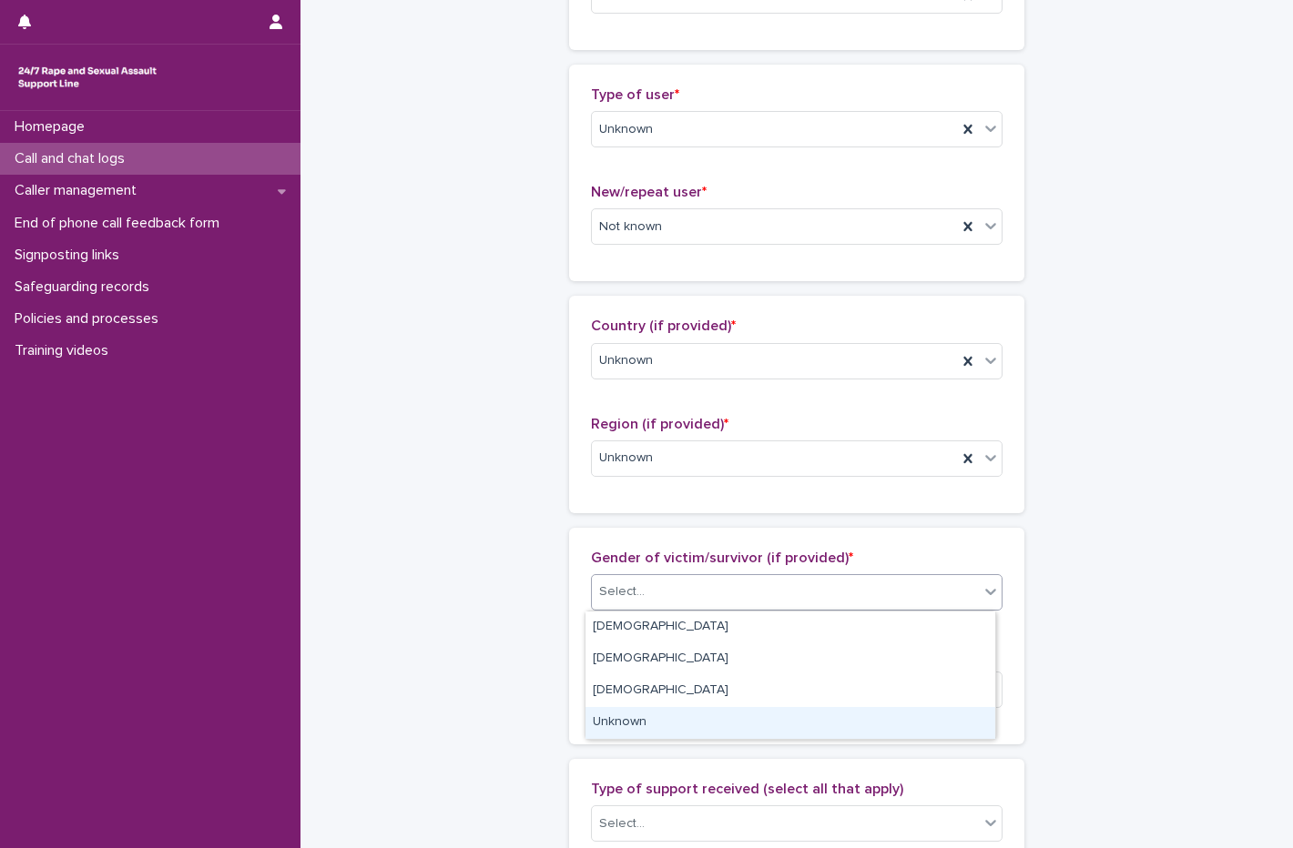
click at [636, 725] on div "Unknown" at bounding box center [790, 723] width 410 height 32
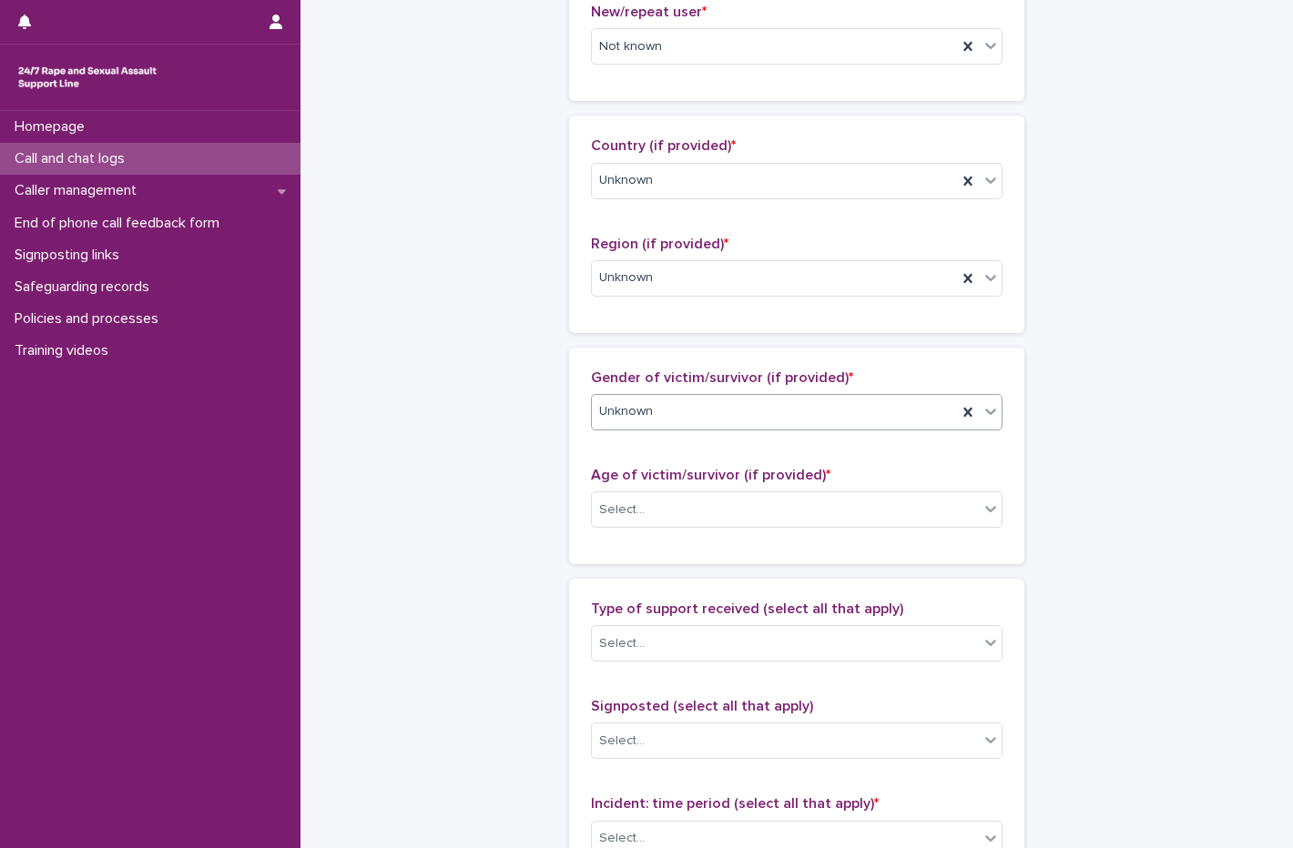
scroll to position [546, 0]
click at [659, 489] on div "Age of victim/survivor (if provided) * Select..." at bounding box center [796, 503] width 411 height 76
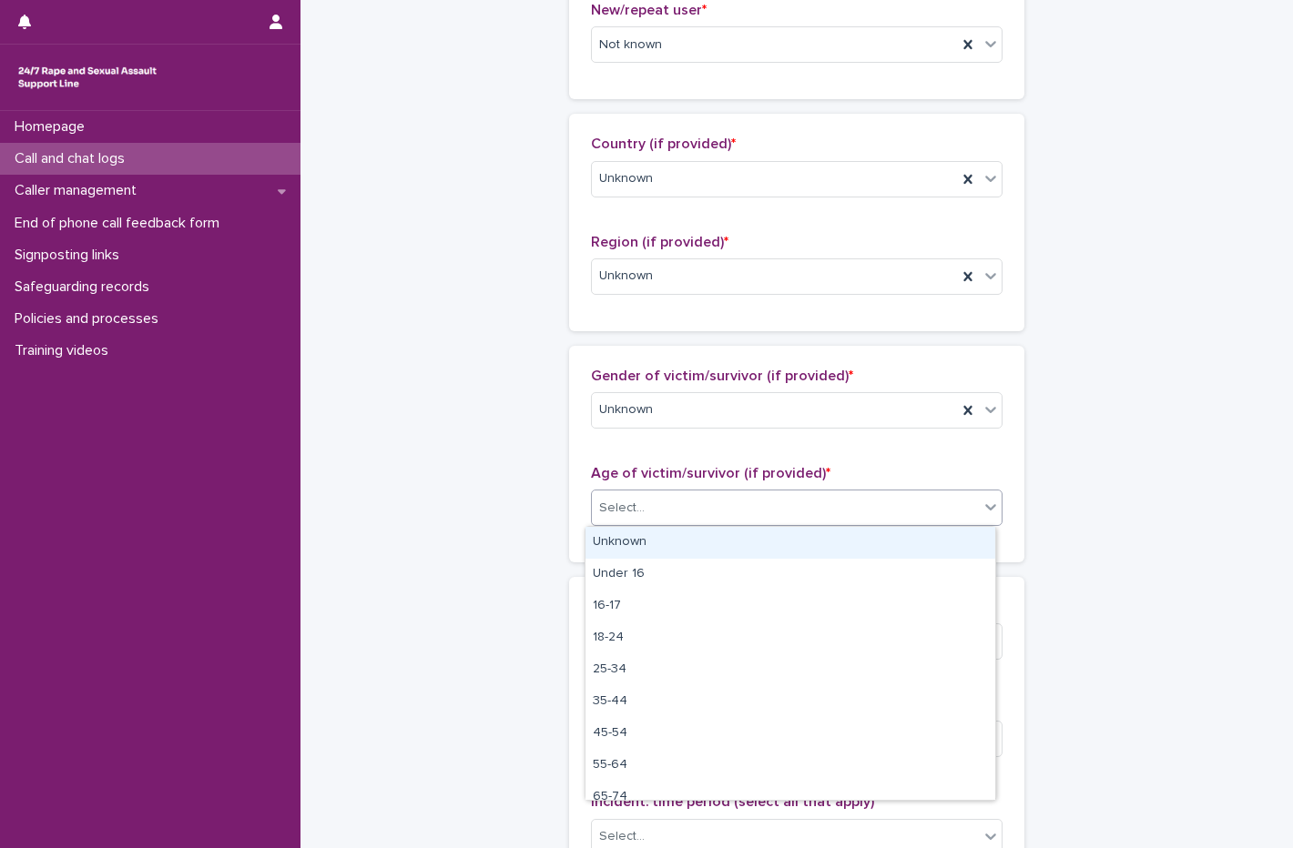
click at [657, 526] on body "**********" at bounding box center [646, 424] width 1293 height 848
click at [655, 543] on div "Unknown" at bounding box center [790, 543] width 410 height 32
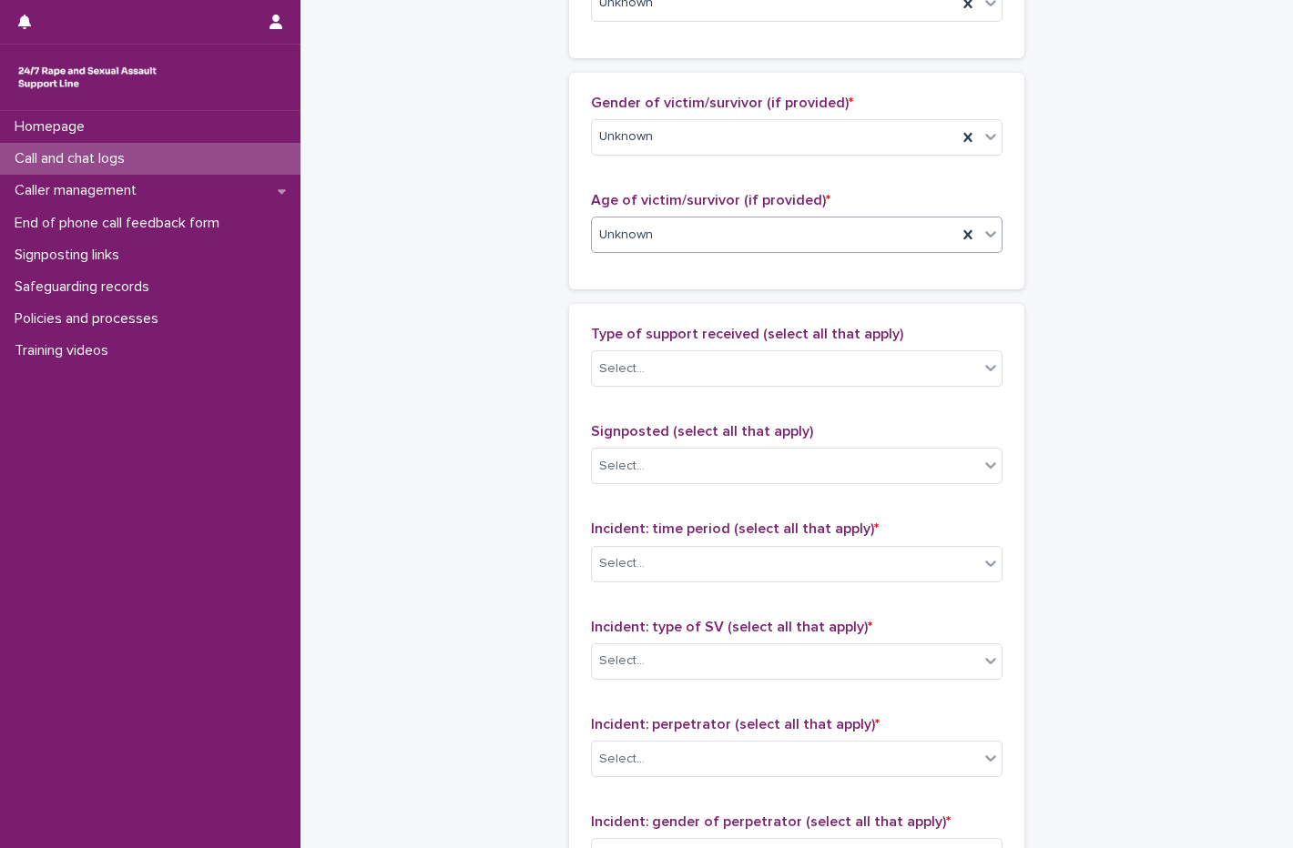
scroll to position [1001, 0]
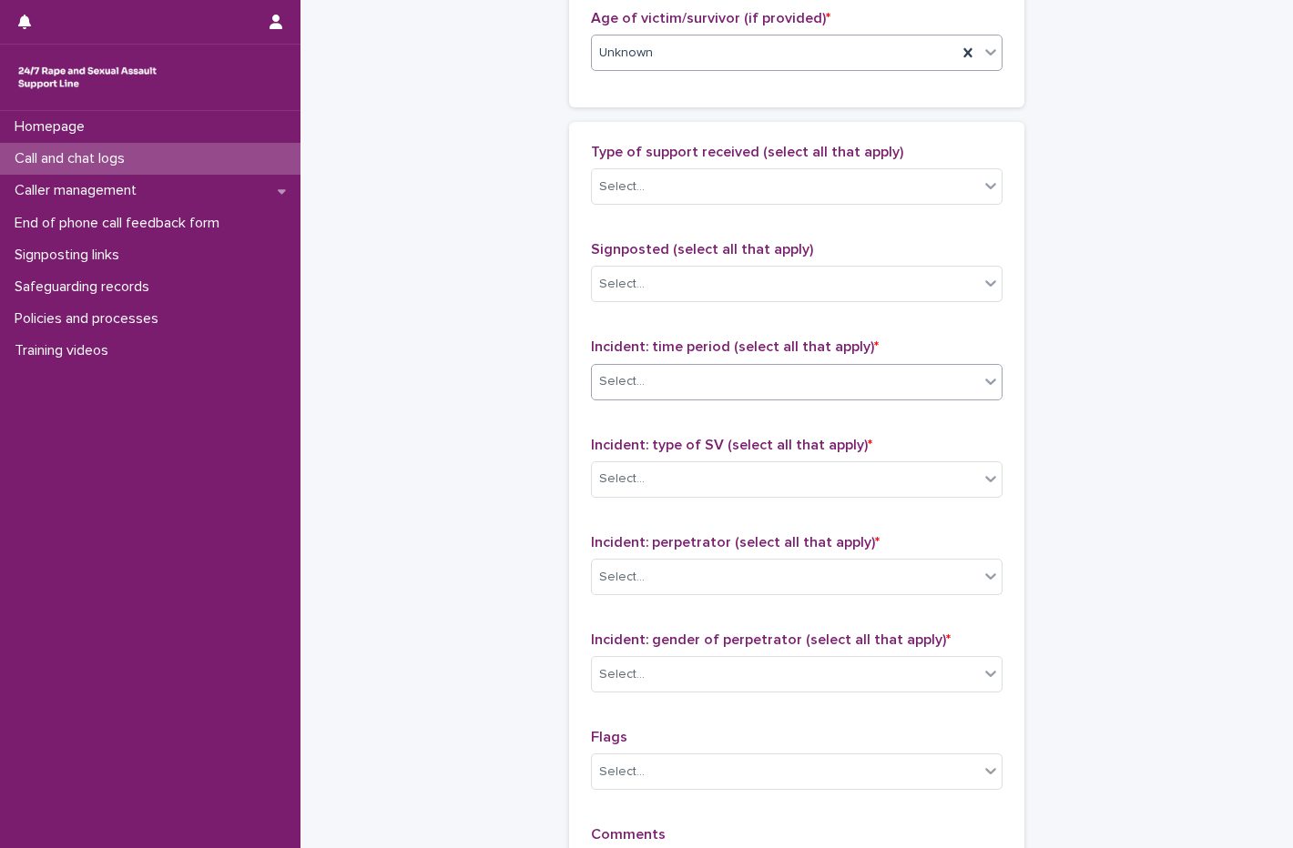
click at [619, 378] on div "Select..." at bounding box center [622, 381] width 46 height 19
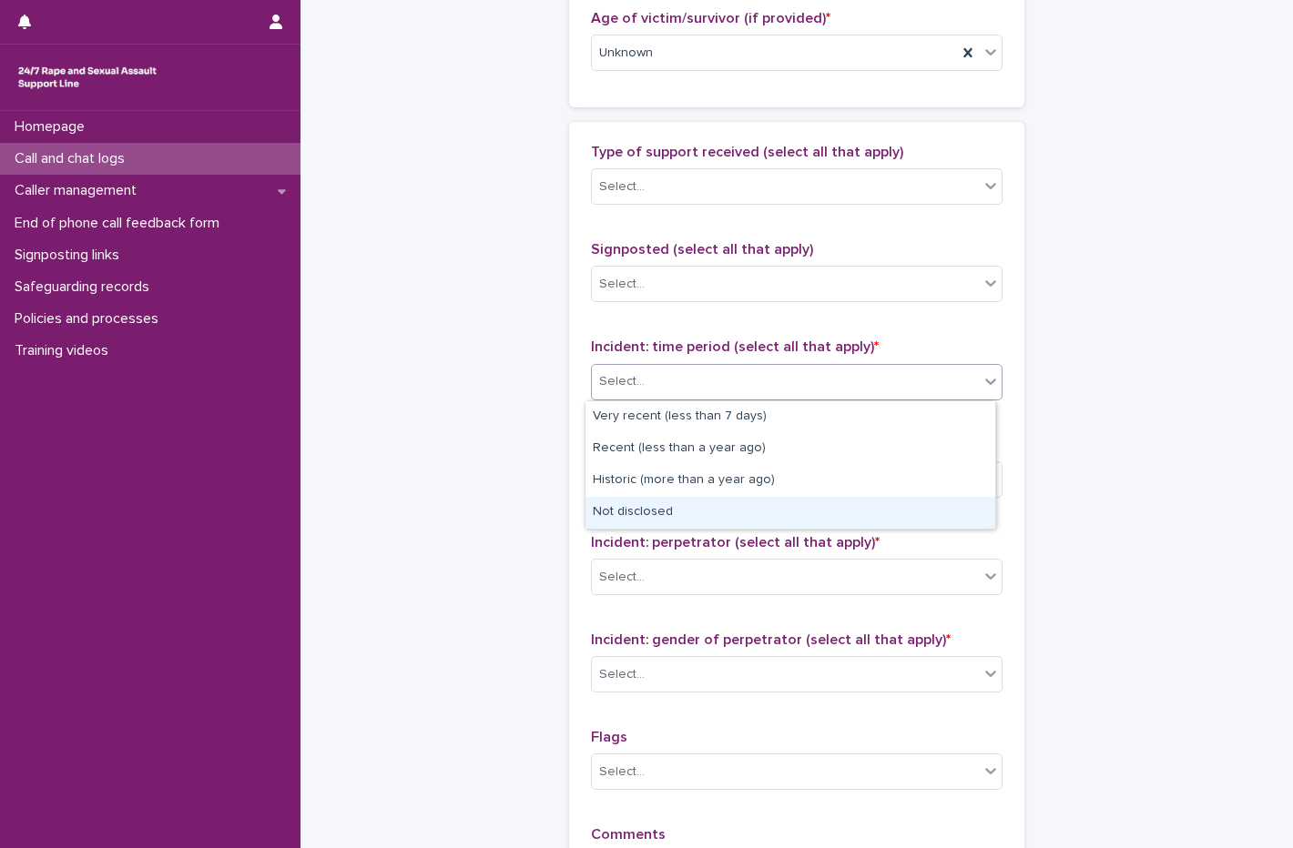
click at [644, 508] on div "Not disclosed" at bounding box center [790, 513] width 410 height 32
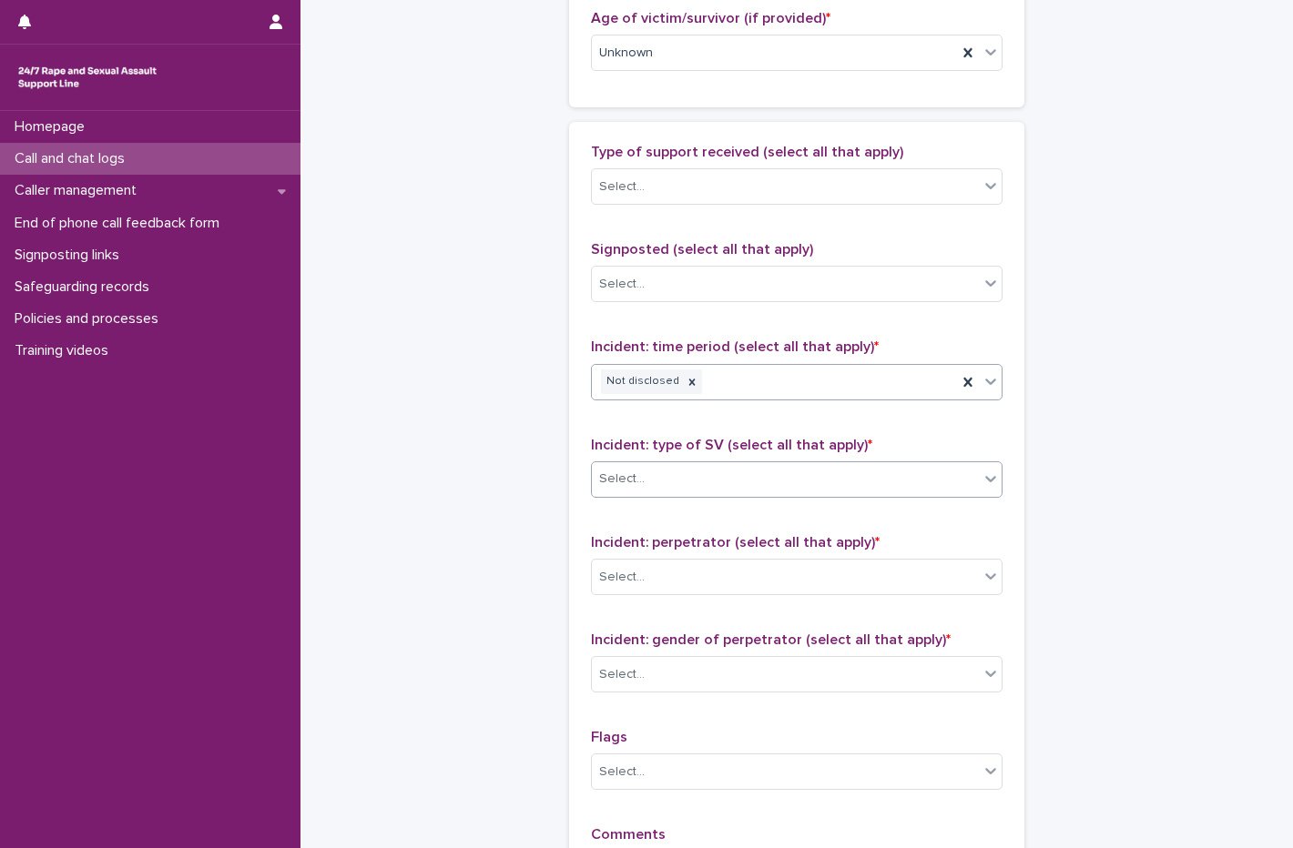
click at [656, 477] on div "Select..." at bounding box center [785, 479] width 387 height 30
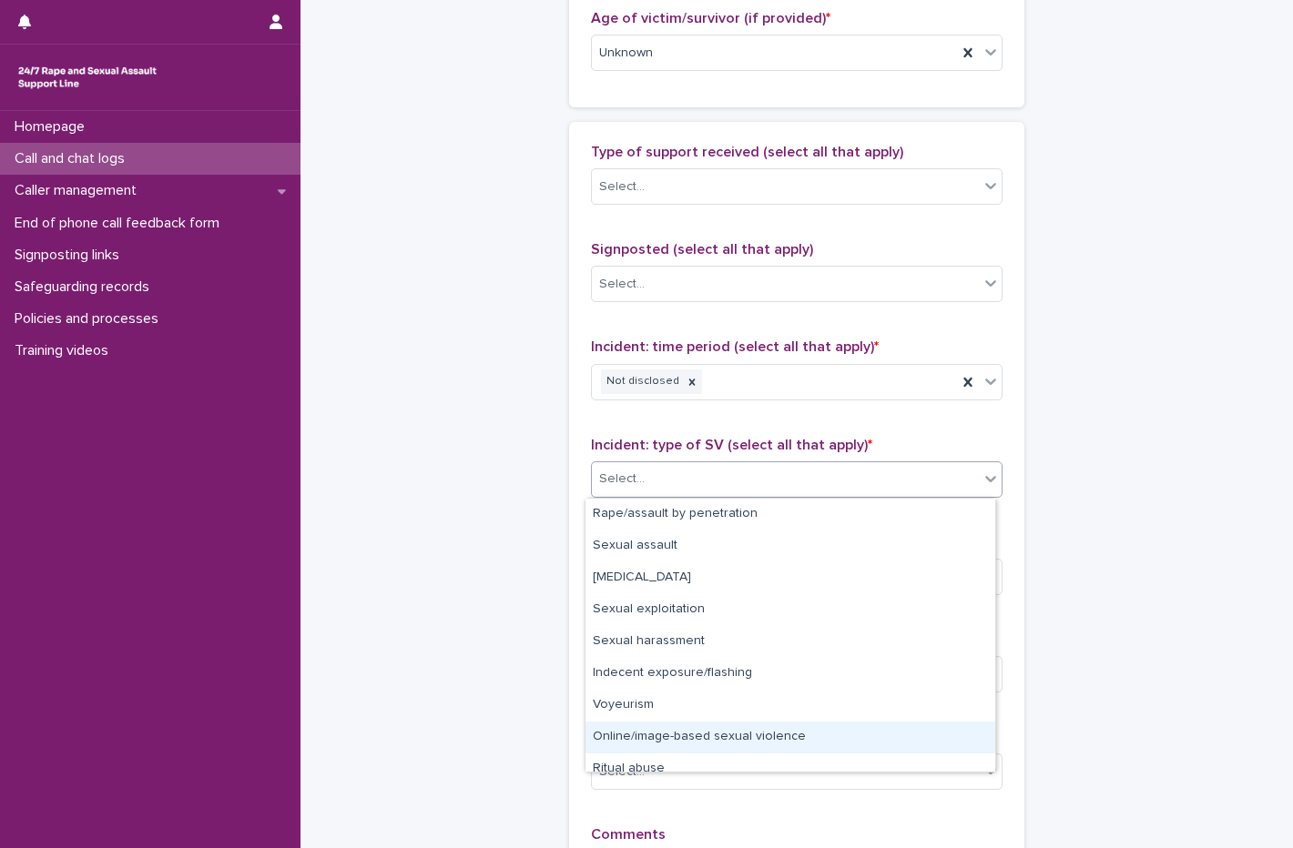
scroll to position [46, 0]
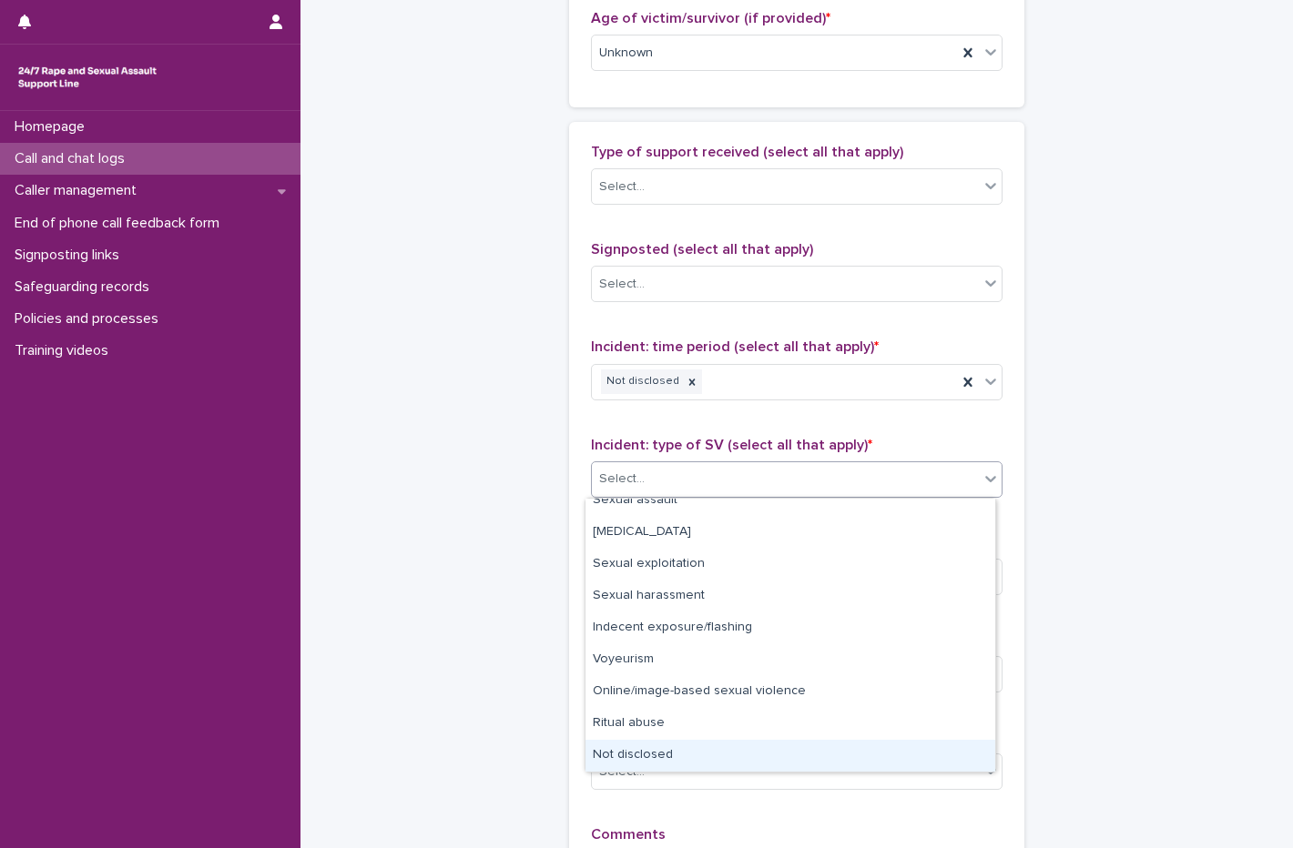
click at [675, 748] on div "Not disclosed" at bounding box center [790, 756] width 410 height 32
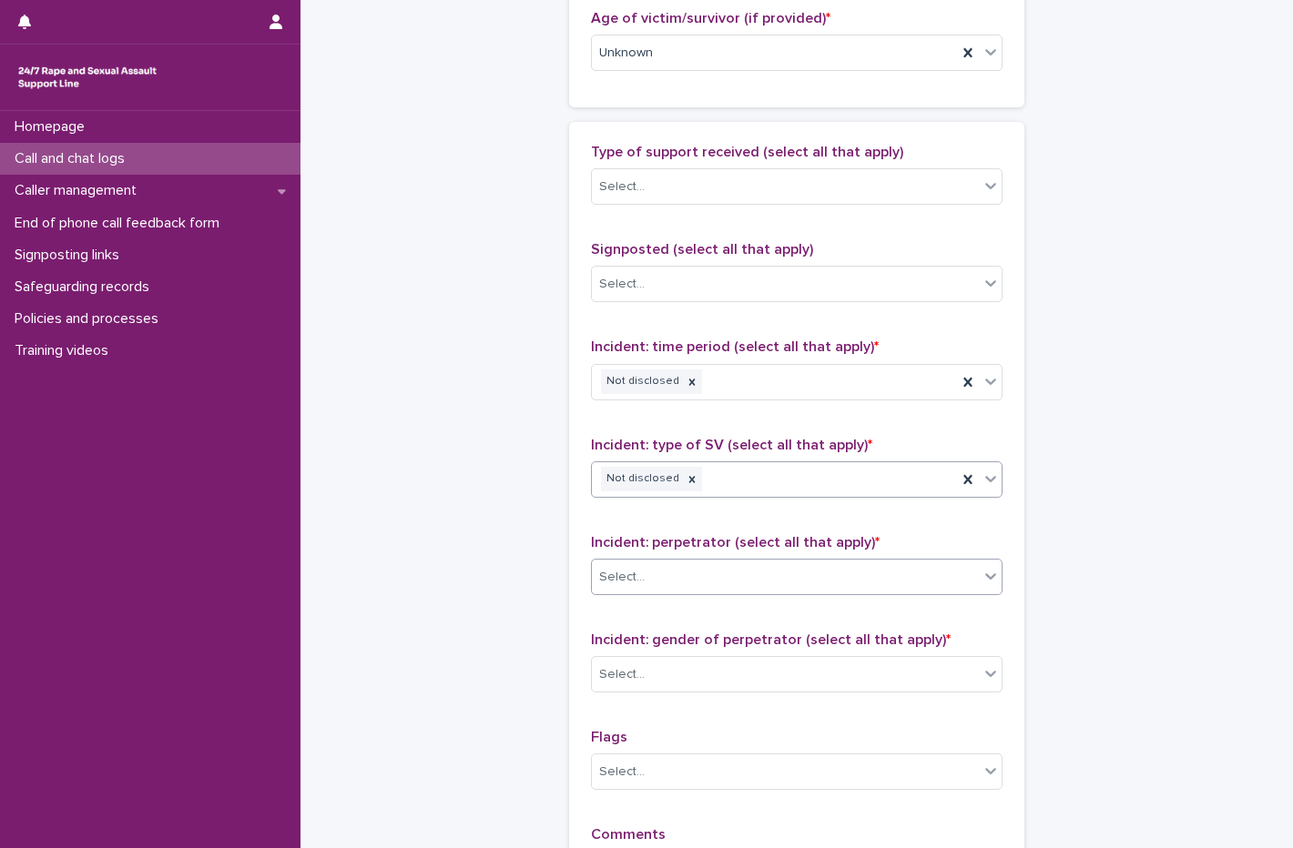
click at [666, 560] on div "Select..." at bounding box center [796, 577] width 411 height 36
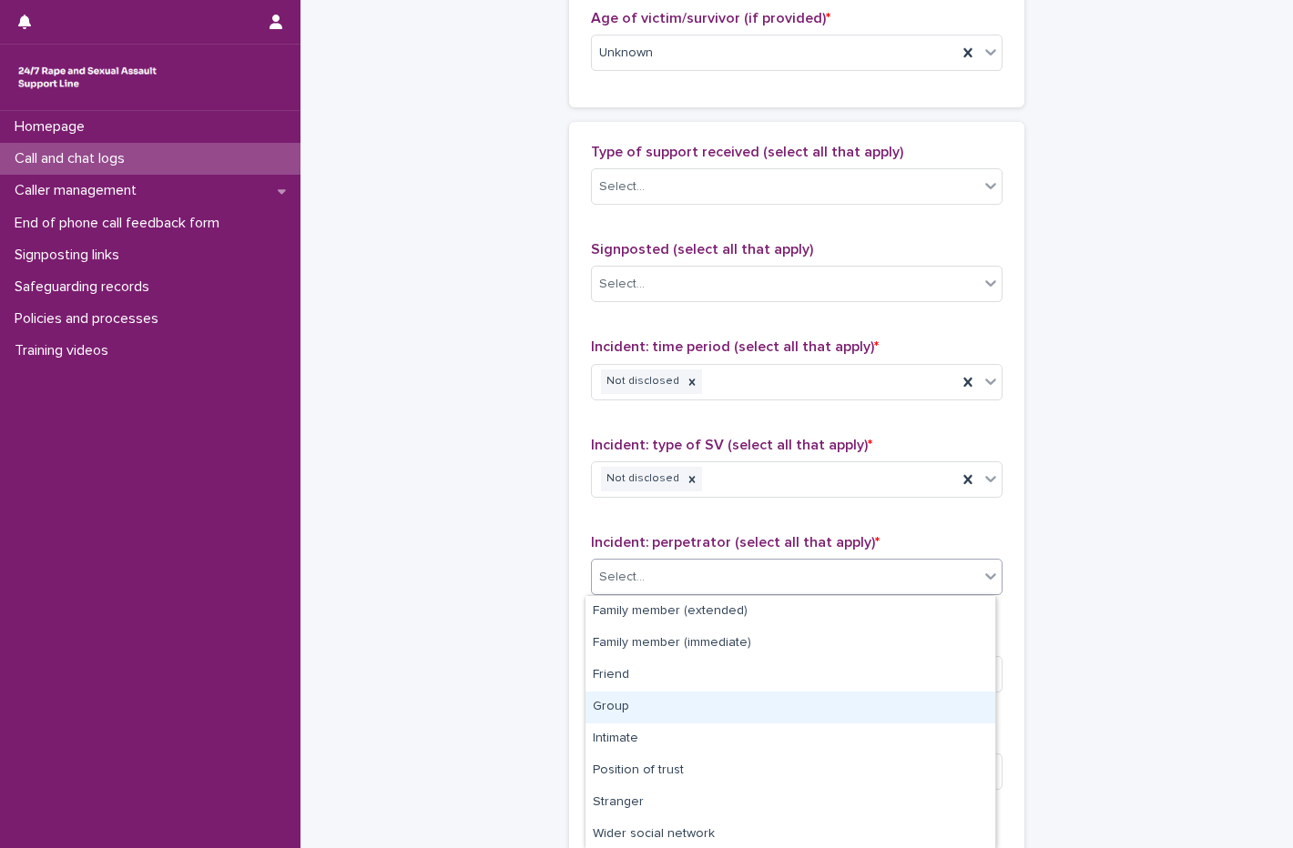
scroll to position [97, 0]
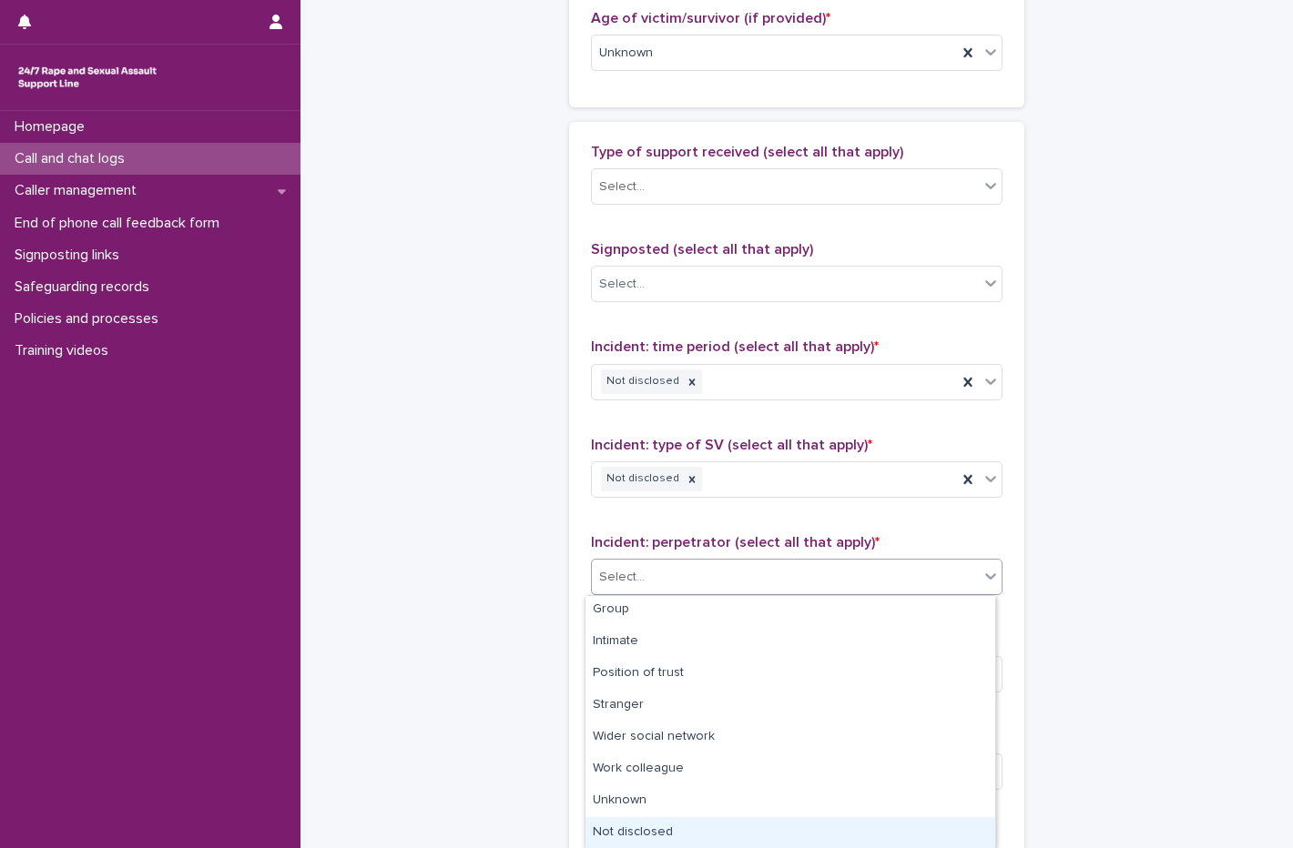
click at [664, 847] on html "**********" at bounding box center [646, 424] width 1293 height 848
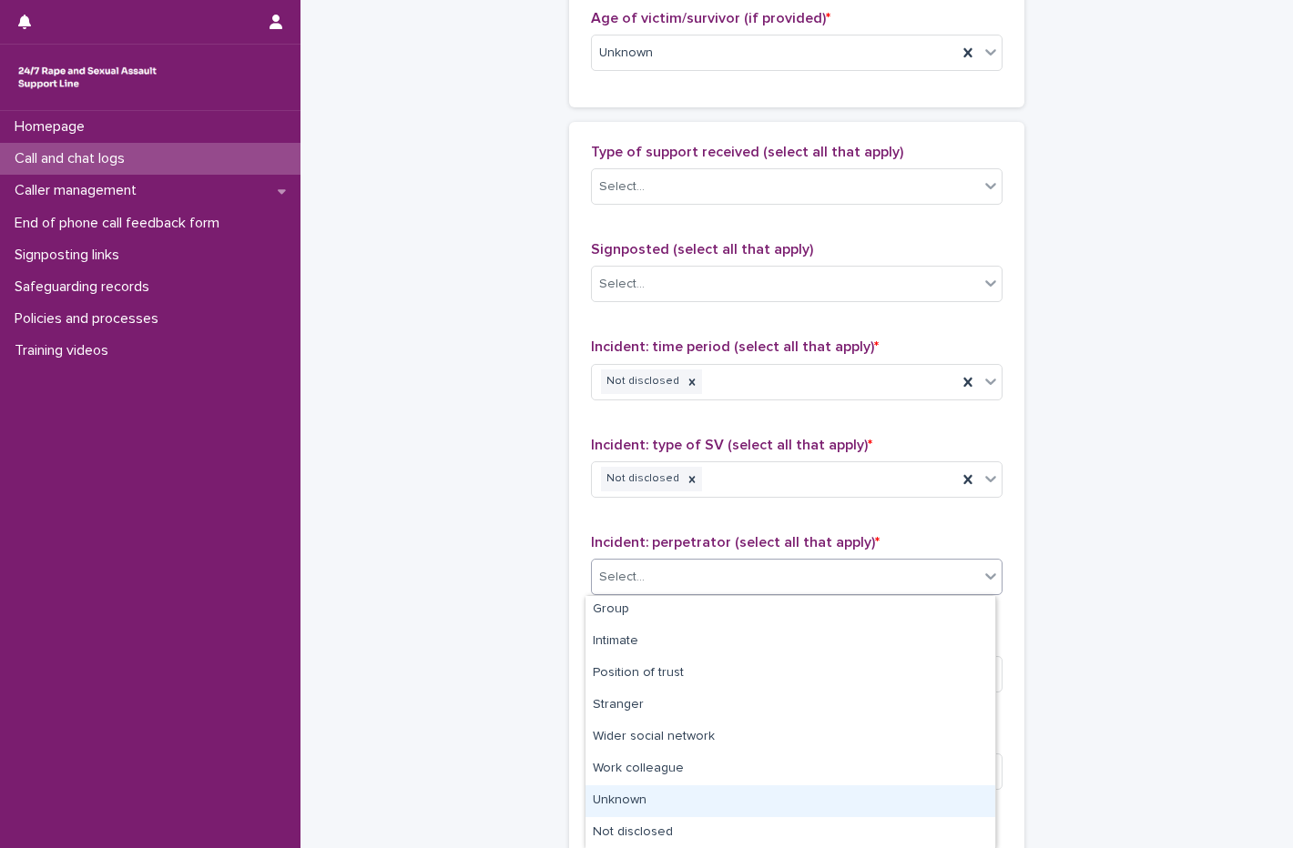
click at [660, 817] on div "Unknown" at bounding box center [790, 802] width 410 height 32
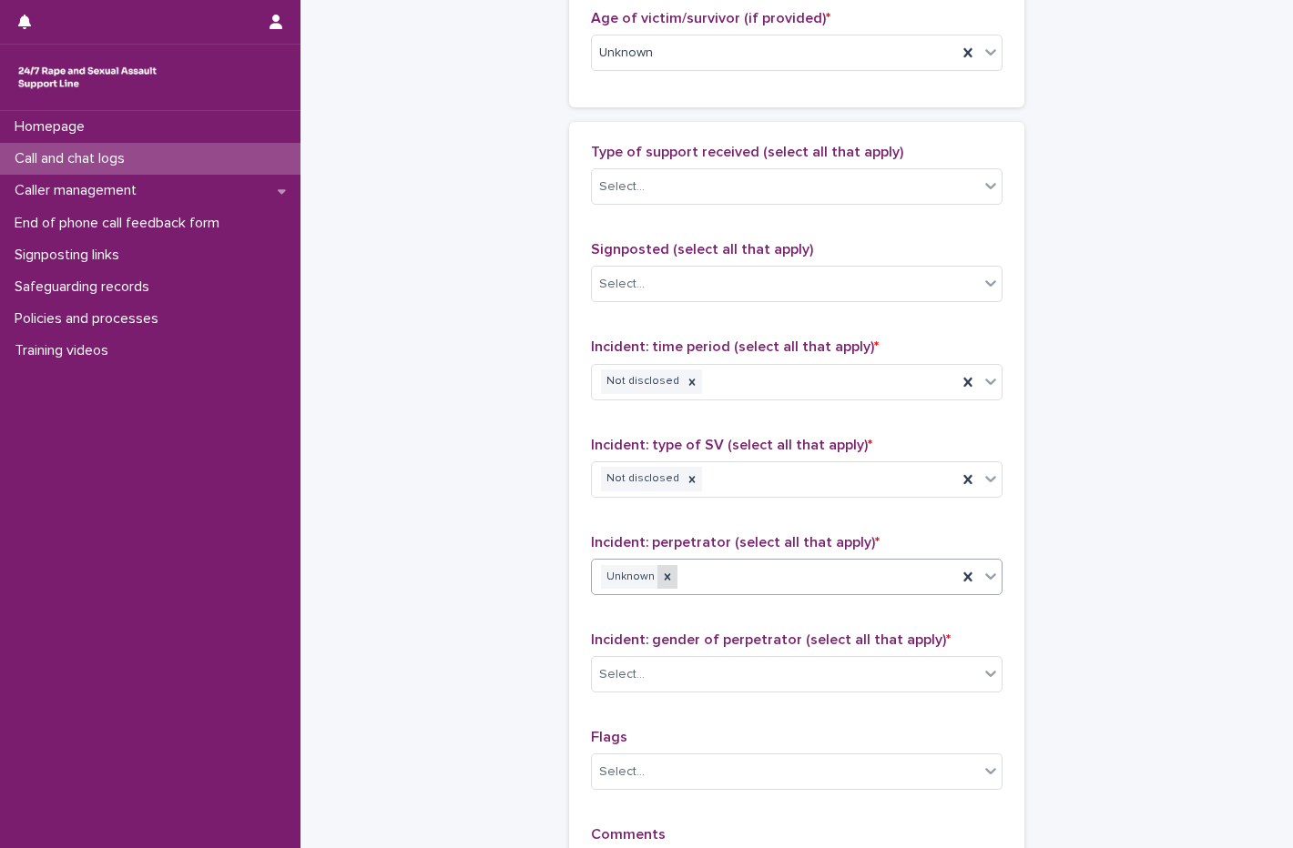
click at [665, 577] on div at bounding box center [667, 577] width 20 height 25
click at [706, 576] on div "Select..." at bounding box center [785, 578] width 387 height 30
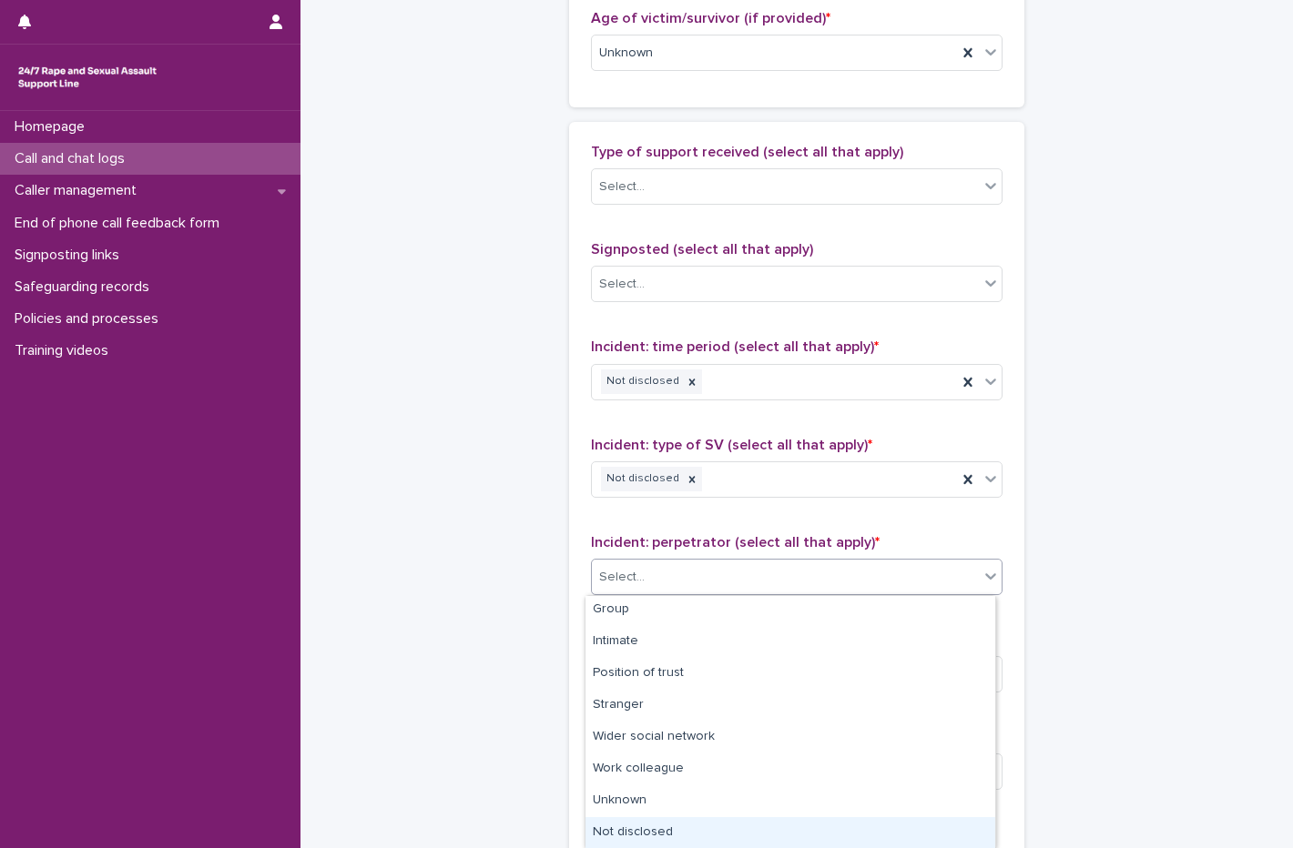
click at [668, 833] on div "Not disclosed" at bounding box center [790, 833] width 410 height 32
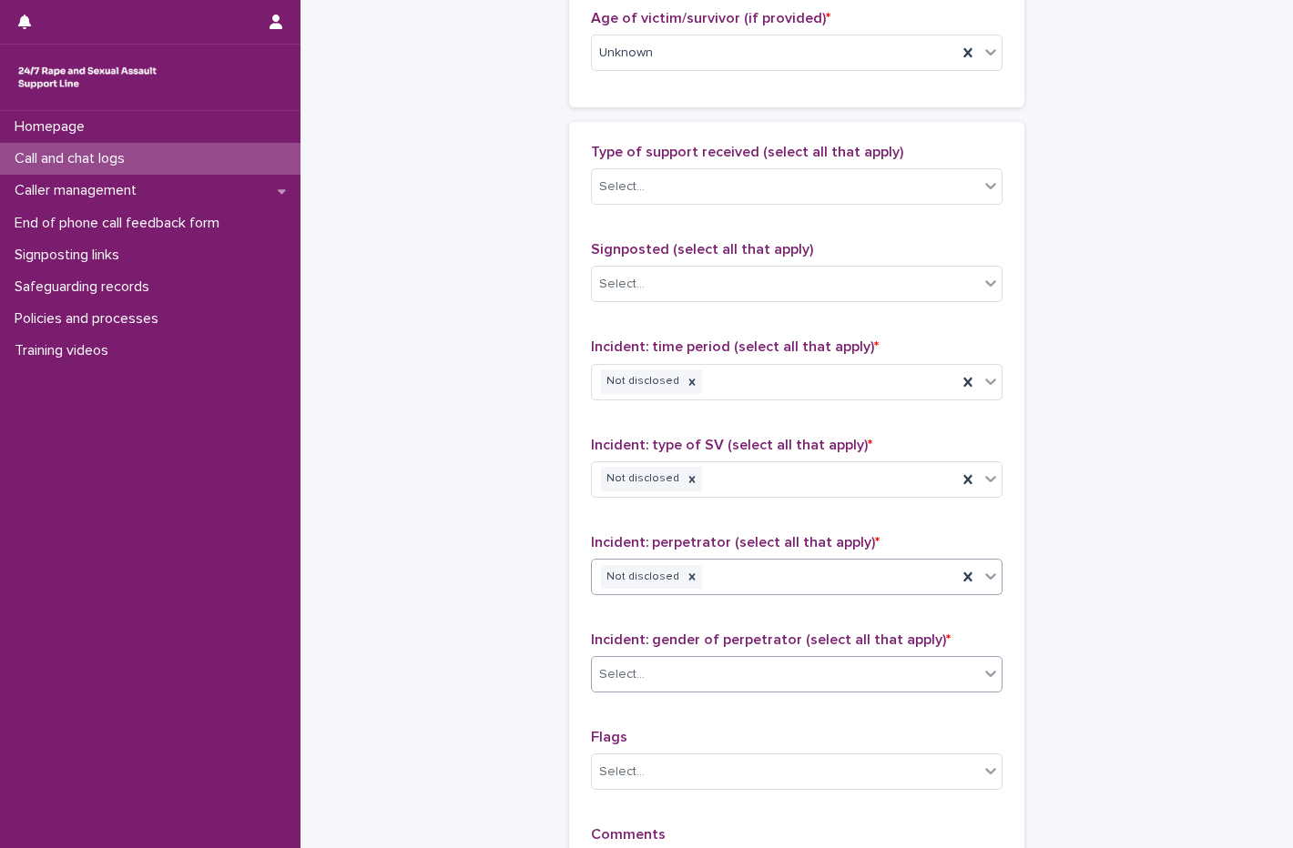
click at [636, 681] on div "Select..." at bounding box center [785, 675] width 387 height 30
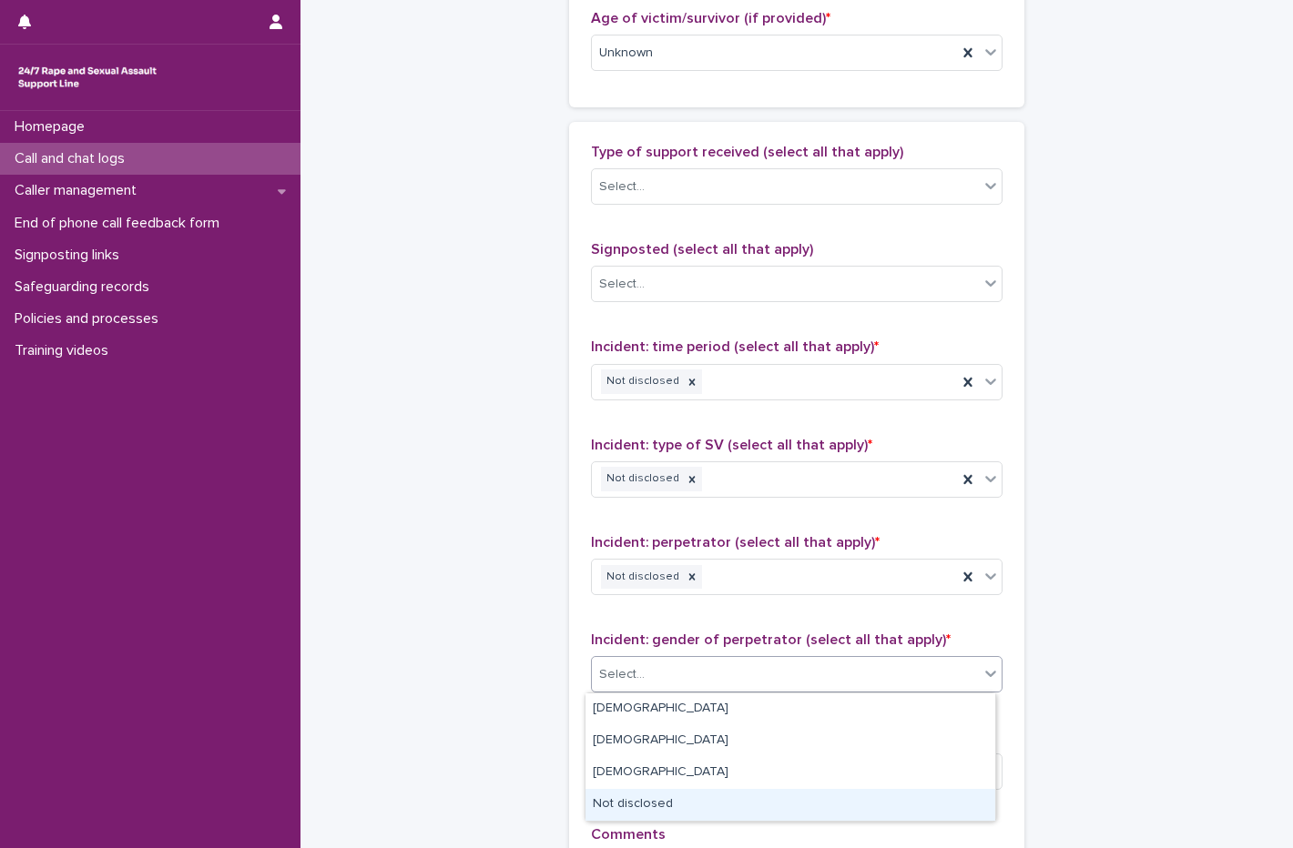
click at [652, 799] on div "Not disclosed" at bounding box center [790, 805] width 410 height 32
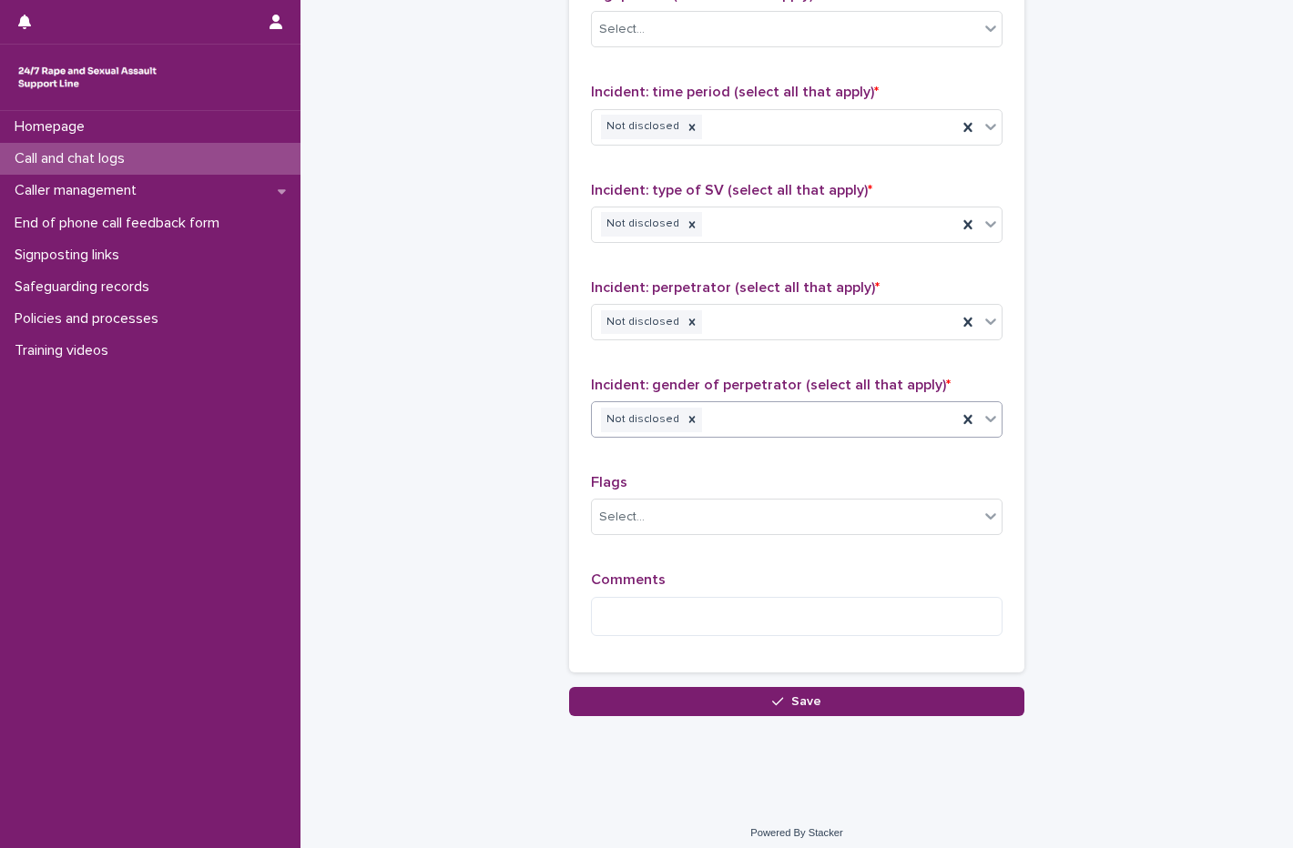
scroll to position [1266, 0]
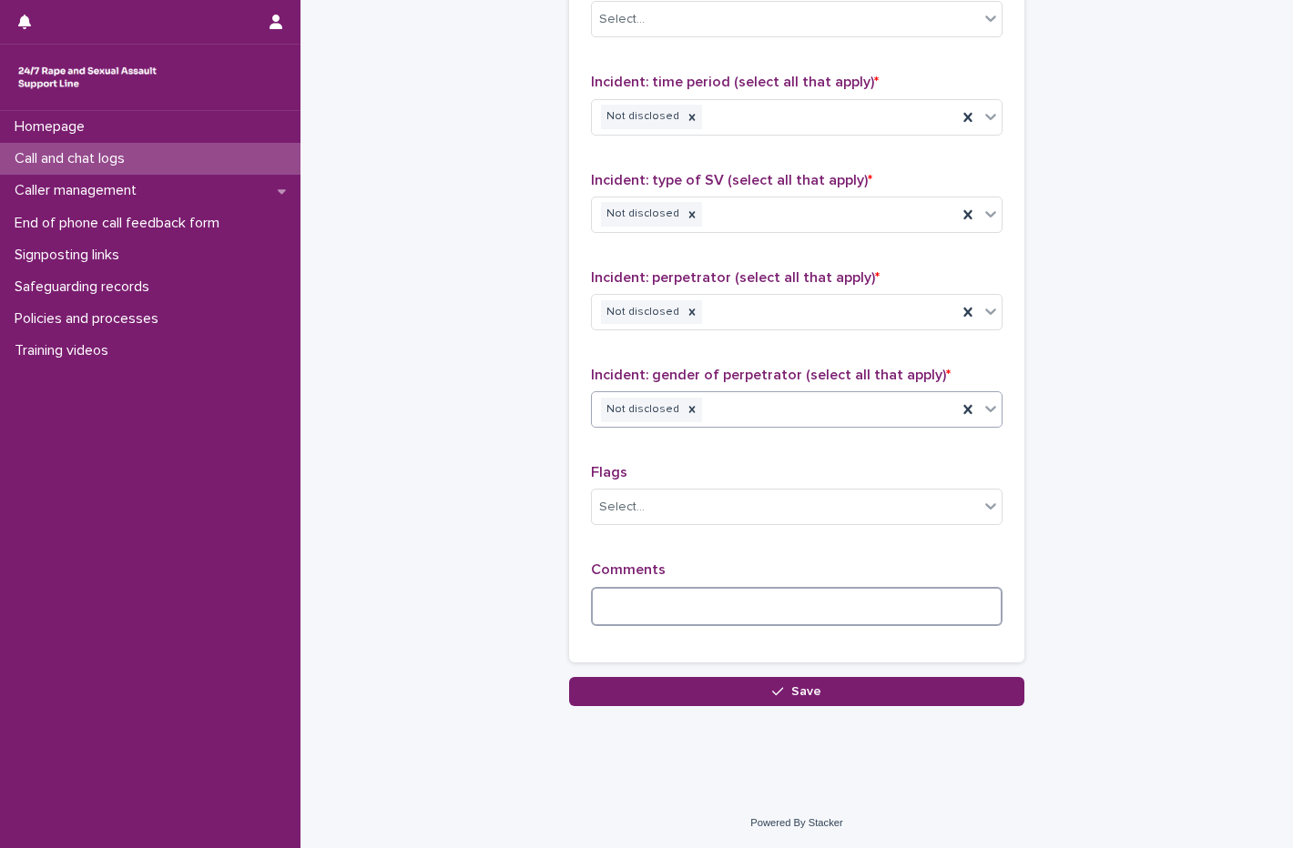
click at [665, 596] on textarea at bounding box center [796, 606] width 411 height 39
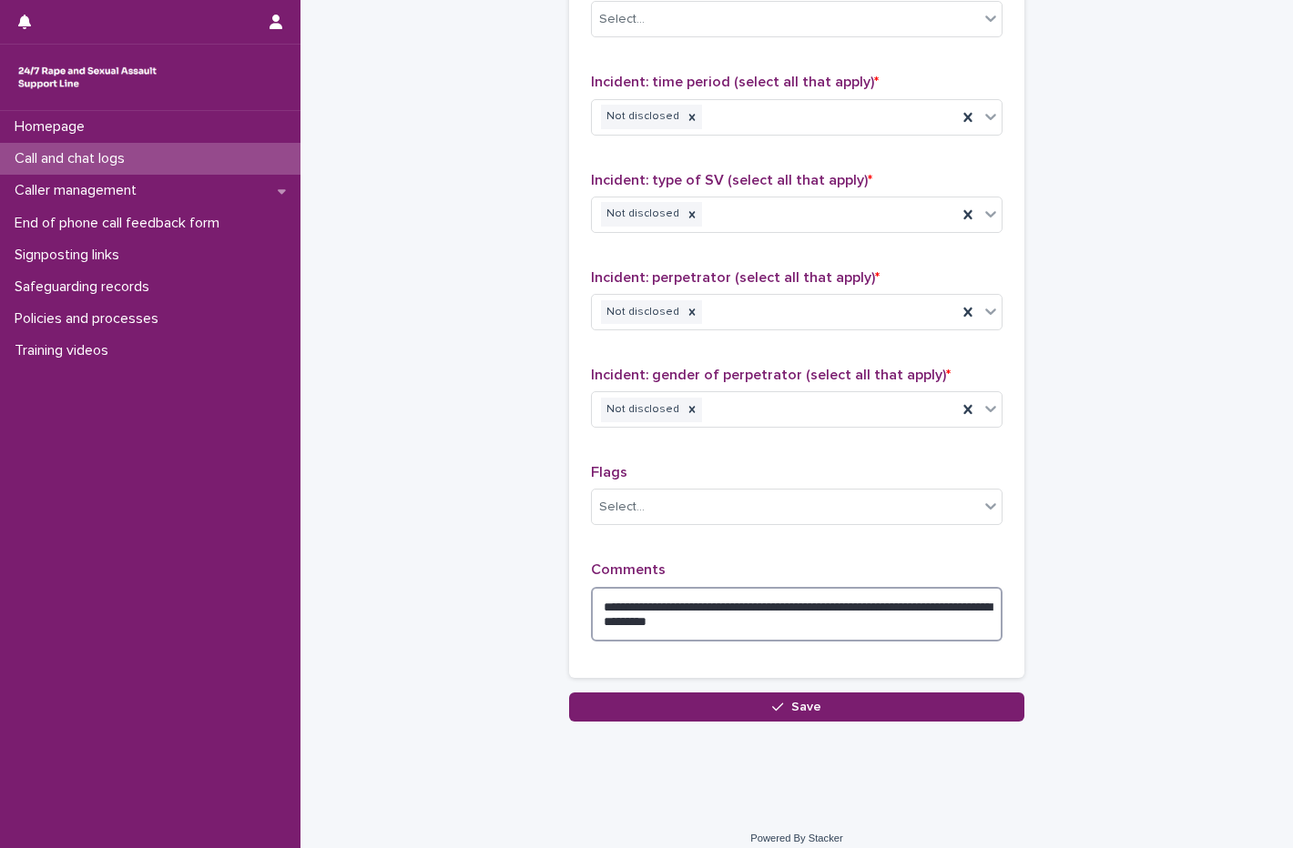
click at [764, 626] on textarea "**********" at bounding box center [796, 614] width 411 height 55
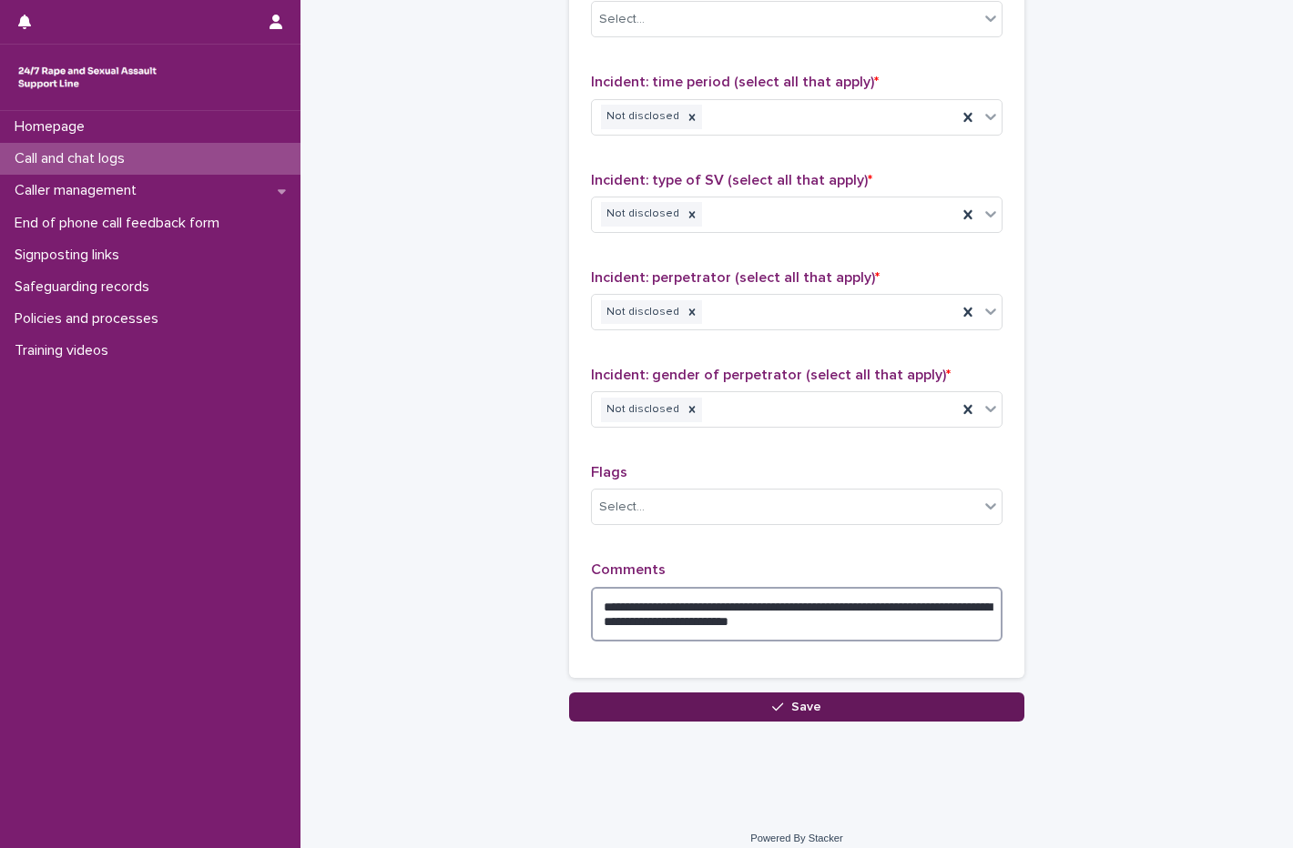
type textarea "**********"
click at [783, 698] on button "Save" at bounding box center [796, 707] width 455 height 29
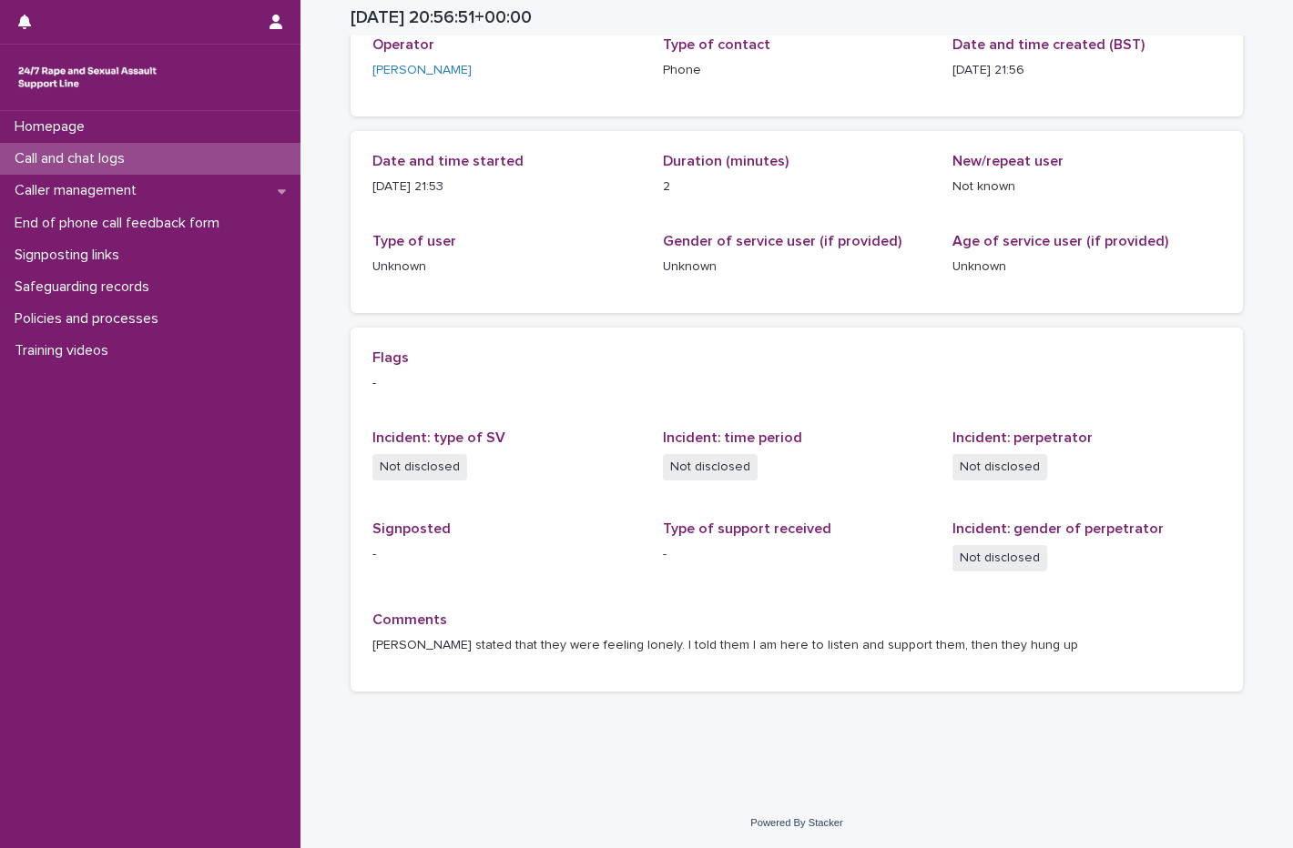
scroll to position [118, 0]
click at [55, 171] on div "Call and chat logs" at bounding box center [150, 159] width 300 height 32
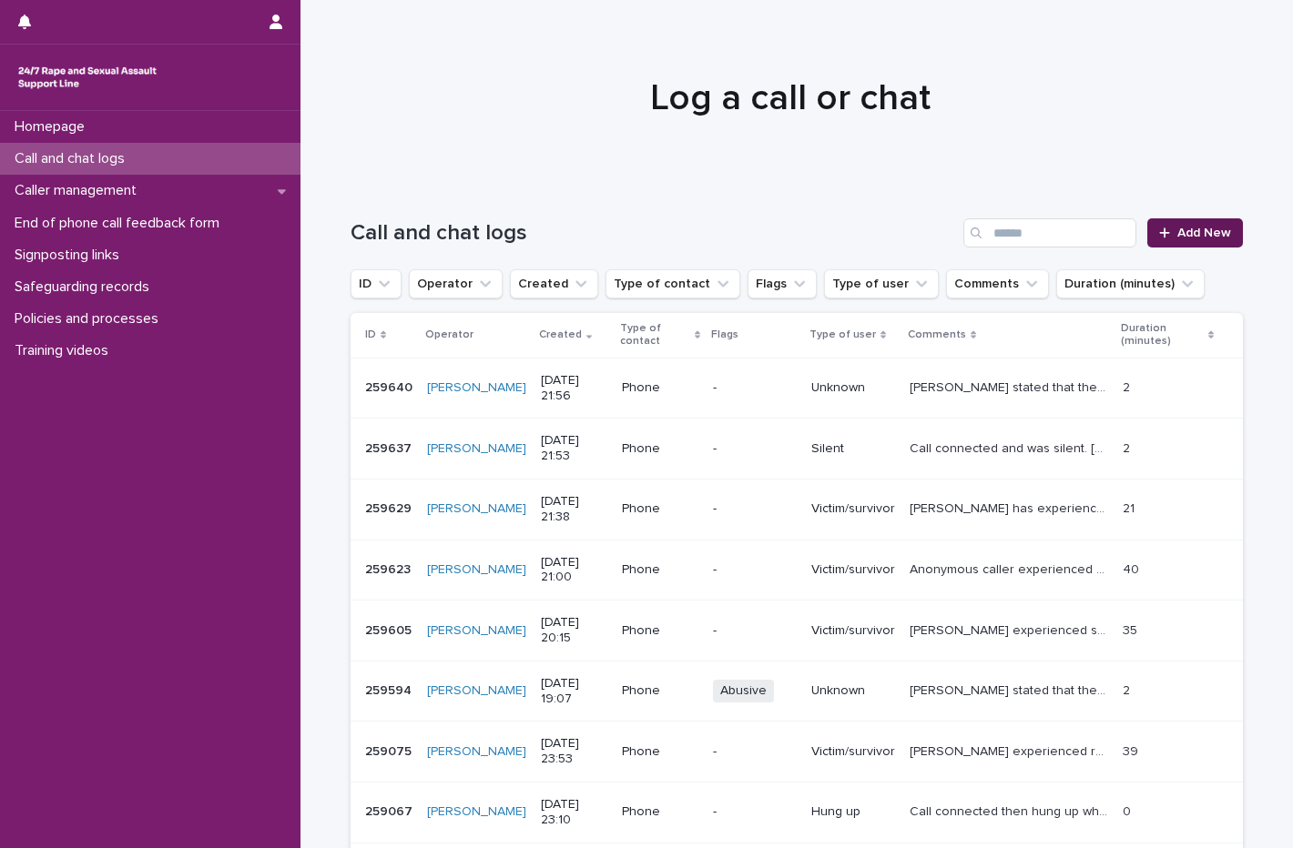
click at [1207, 240] on link "Add New" at bounding box center [1195, 232] width 96 height 29
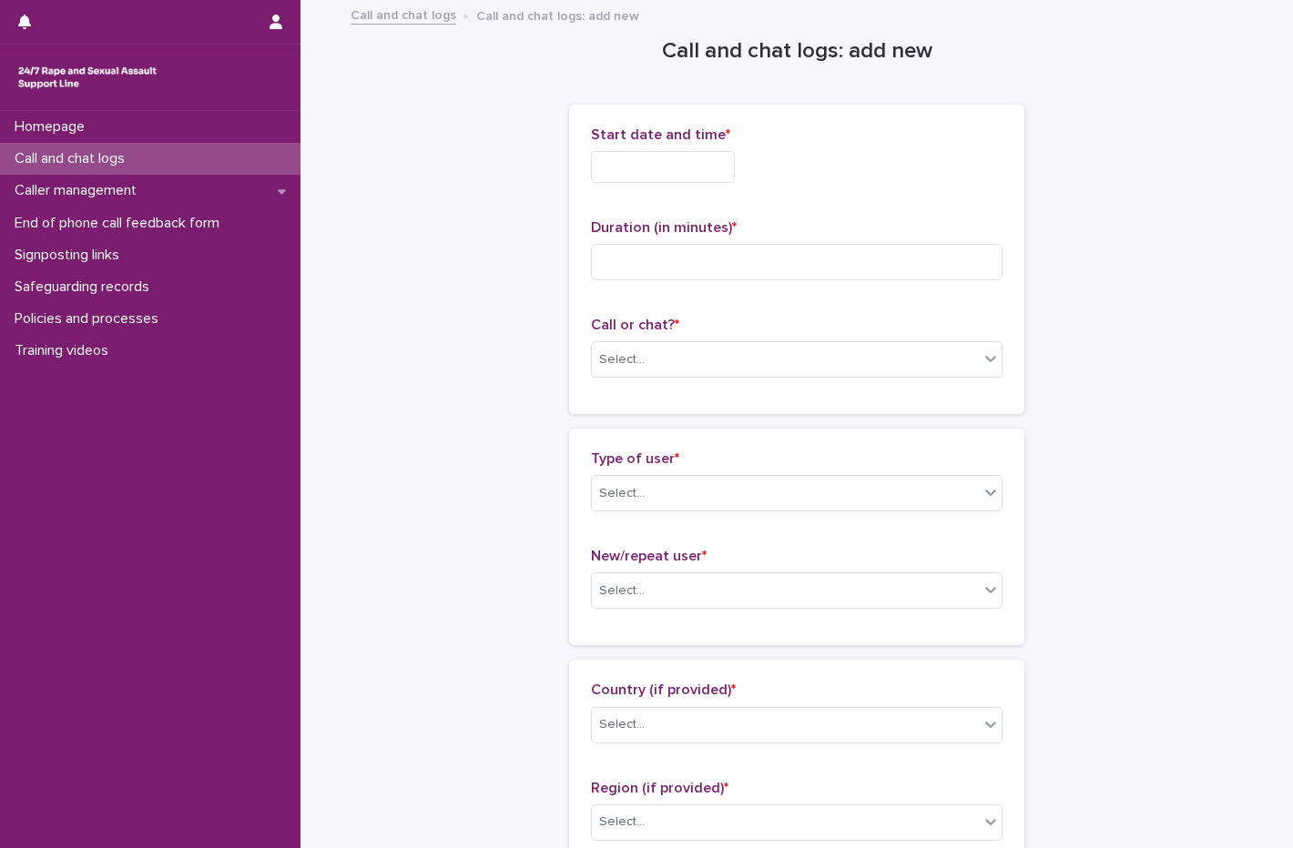
click at [611, 165] on input "text" at bounding box center [663, 167] width 144 height 32
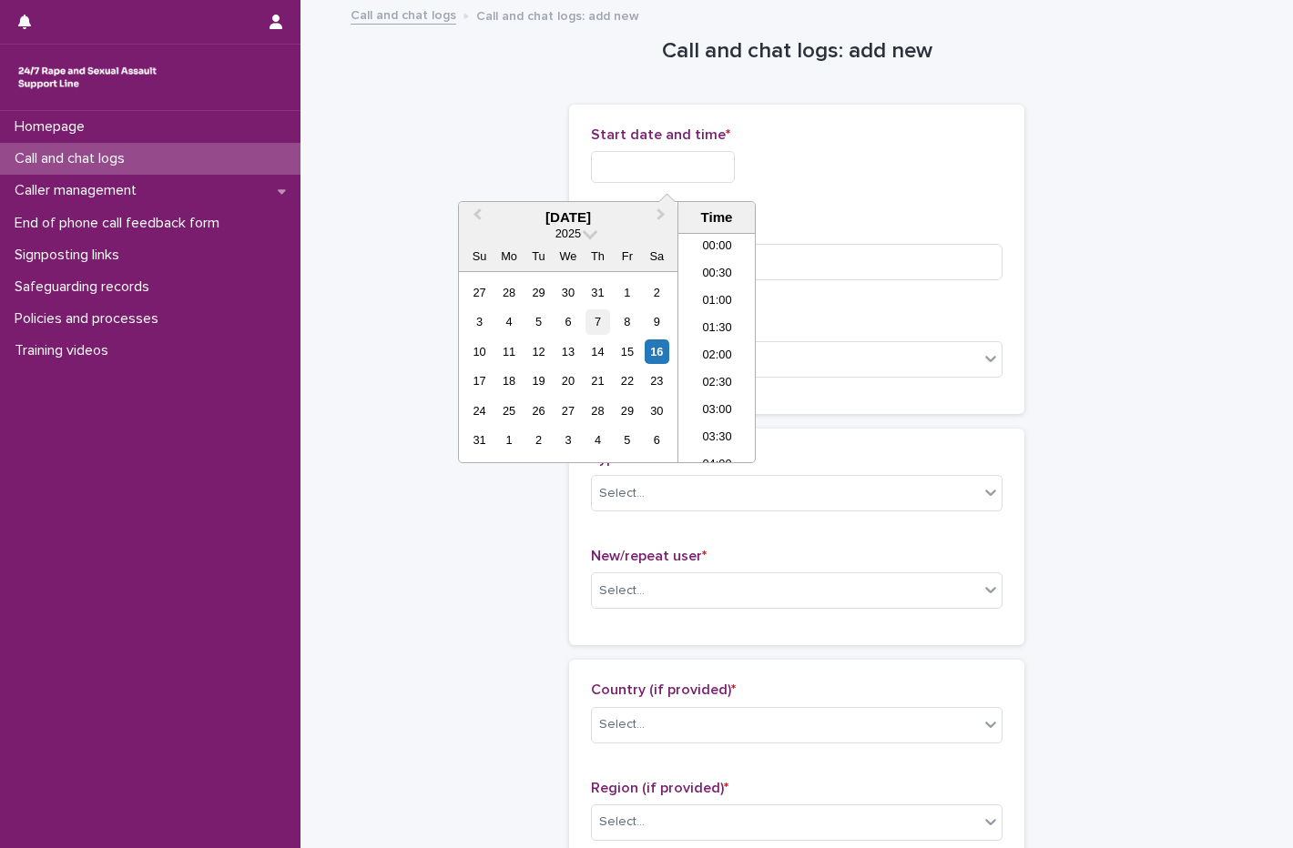
scroll to position [1074, 0]
click at [665, 349] on div "16" at bounding box center [656, 352] width 25 height 25
click at [720, 321] on li "21:00" at bounding box center [716, 320] width 77 height 27
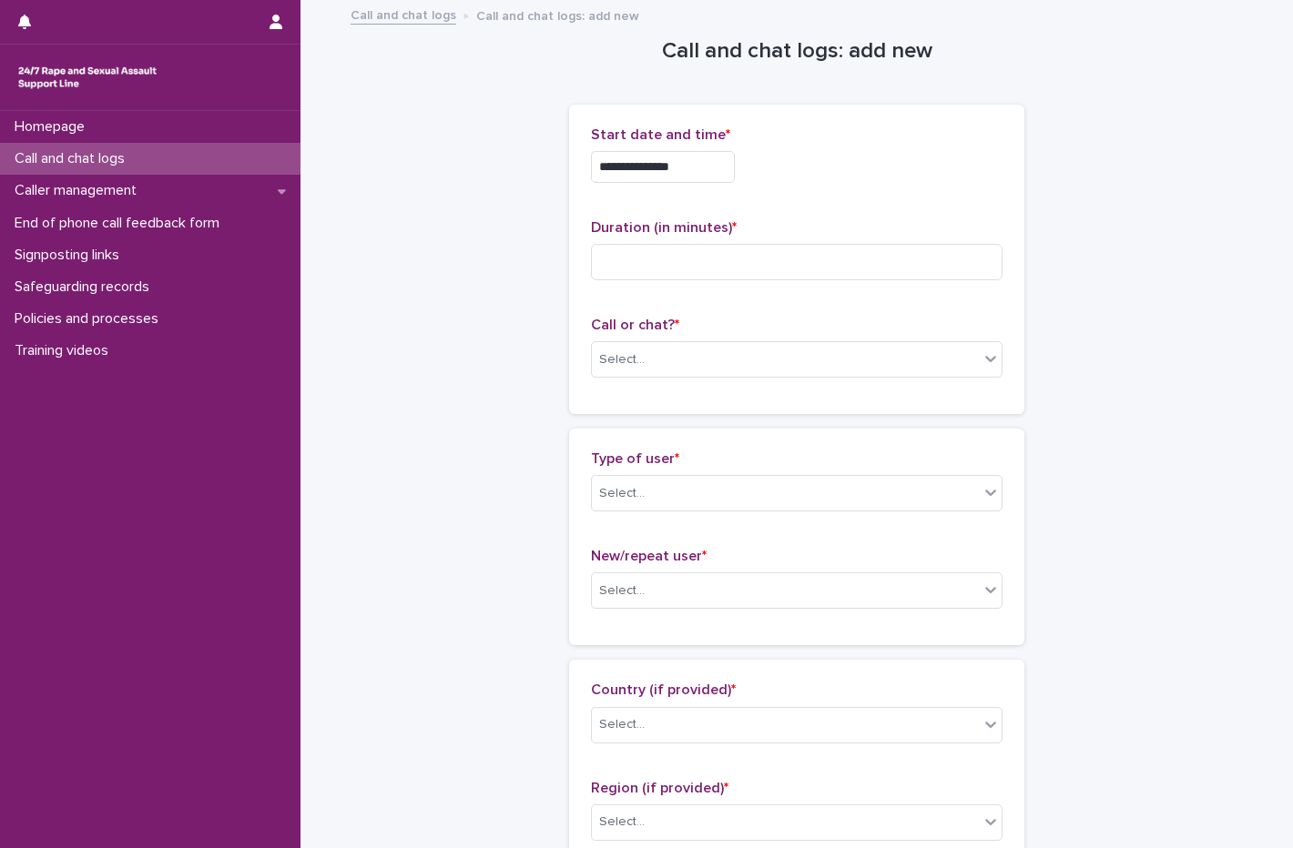
click at [725, 153] on input "**********" at bounding box center [663, 167] width 144 height 32
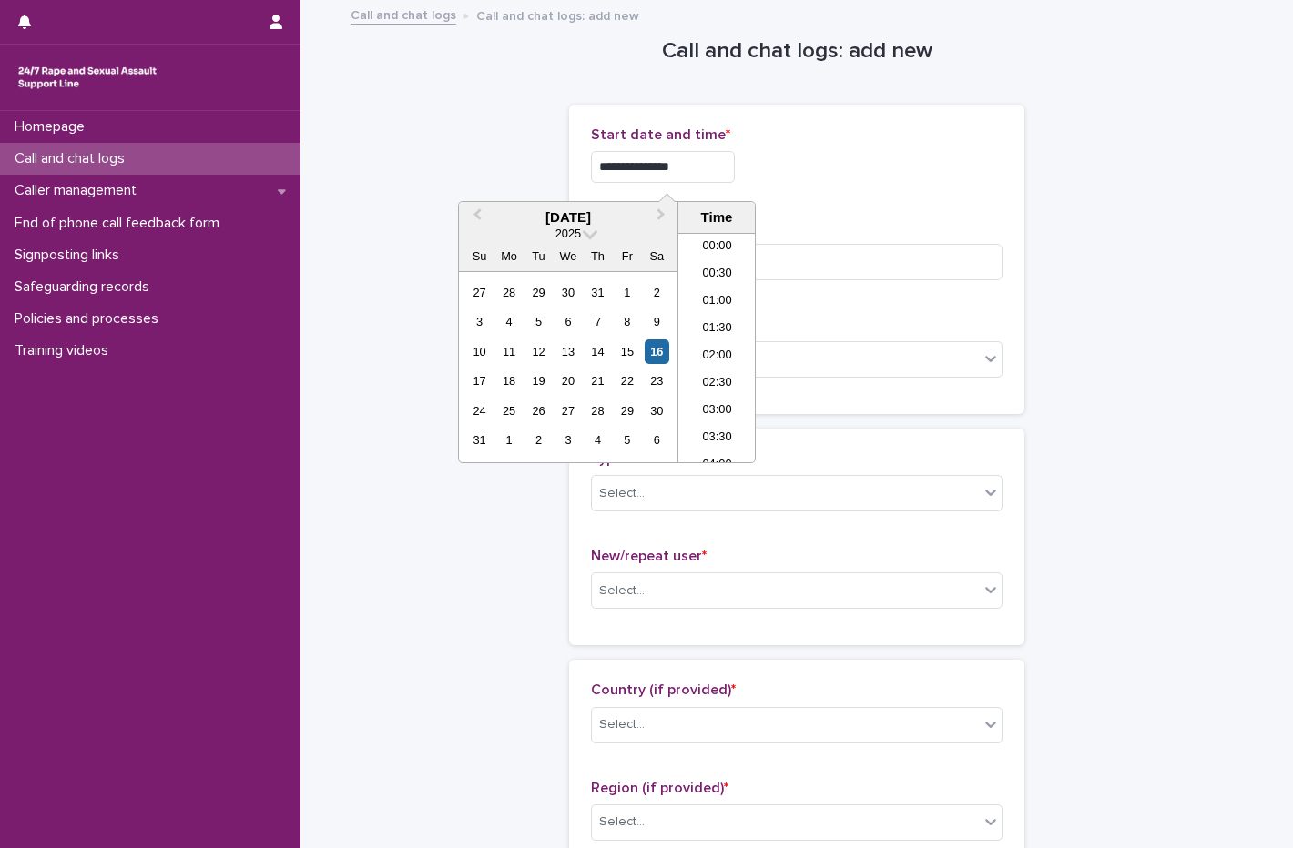
scroll to position [1047, 0]
type input "**********"
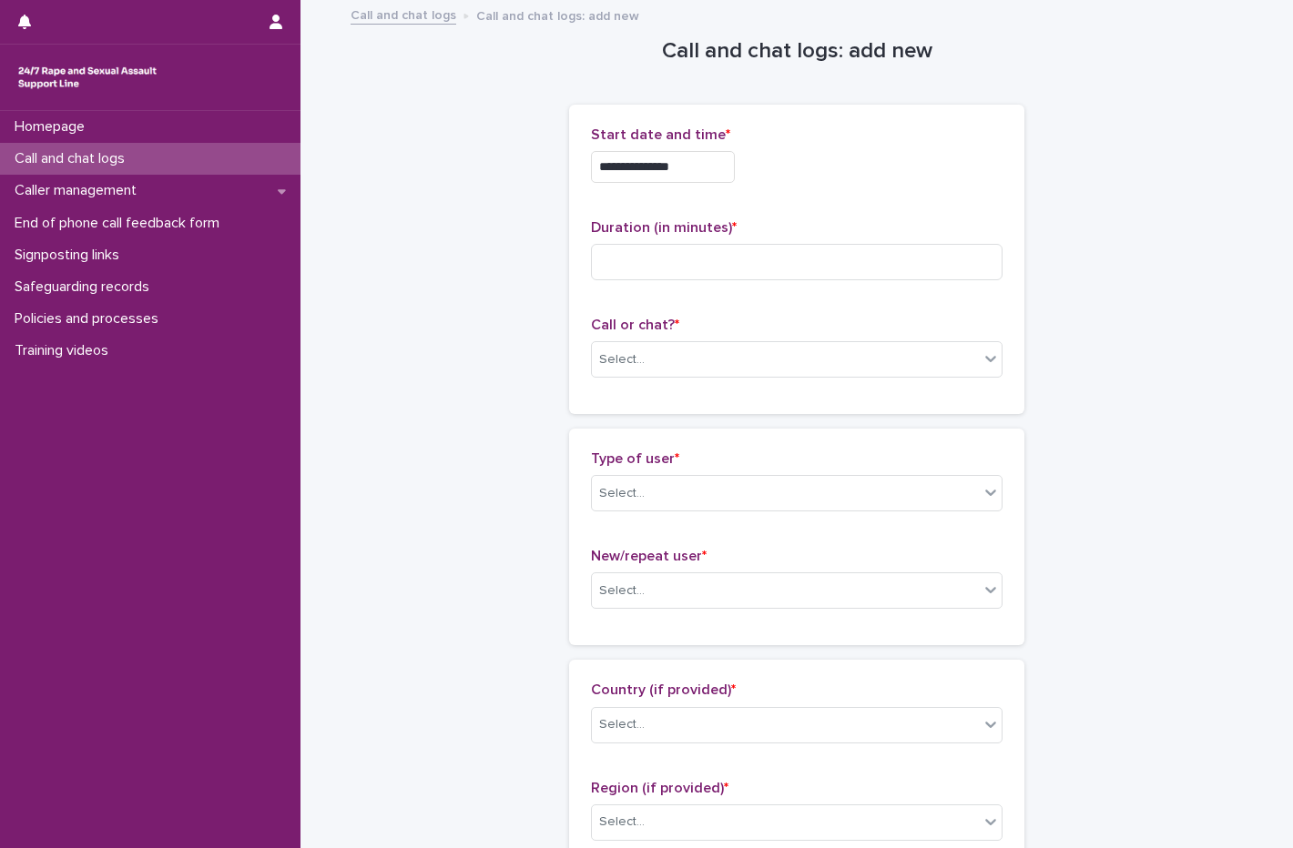
click at [809, 177] on div "**********" at bounding box center [796, 167] width 411 height 32
click at [708, 278] on input at bounding box center [796, 262] width 411 height 36
type input "*"
click at [644, 363] on div "Select..." at bounding box center [785, 360] width 387 height 30
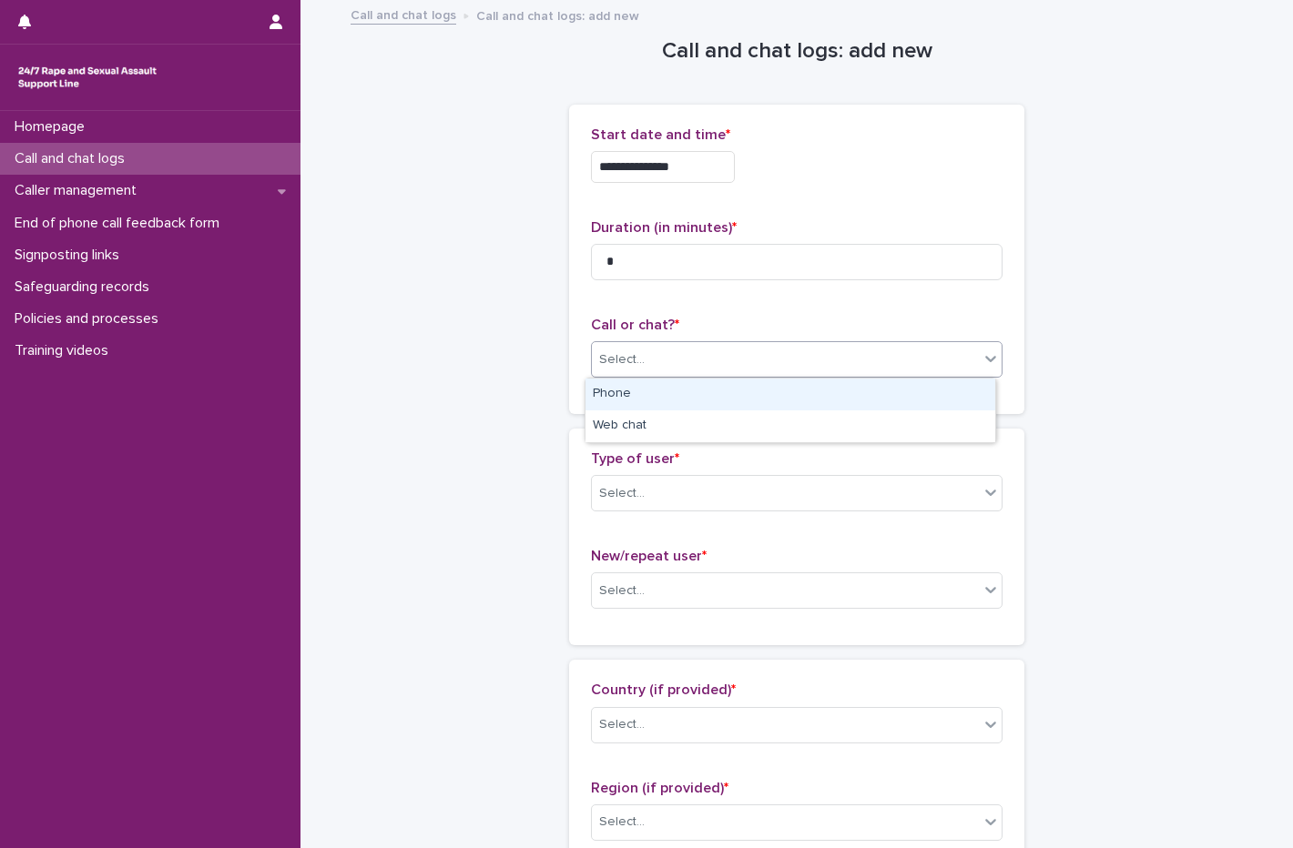
click at [646, 385] on div "Phone" at bounding box center [790, 395] width 410 height 32
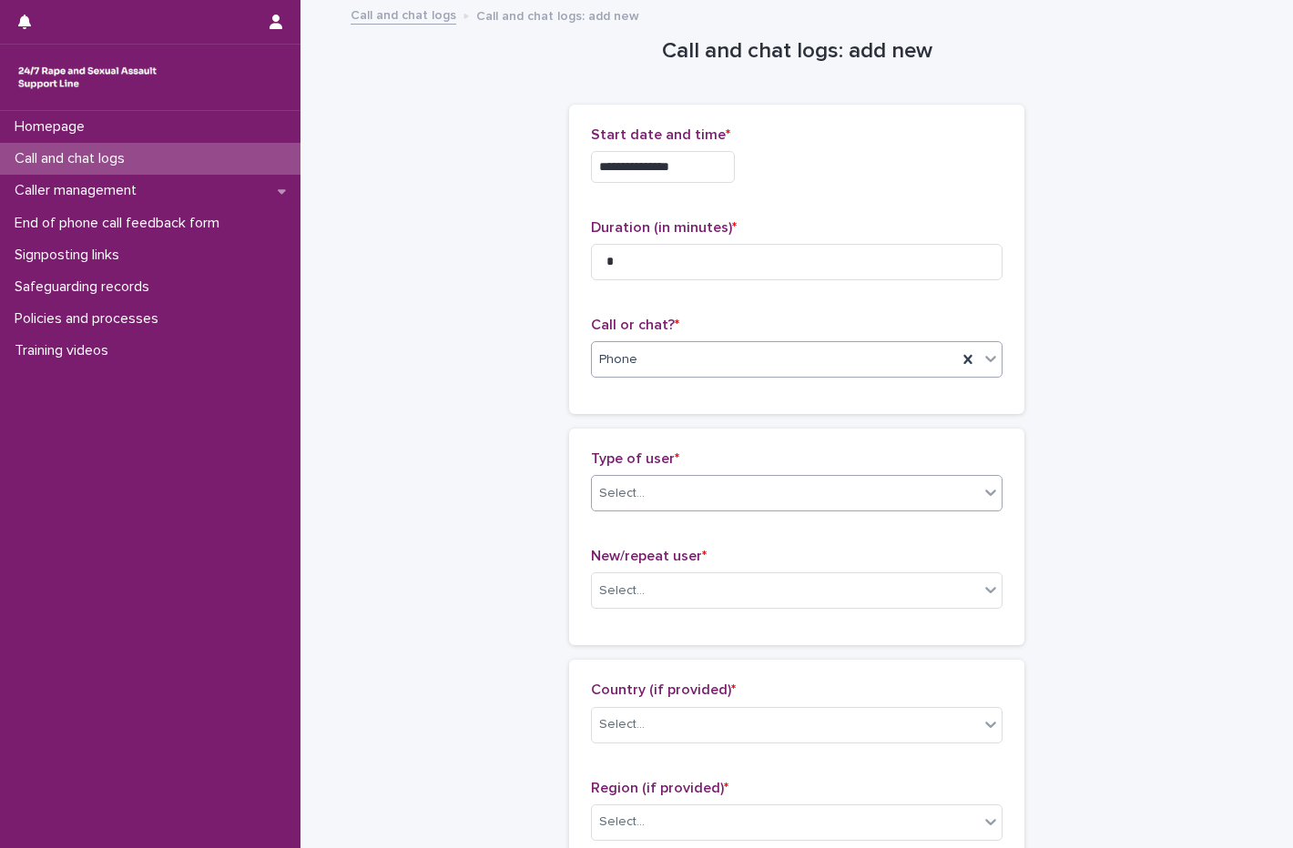
click at [642, 499] on div "Select..." at bounding box center [785, 494] width 387 height 30
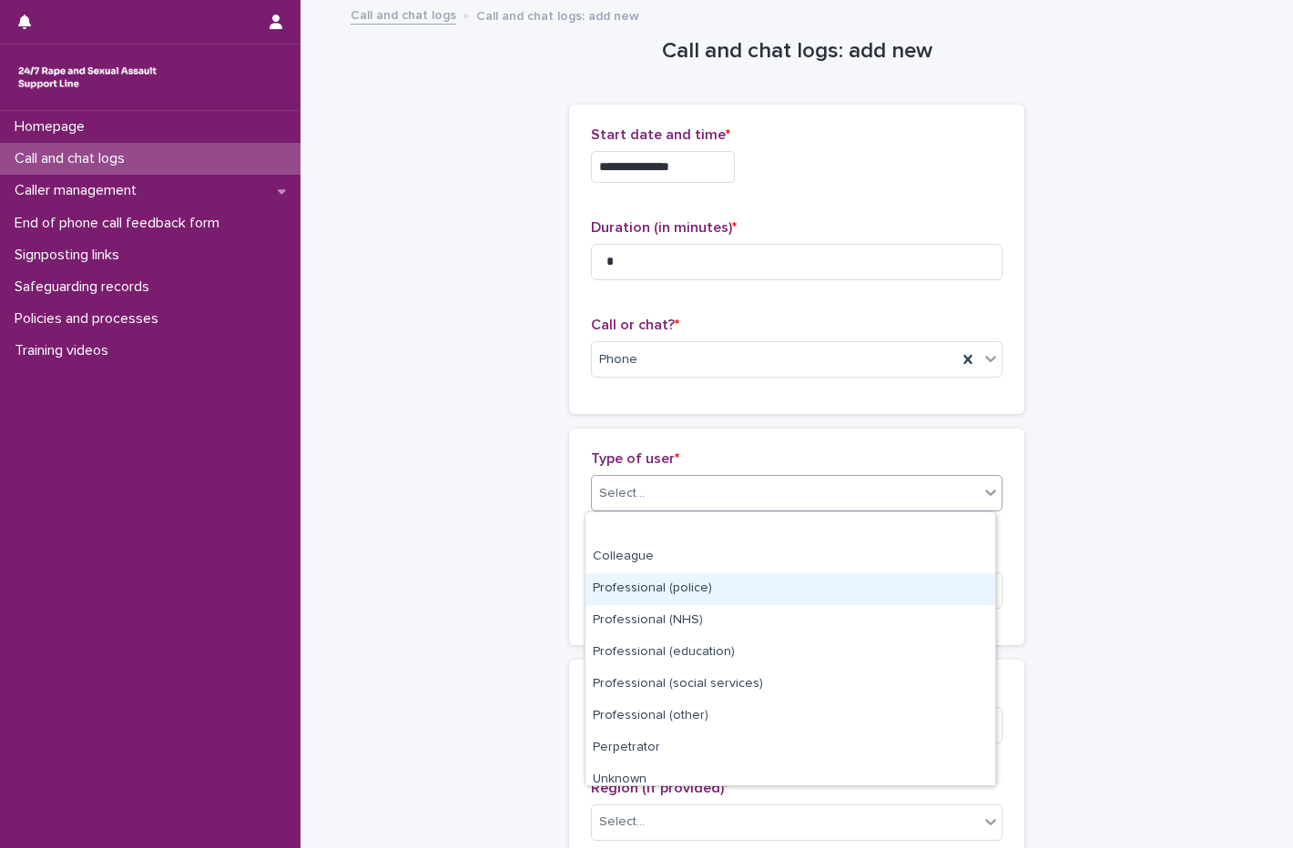
scroll to position [205, 0]
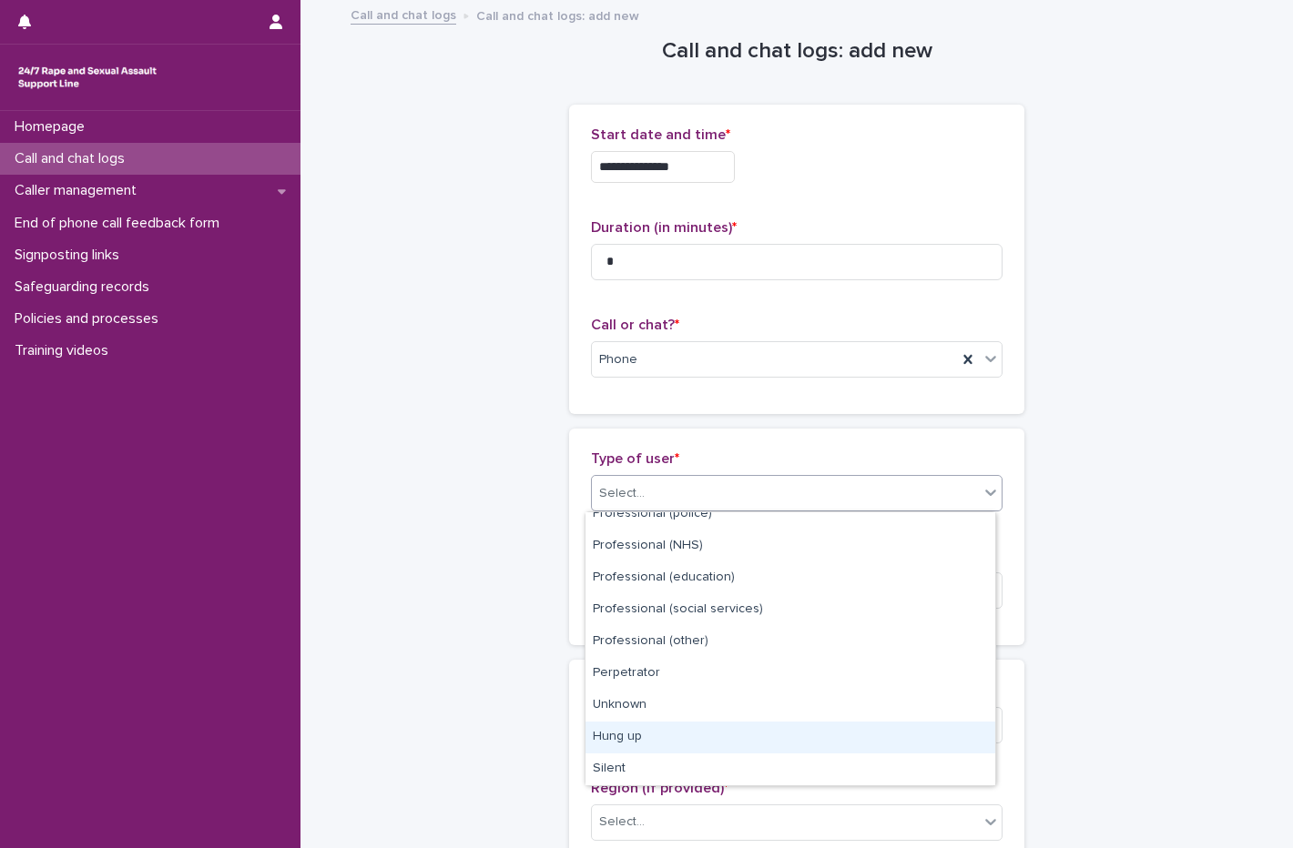
click at [654, 745] on div "Hung up" at bounding box center [790, 738] width 410 height 32
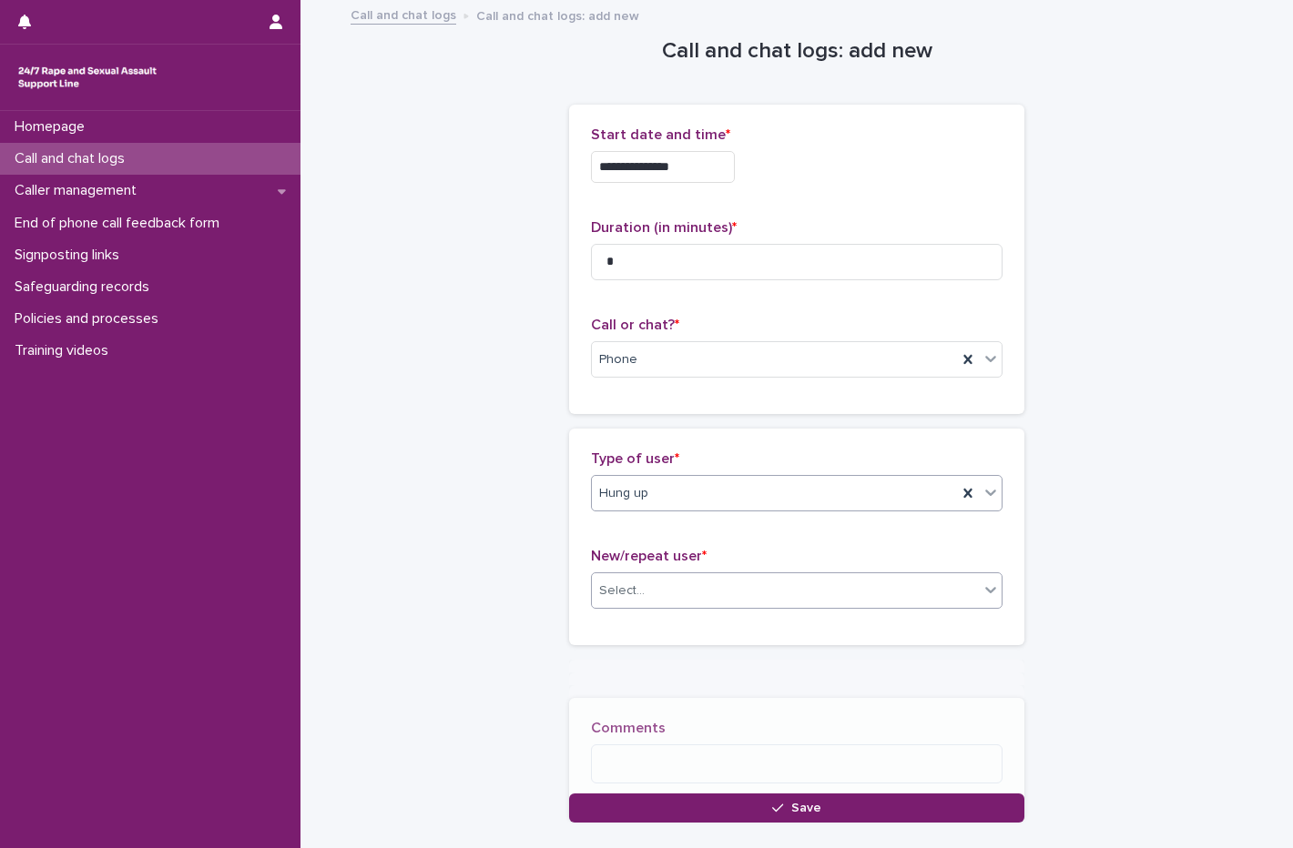
click at [635, 582] on div "Select..." at bounding box center [622, 591] width 46 height 19
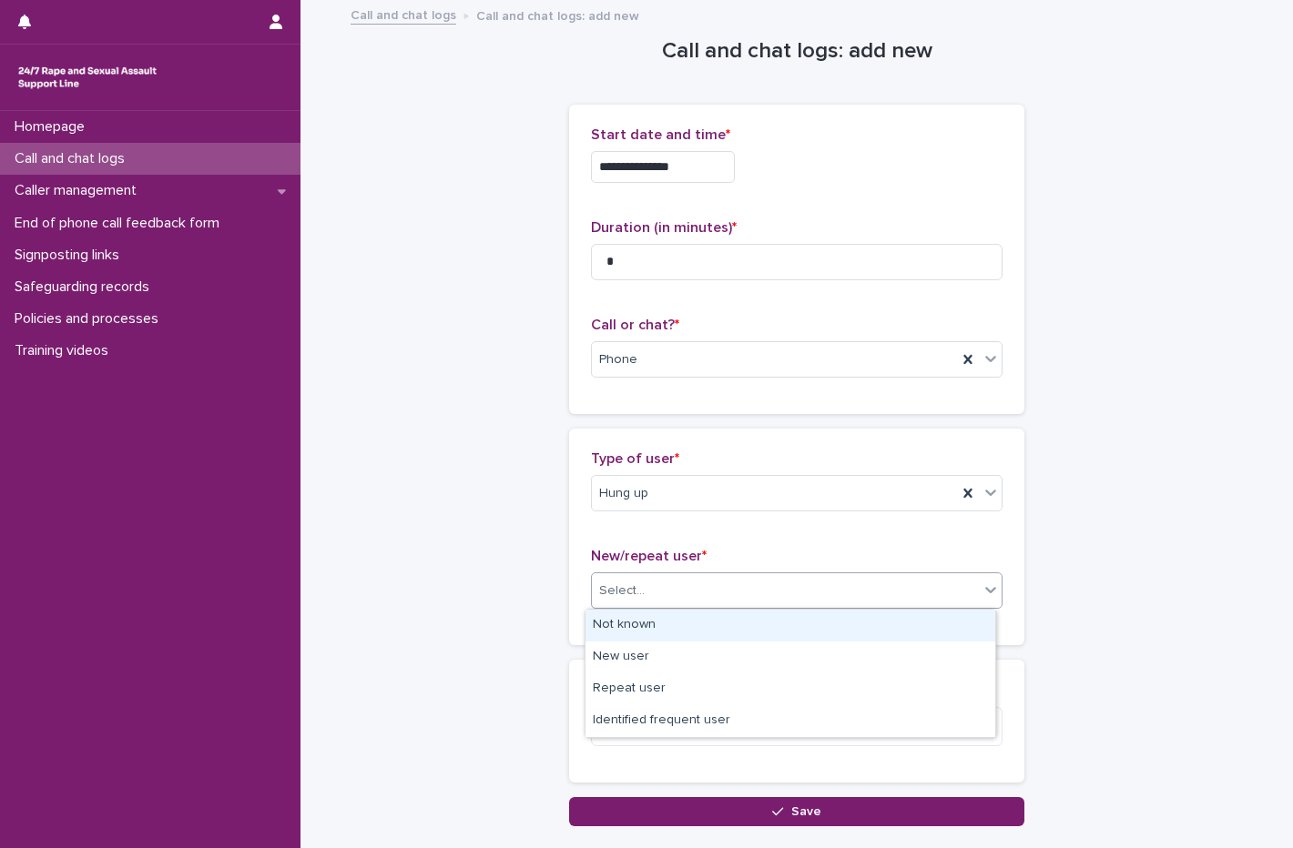
click at [641, 618] on div "Not known" at bounding box center [790, 626] width 410 height 32
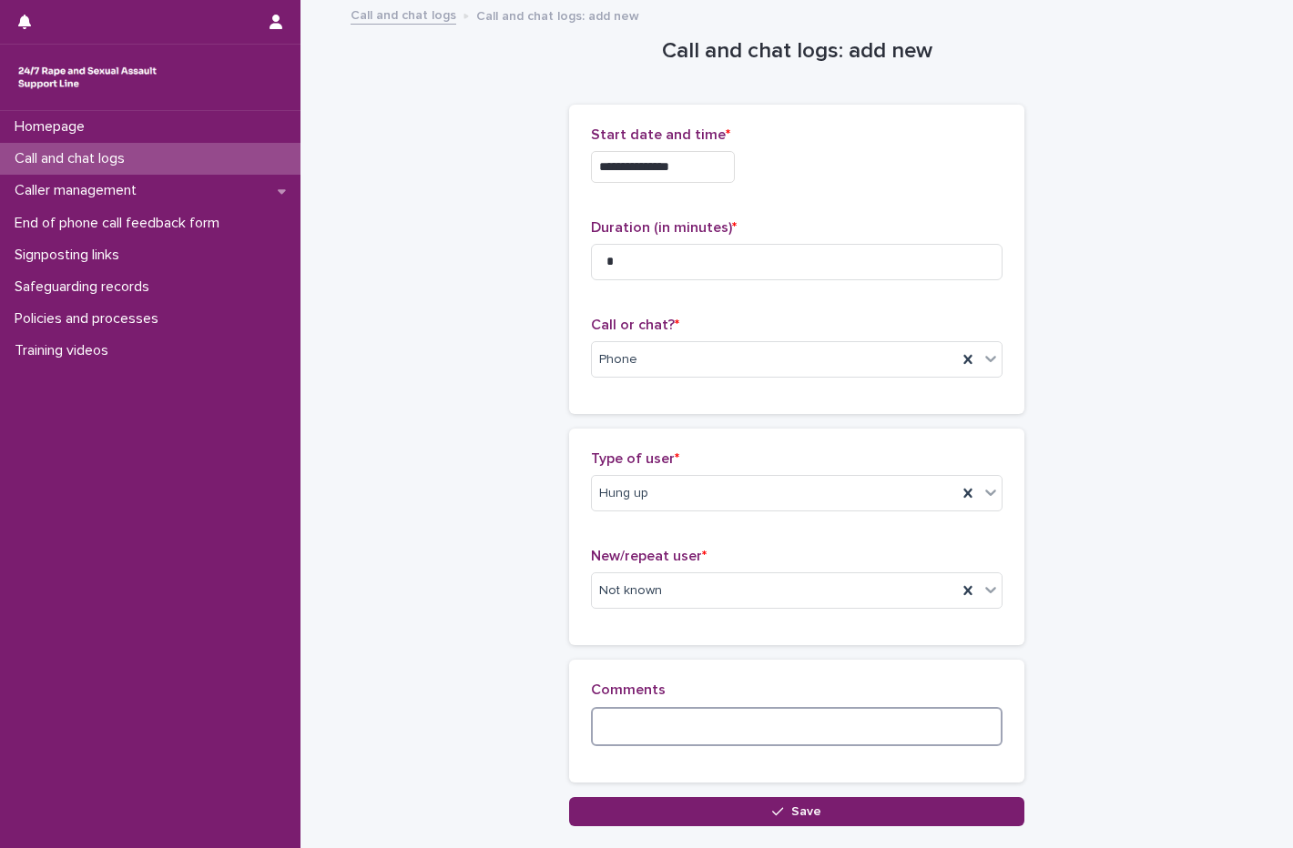
click at [620, 726] on textarea at bounding box center [796, 726] width 411 height 39
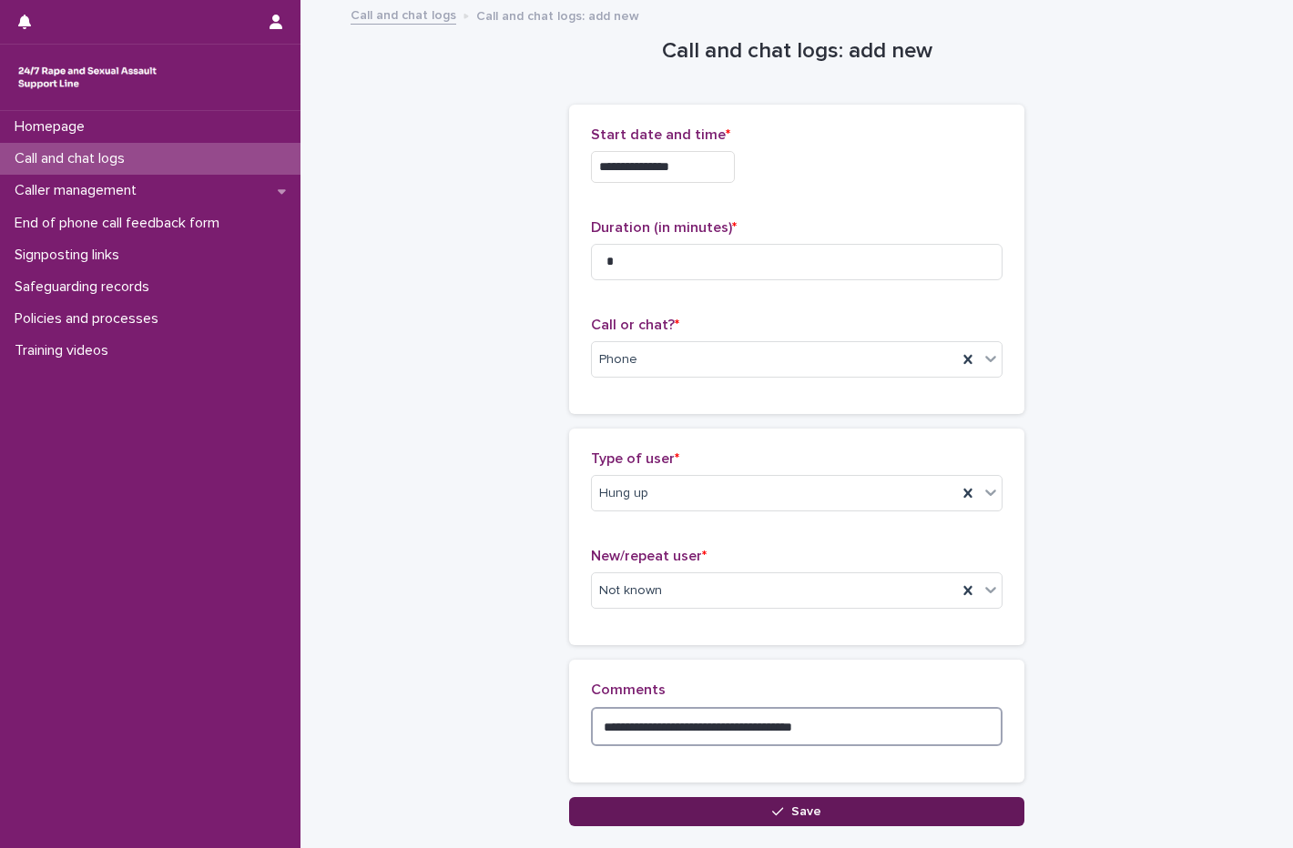
type textarea "**********"
click at [818, 804] on button "Save" at bounding box center [796, 811] width 455 height 29
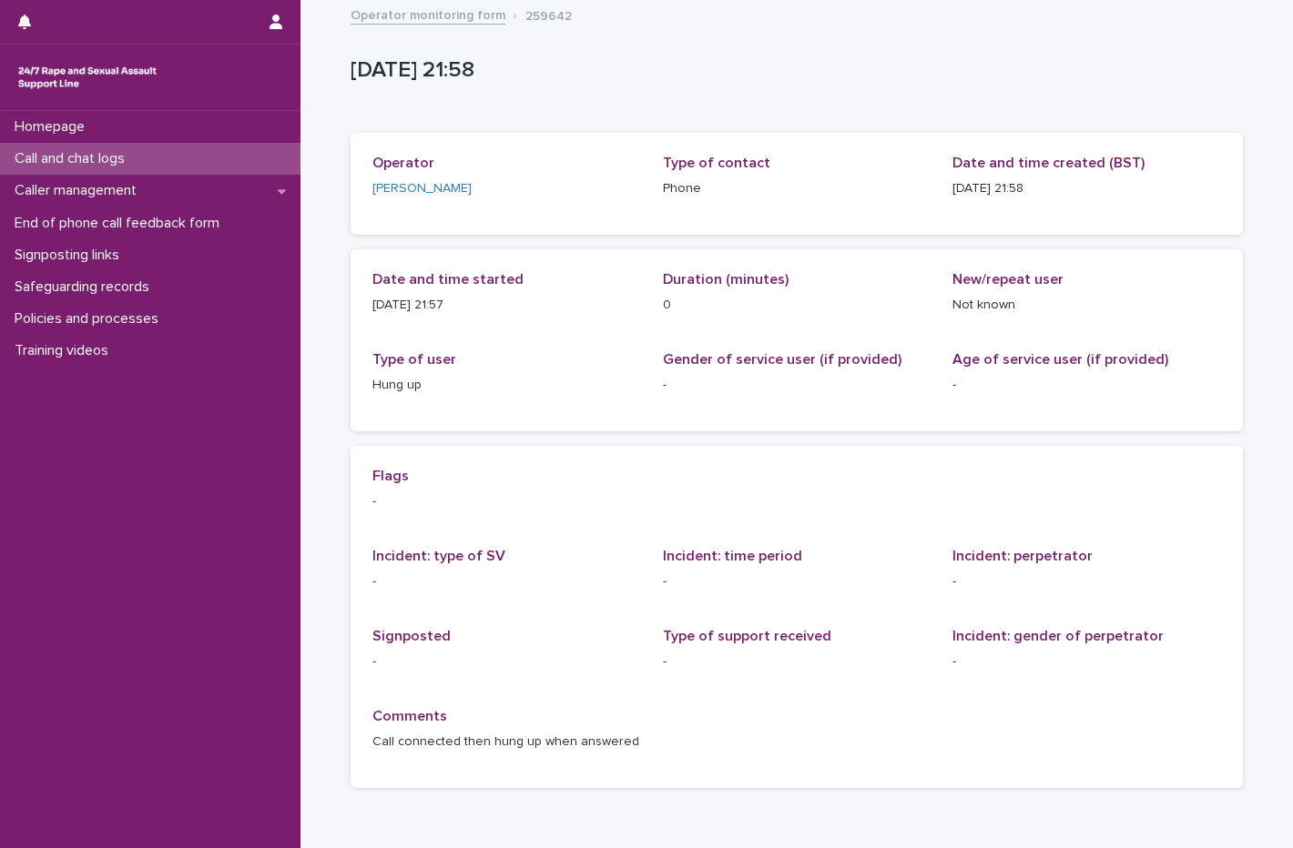
click at [149, 161] on div "Call and chat logs" at bounding box center [150, 159] width 300 height 32
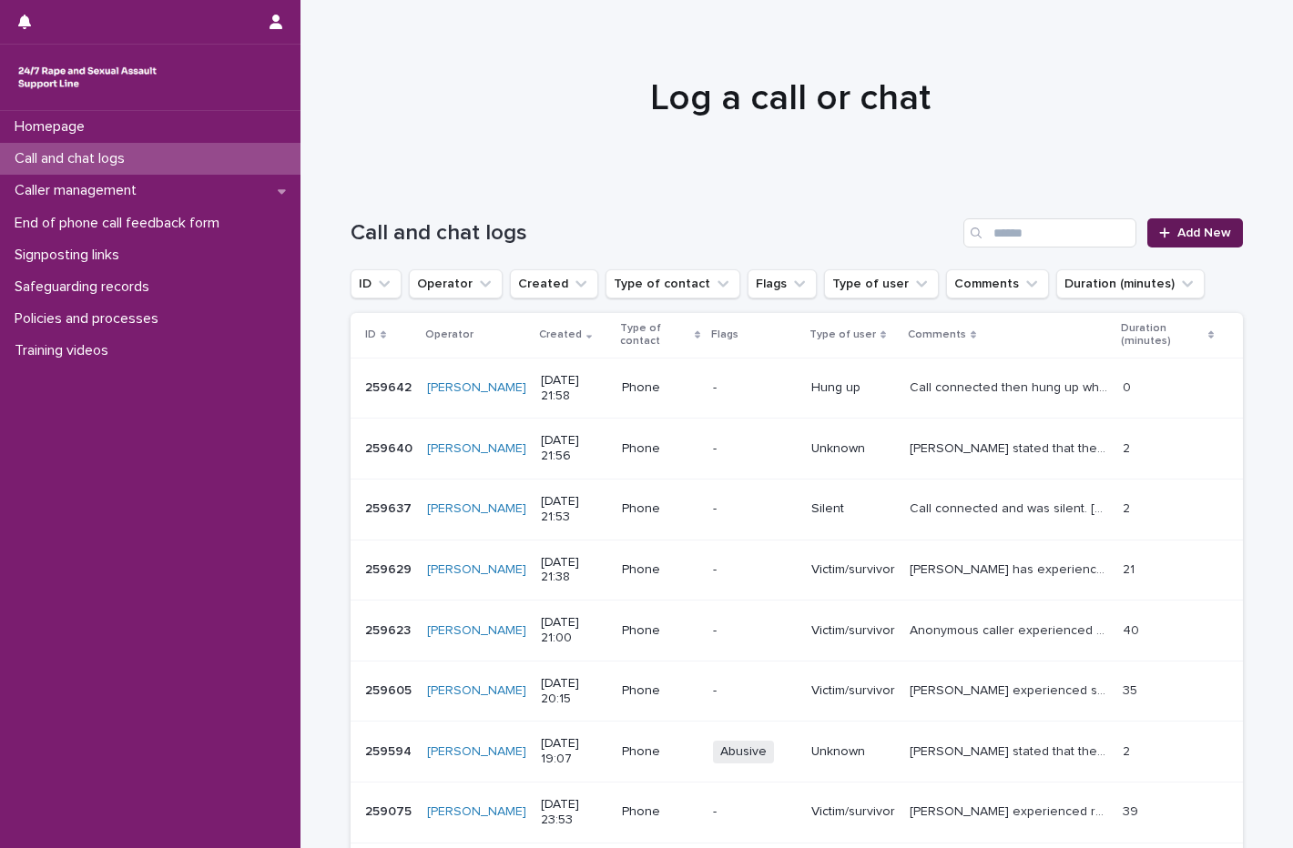
click at [1202, 233] on span "Add New" at bounding box center [1204, 233] width 54 height 13
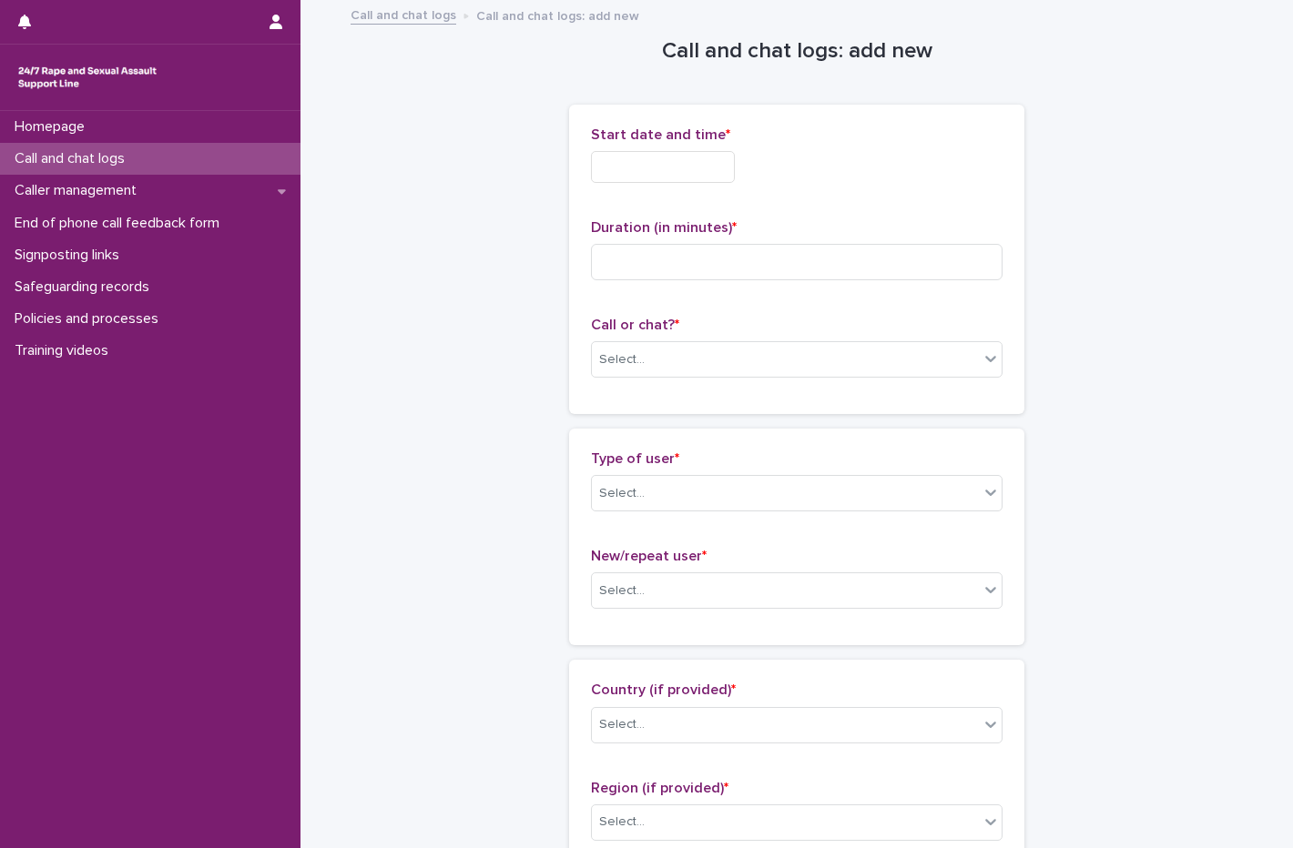
click at [711, 169] on input "text" at bounding box center [663, 167] width 144 height 32
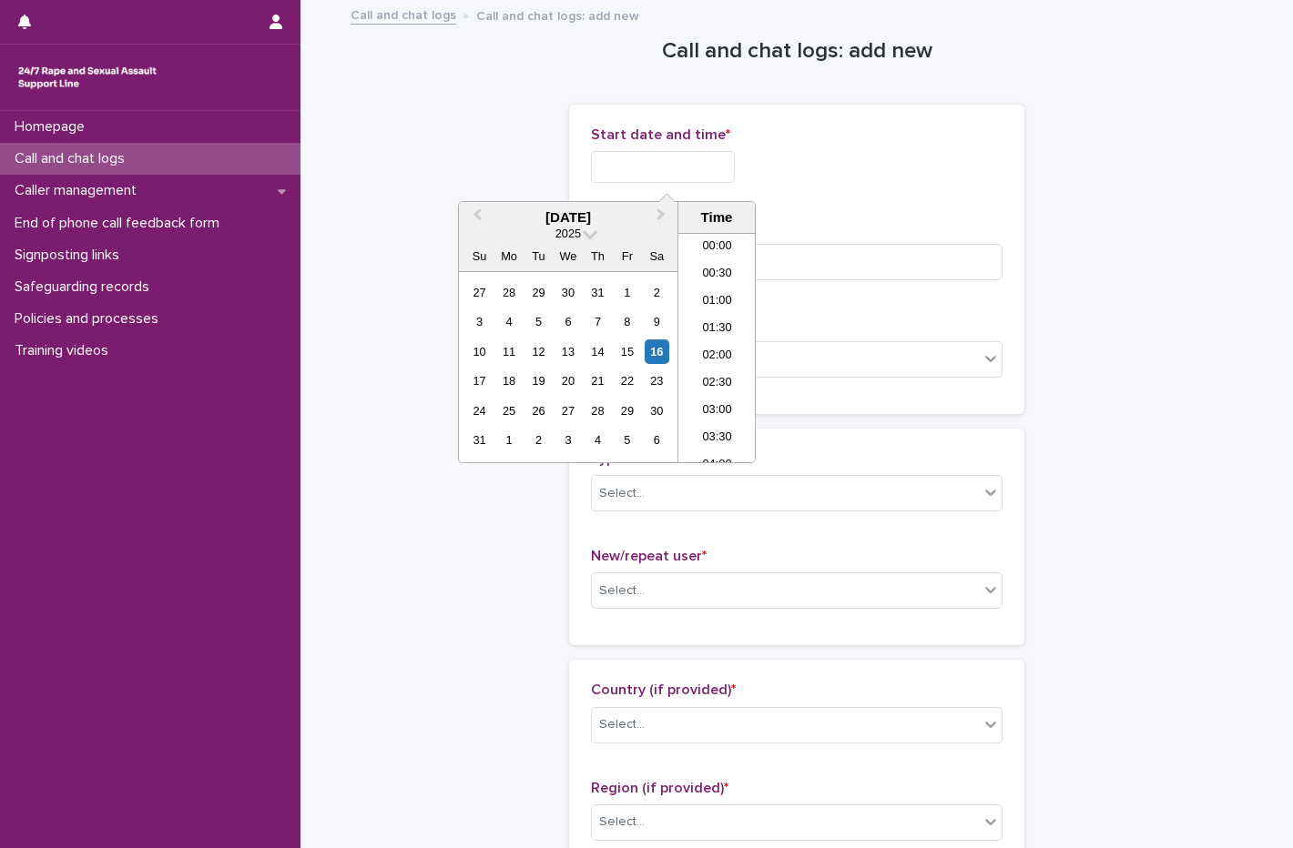
scroll to position [1082, 0]
click at [653, 355] on div "16" at bounding box center [656, 352] width 25 height 25
click at [685, 303] on li "21:00" at bounding box center [716, 312] width 77 height 27
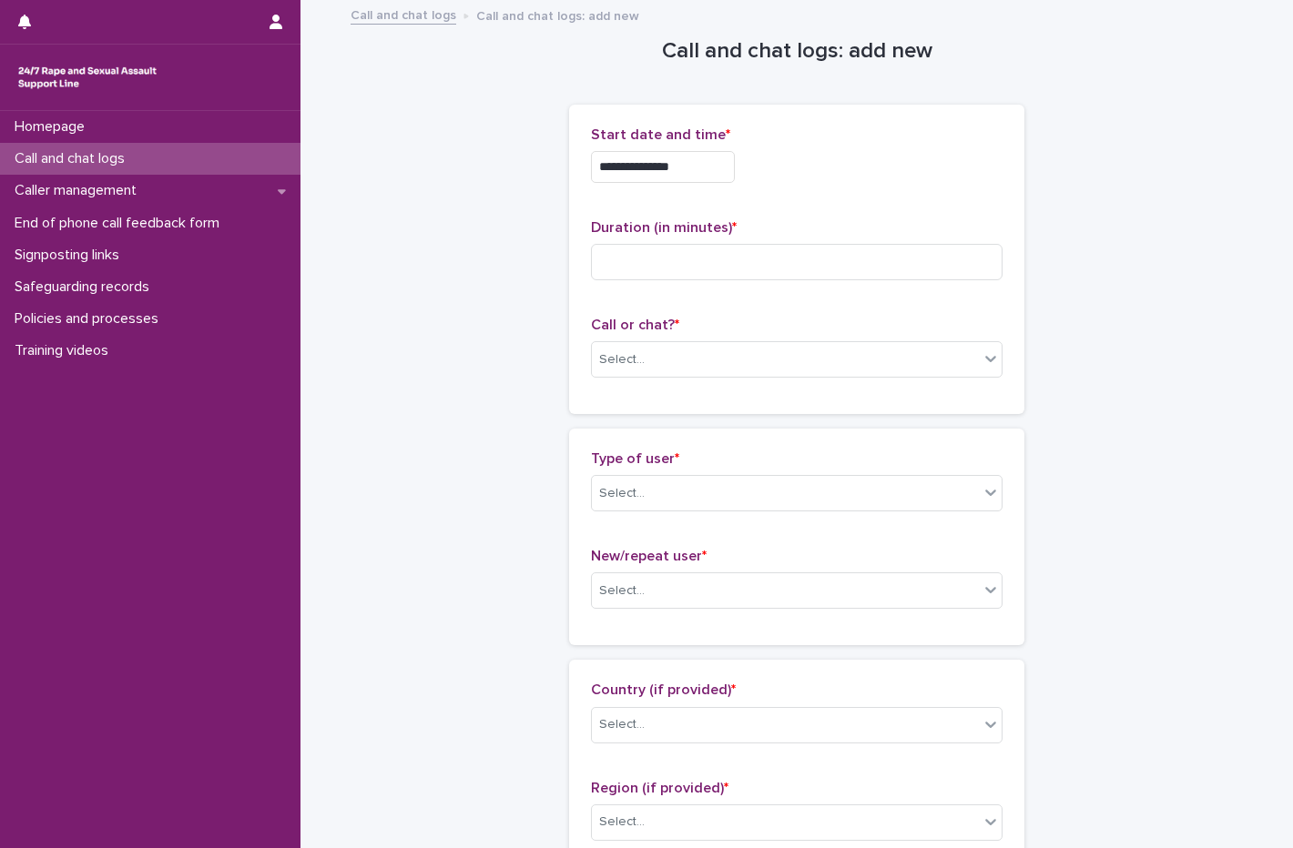
click at [708, 184] on div "**********" at bounding box center [796, 162] width 411 height 71
click at [710, 179] on input "**********" at bounding box center [663, 167] width 144 height 32
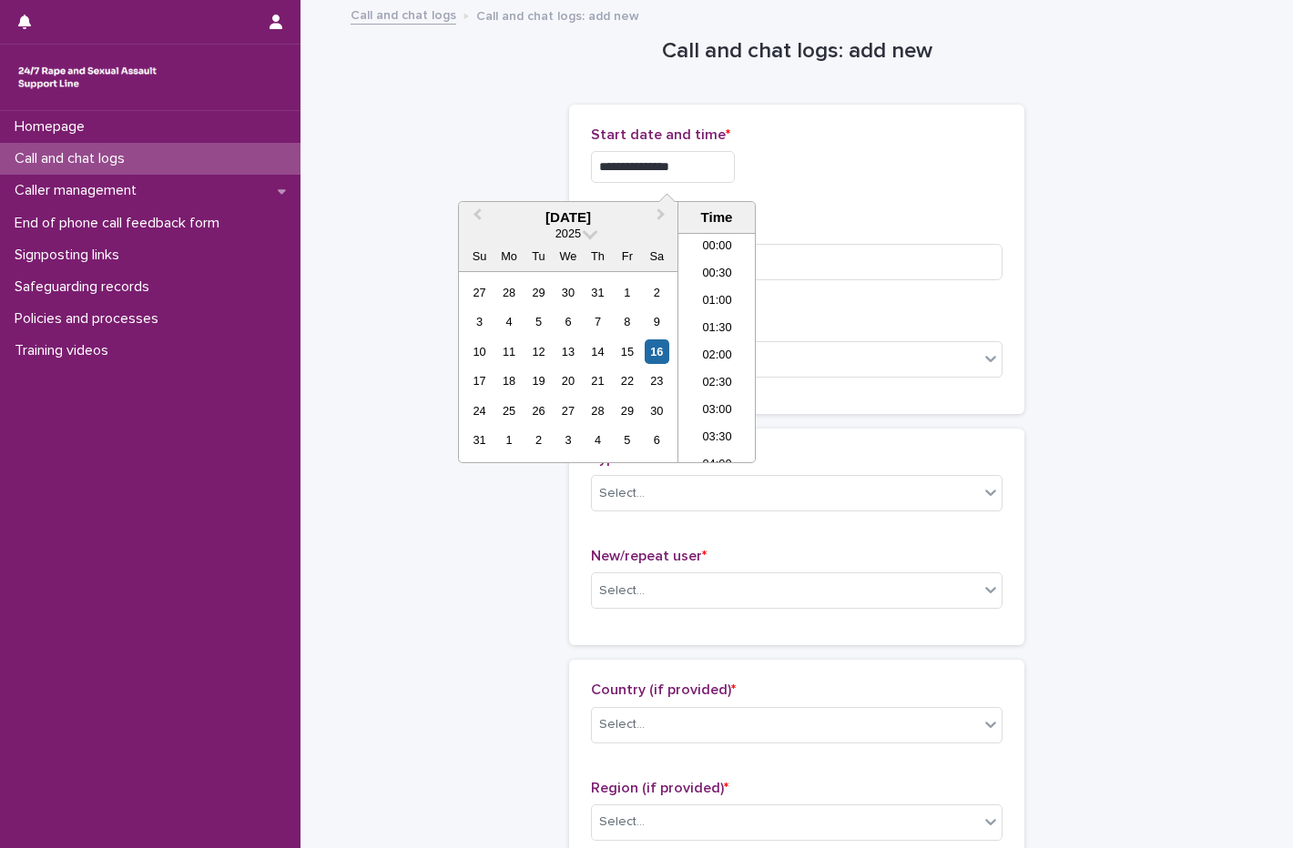
scroll to position [1047, 0]
type input "**********"
click at [853, 219] on p "Duration (in minutes) *" at bounding box center [796, 227] width 411 height 17
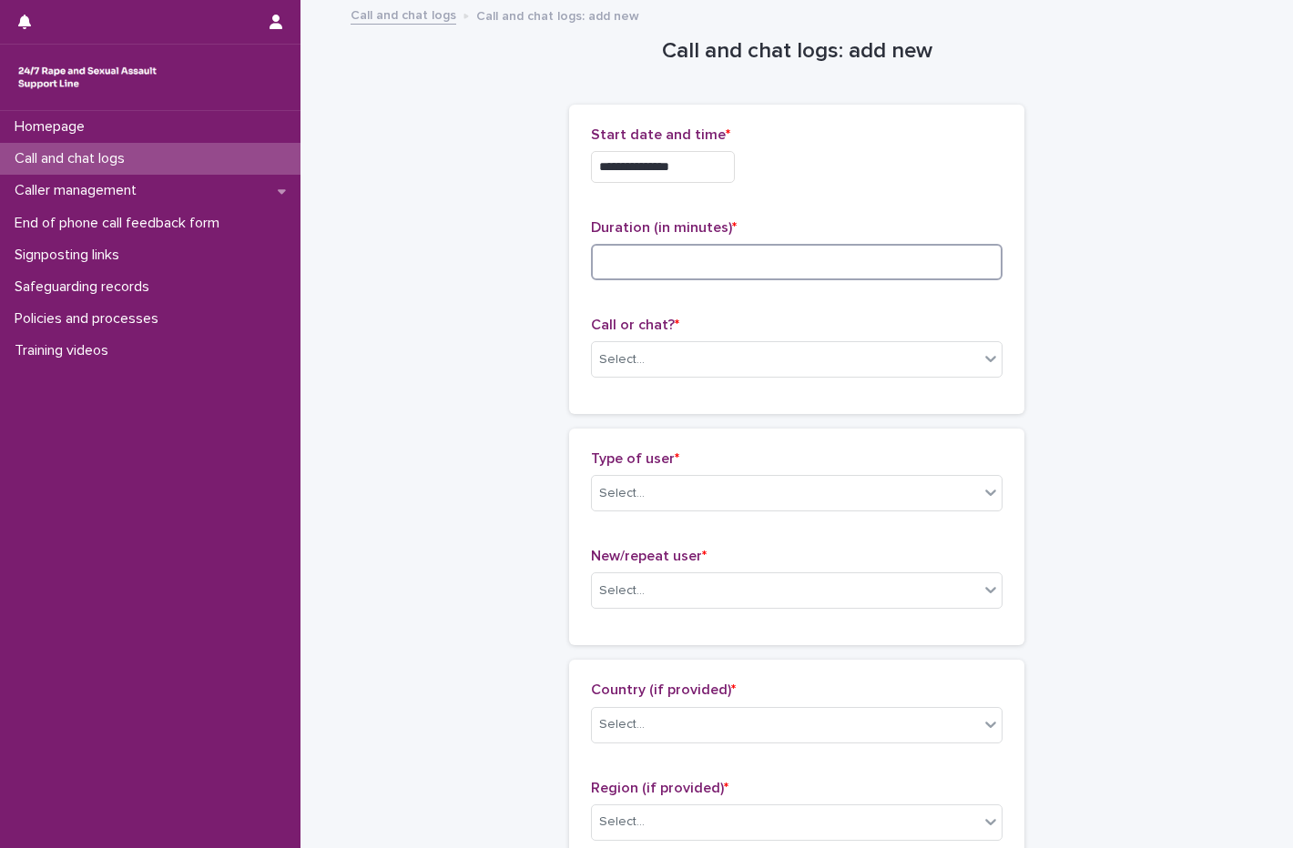
click at [626, 278] on input at bounding box center [796, 262] width 411 height 36
type input "*"
click at [626, 368] on div "Select..." at bounding box center [622, 359] width 46 height 19
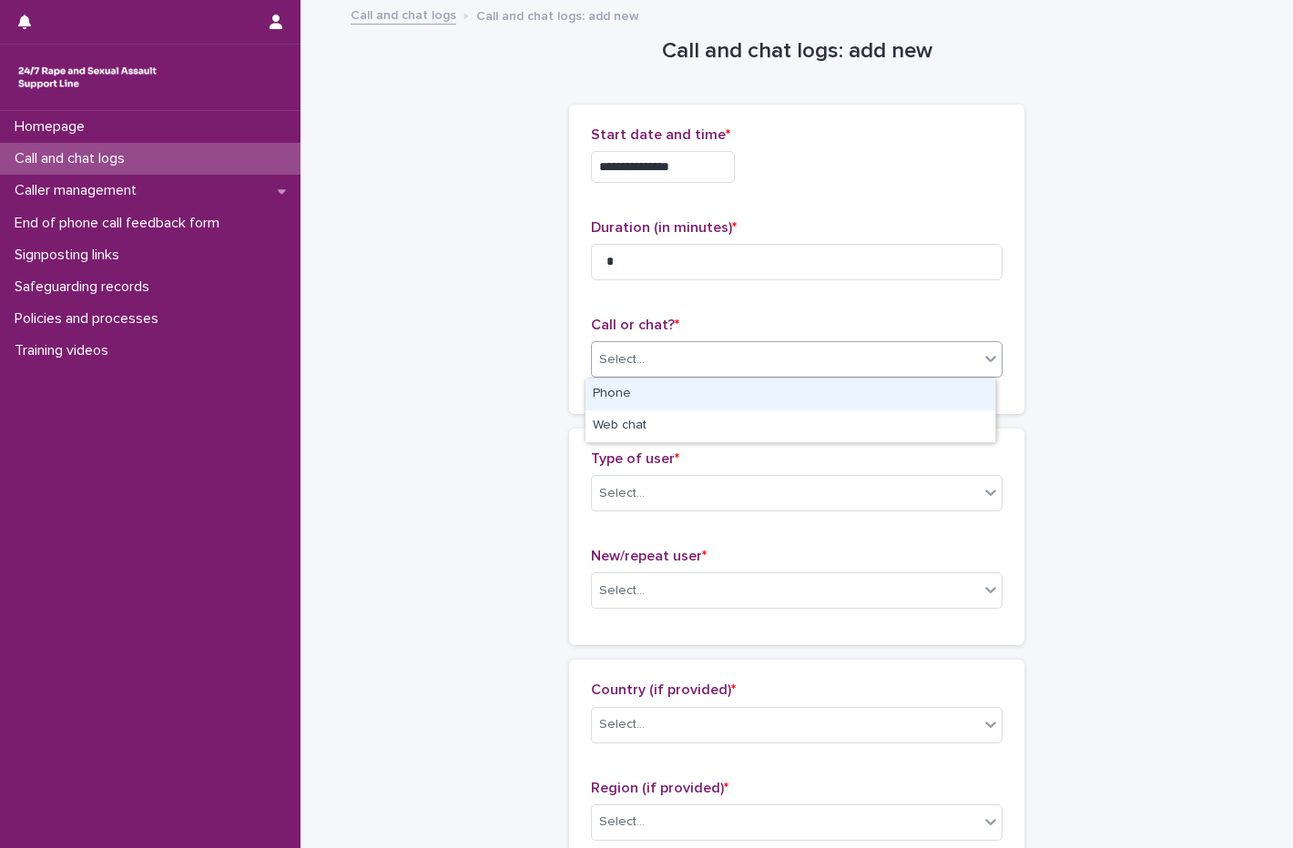
click at [650, 401] on div "Phone" at bounding box center [790, 395] width 410 height 32
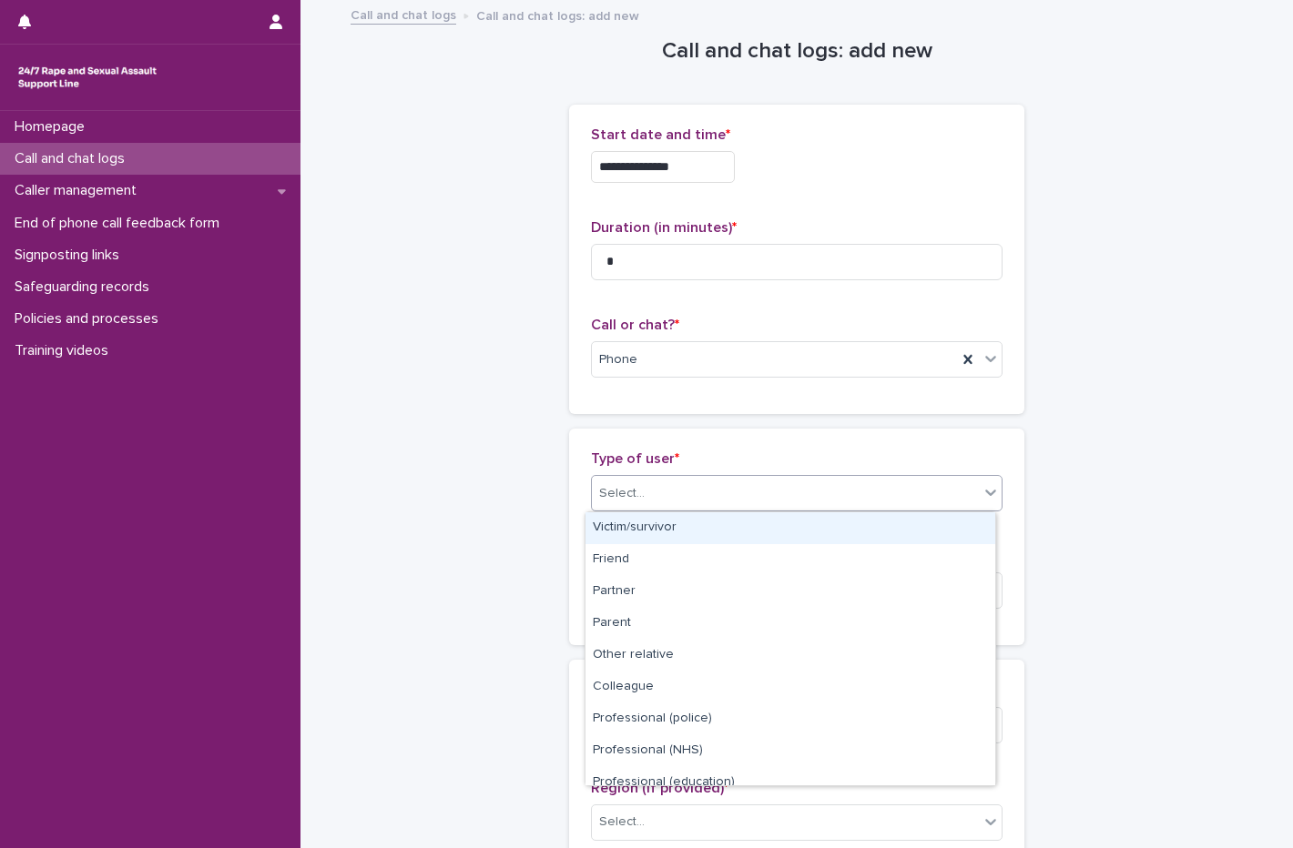
click at [631, 491] on div "Select..." at bounding box center [622, 493] width 46 height 19
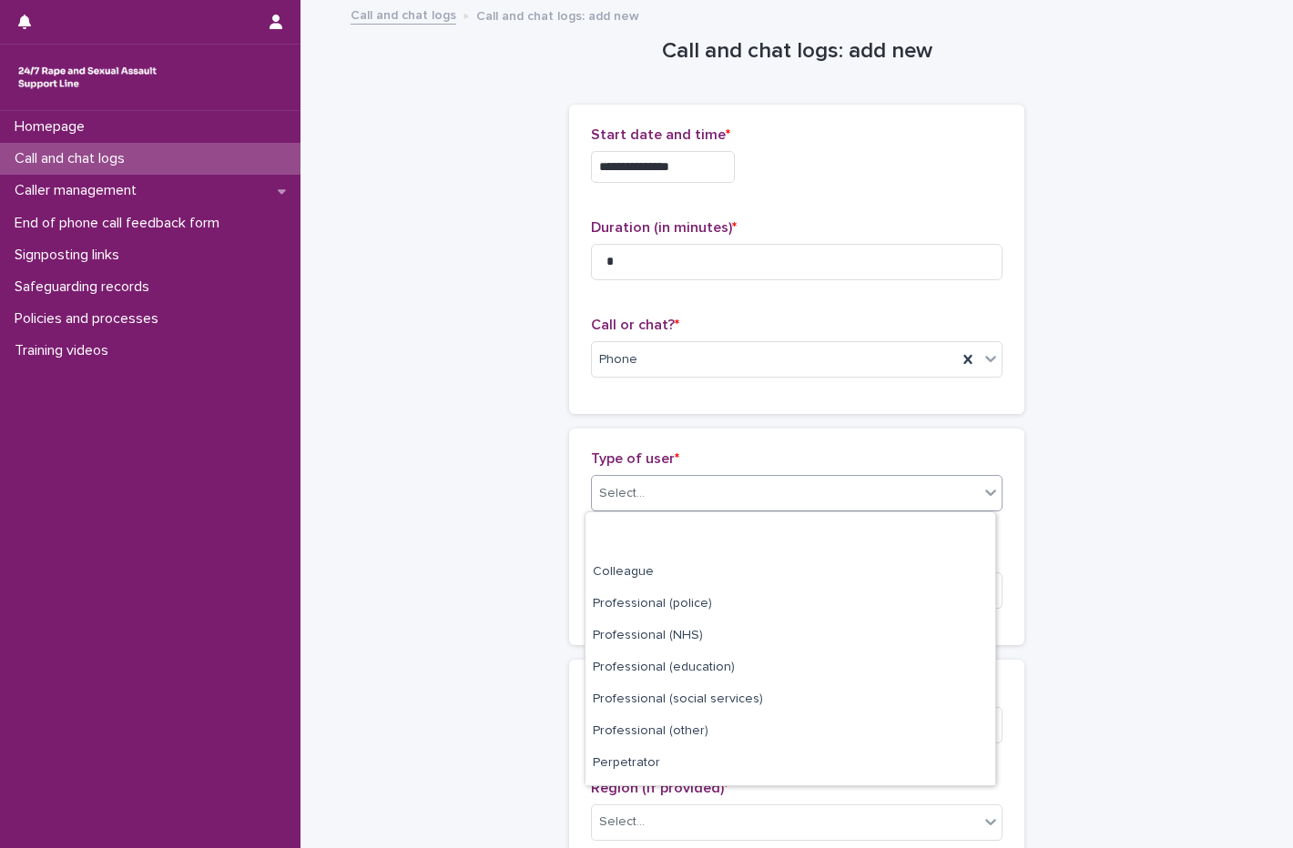
scroll to position [205, 0]
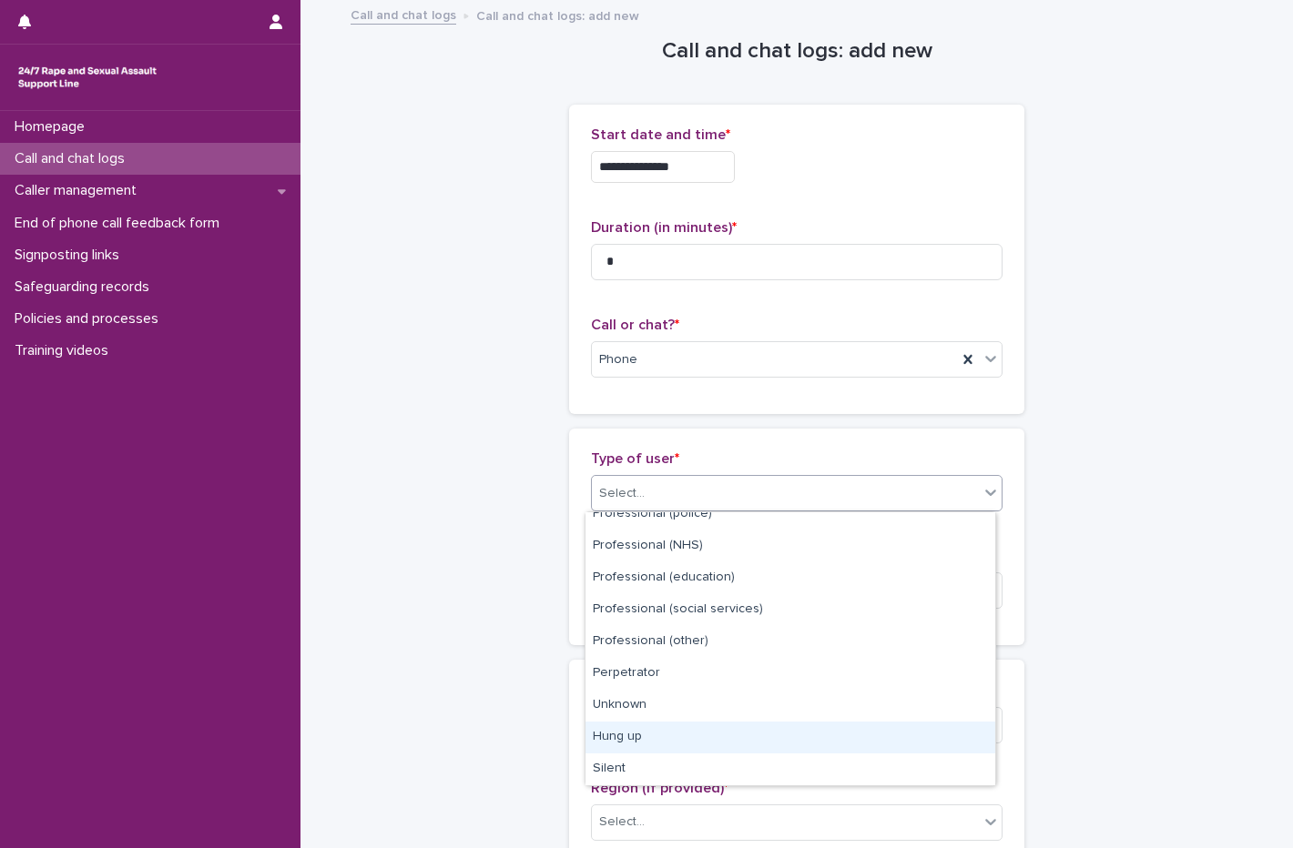
click at [668, 736] on div "Hung up" at bounding box center [790, 738] width 410 height 32
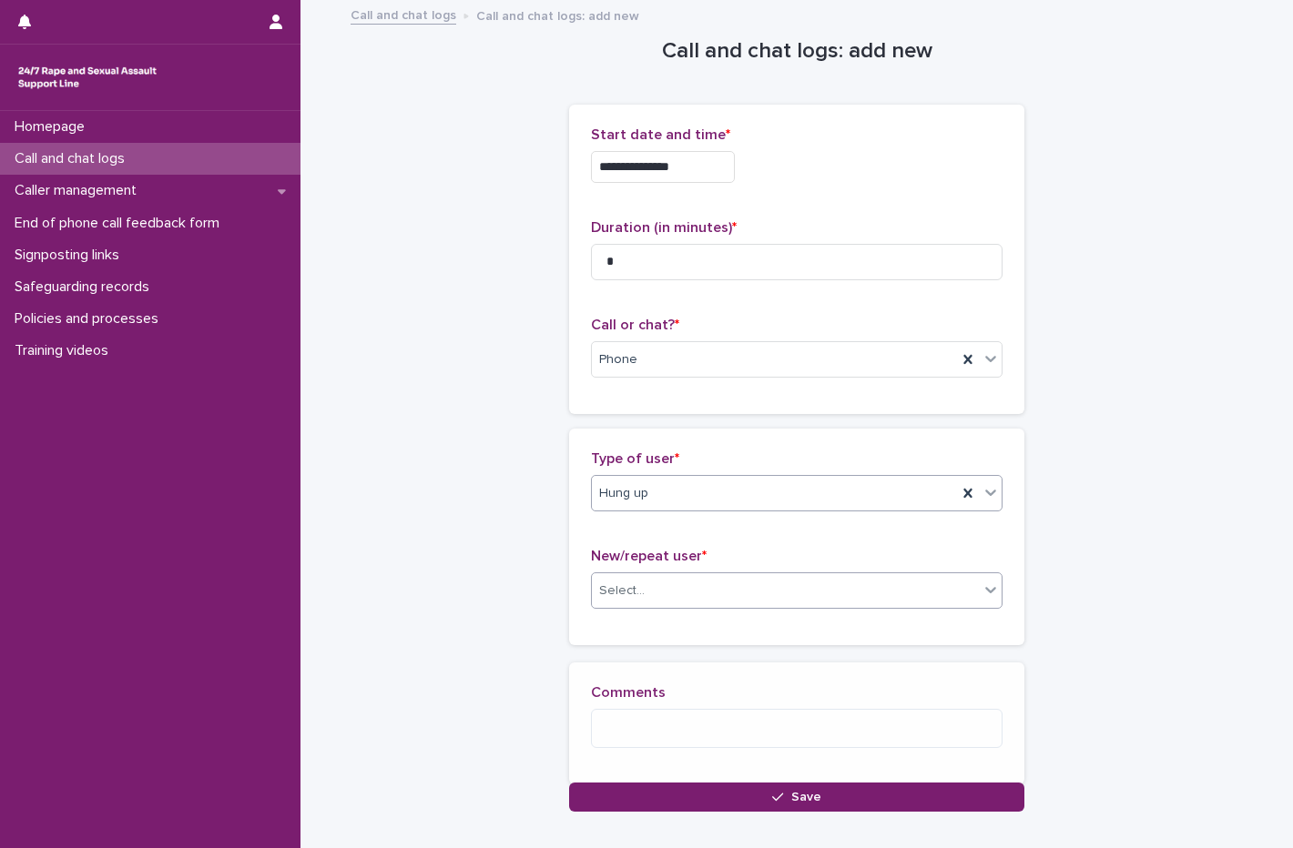
click at [662, 580] on div "Select..." at bounding box center [785, 591] width 387 height 30
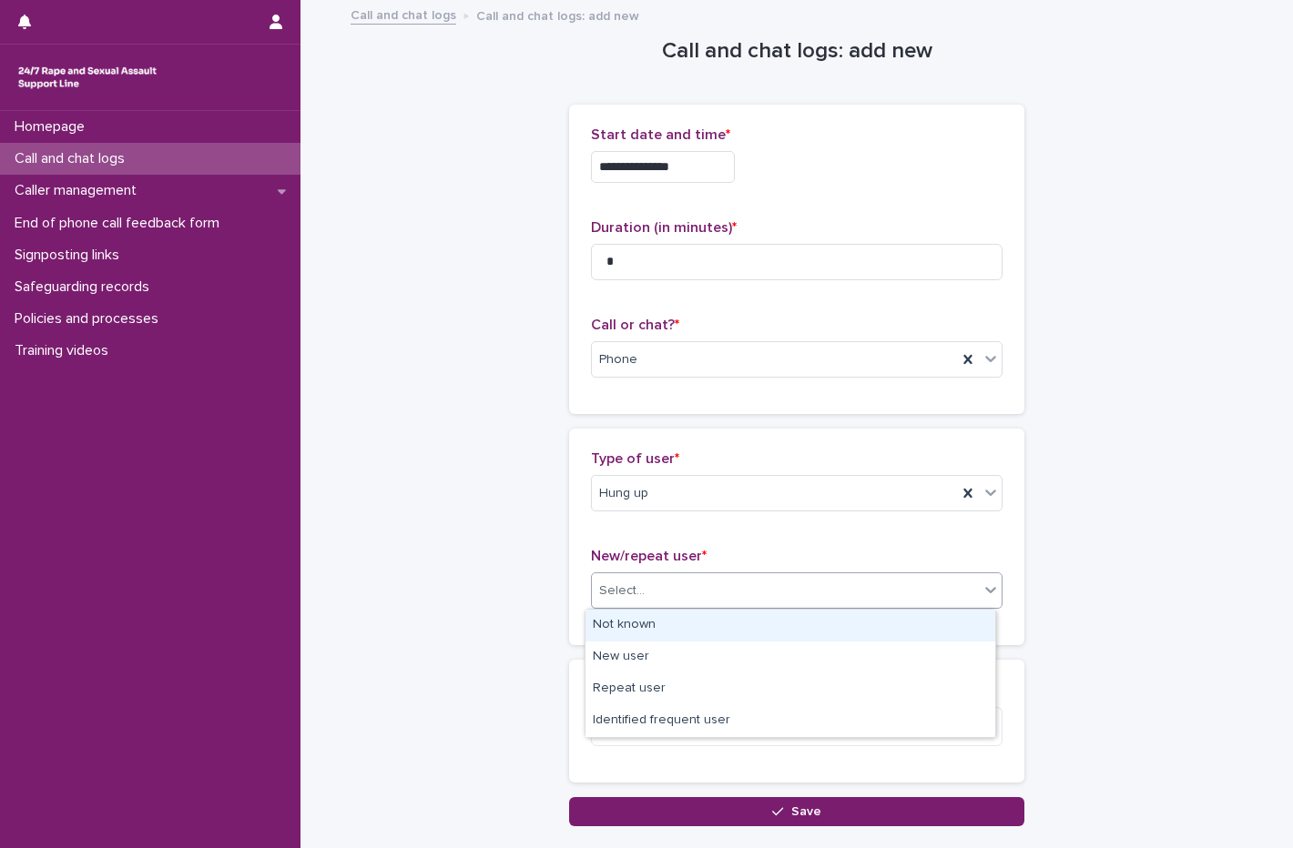
click at [652, 629] on div "Not known" at bounding box center [790, 626] width 410 height 32
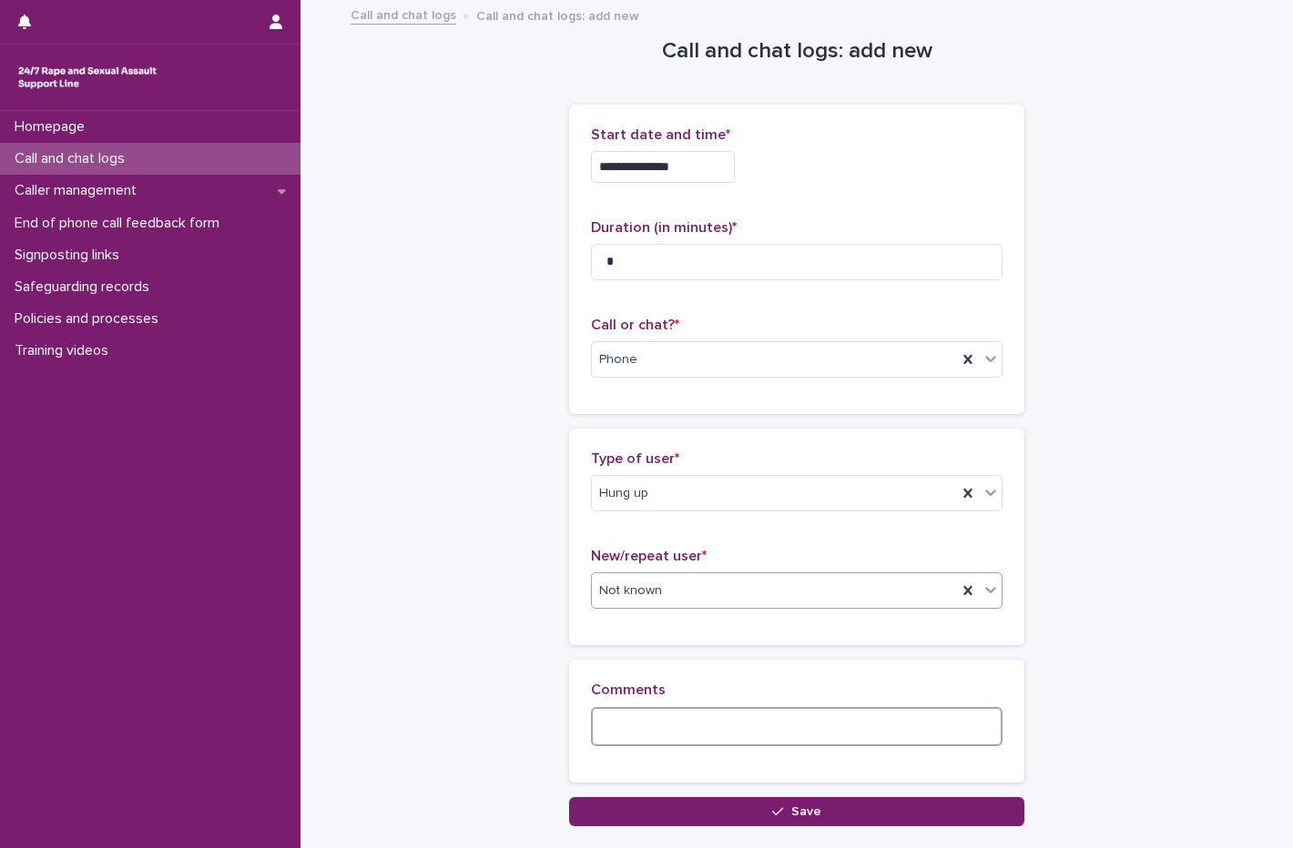
click at [642, 728] on textarea at bounding box center [796, 726] width 411 height 39
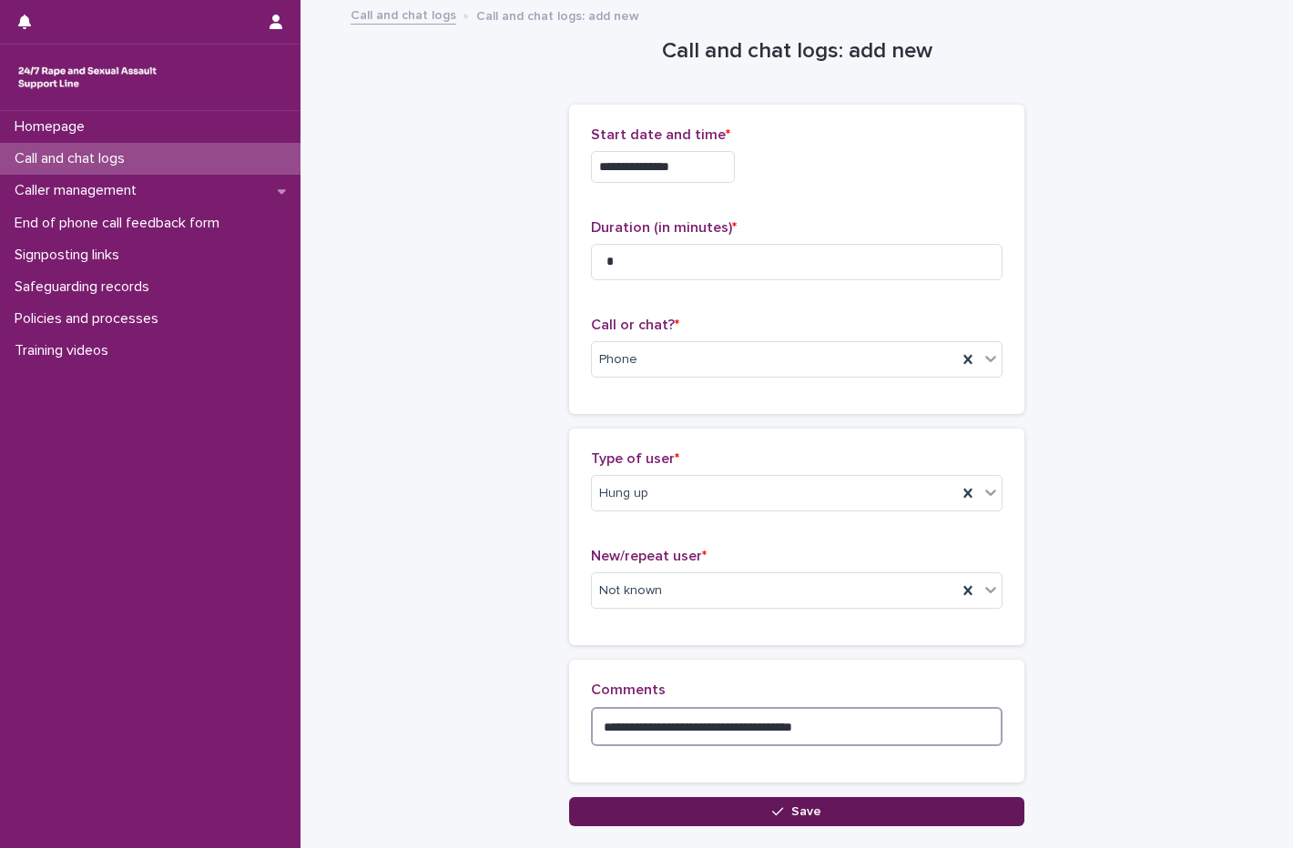
type textarea "**********"
click at [766, 797] on button "Save" at bounding box center [796, 811] width 455 height 29
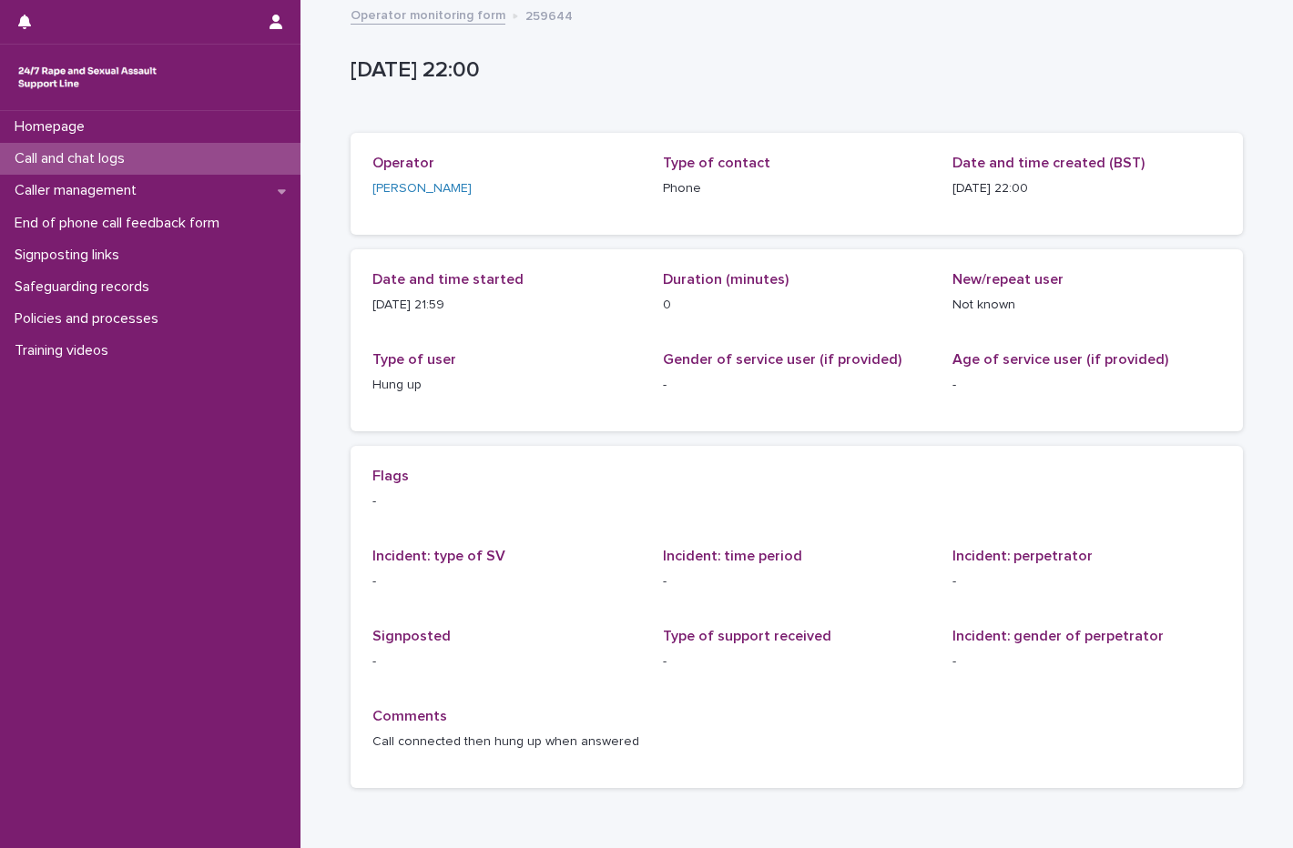
click at [90, 150] on p "Call and chat logs" at bounding box center [73, 158] width 132 height 17
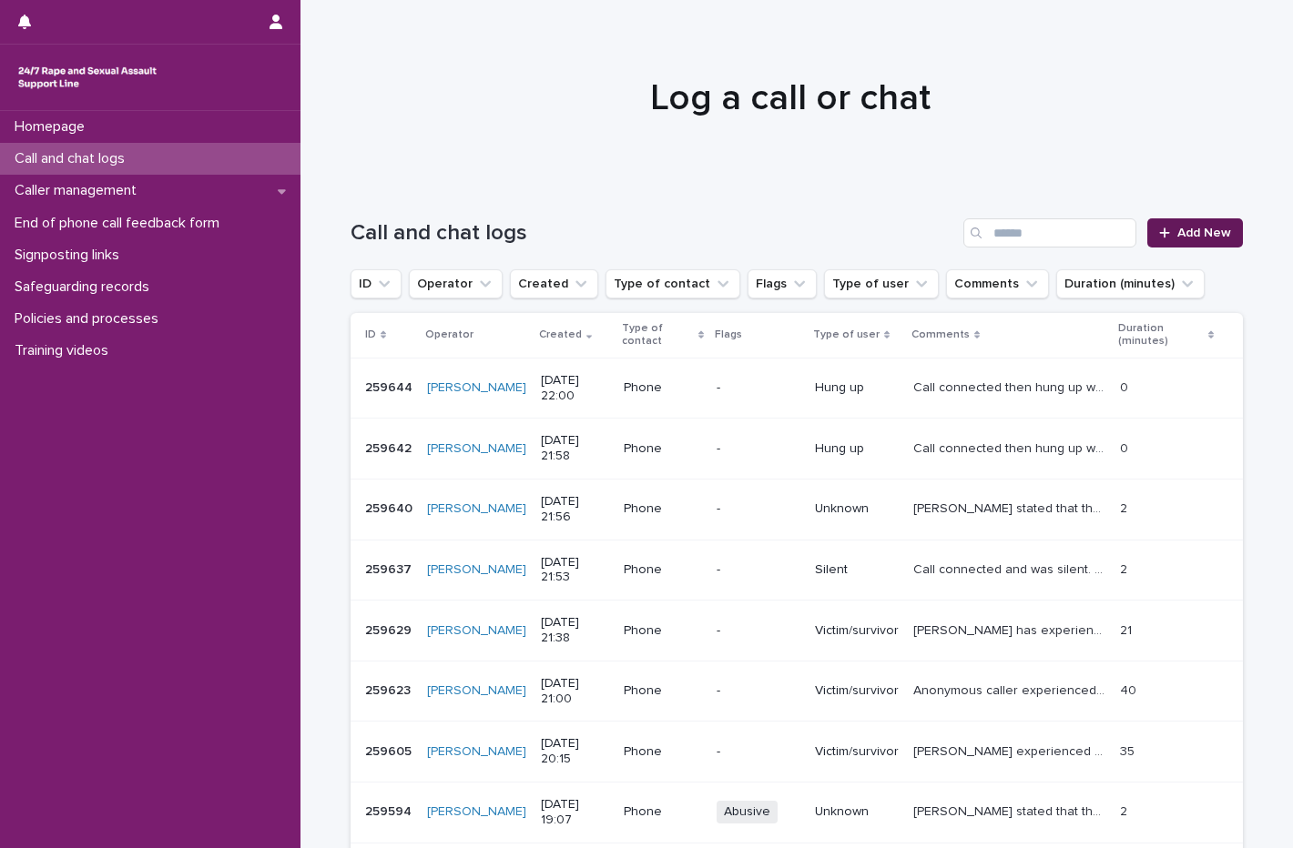
click at [1168, 238] on div at bounding box center [1168, 233] width 18 height 13
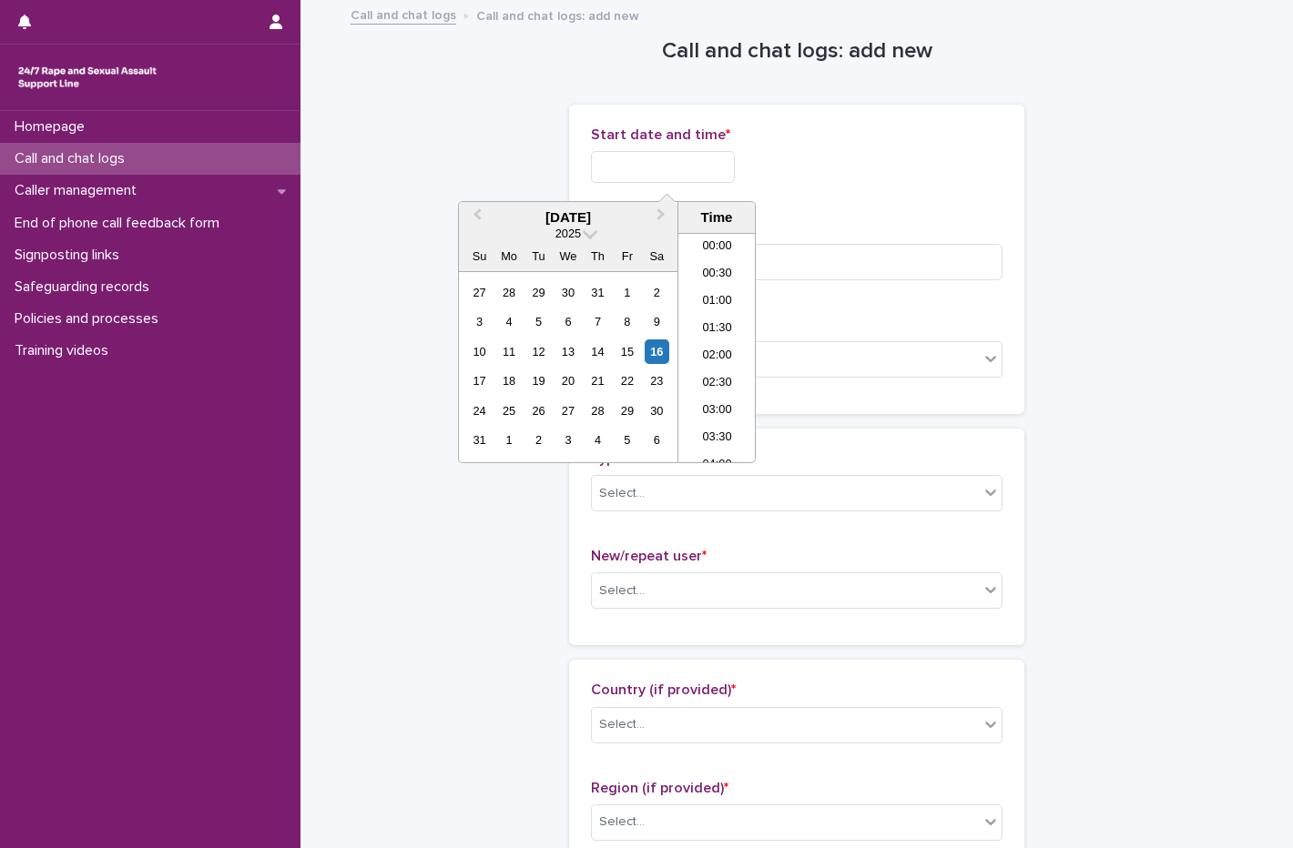
click at [622, 178] on input "text" at bounding box center [663, 167] width 144 height 32
click at [658, 347] on div "16" at bounding box center [656, 352] width 25 height 25
click at [721, 353] on li "22:00" at bounding box center [716, 366] width 77 height 27
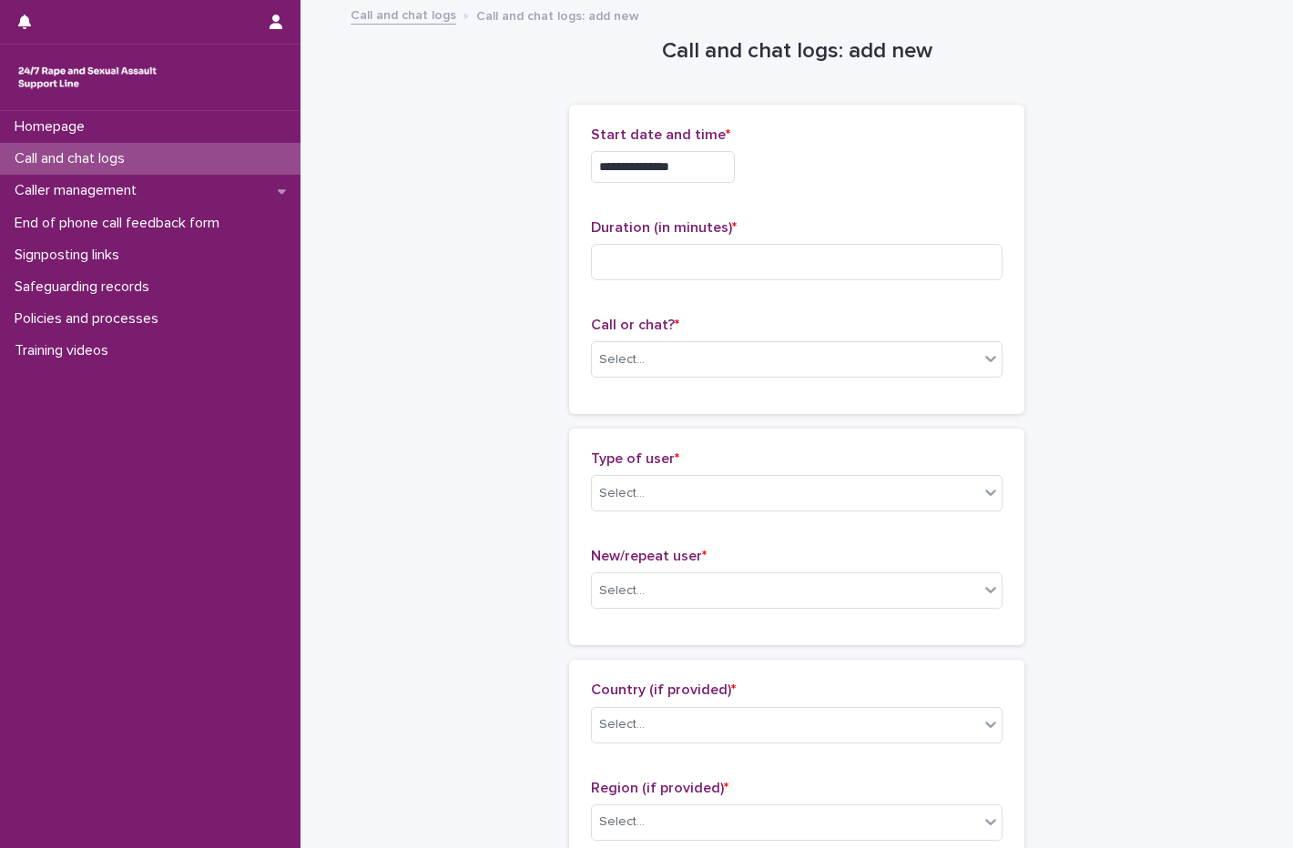
click at [726, 163] on input "**********" at bounding box center [663, 167] width 144 height 32
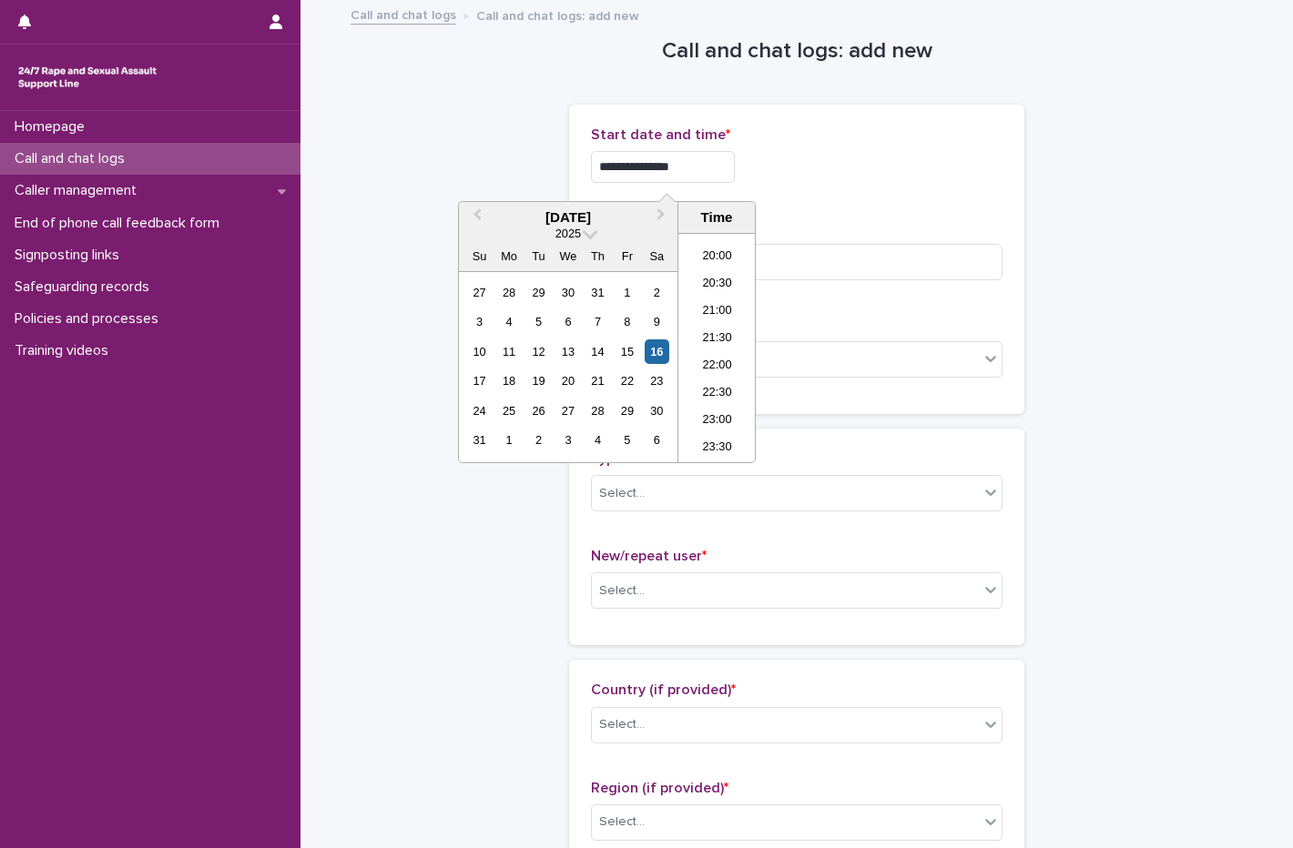
type input "**********"
click at [776, 183] on div "**********" at bounding box center [796, 162] width 411 height 71
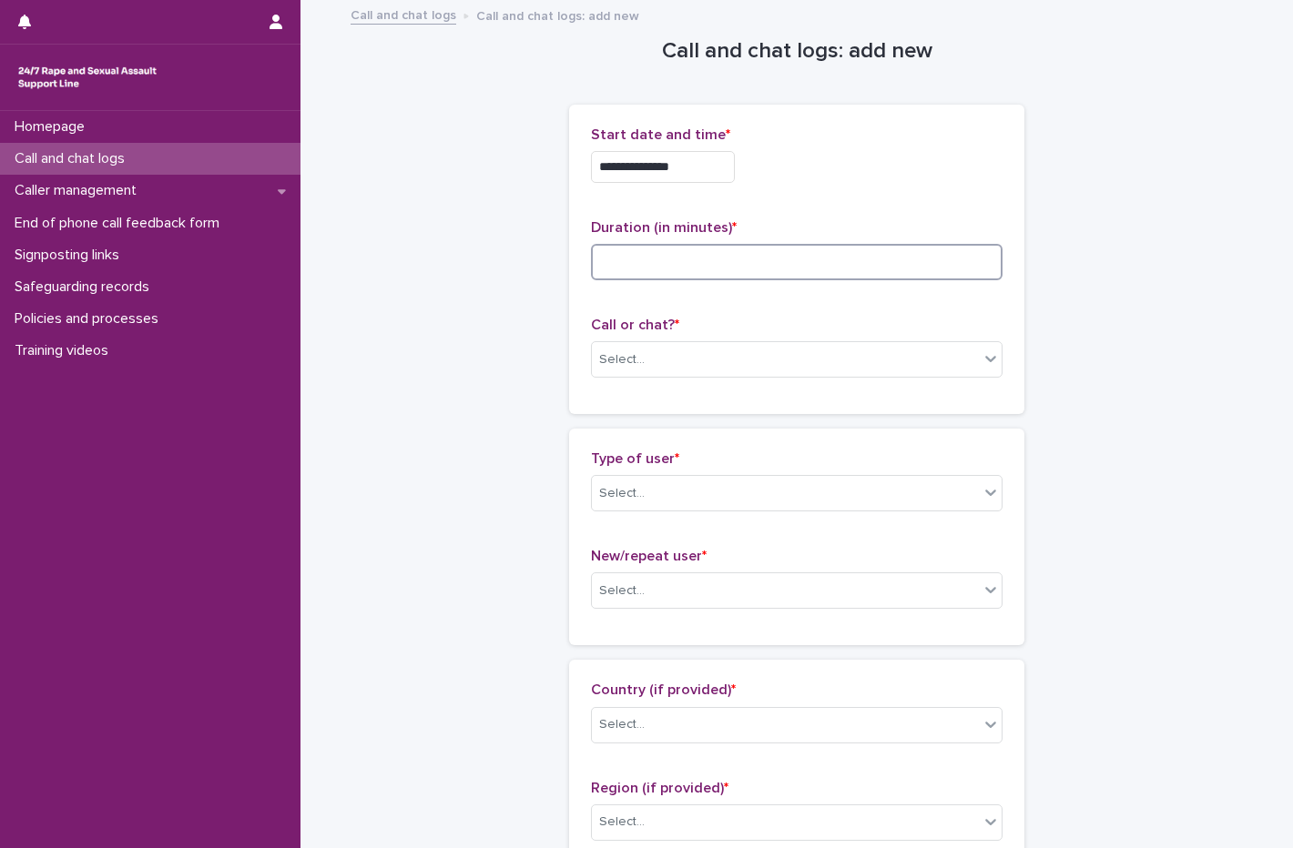
click at [701, 244] on input at bounding box center [796, 262] width 411 height 36
type input "*"
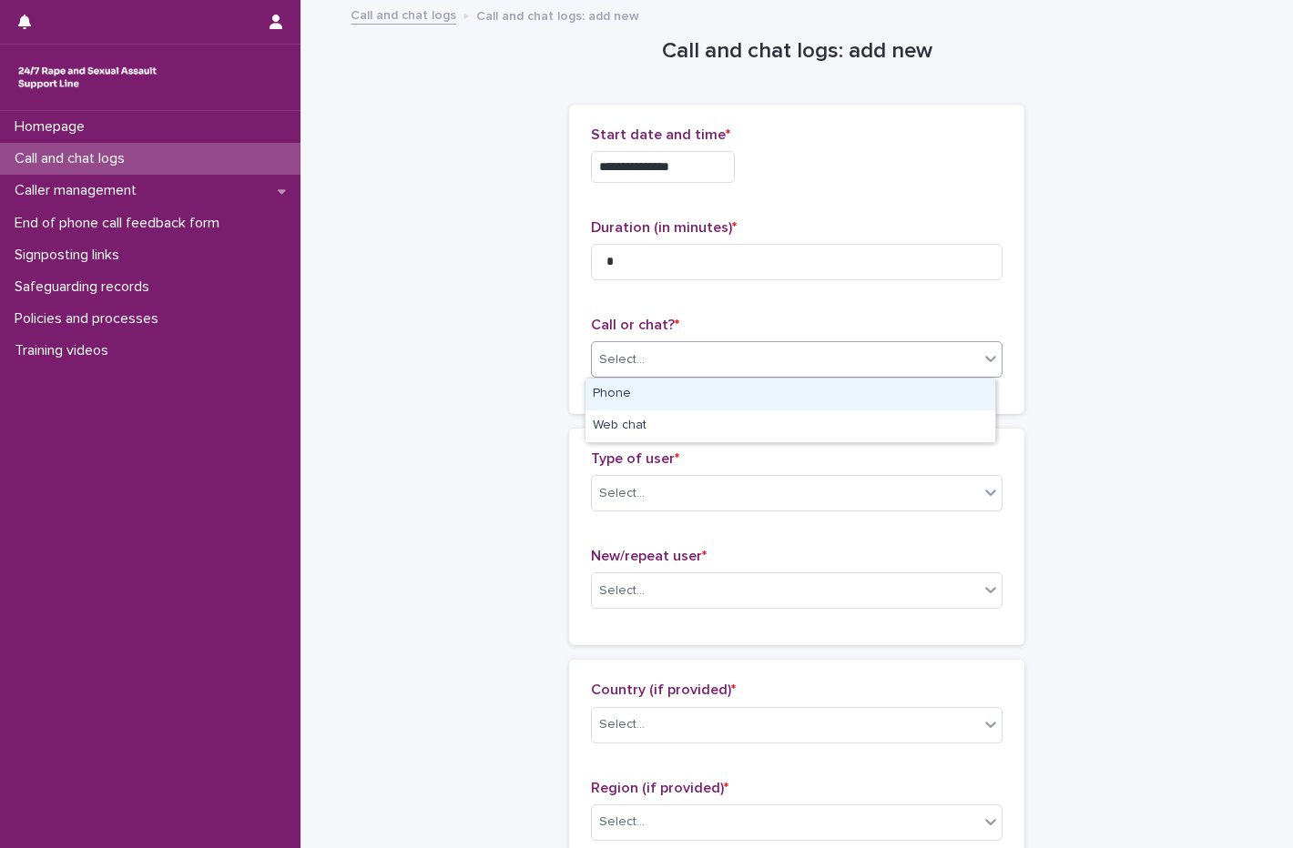
click at [645, 354] on div "Select..." at bounding box center [785, 360] width 387 height 30
click at [625, 386] on div "Phone" at bounding box center [790, 395] width 410 height 32
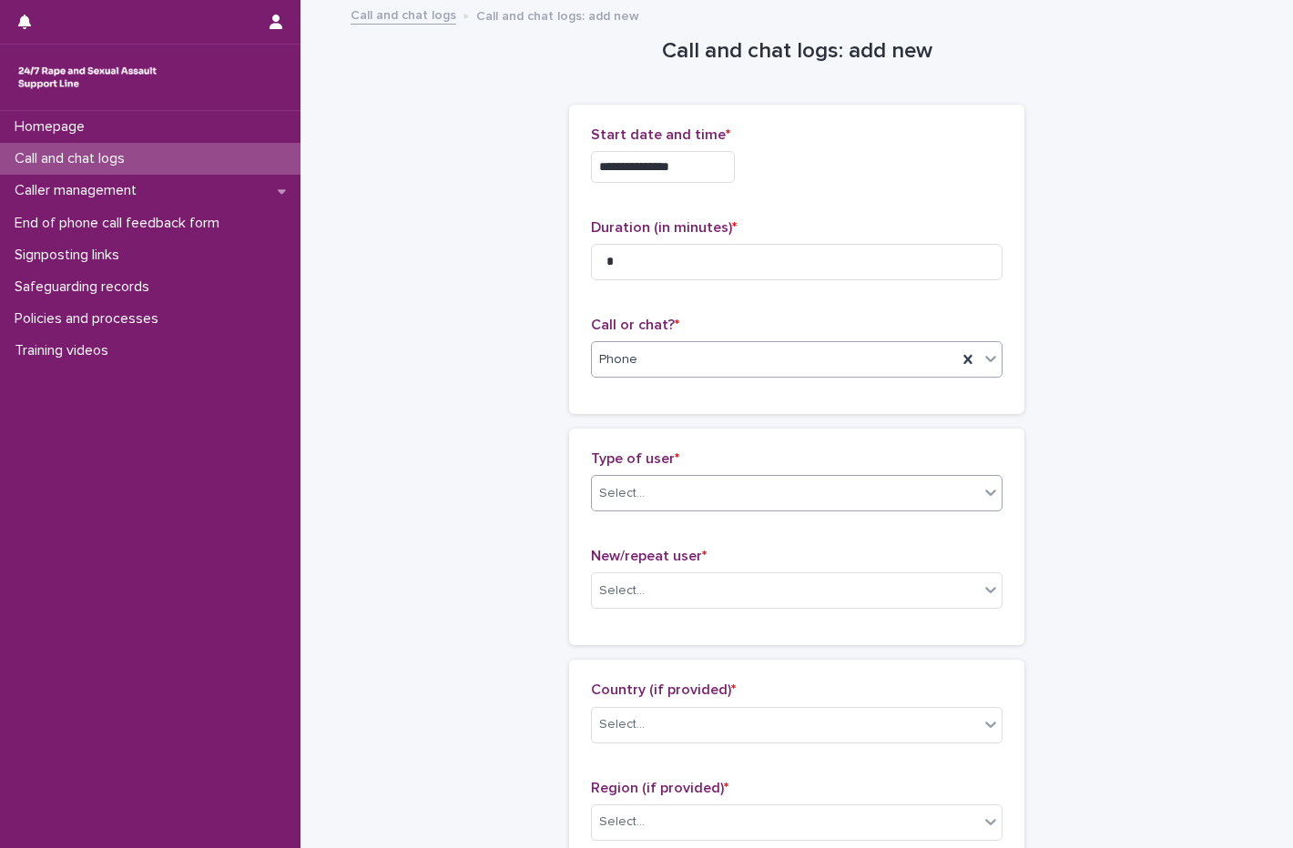
click at [641, 492] on div "Select..." at bounding box center [785, 494] width 387 height 30
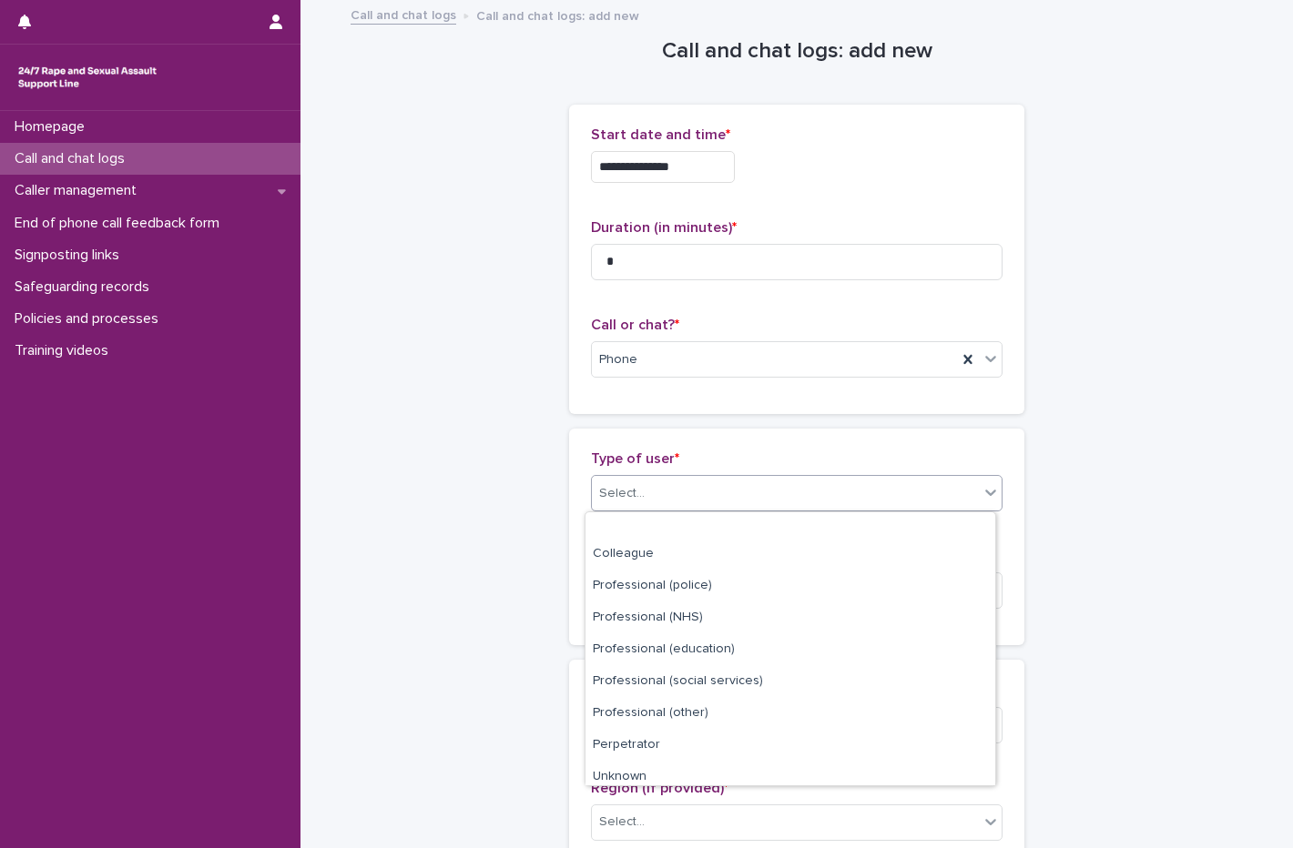
scroll to position [205, 0]
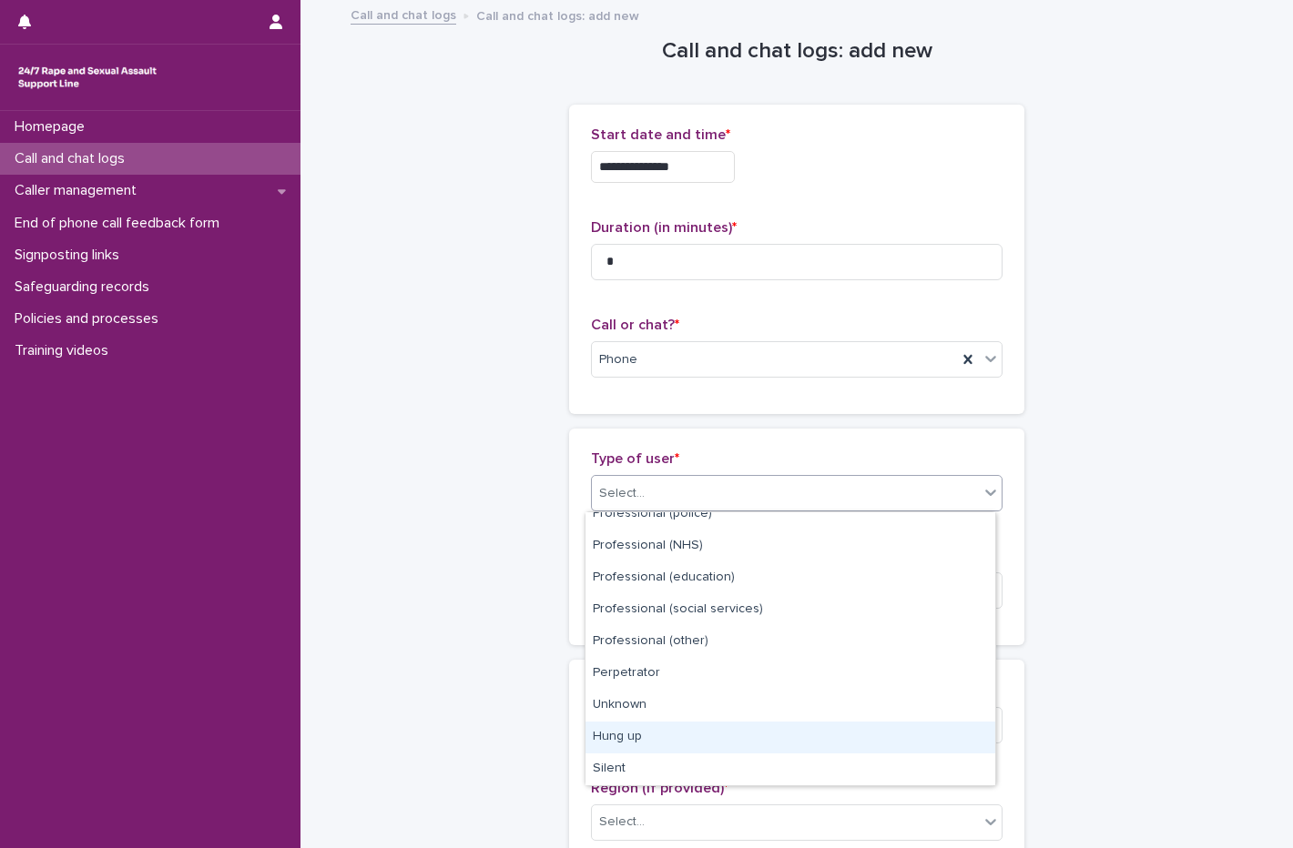
click at [675, 735] on div "Hung up" at bounding box center [790, 738] width 410 height 32
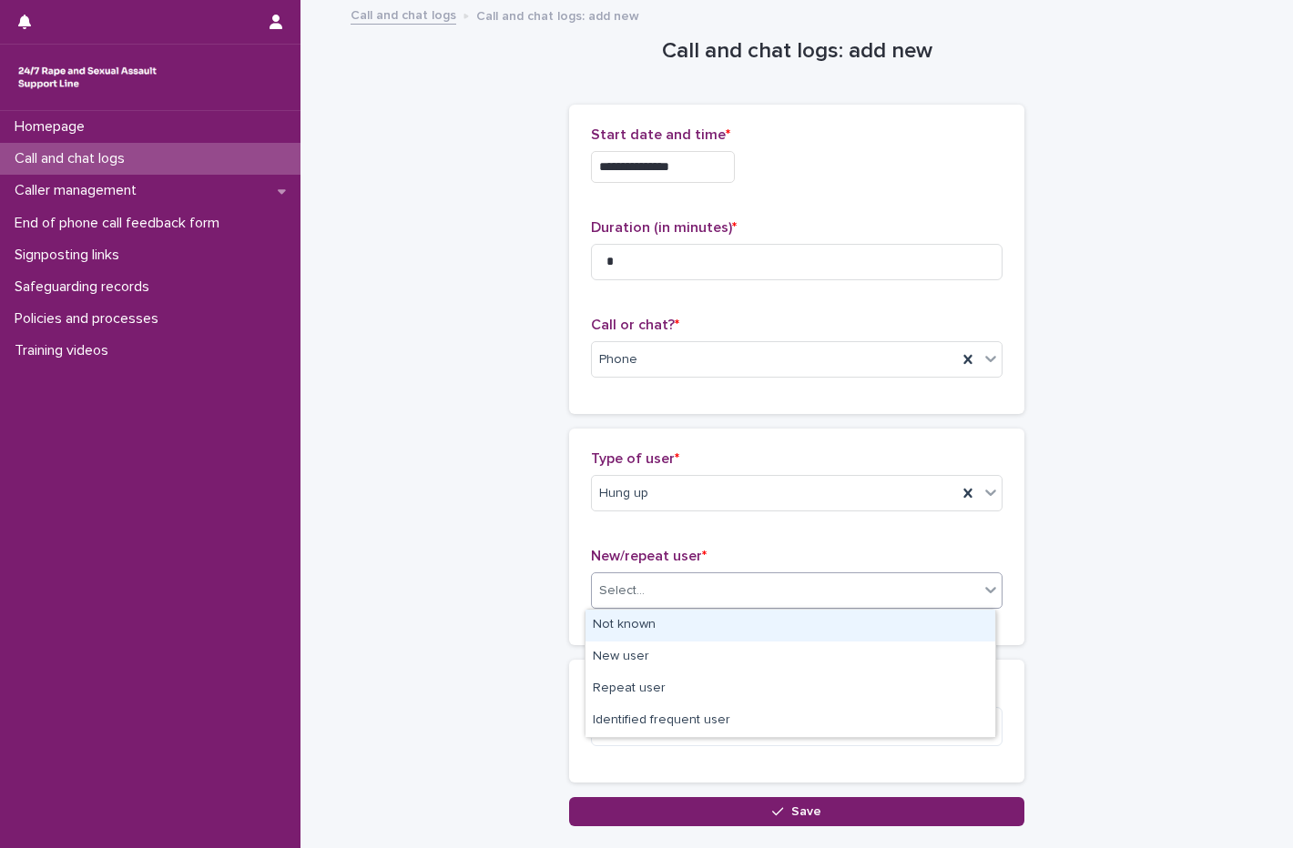
click at [651, 582] on div "Select..." at bounding box center [785, 591] width 387 height 30
click at [656, 635] on div "Not known" at bounding box center [790, 626] width 410 height 32
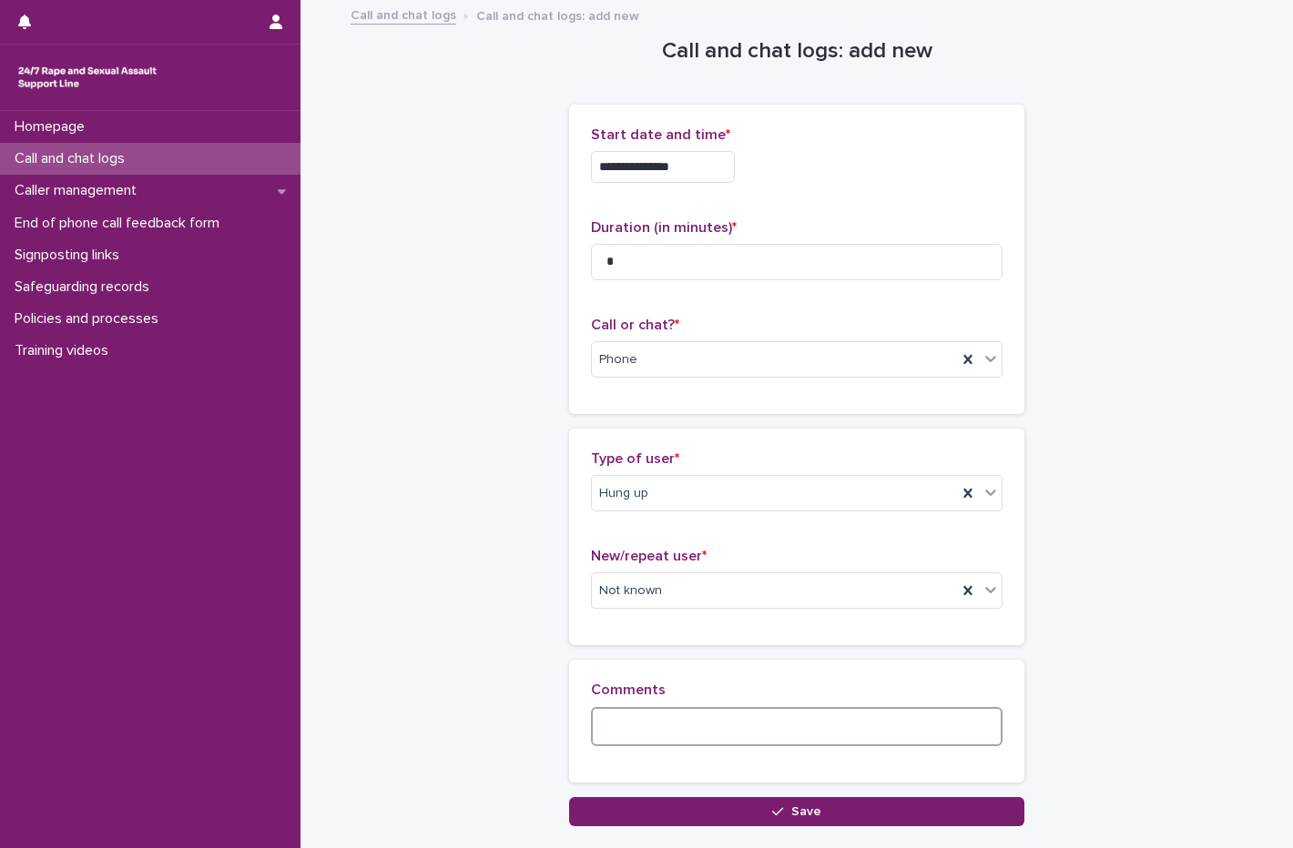
click at [655, 707] on textarea at bounding box center [796, 726] width 411 height 39
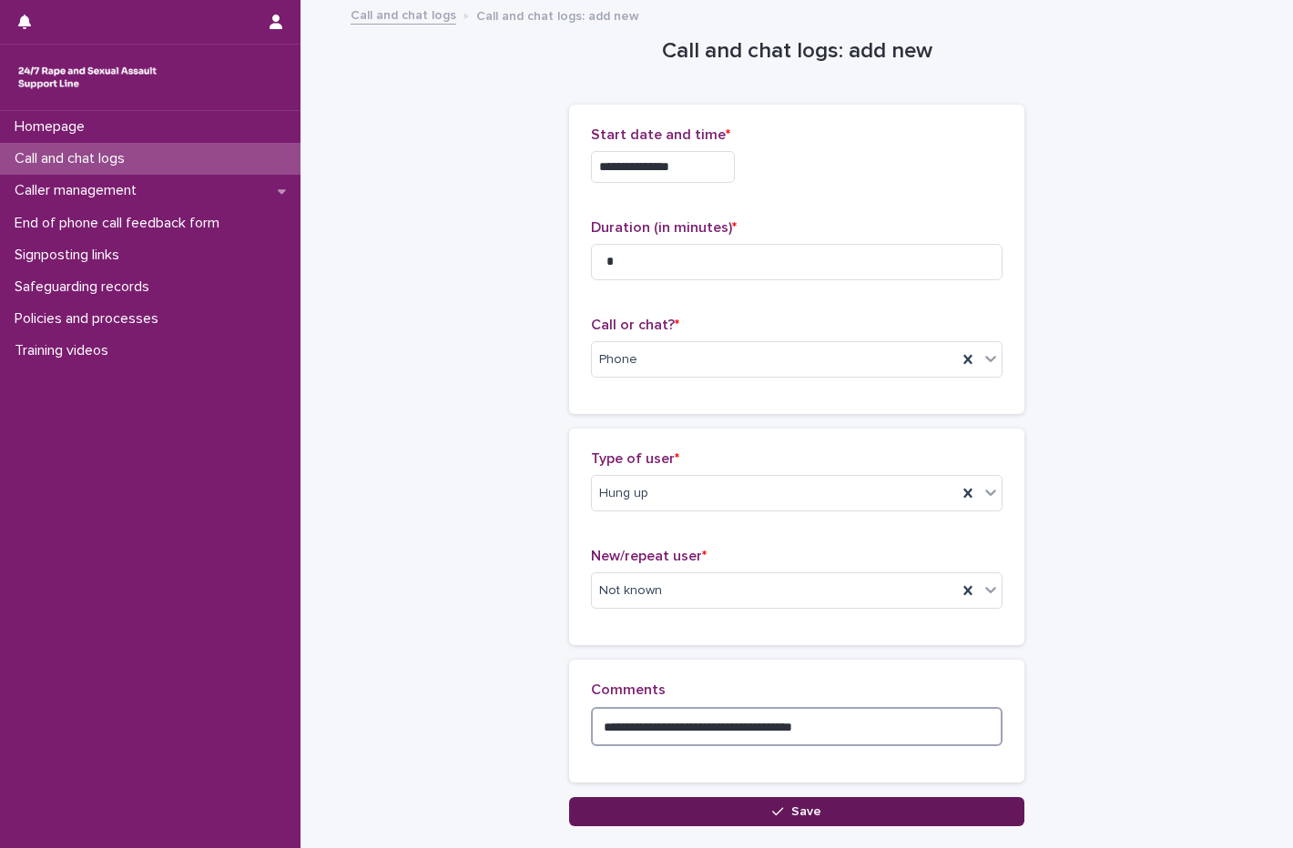
type textarea "**********"
click at [633, 819] on button "Save" at bounding box center [796, 811] width 455 height 29
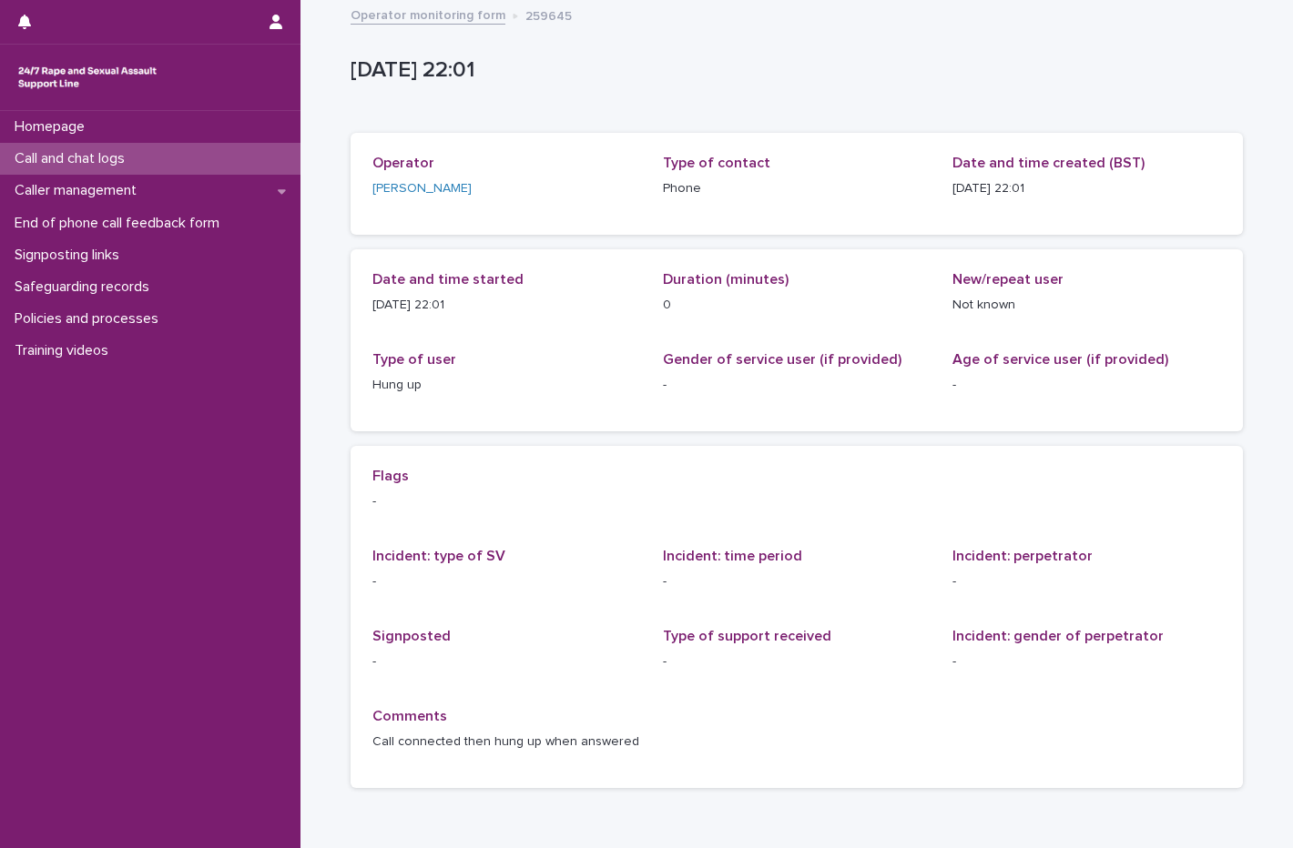
click at [96, 150] on p "Call and chat logs" at bounding box center [73, 158] width 132 height 17
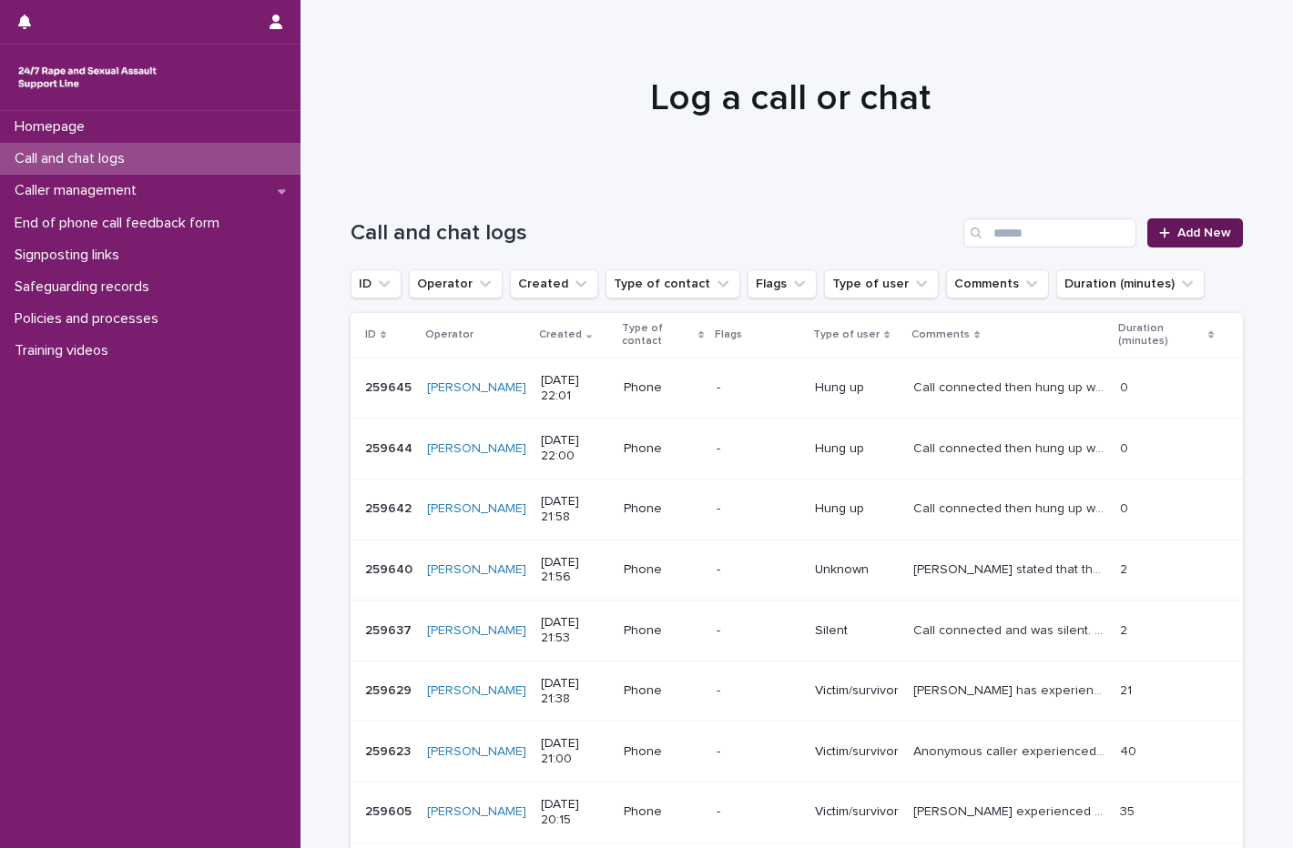
click at [1167, 240] on link "Add New" at bounding box center [1195, 232] width 96 height 29
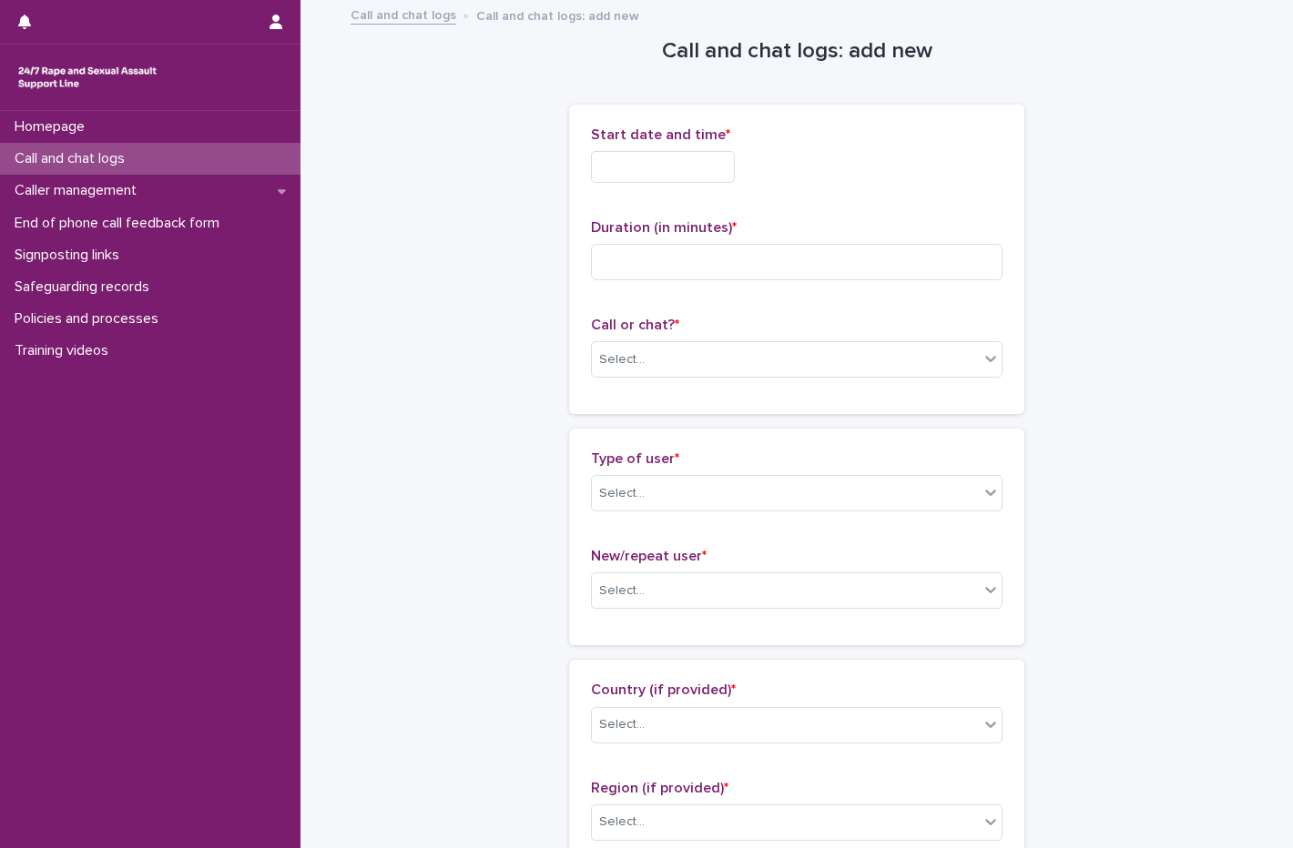
click at [634, 174] on input "text" at bounding box center [663, 167] width 144 height 32
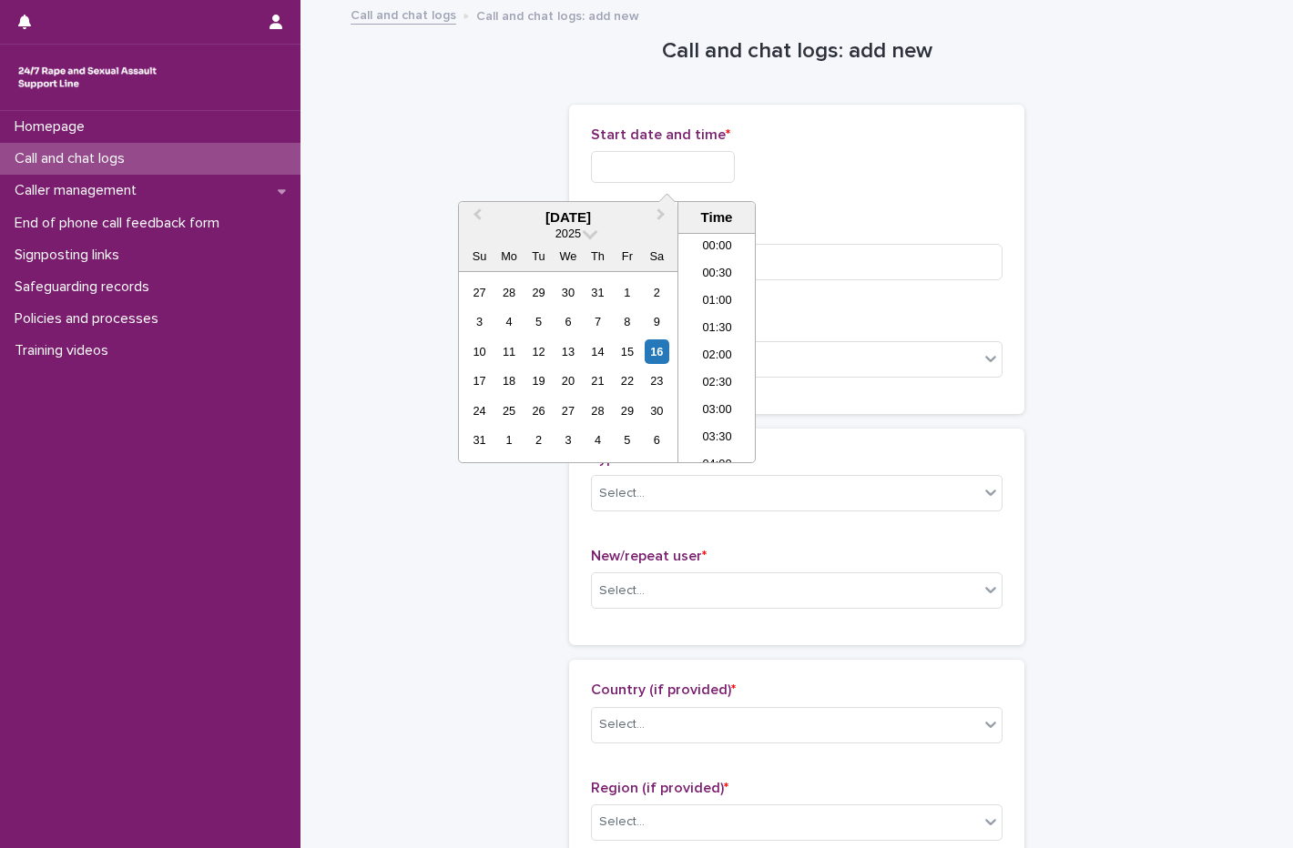
scroll to position [1082, 0]
click at [666, 350] on div "16" at bounding box center [656, 352] width 25 height 25
click at [729, 370] on li "22:00" at bounding box center [716, 366] width 77 height 27
click at [694, 171] on input "**********" at bounding box center [663, 167] width 144 height 32
type input "**********"
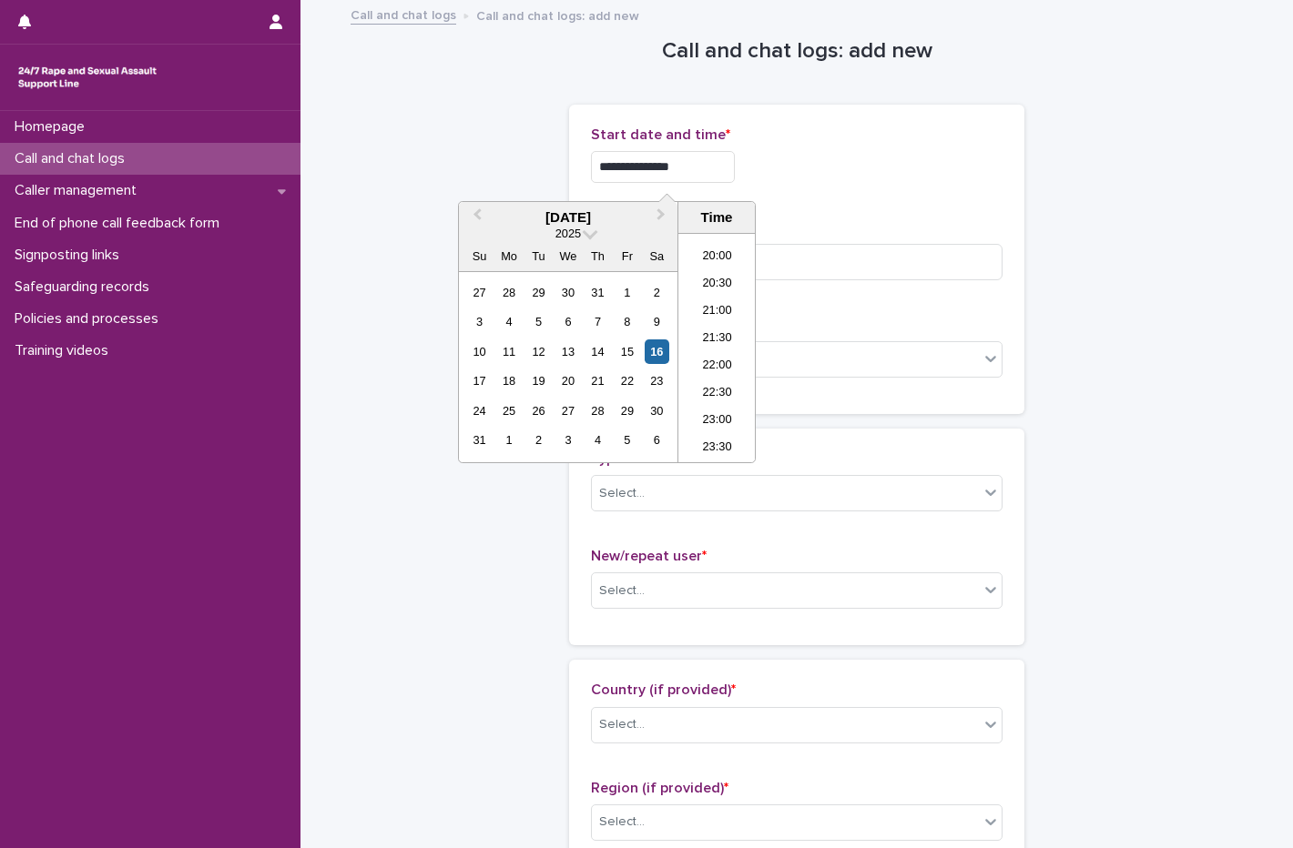
click at [793, 182] on div "**********" at bounding box center [796, 167] width 411 height 32
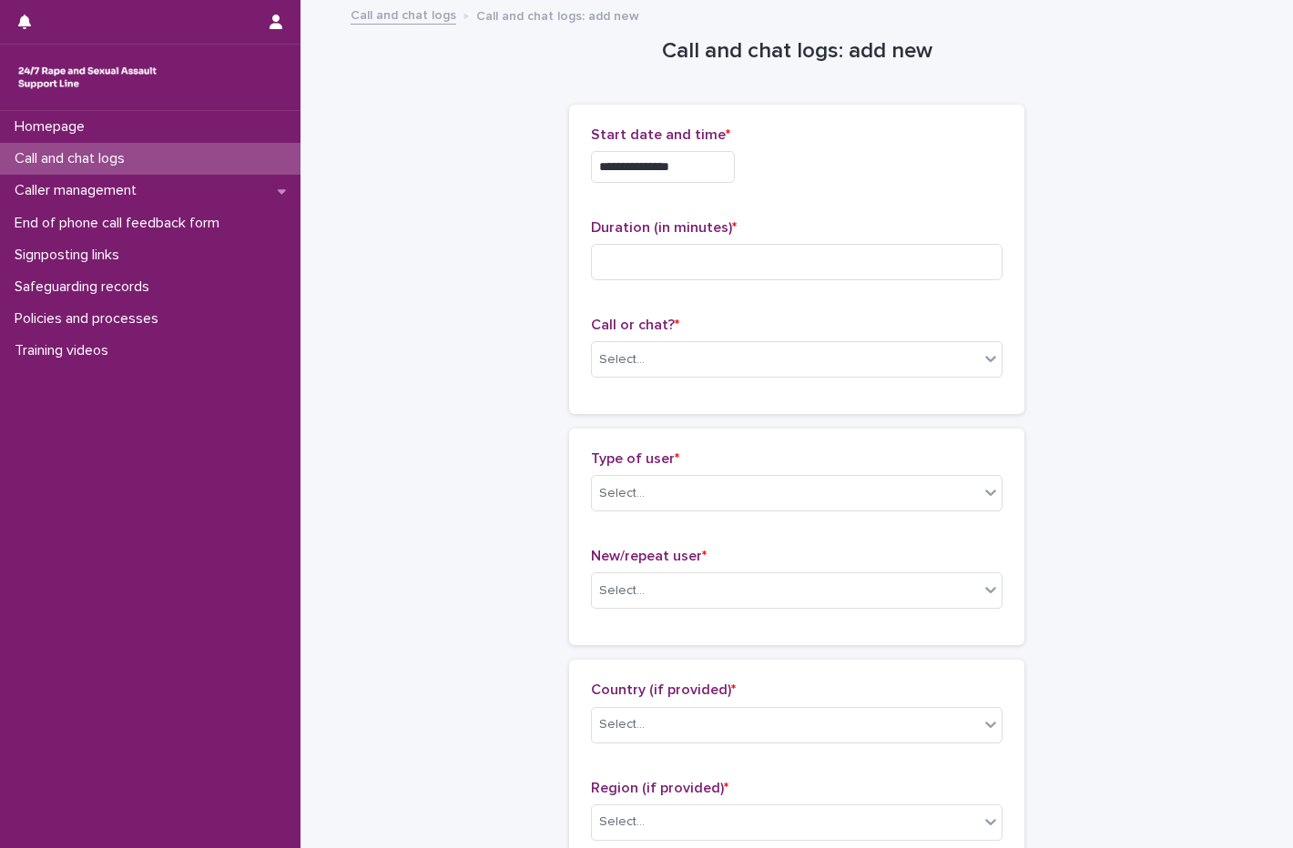
click at [665, 289] on div "Duration (in minutes) *" at bounding box center [796, 257] width 411 height 76
click at [676, 263] on input at bounding box center [796, 262] width 411 height 36
type input "*"
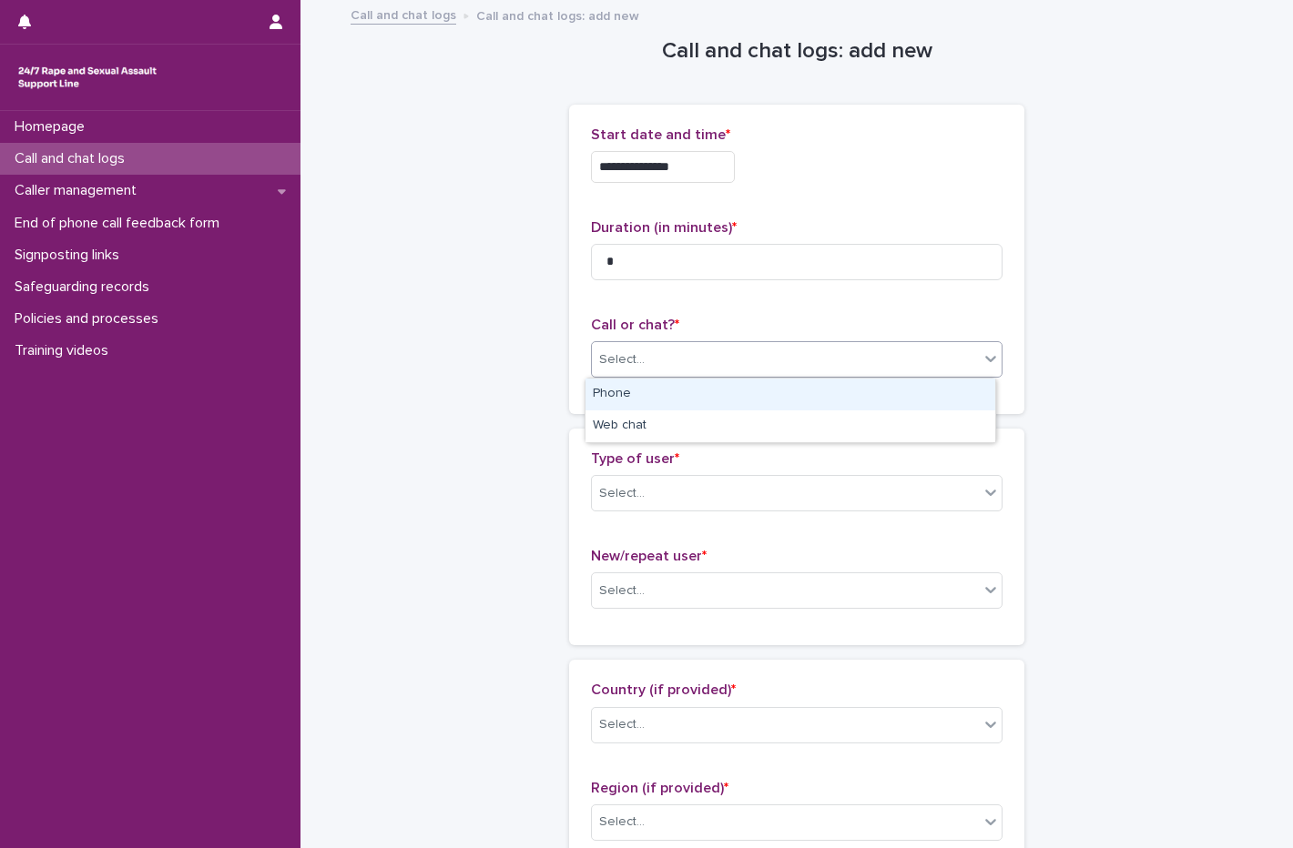
click at [669, 368] on div "Select..." at bounding box center [785, 360] width 387 height 30
click at [648, 397] on div "Phone" at bounding box center [790, 395] width 410 height 32
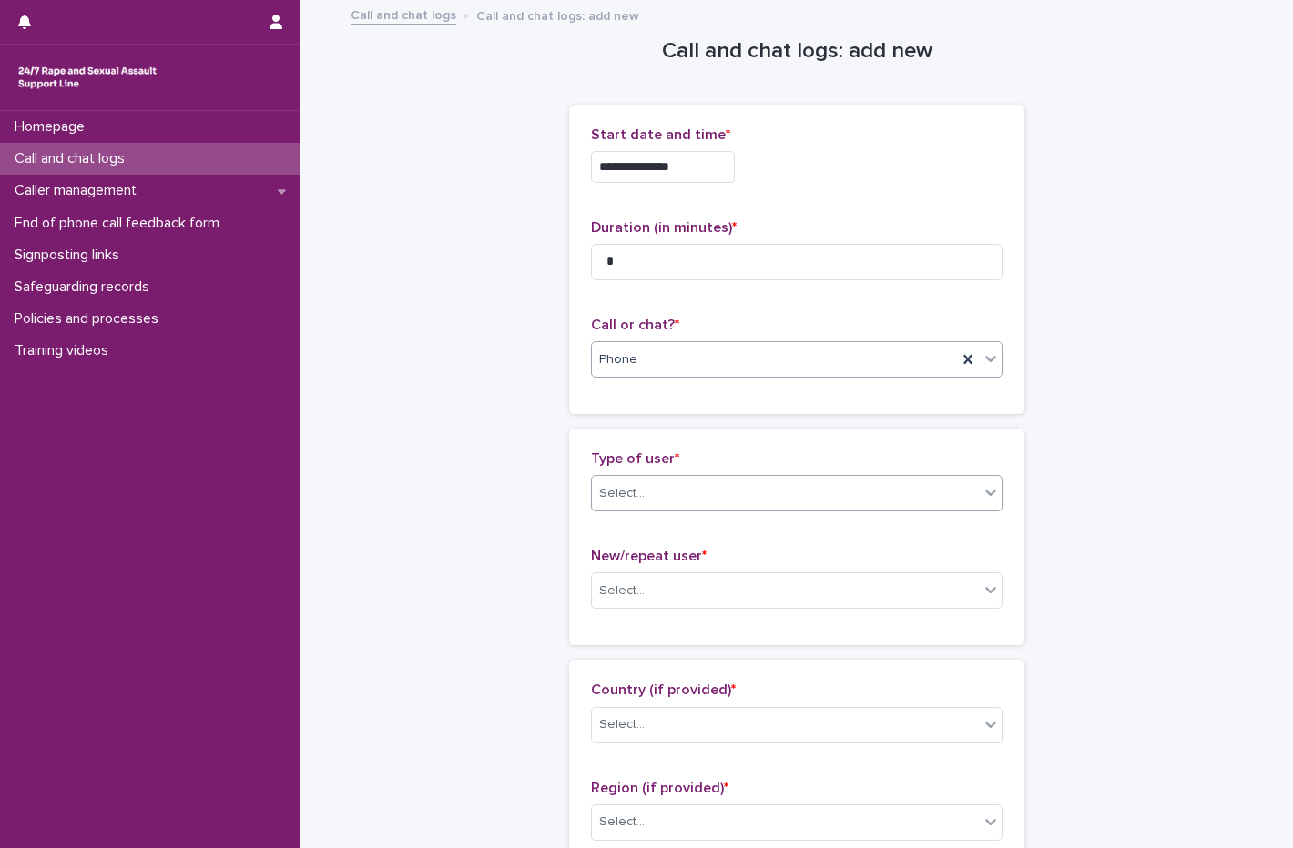
click at [645, 479] on div "Select..." at bounding box center [785, 494] width 387 height 30
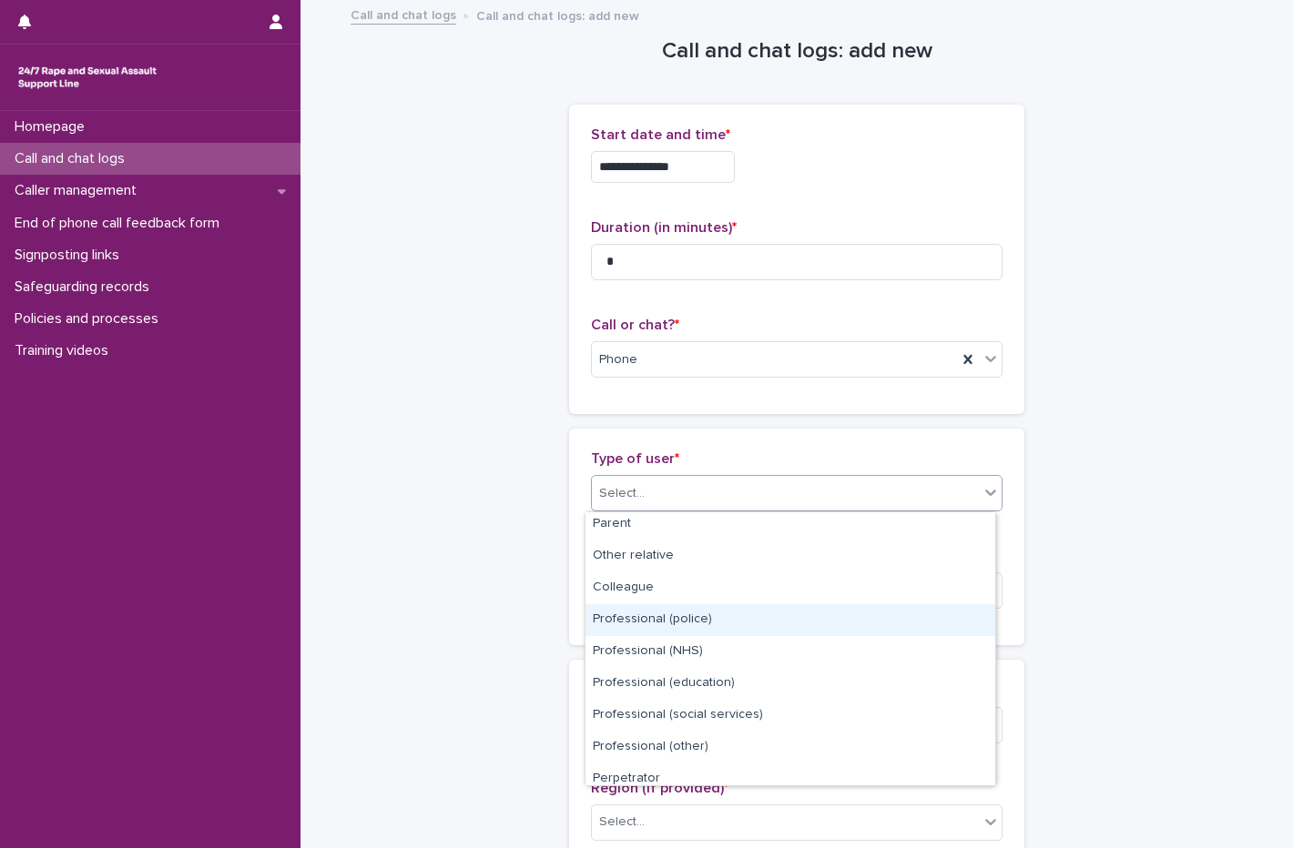
scroll to position [205, 0]
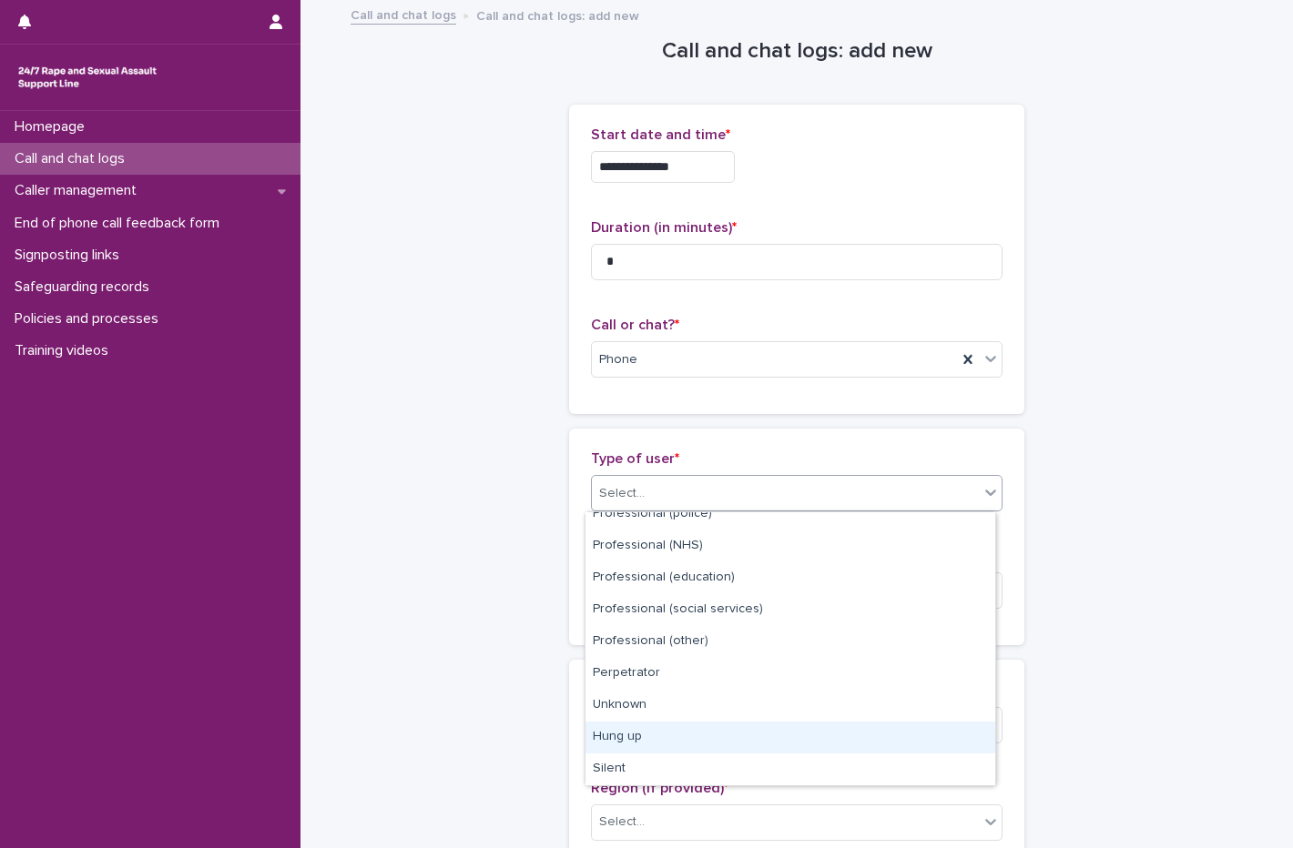
click at [767, 726] on div "Hung up" at bounding box center [790, 738] width 410 height 32
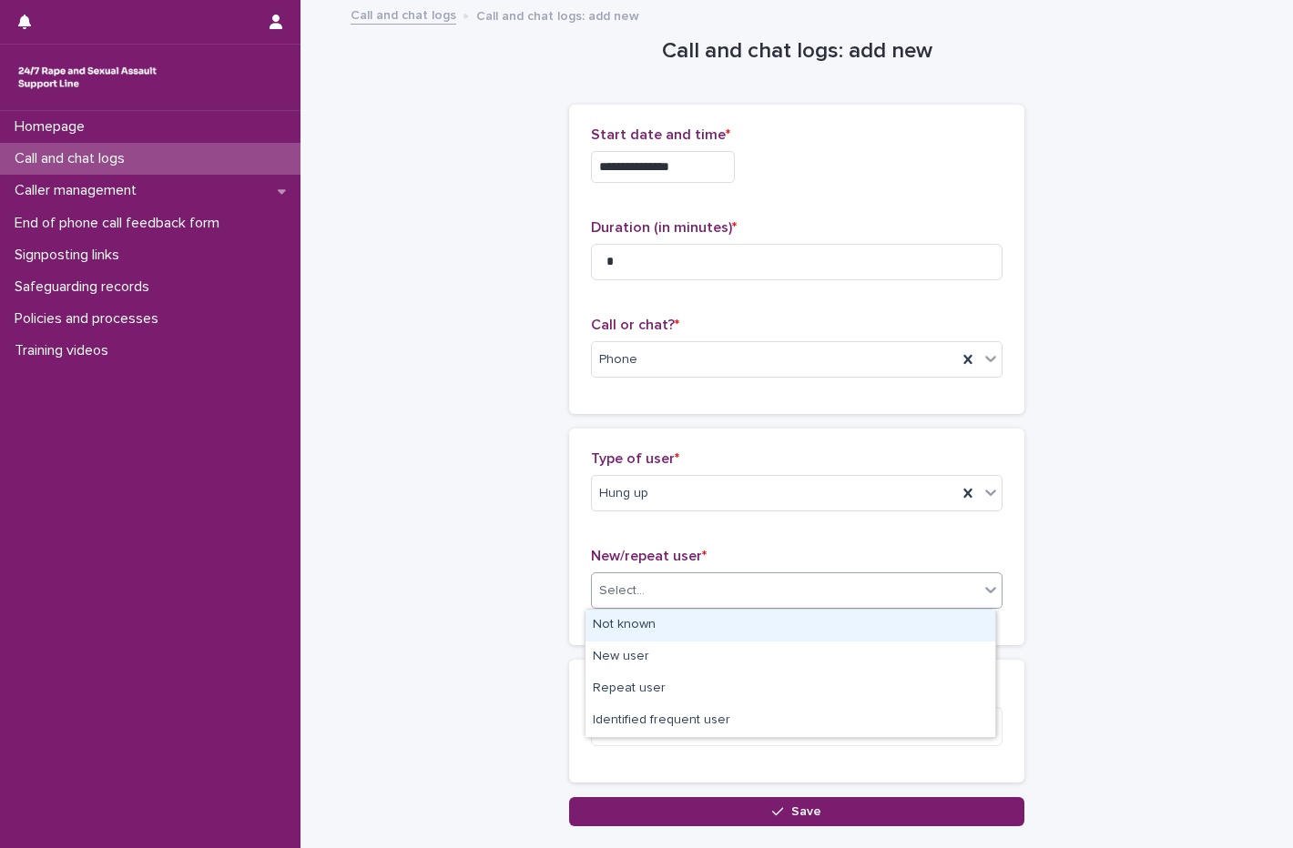
click at [645, 577] on div "Select..." at bounding box center [785, 591] width 387 height 30
click at [635, 631] on div "Not known" at bounding box center [790, 626] width 410 height 32
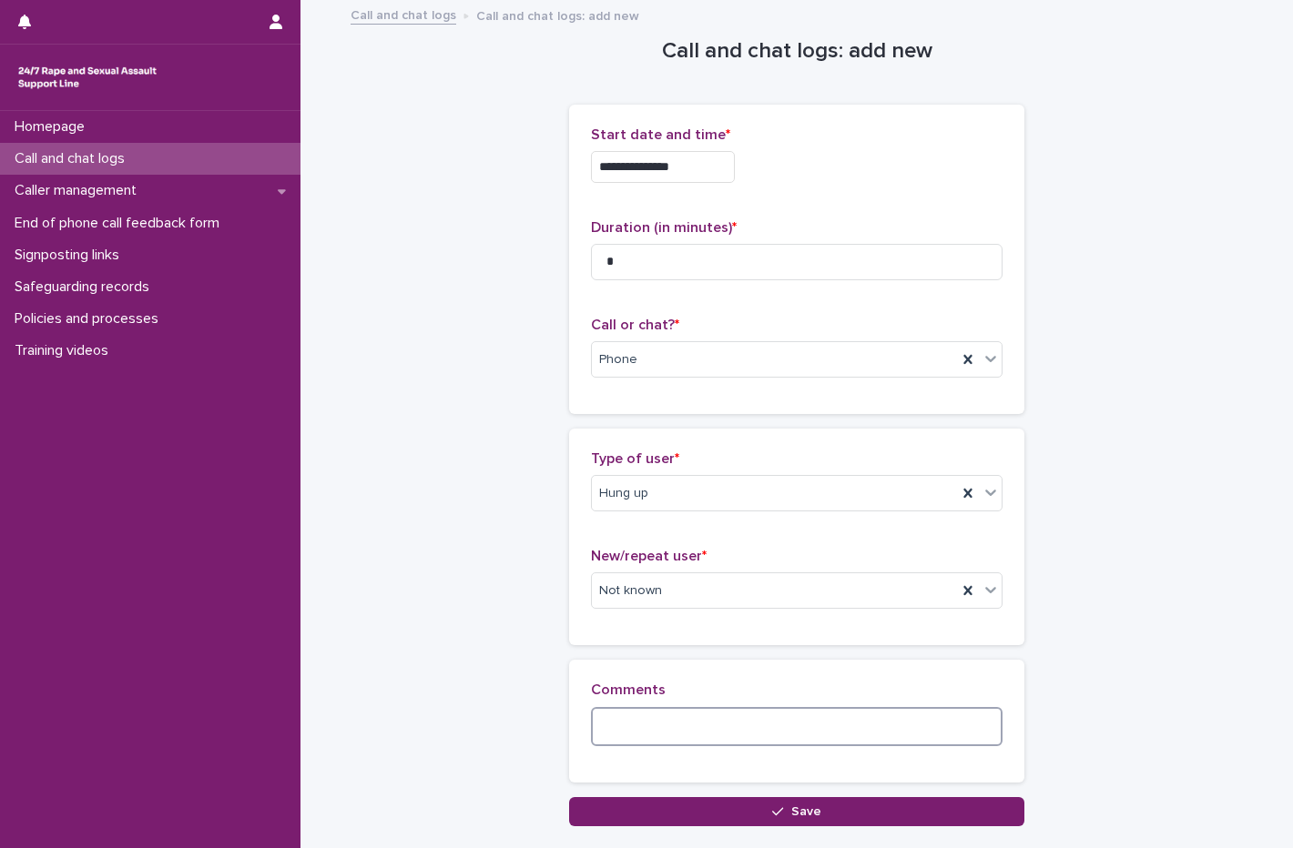
click at [608, 711] on textarea at bounding box center [796, 726] width 411 height 39
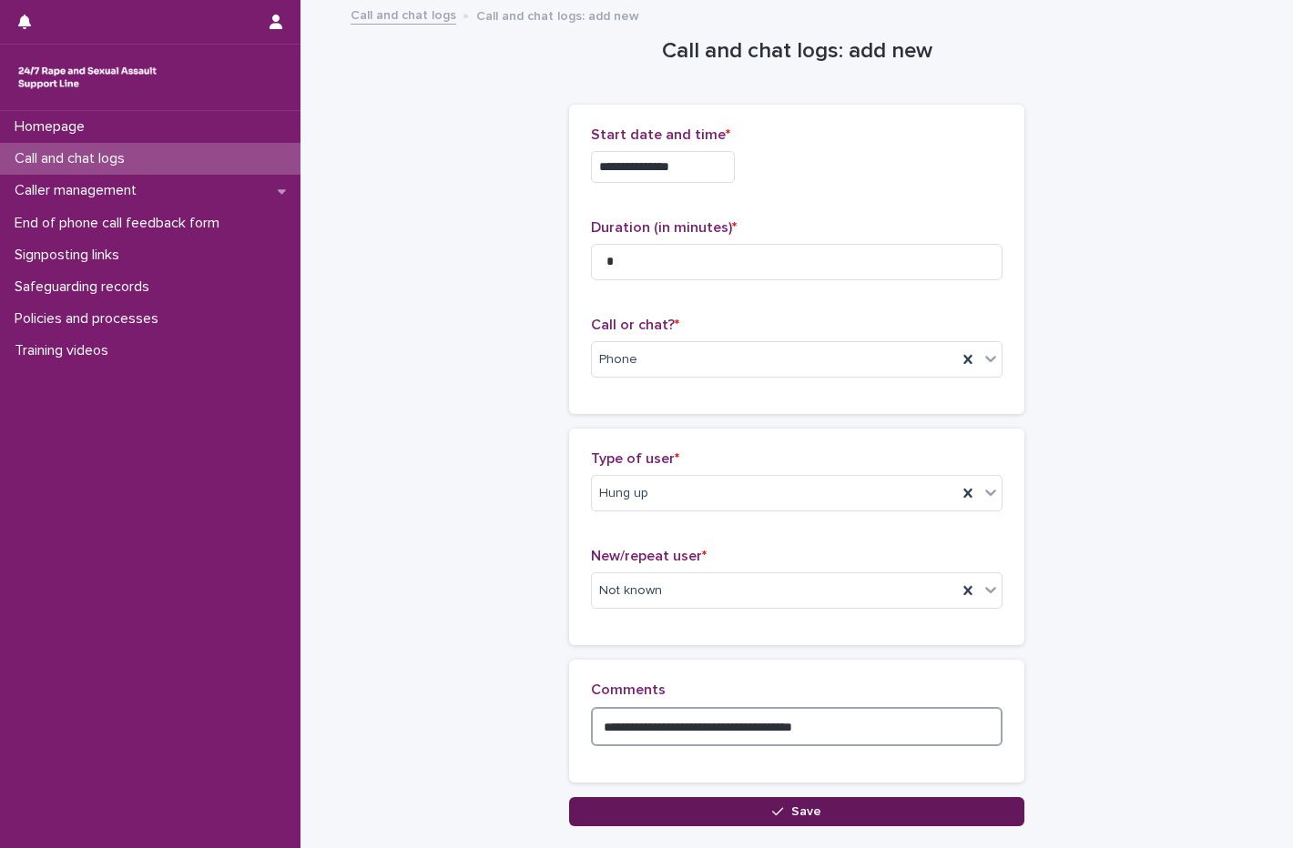
type textarea "**********"
click at [847, 809] on button "Save" at bounding box center [796, 811] width 455 height 29
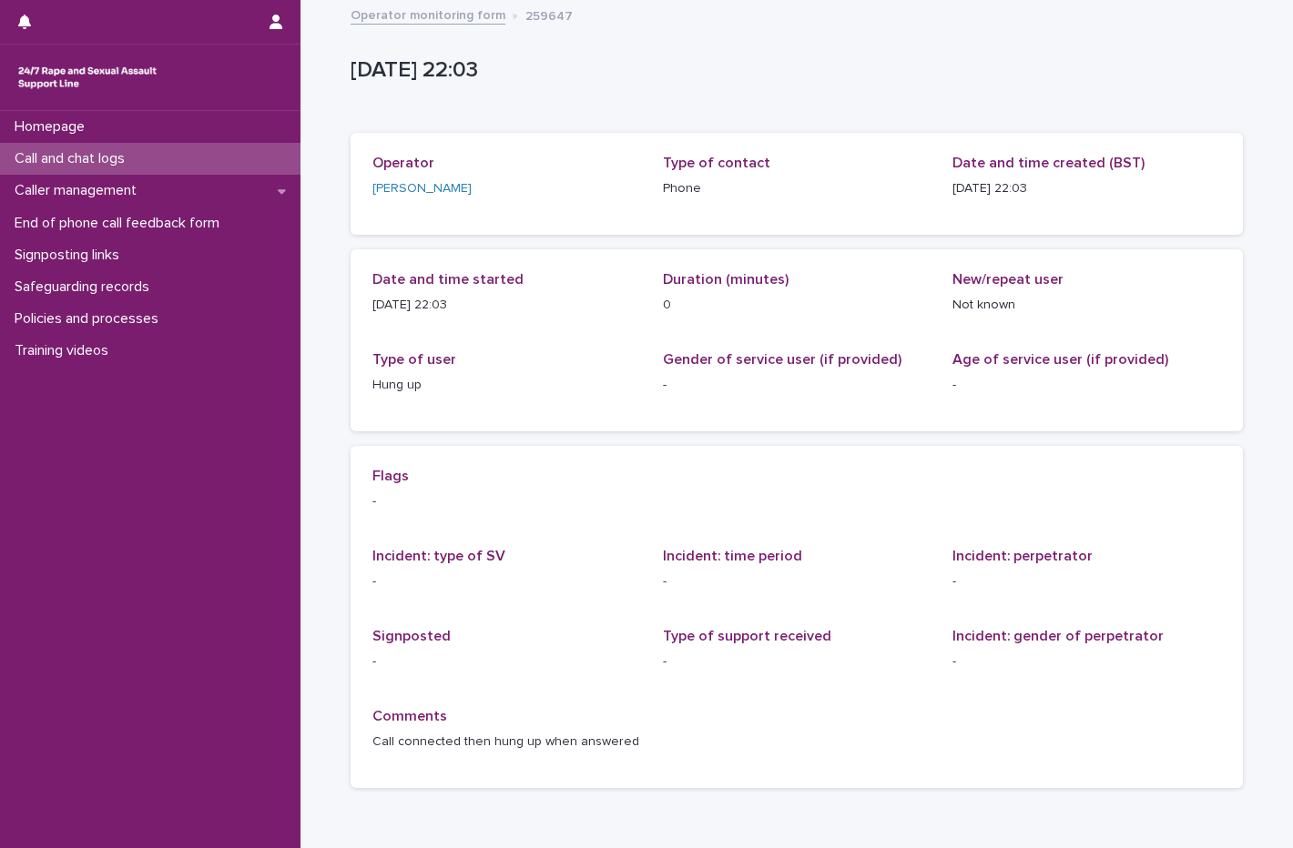
click at [72, 158] on p "Call and chat logs" at bounding box center [73, 158] width 132 height 17
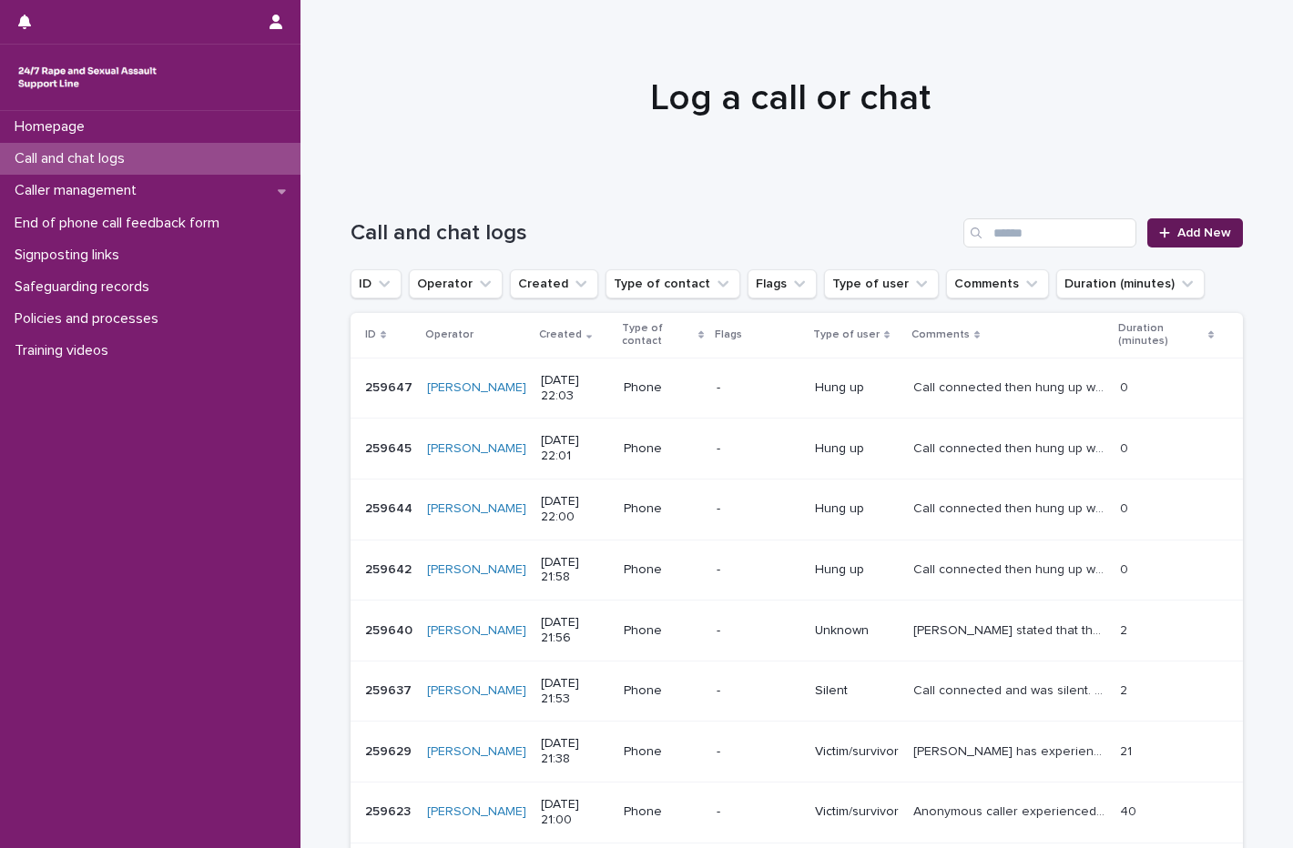
click at [1221, 238] on span "Add New" at bounding box center [1204, 233] width 54 height 13
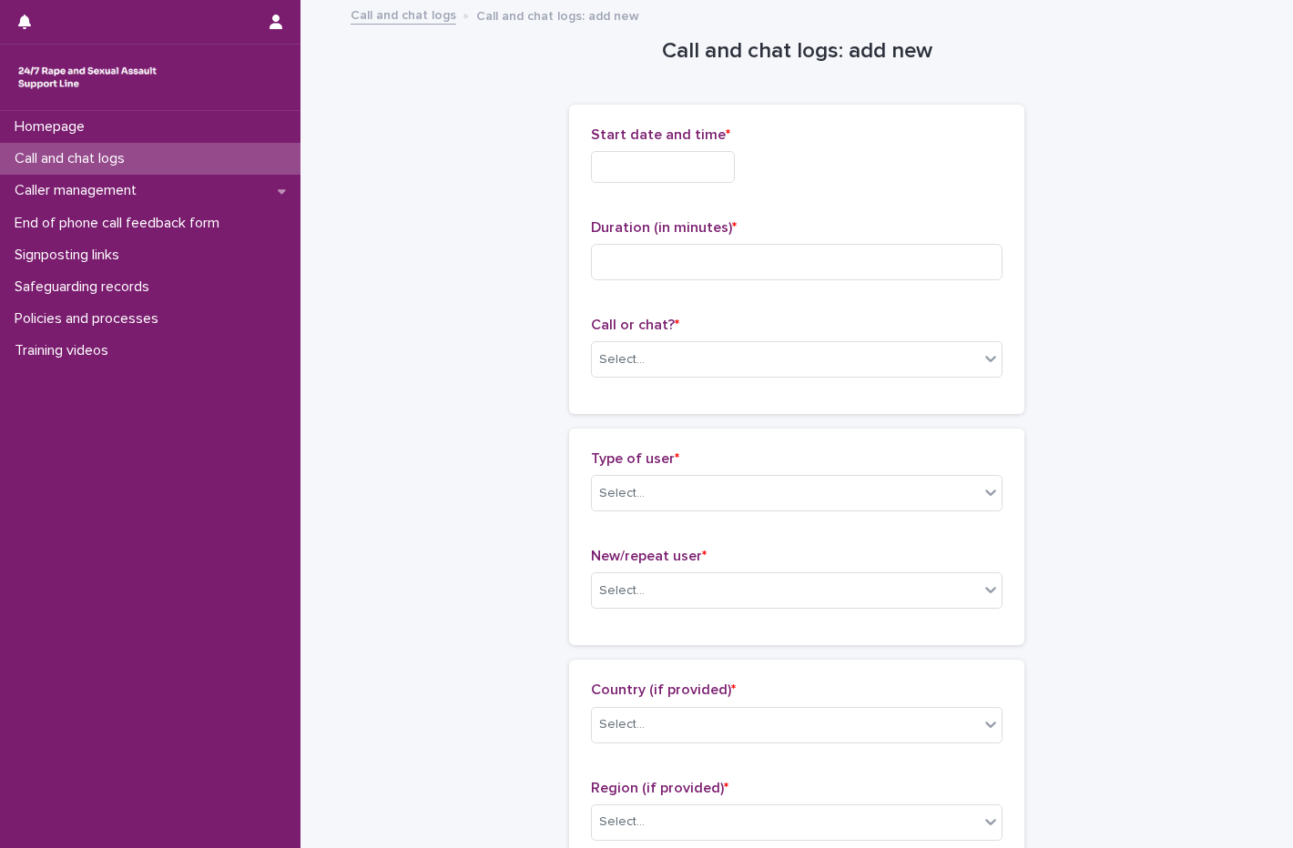
click at [650, 171] on input "text" at bounding box center [663, 167] width 144 height 32
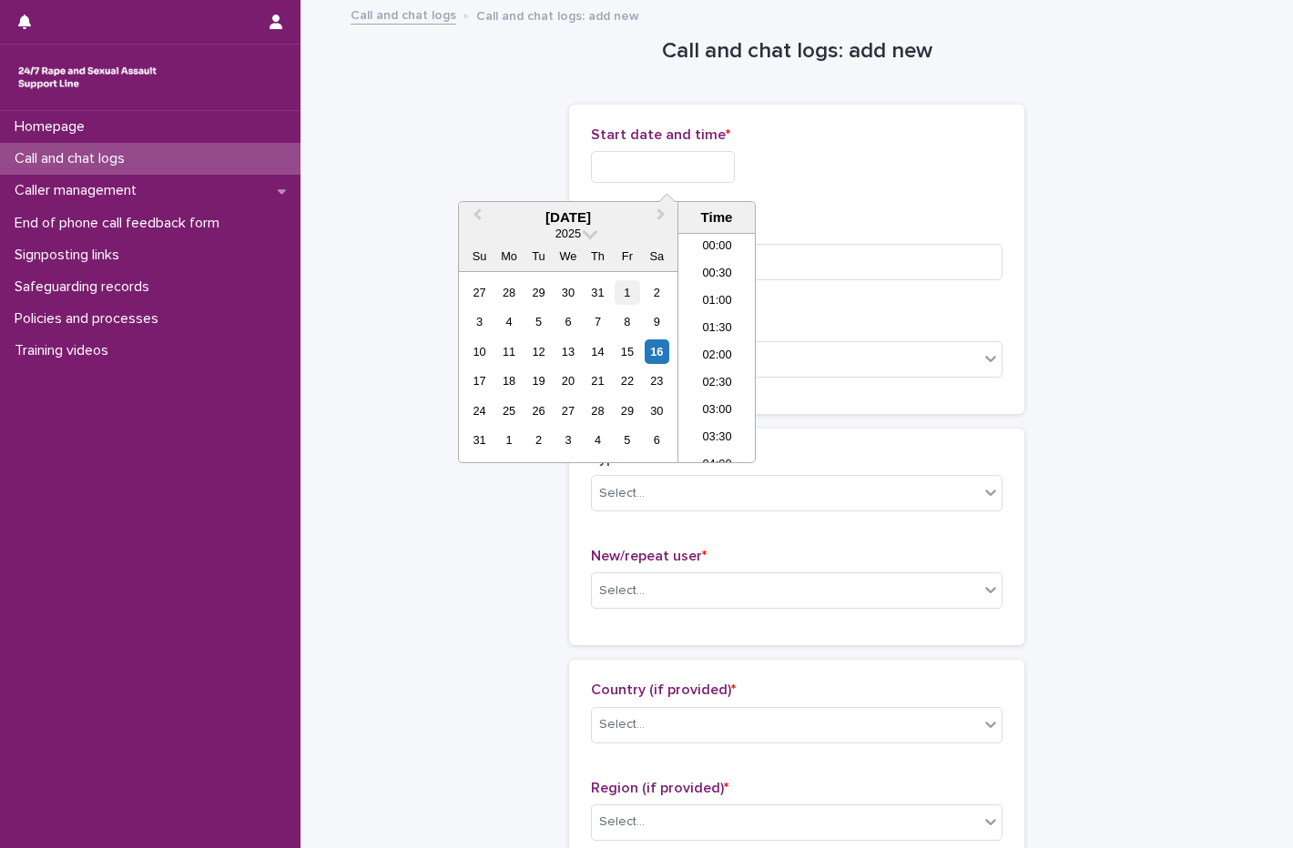
scroll to position [1082, 0]
click at [666, 353] on div "16" at bounding box center [656, 352] width 25 height 25
click at [715, 357] on li "22:00" at bounding box center [716, 366] width 77 height 27
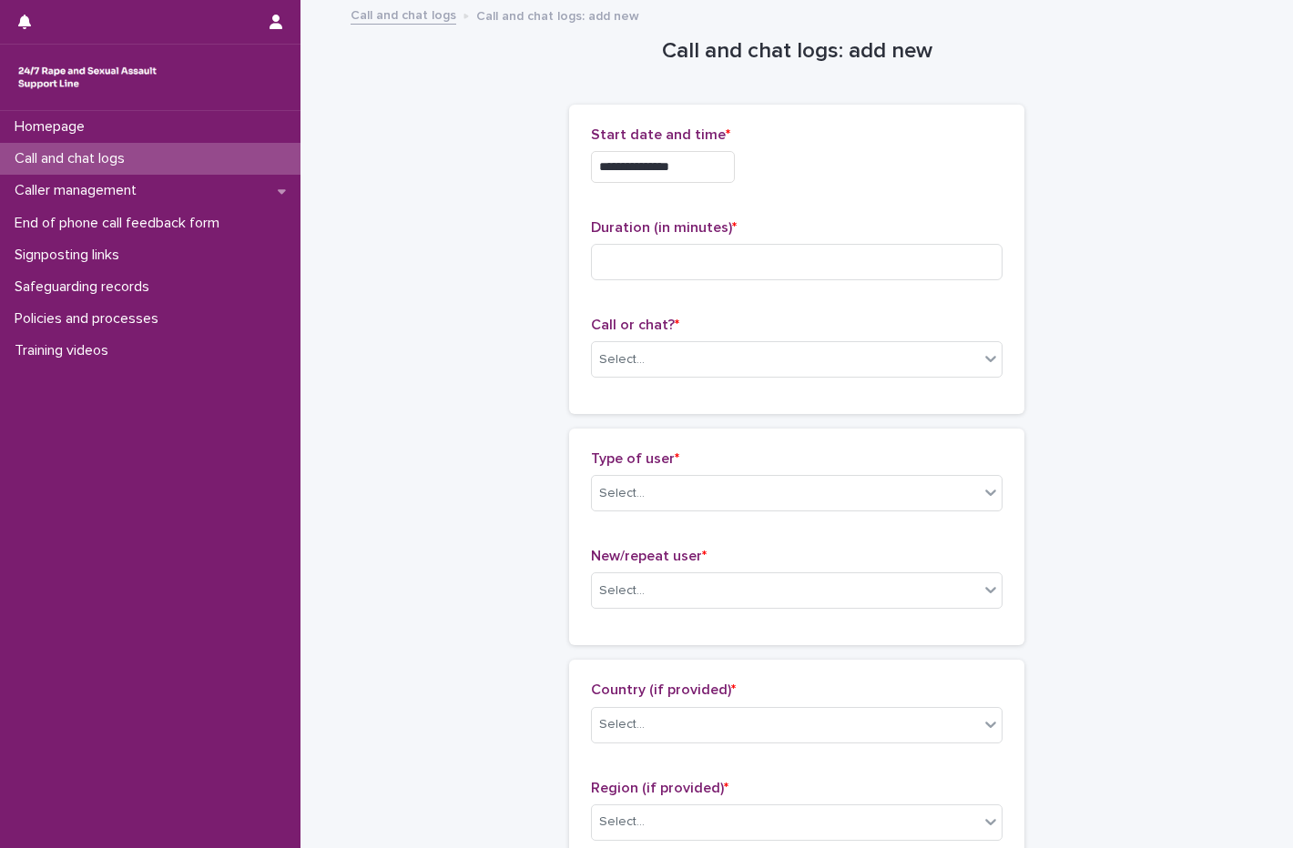
click at [766, 169] on div "**********" at bounding box center [796, 167] width 411 height 32
click at [735, 168] on input "**********" at bounding box center [663, 167] width 144 height 32
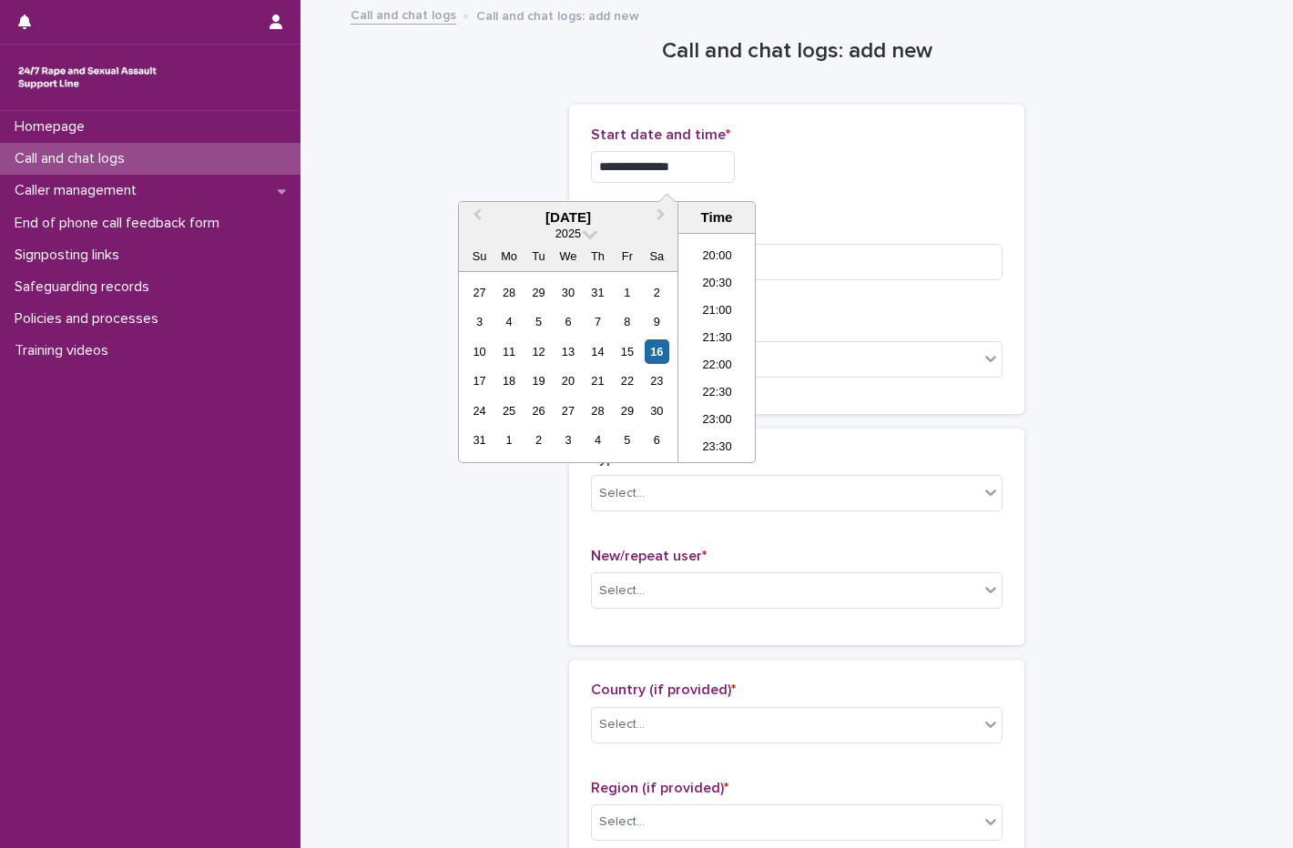
click at [735, 168] on input "**********" at bounding box center [663, 167] width 144 height 32
type input "**********"
click at [957, 197] on div "**********" at bounding box center [796, 162] width 411 height 71
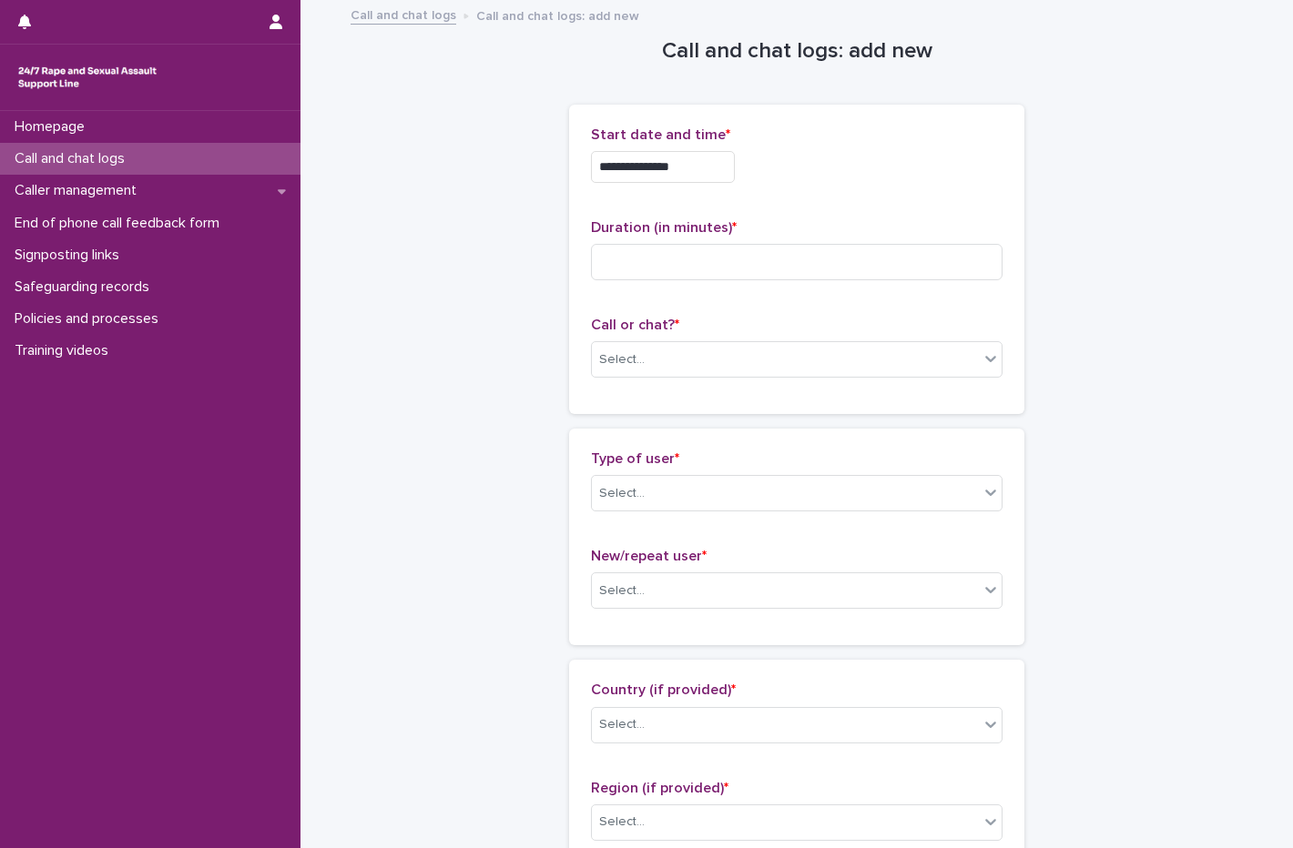
click at [736, 241] on div "Duration (in minutes) *" at bounding box center [796, 257] width 411 height 76
click at [697, 273] on input at bounding box center [796, 262] width 411 height 36
type input "*"
click at [634, 354] on div "Select..." at bounding box center [622, 359] width 46 height 19
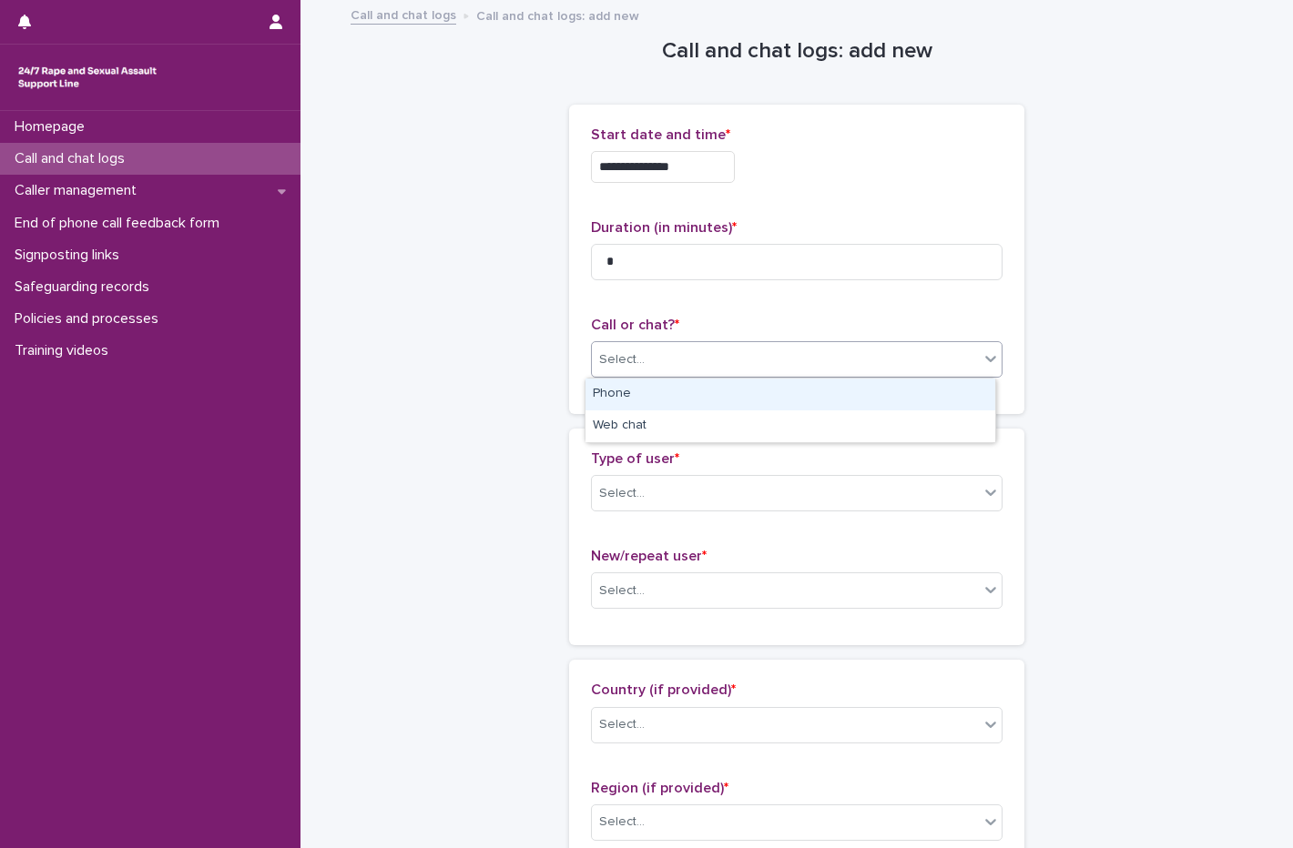
click at [610, 391] on div "Phone" at bounding box center [790, 395] width 410 height 32
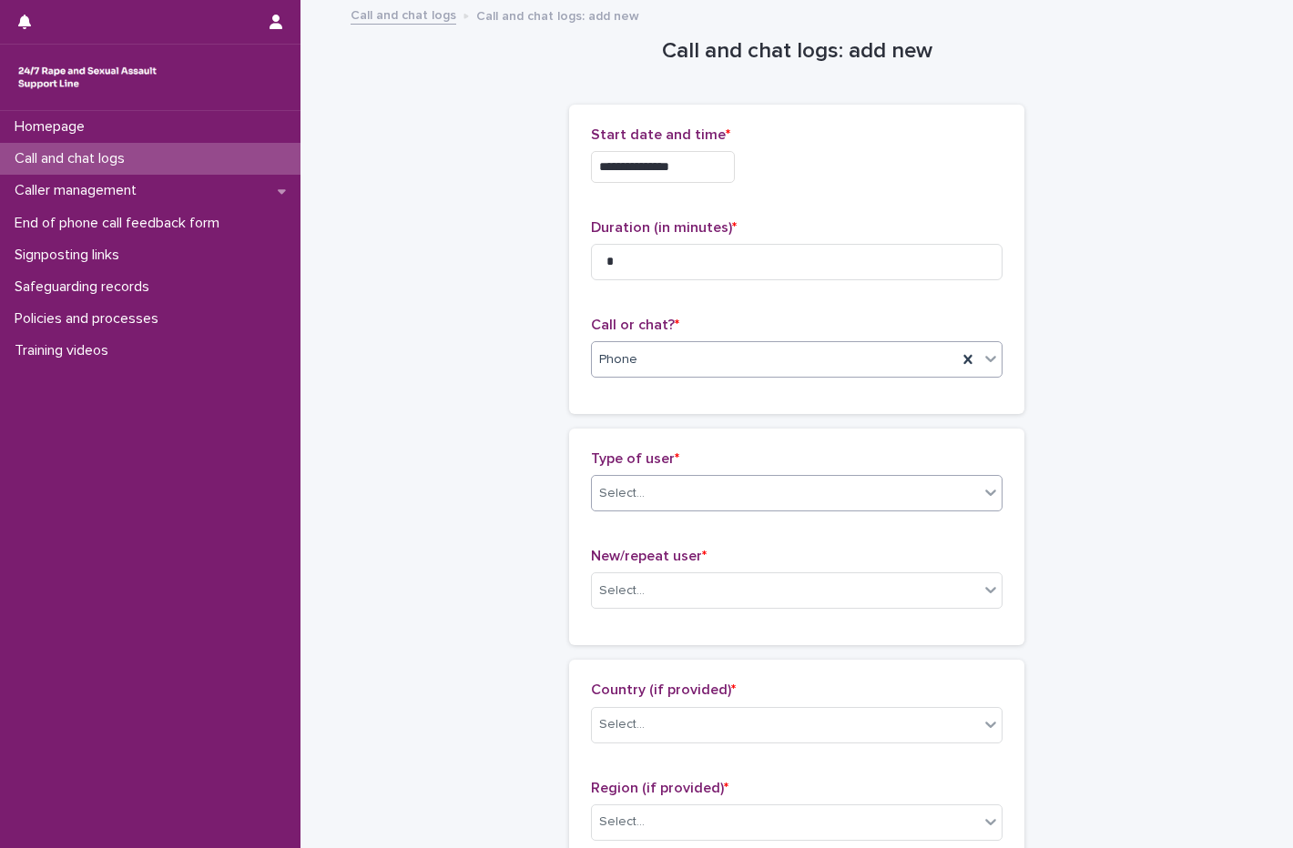
click at [611, 485] on div "Select..." at bounding box center [622, 493] width 46 height 19
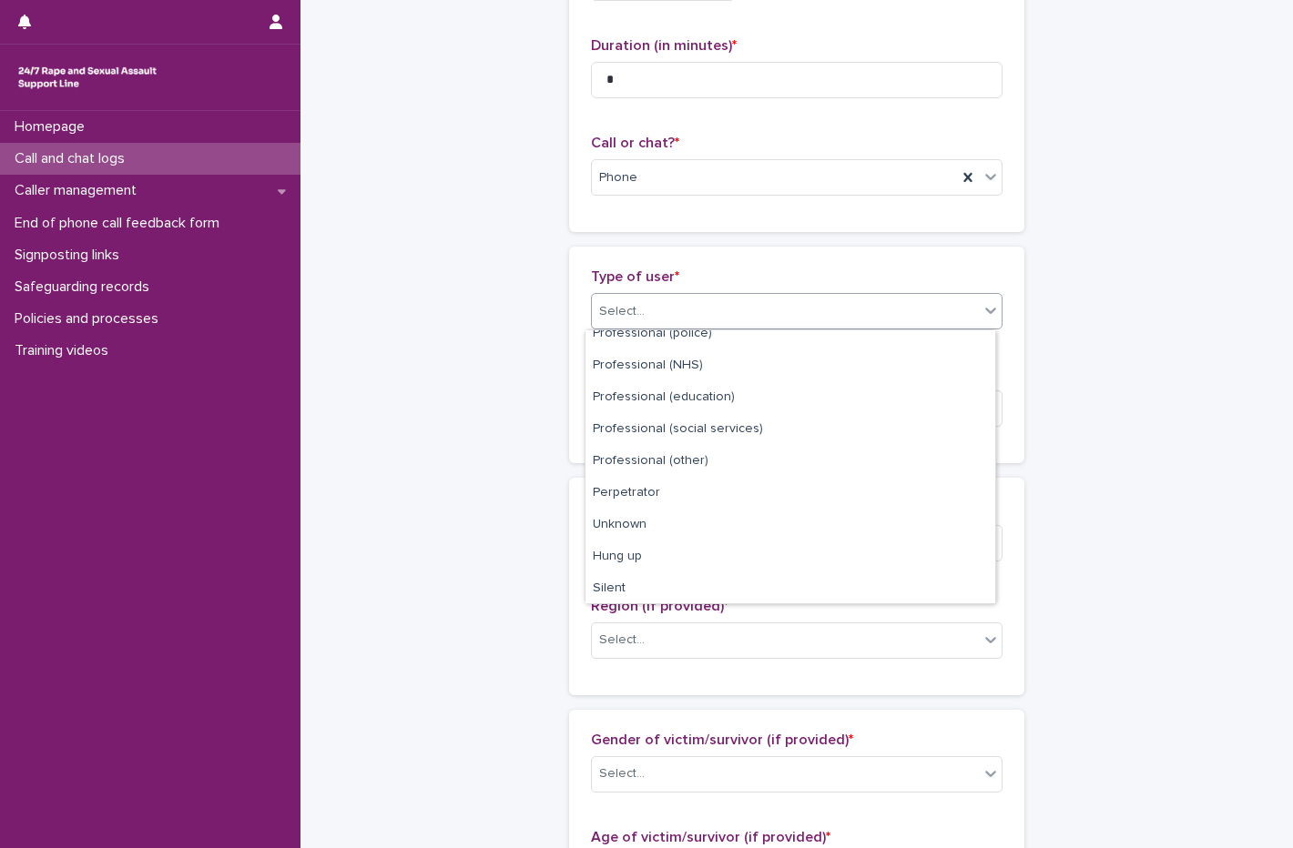
scroll to position [205, 0]
click at [663, 543] on div "Hung up" at bounding box center [790, 556] width 410 height 32
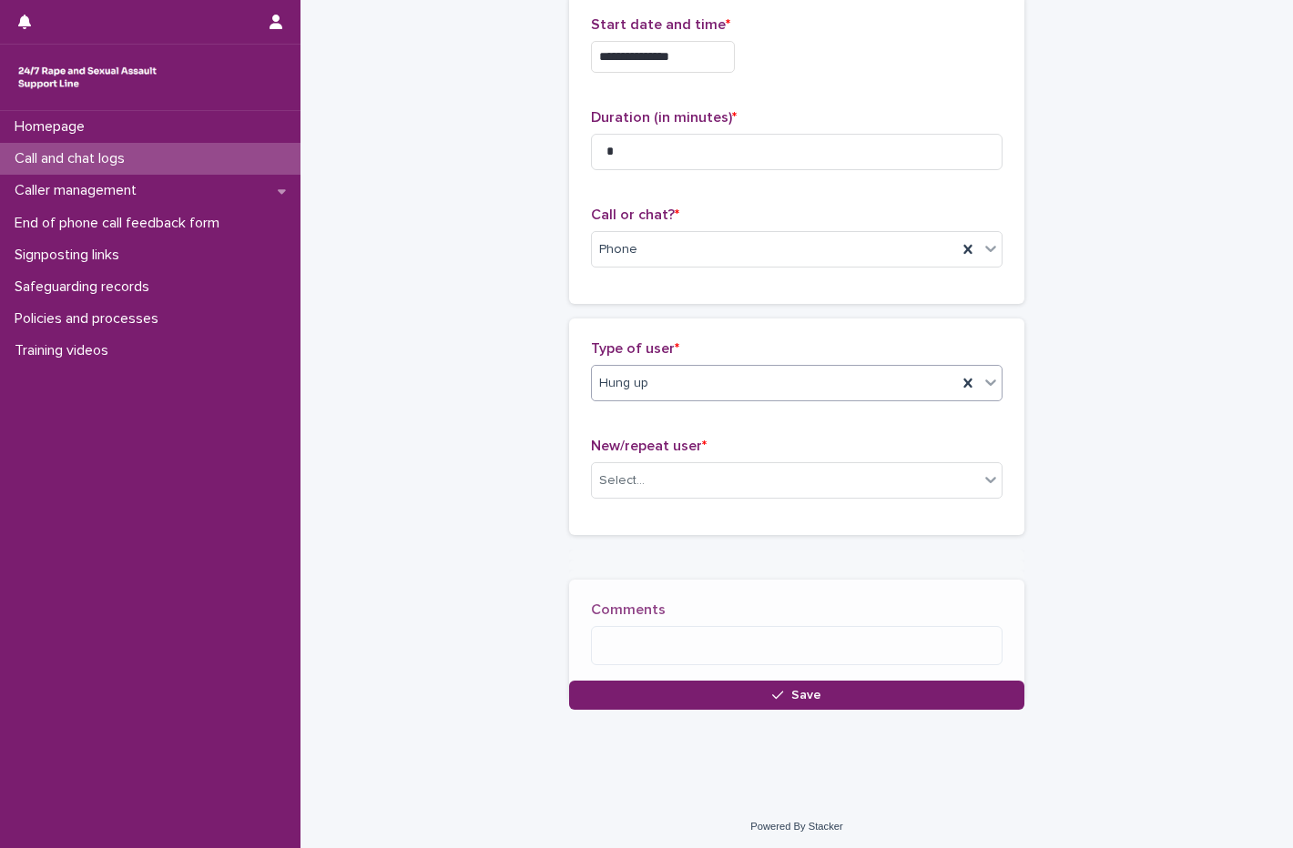
scroll to position [120, 0]
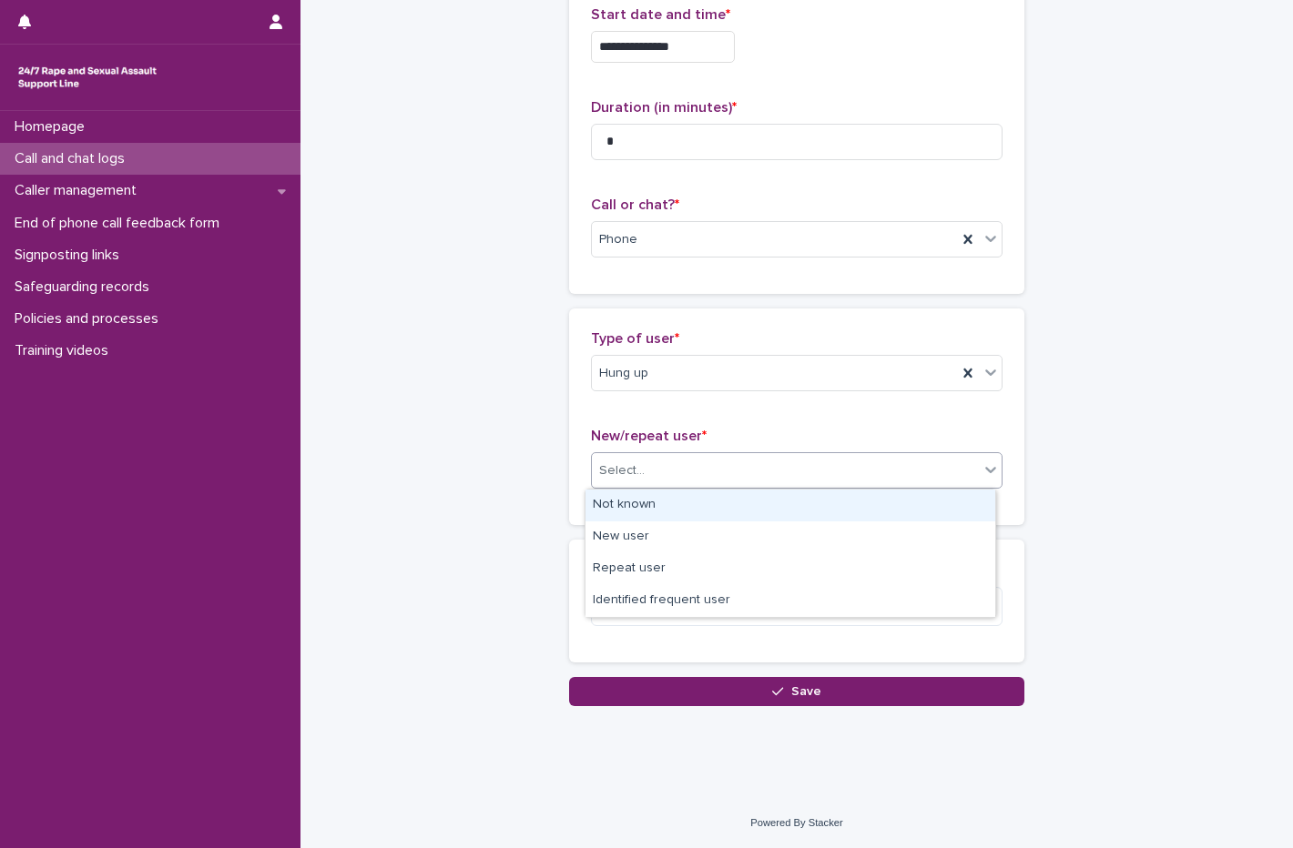
click at [636, 467] on div "Select..." at bounding box center [785, 471] width 387 height 30
click at [635, 511] on div "Not known" at bounding box center [790, 506] width 410 height 32
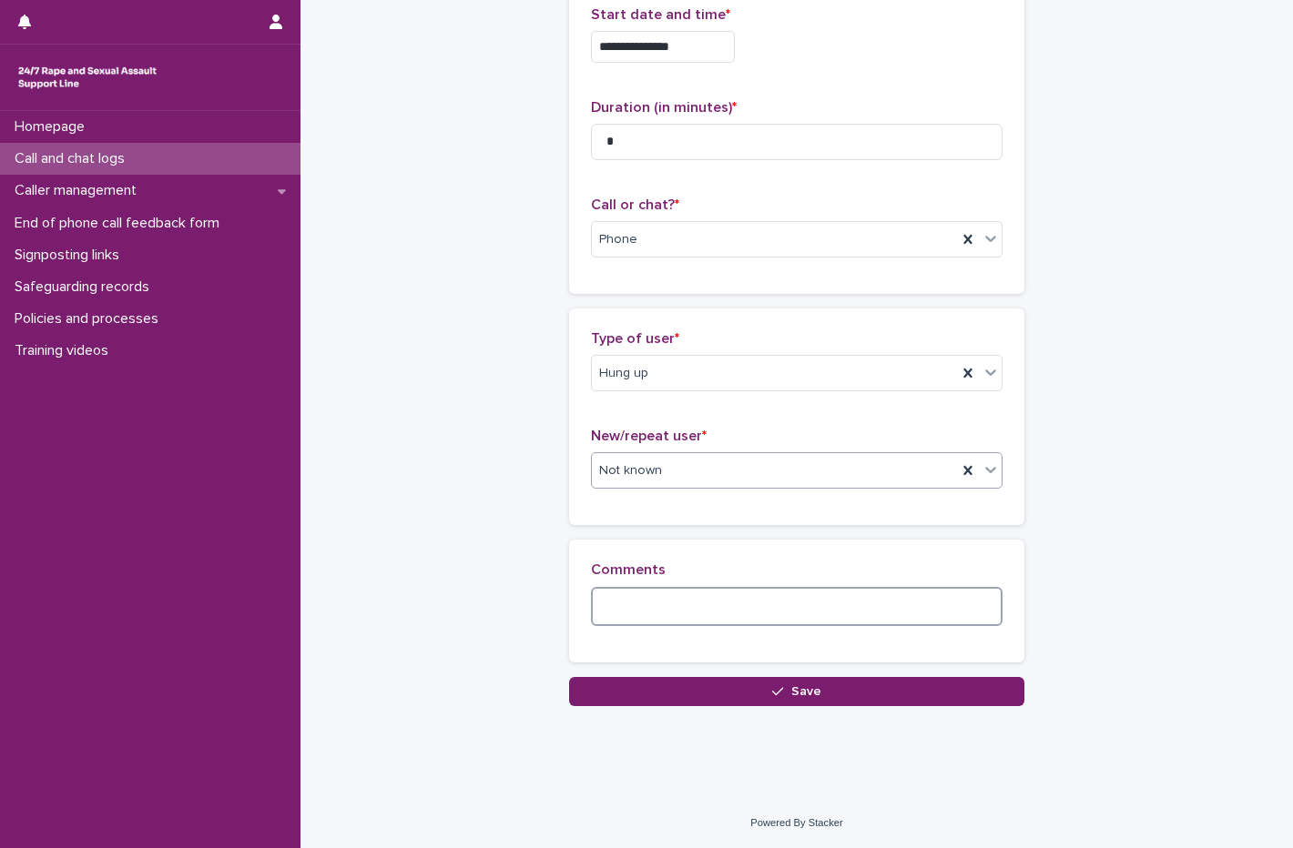
click at [631, 603] on textarea at bounding box center [796, 606] width 411 height 39
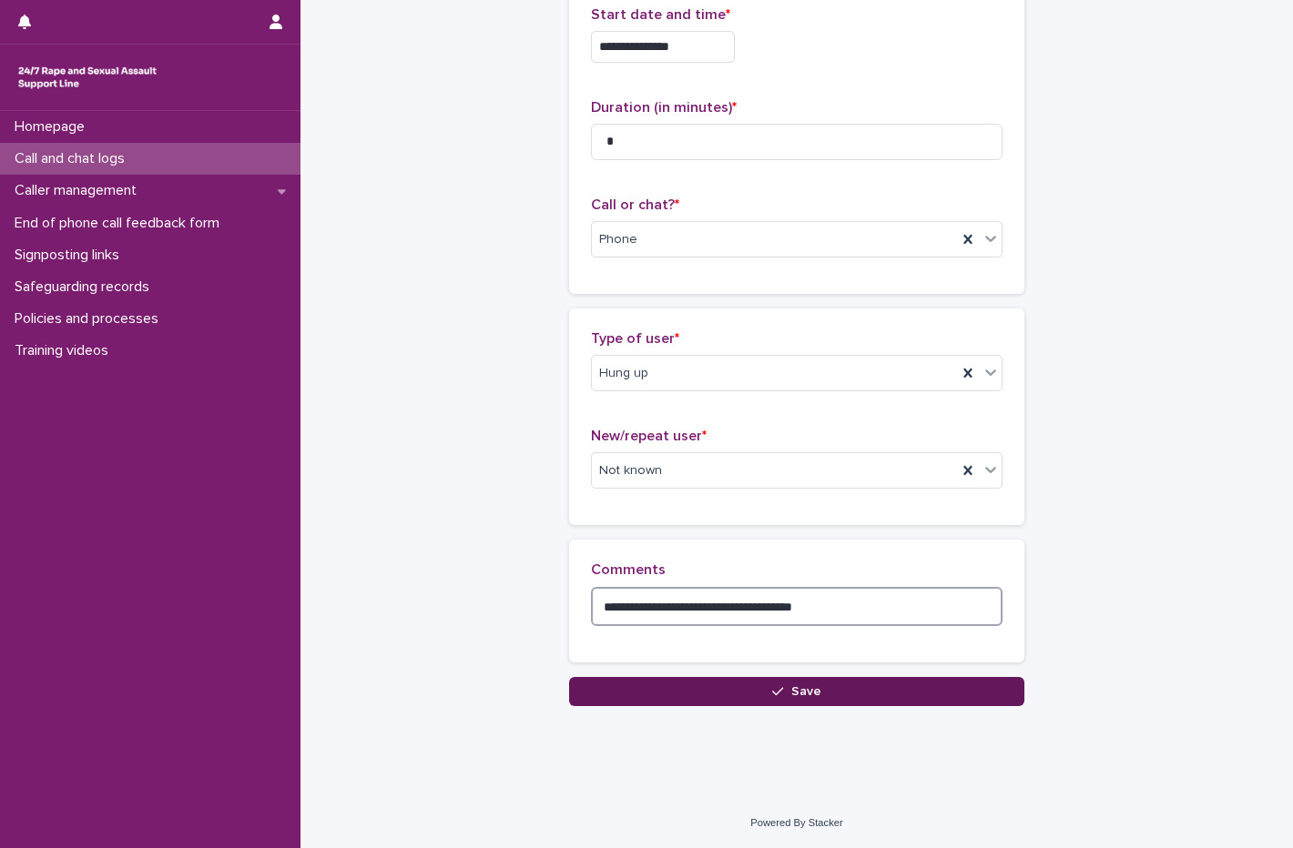
type textarea "**********"
click at [727, 697] on button "Save" at bounding box center [796, 691] width 455 height 29
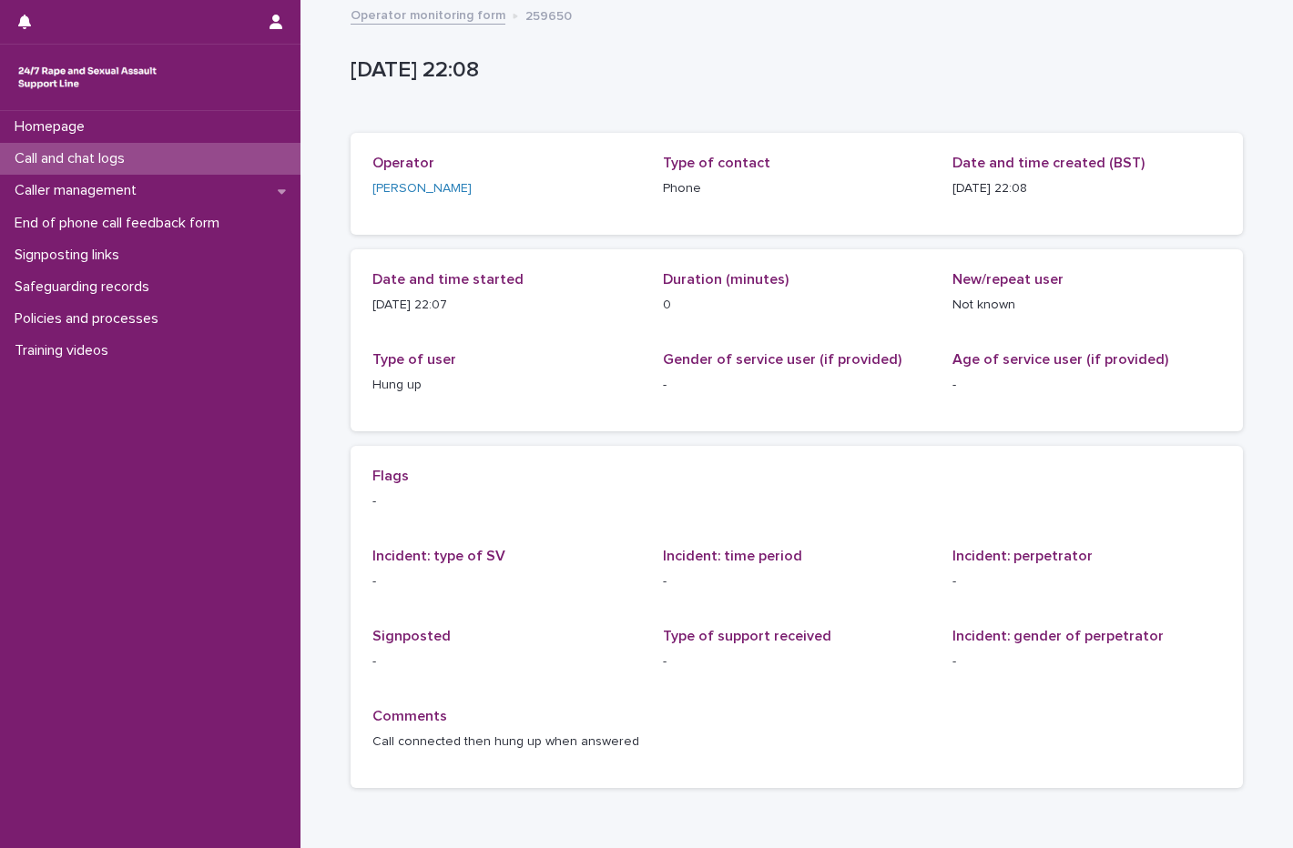
click at [49, 157] on p "Call and chat logs" at bounding box center [73, 158] width 132 height 17
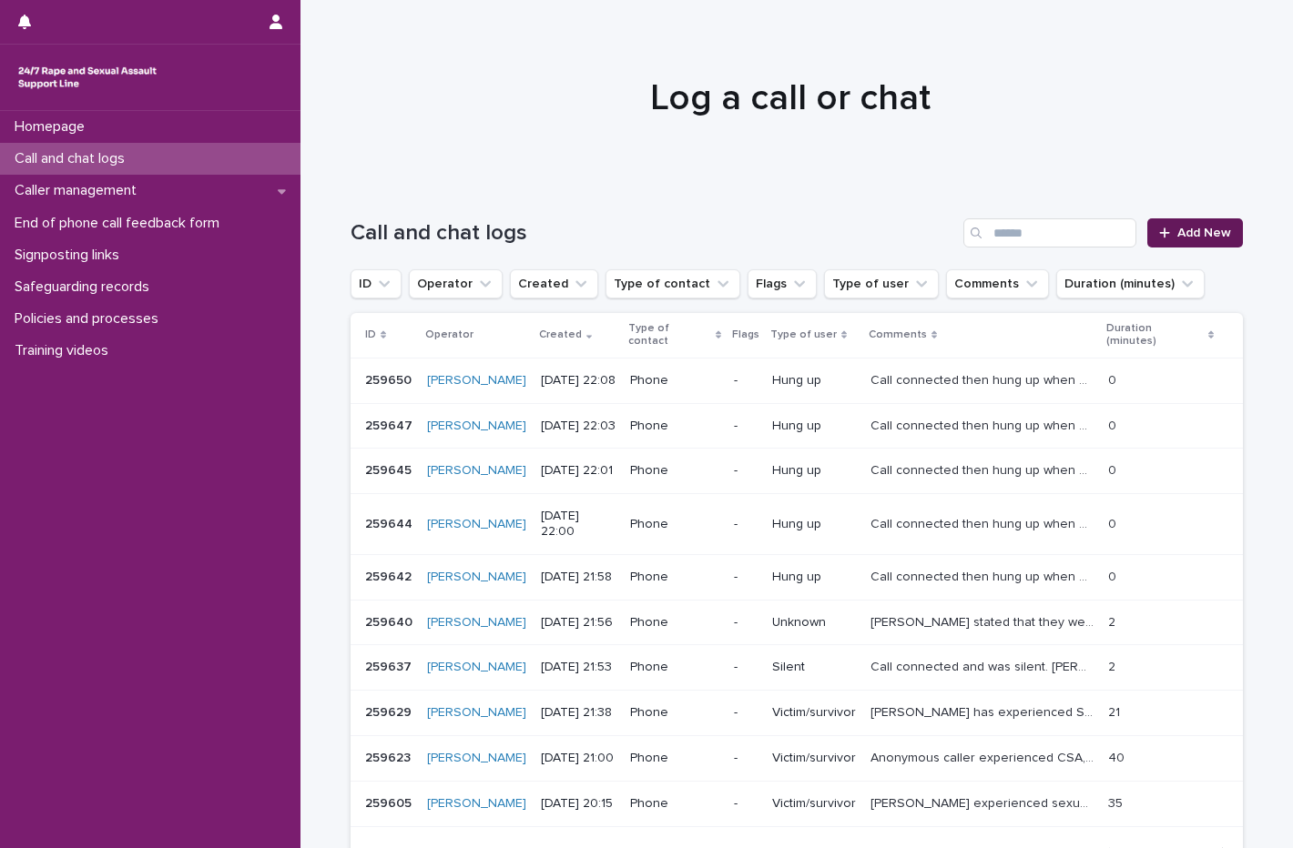
click at [1224, 233] on link "Add New" at bounding box center [1195, 232] width 96 height 29
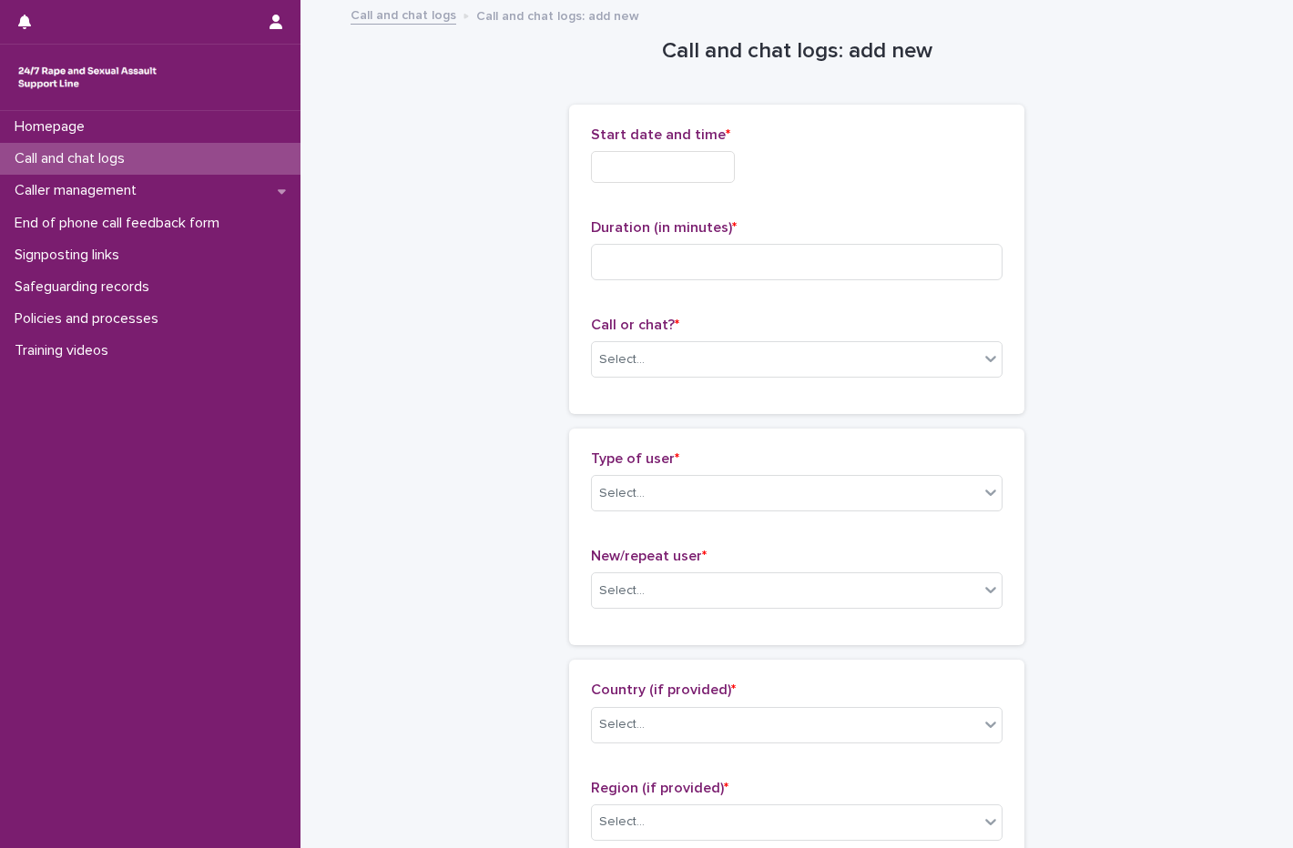
click at [651, 177] on input "text" at bounding box center [663, 167] width 144 height 32
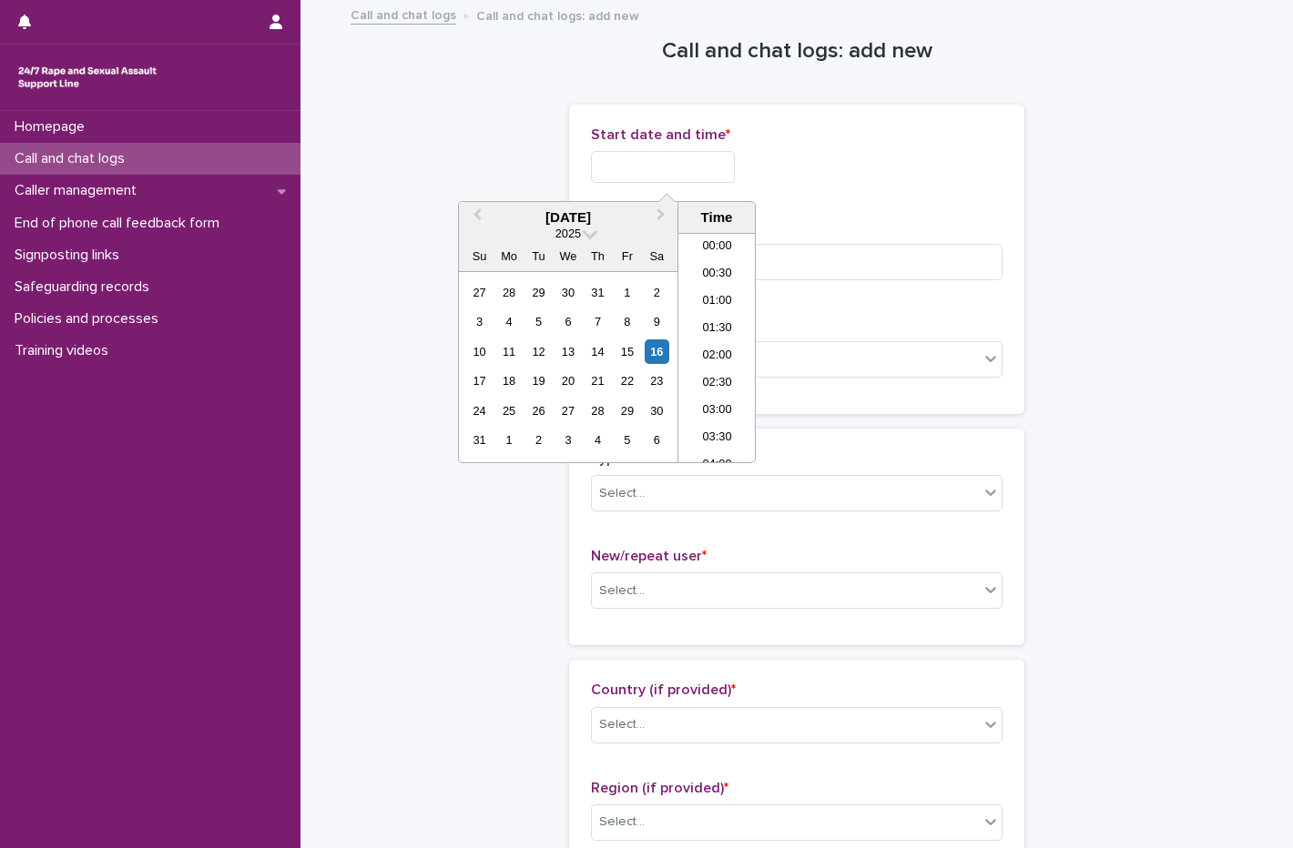
scroll to position [1082, 0]
click at [657, 353] on div "16" at bounding box center [656, 352] width 25 height 25
click at [712, 365] on li "22:00" at bounding box center [716, 366] width 77 height 27
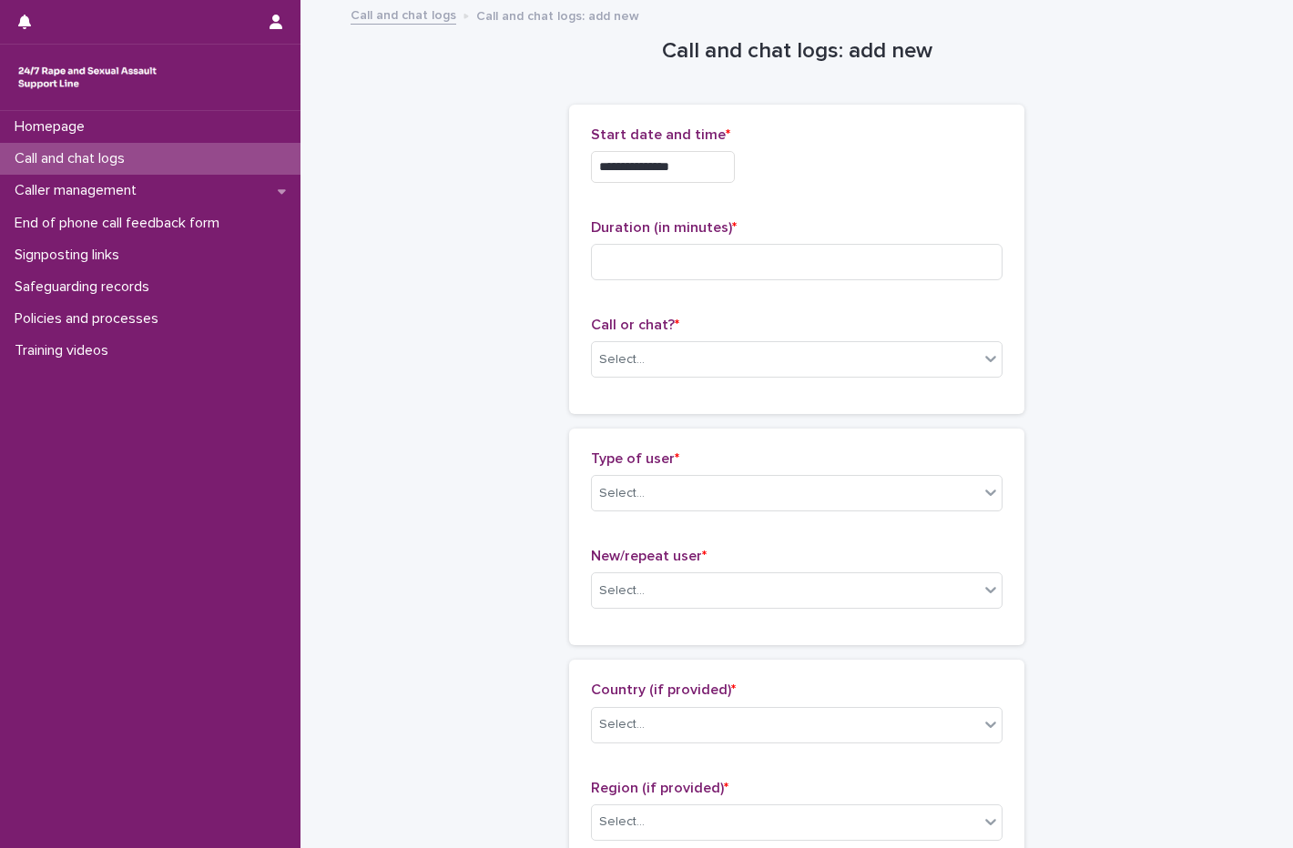
click at [702, 161] on input "**********" at bounding box center [663, 167] width 144 height 32
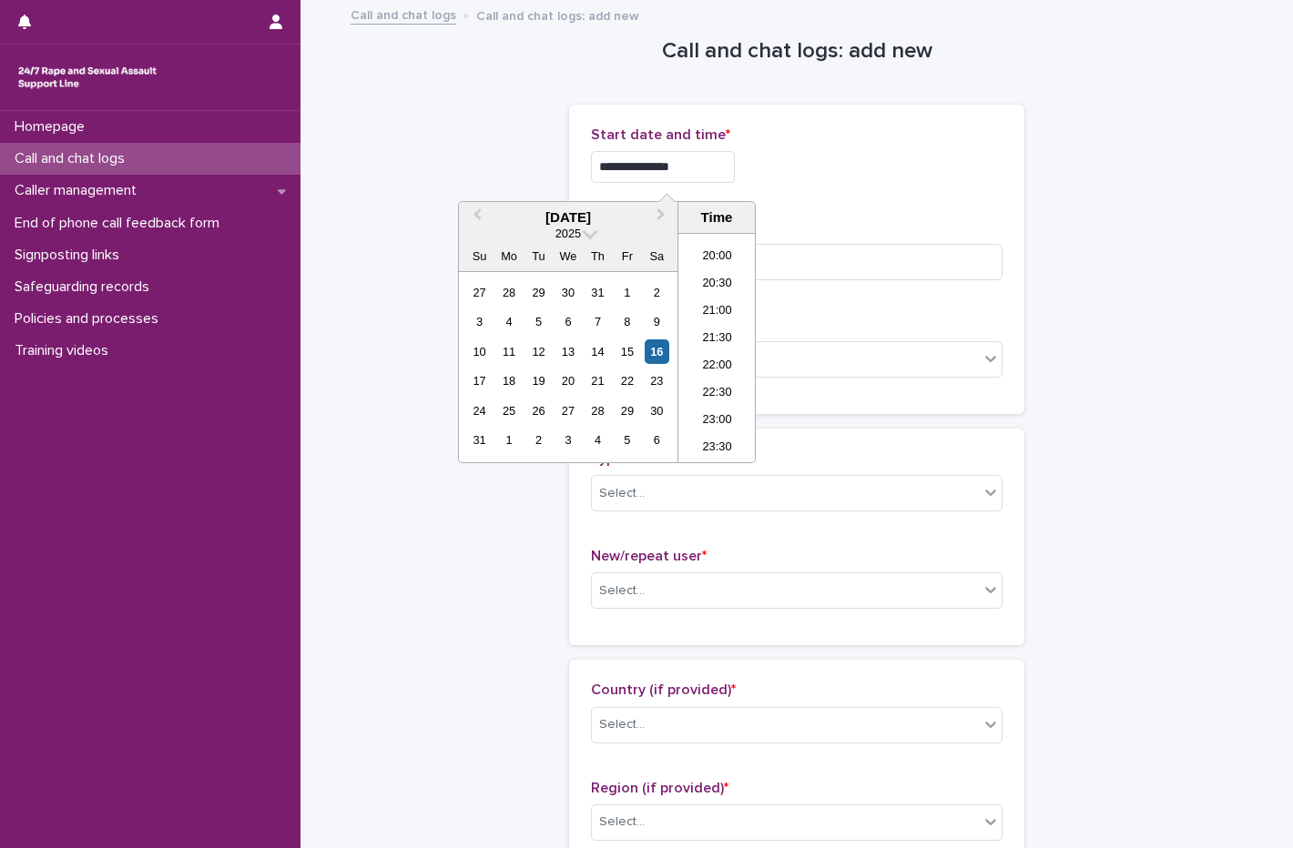
type input "**********"
click at [919, 196] on div "**********" at bounding box center [796, 162] width 411 height 71
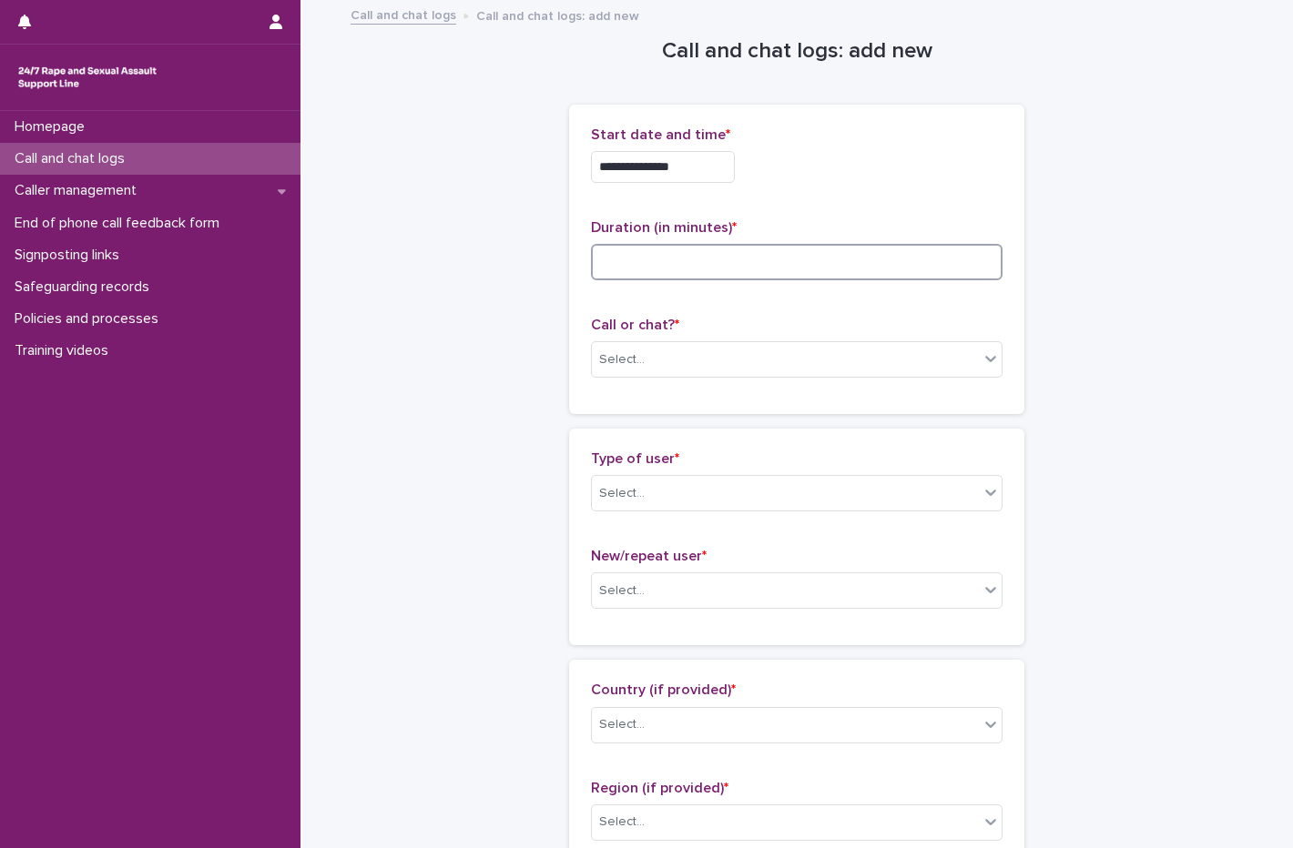
click at [694, 252] on input at bounding box center [796, 262] width 411 height 36
type input "*"
click at [718, 378] on div "Call or chat? * Select..." at bounding box center [796, 355] width 411 height 76
click at [718, 366] on div "Select..." at bounding box center [785, 360] width 387 height 30
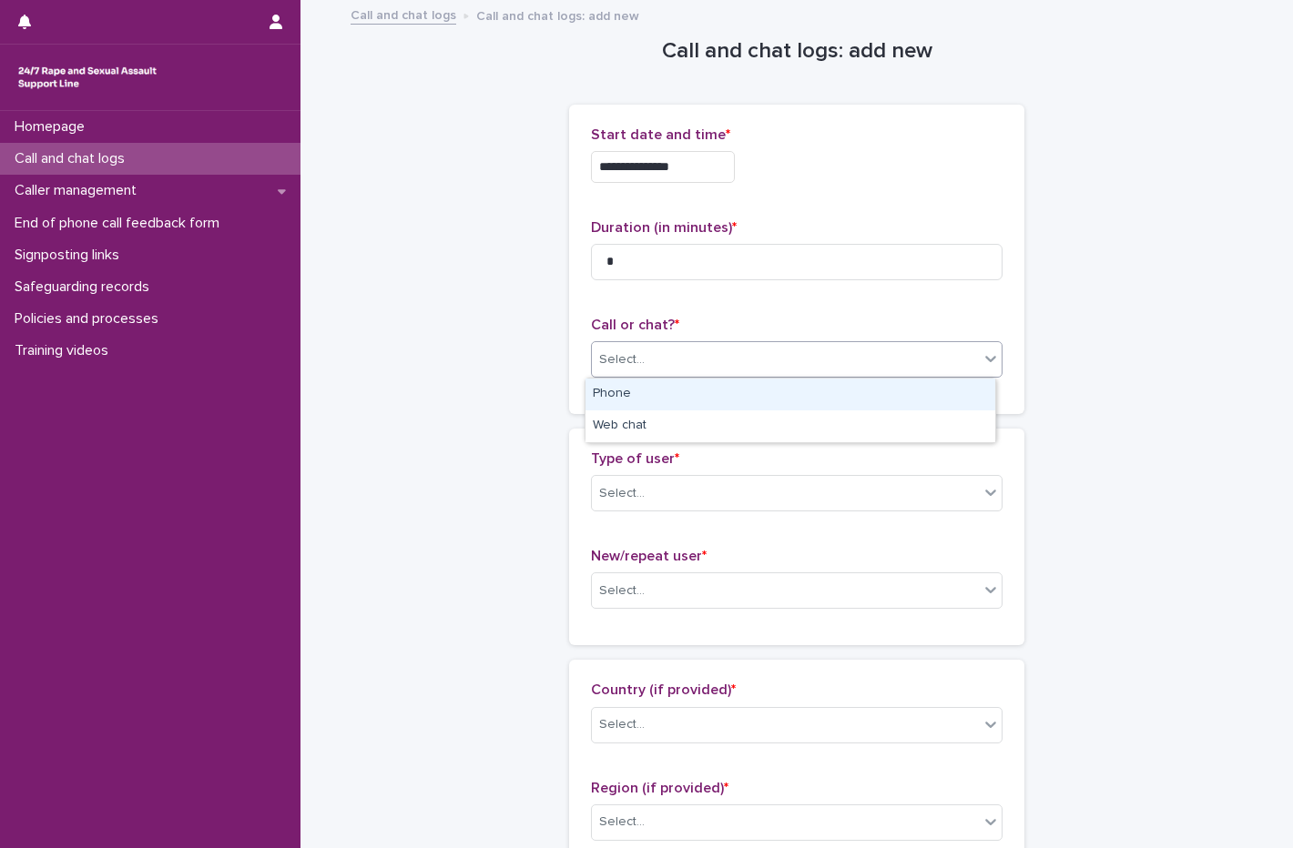
click at [669, 402] on div "Phone" at bounding box center [790, 395] width 410 height 32
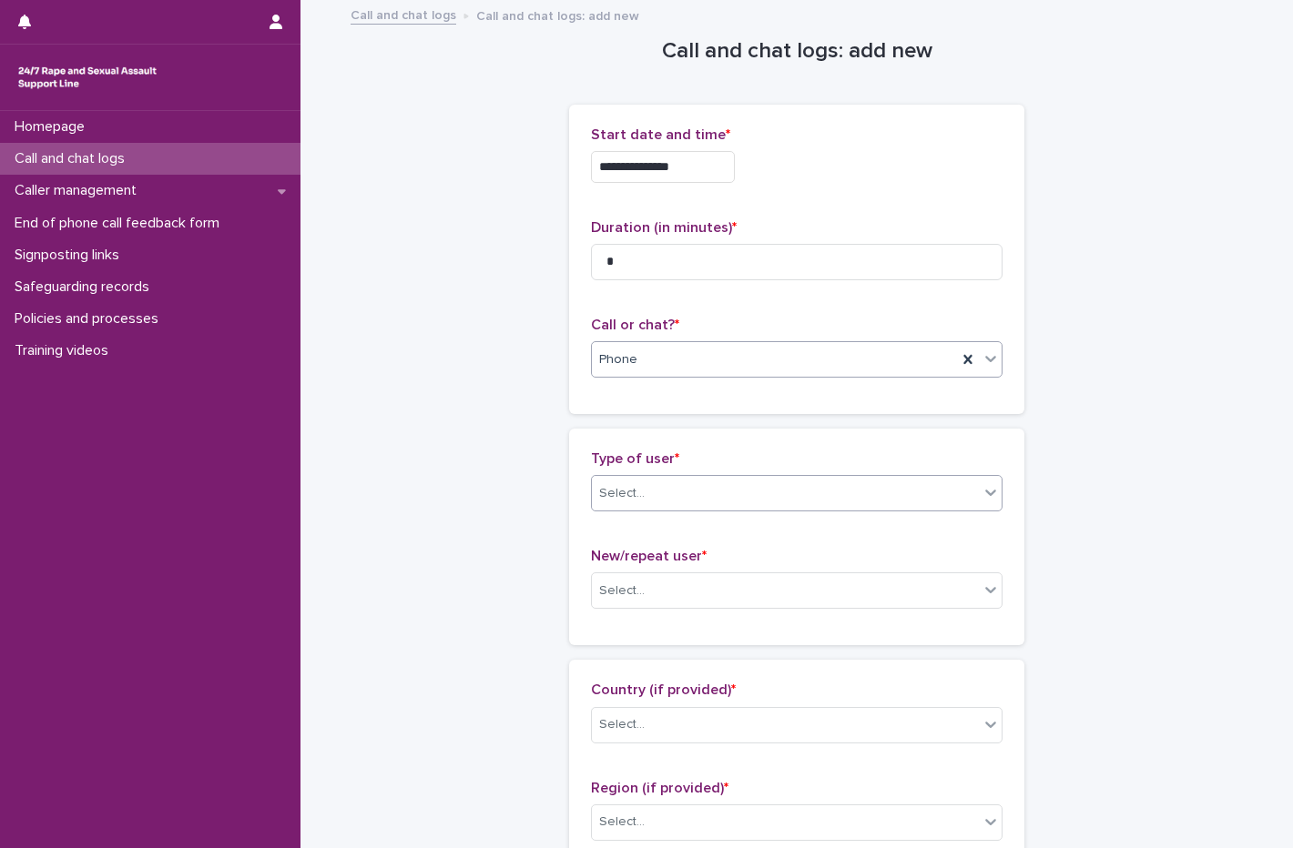
click at [646, 494] on input "text" at bounding box center [647, 493] width 2 height 15
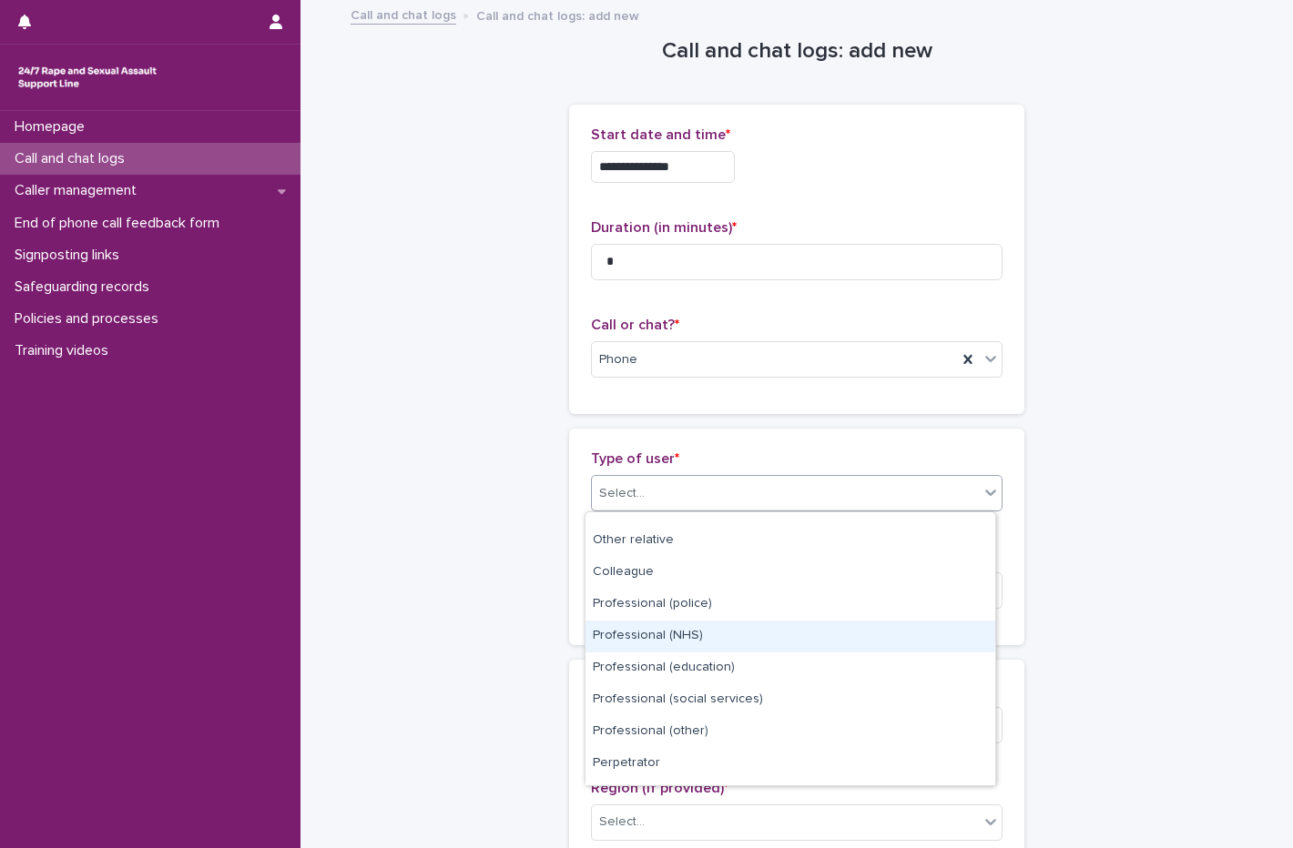
scroll to position [205, 0]
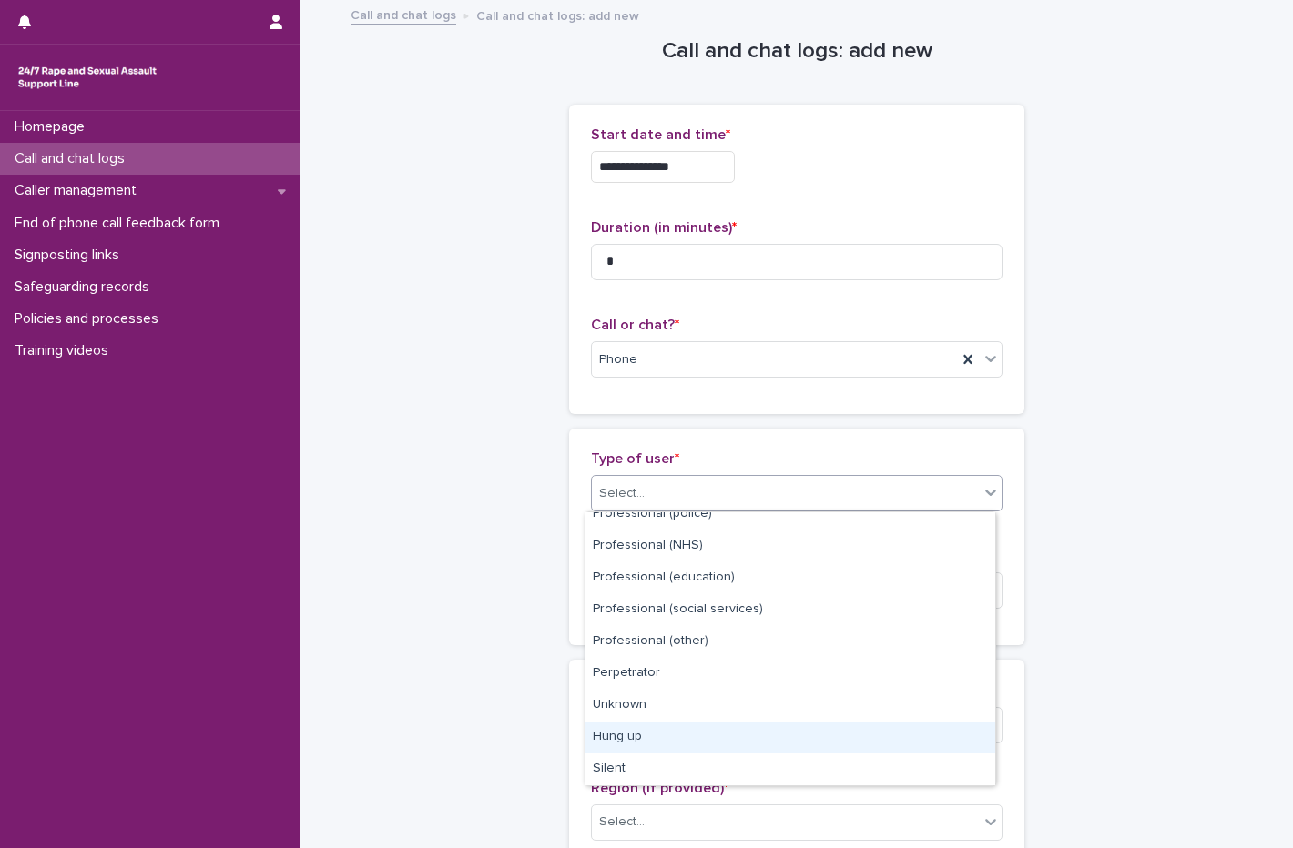
click at [666, 739] on div "Hung up" at bounding box center [790, 738] width 410 height 32
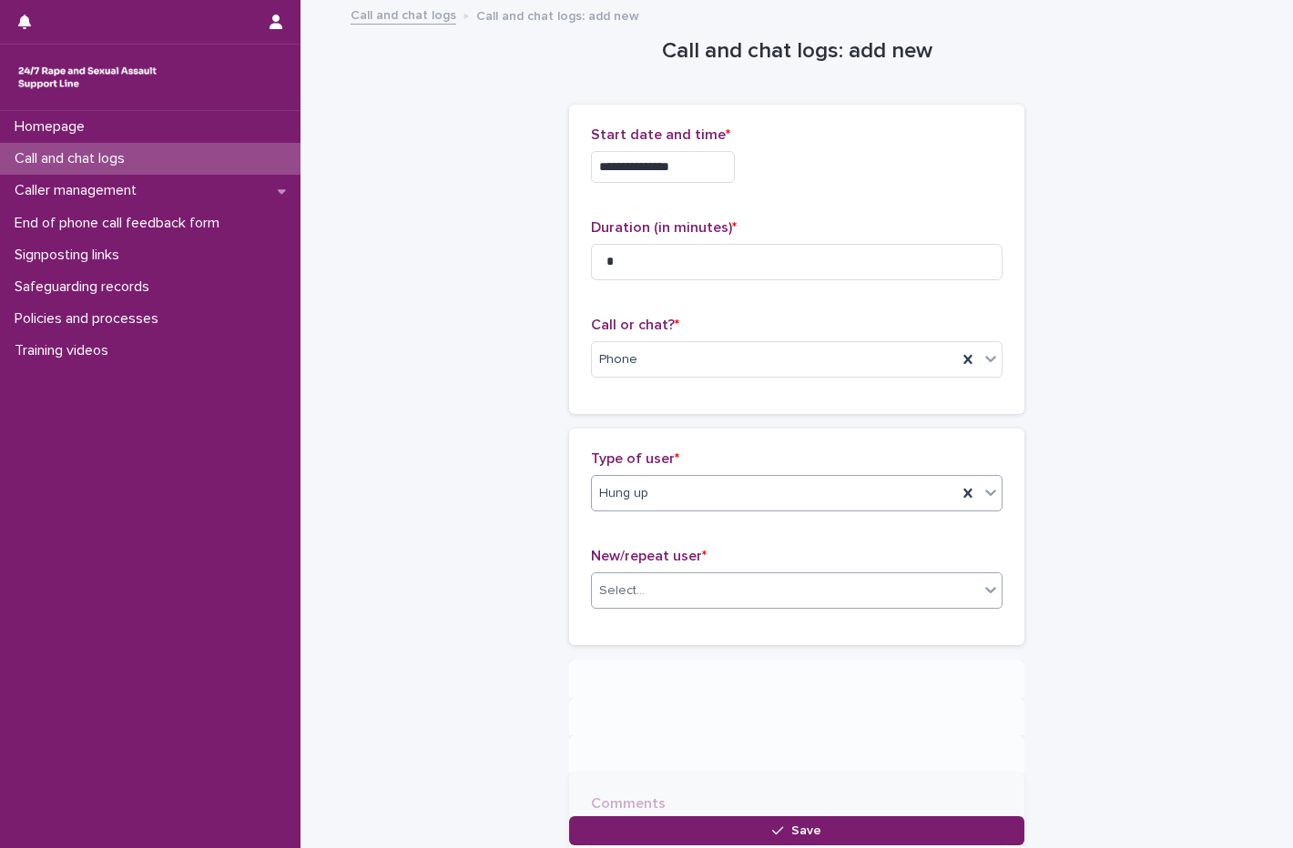
click at [658, 608] on div "Select..." at bounding box center [796, 591] width 411 height 36
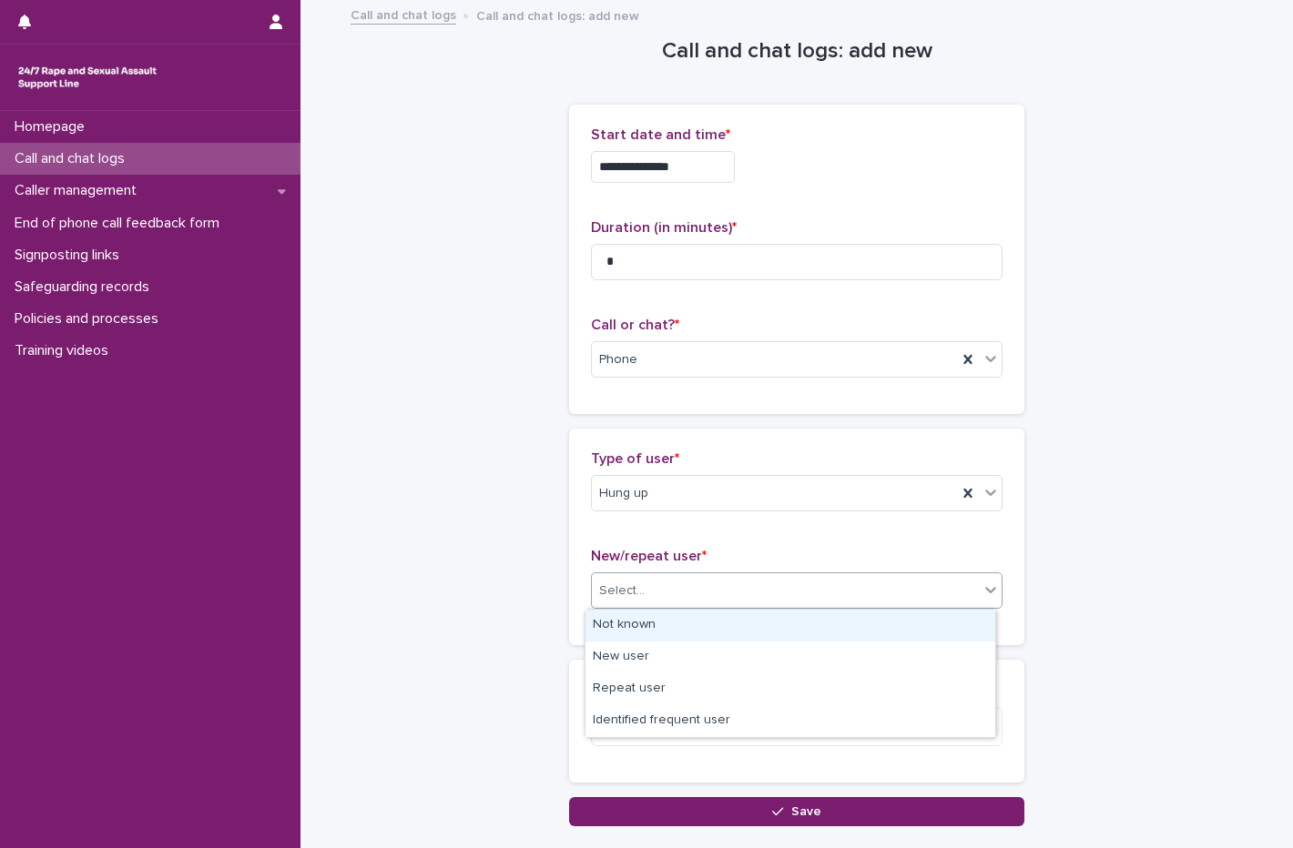
click at [655, 616] on div "Not known" at bounding box center [790, 626] width 410 height 32
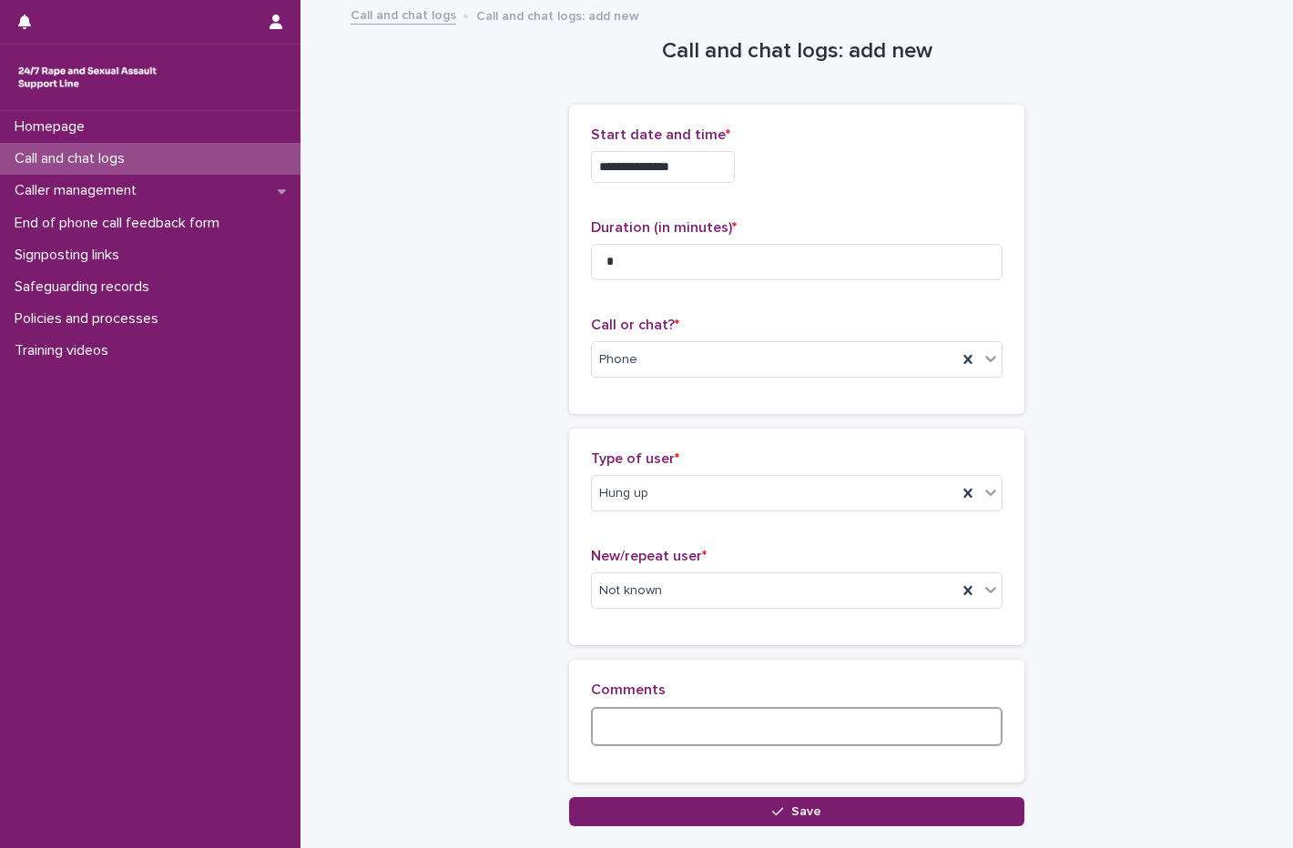
click at [657, 739] on textarea at bounding box center [796, 726] width 411 height 39
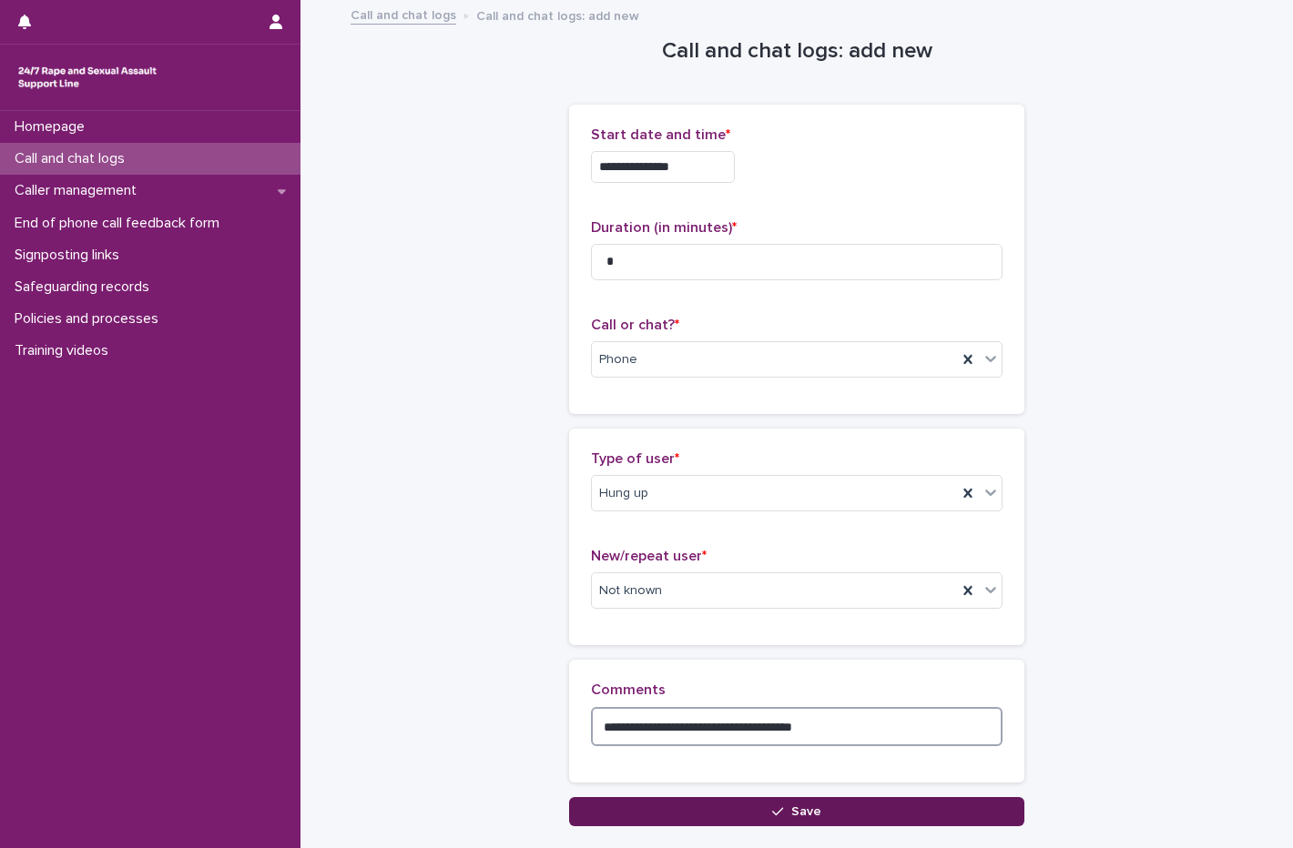
type textarea "**********"
click at [750, 816] on button "Save" at bounding box center [796, 811] width 455 height 29
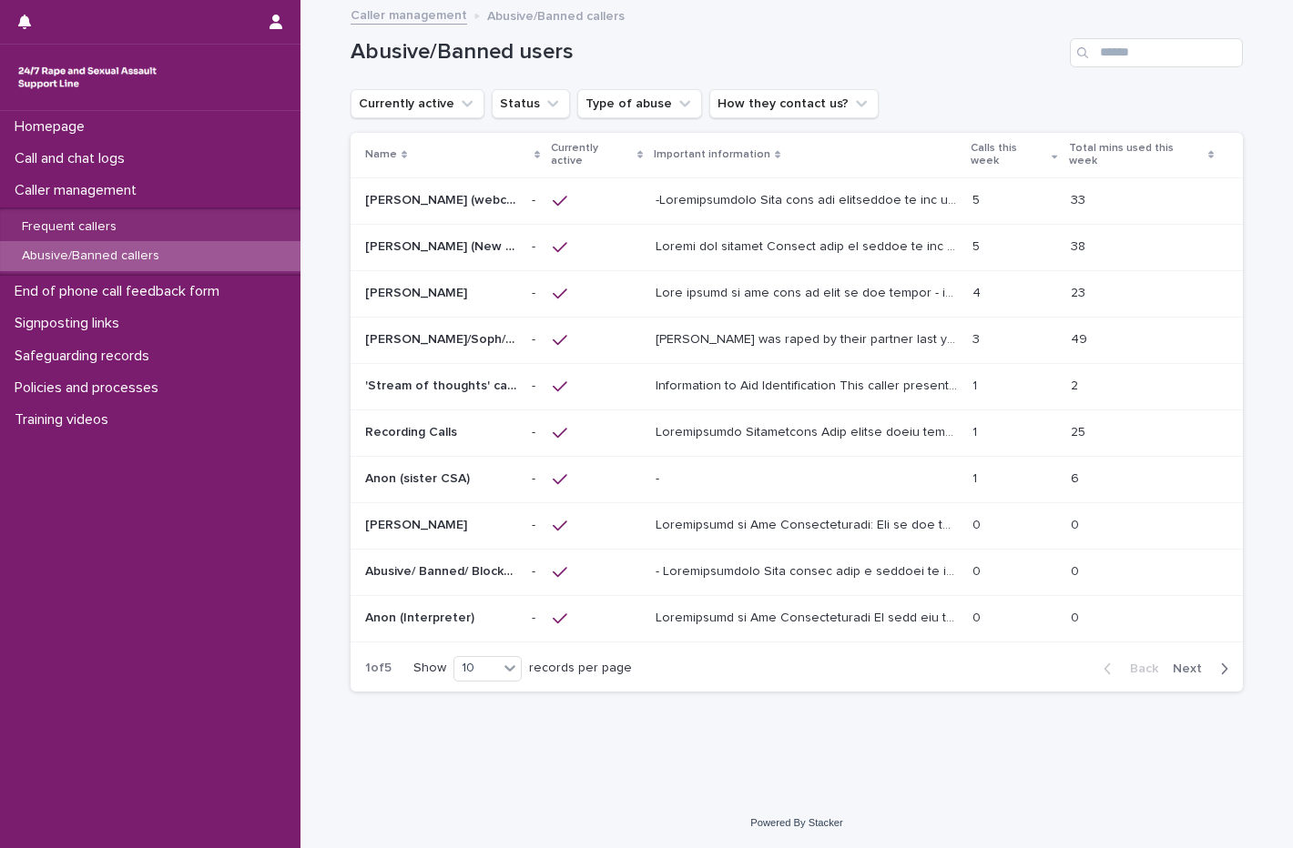
click at [734, 189] on p at bounding box center [808, 198] width 306 height 19
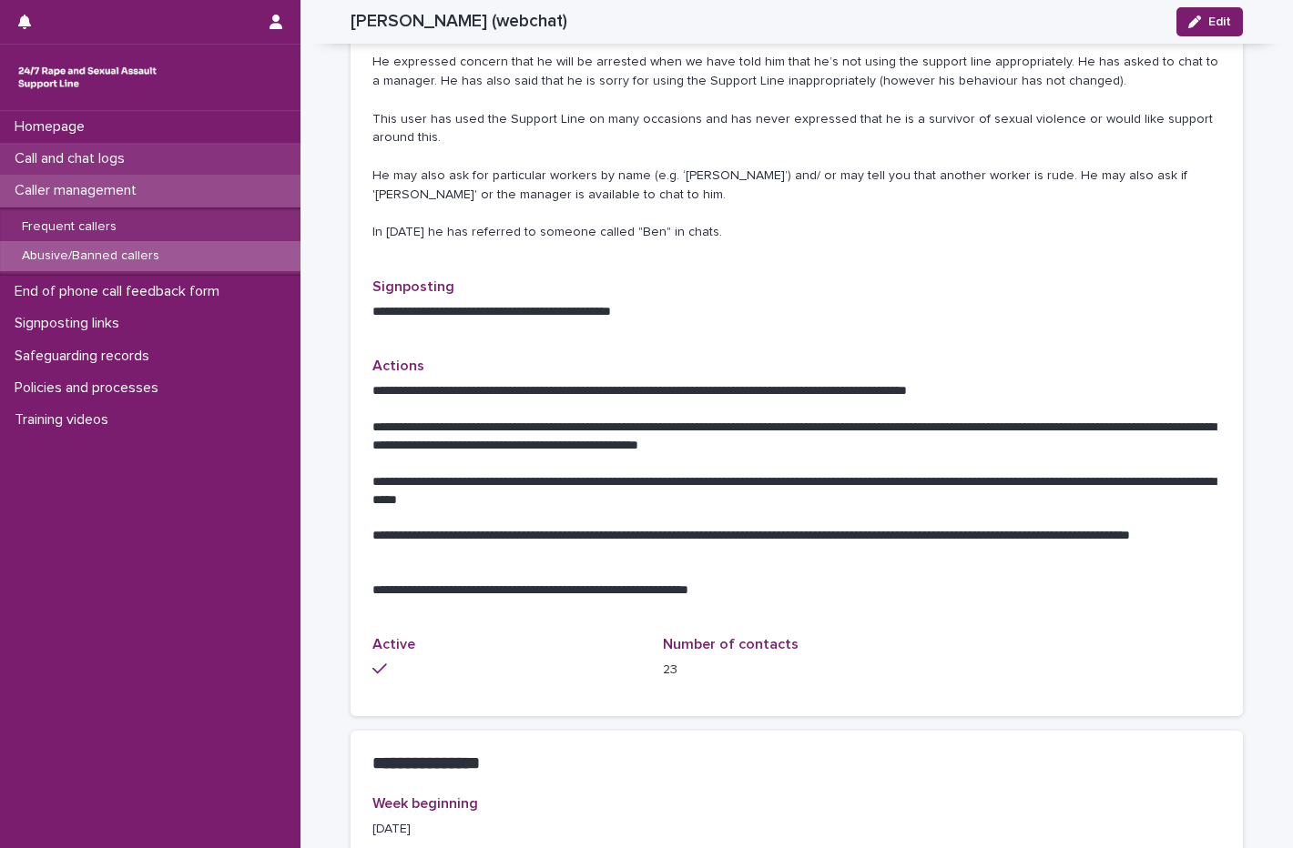
scroll to position [819, 0]
